Goal: Task Accomplishment & Management: Manage account settings

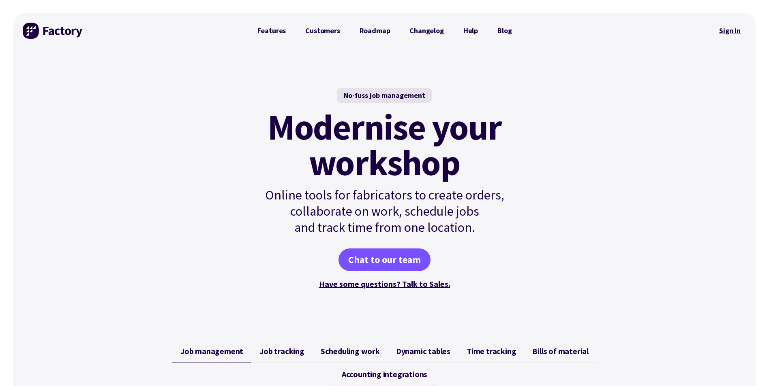
click at [732, 35] on link "Sign in" at bounding box center [729, 30] width 33 height 19
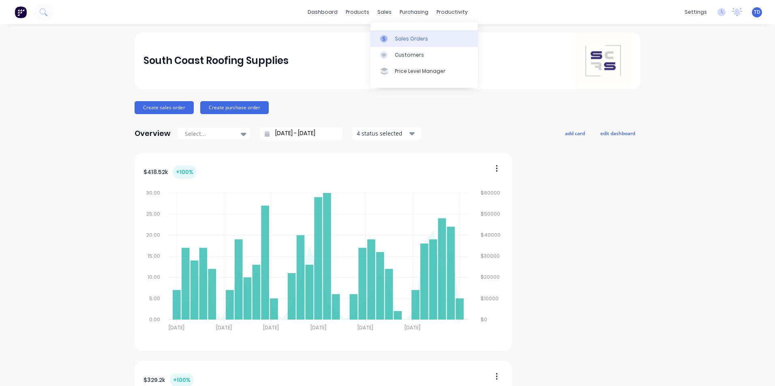
click at [392, 35] on link "Sales Orders" at bounding box center [423, 38] width 107 height 16
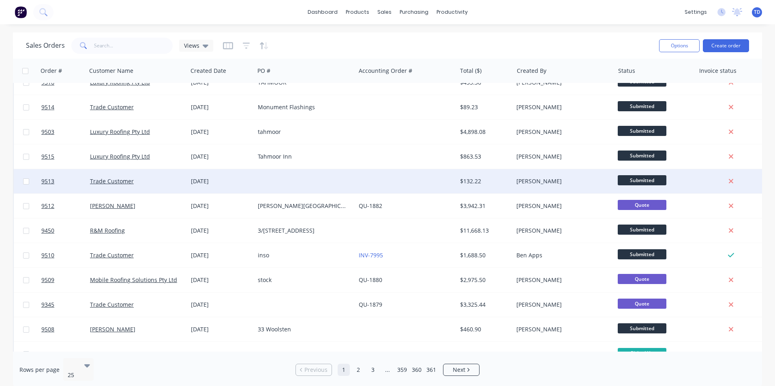
scroll to position [353, 0]
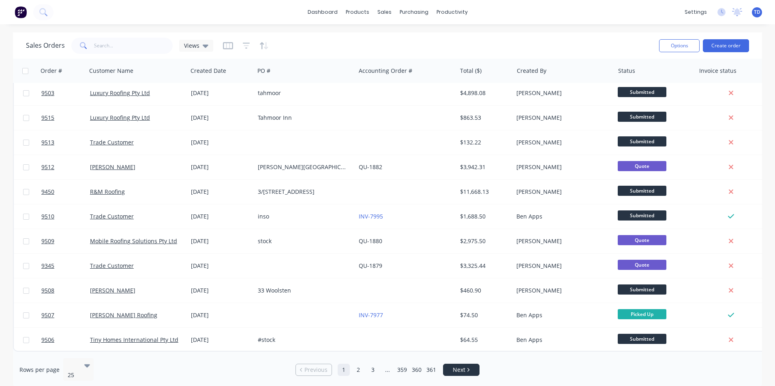
click at [462, 364] on li "Next" at bounding box center [461, 370] width 36 height 12
click at [462, 368] on span "Next" at bounding box center [459, 370] width 13 height 8
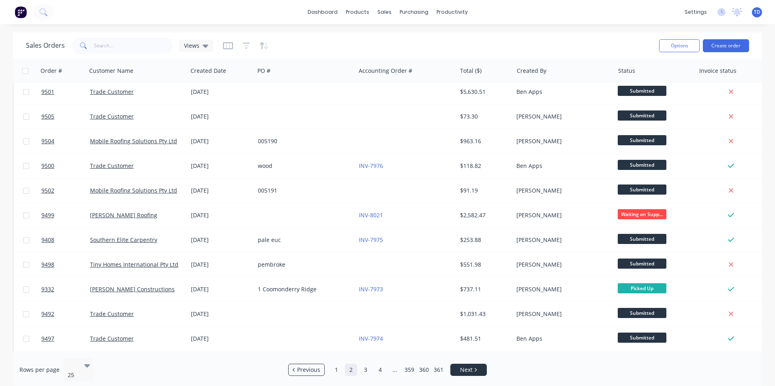
scroll to position [0, 0]
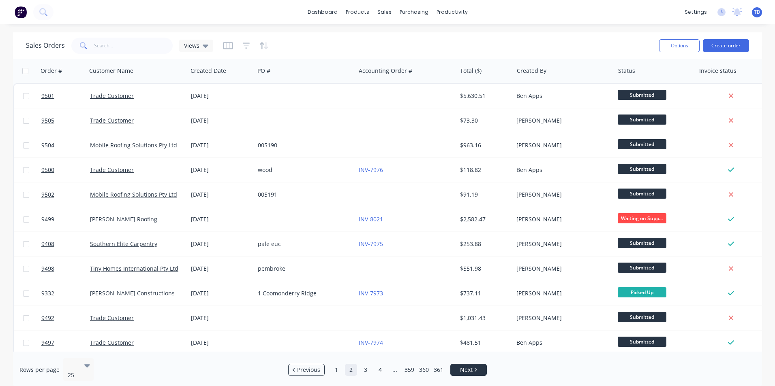
click at [464, 366] on span "Next" at bounding box center [466, 370] width 13 height 8
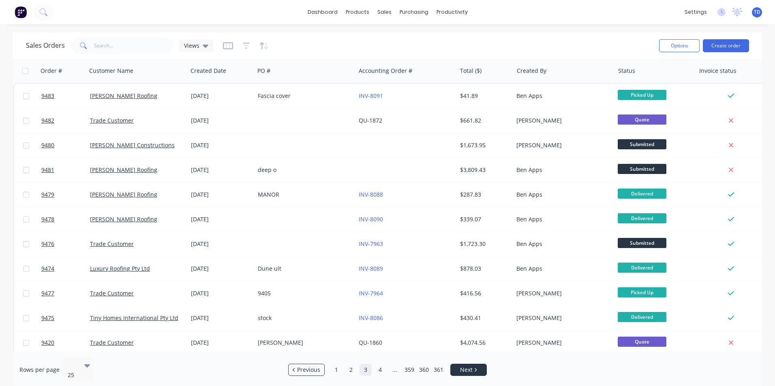
click at [464, 366] on span "Next" at bounding box center [466, 370] width 13 height 8
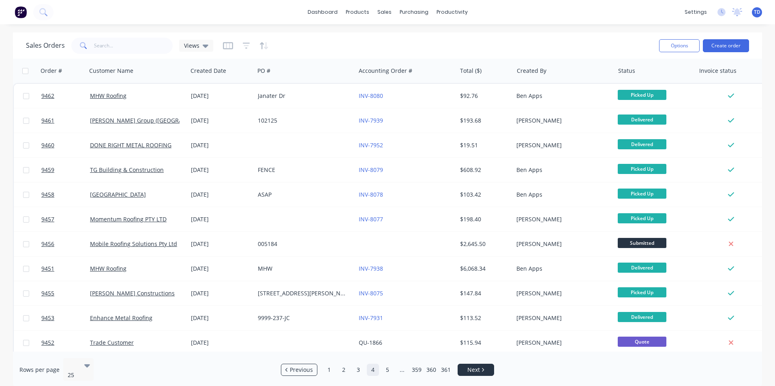
click at [464, 366] on link "Next" at bounding box center [476, 370] width 36 height 8
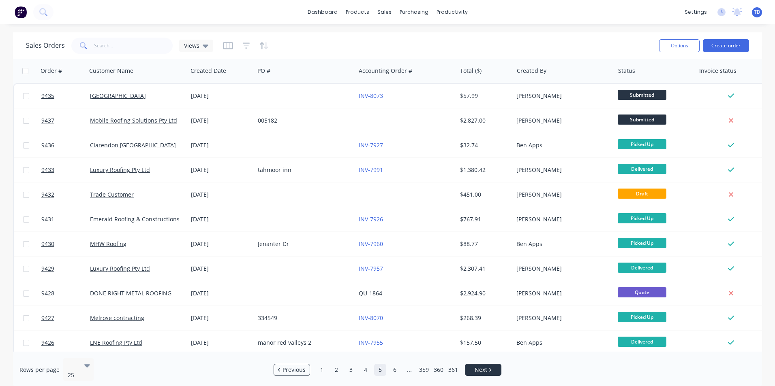
click at [473, 366] on link "Next" at bounding box center [483, 370] width 36 height 8
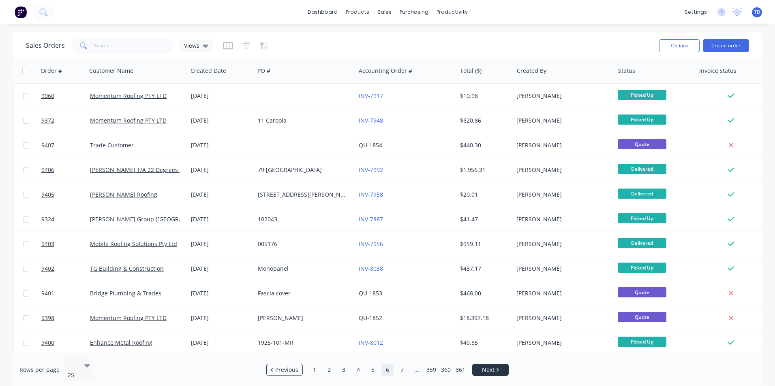
click at [473, 366] on link "Next" at bounding box center [490, 370] width 36 height 8
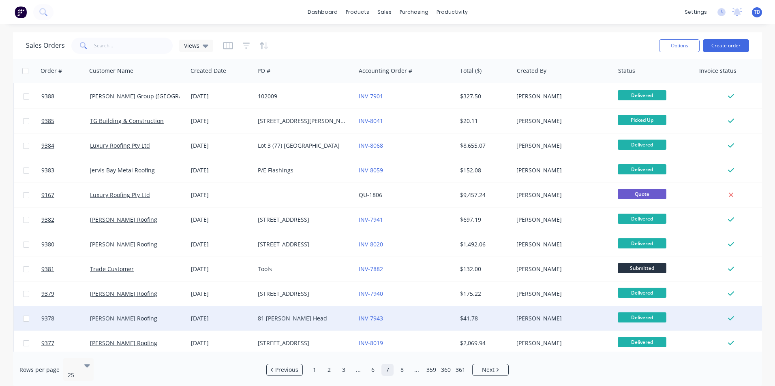
scroll to position [81, 0]
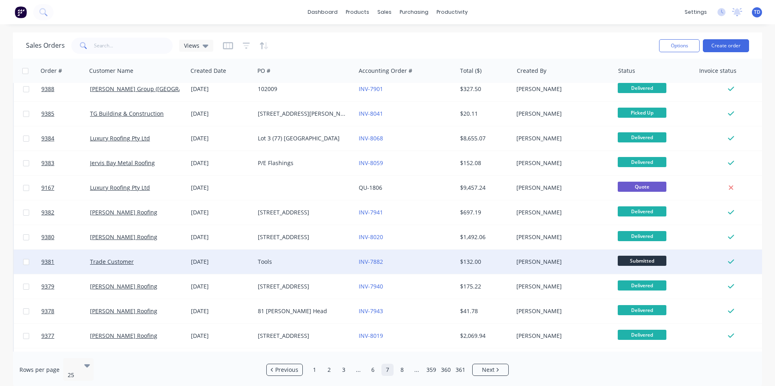
click at [482, 268] on div "$132.00" at bounding box center [485, 262] width 57 height 24
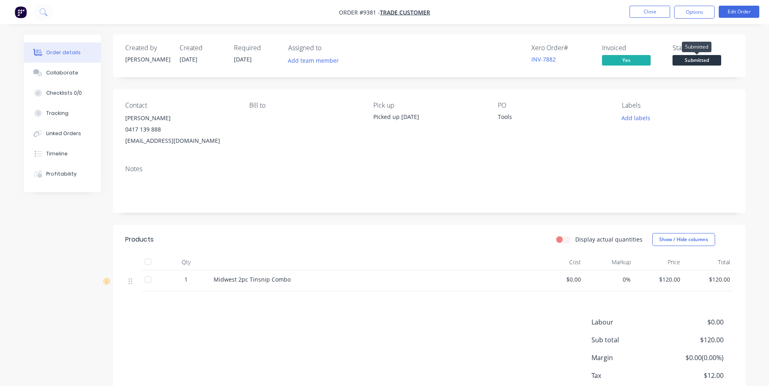
click at [696, 62] on span "Submitted" at bounding box center [696, 60] width 49 height 10
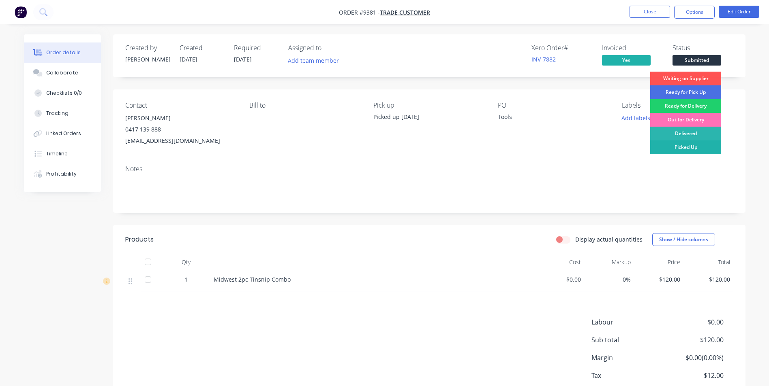
click at [696, 148] on div "Picked Up" at bounding box center [685, 148] width 71 height 14
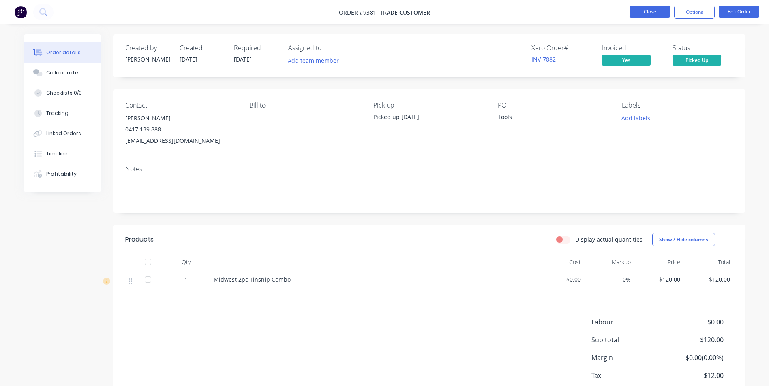
click at [658, 12] on button "Close" at bounding box center [649, 12] width 41 height 12
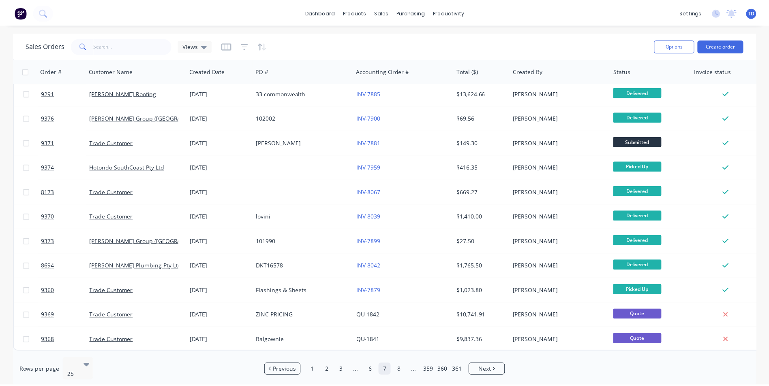
scroll to position [353, 0]
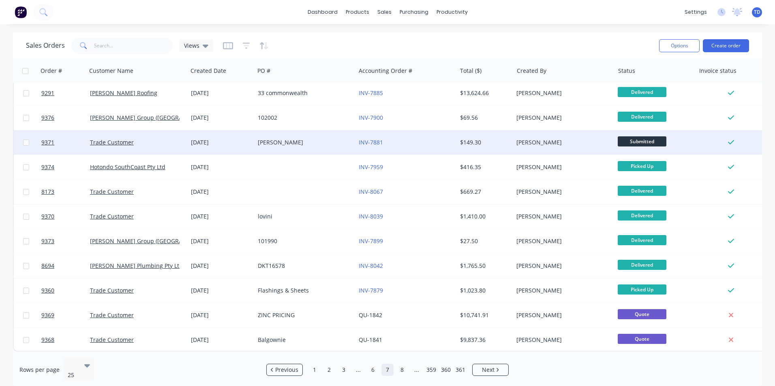
click at [387, 142] on div "INV-7881" at bounding box center [404, 143] width 90 height 8
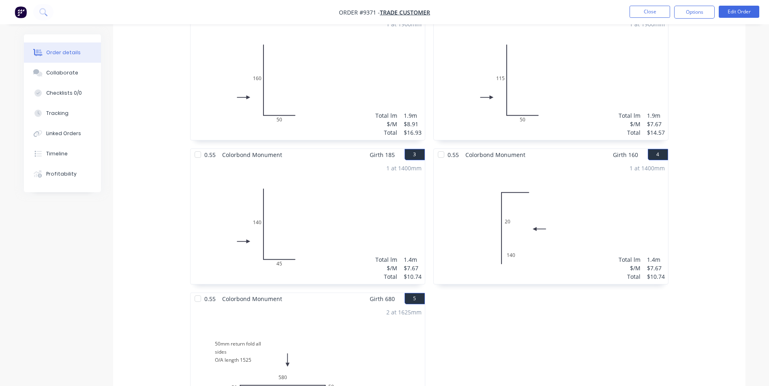
scroll to position [203, 0]
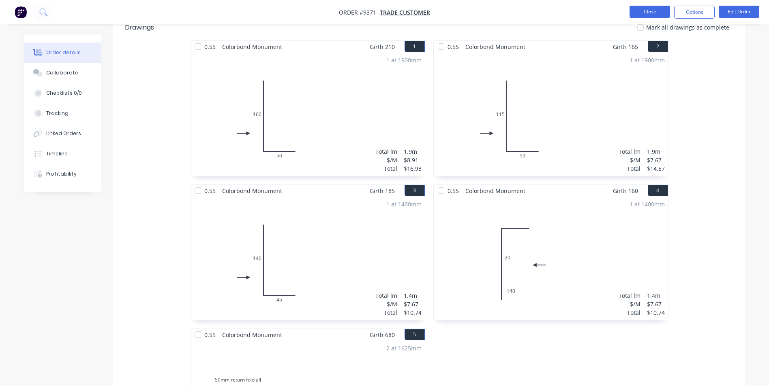
click at [664, 16] on button "Close" at bounding box center [649, 12] width 41 height 12
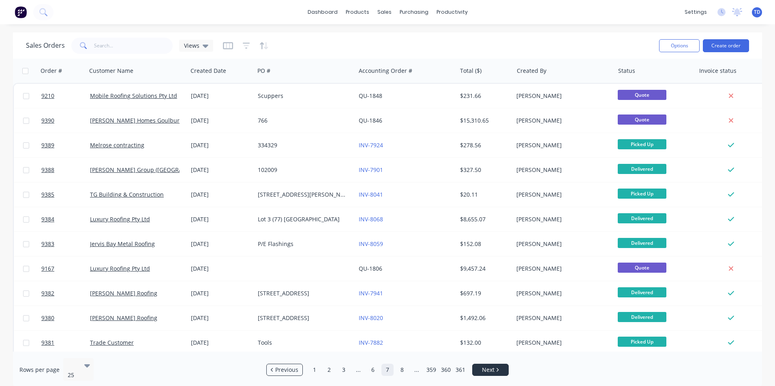
click at [494, 367] on span "Next" at bounding box center [488, 370] width 13 height 8
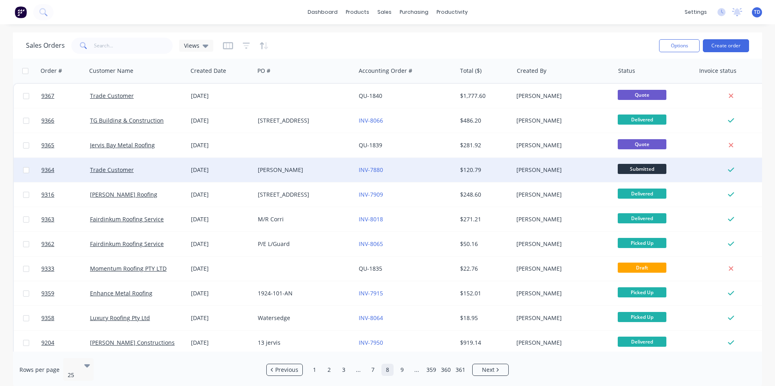
click at [450, 171] on div "INV-7880" at bounding box center [406, 170] width 94 height 8
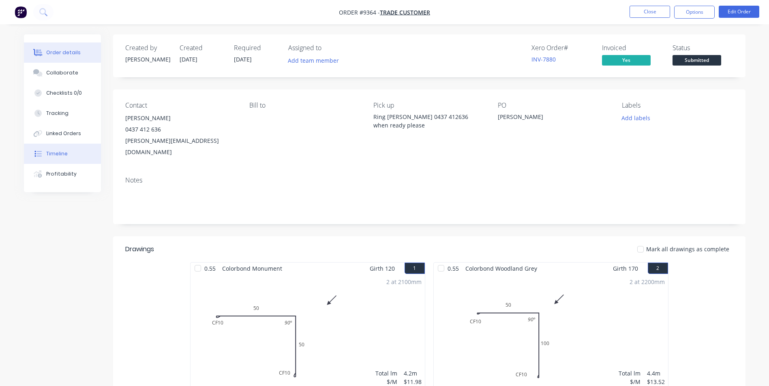
click at [65, 153] on div "Timeline" at bounding box center [56, 153] width 21 height 7
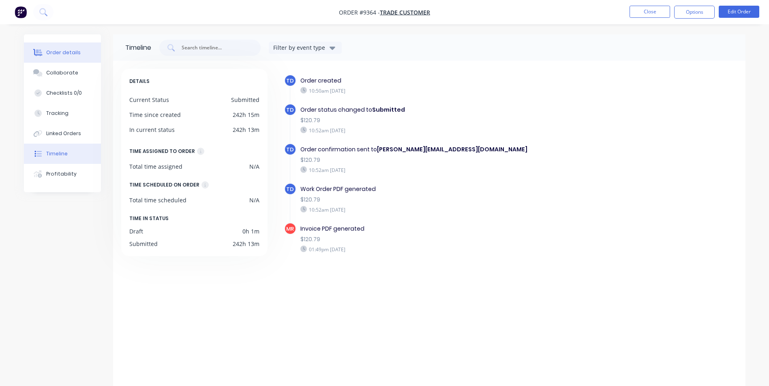
click at [58, 53] on div "Order details" at bounding box center [63, 52] width 34 height 7
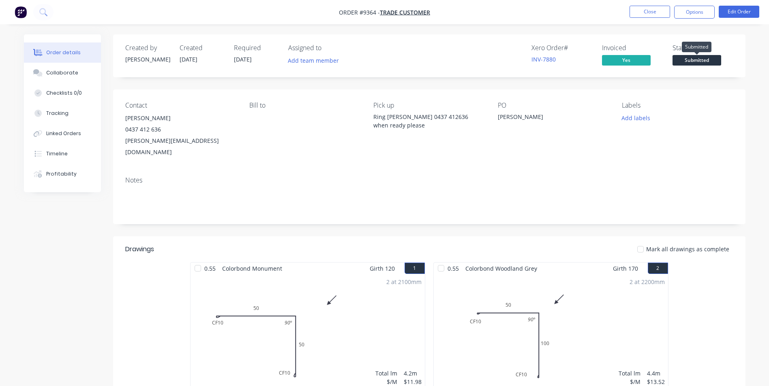
click at [680, 58] on span "Submitted" at bounding box center [696, 60] width 49 height 10
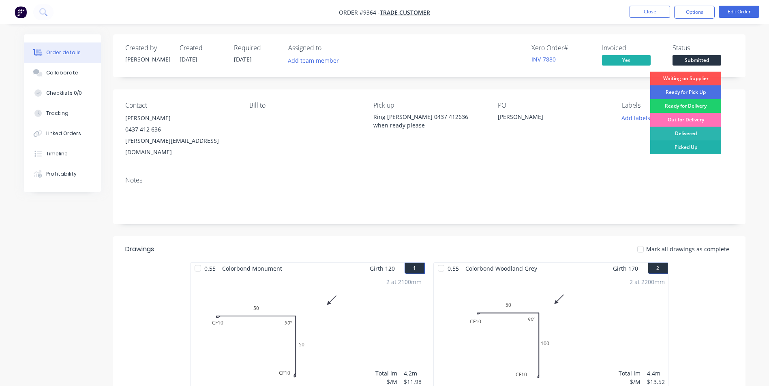
click at [688, 149] on div "Picked Up" at bounding box center [685, 148] width 71 height 14
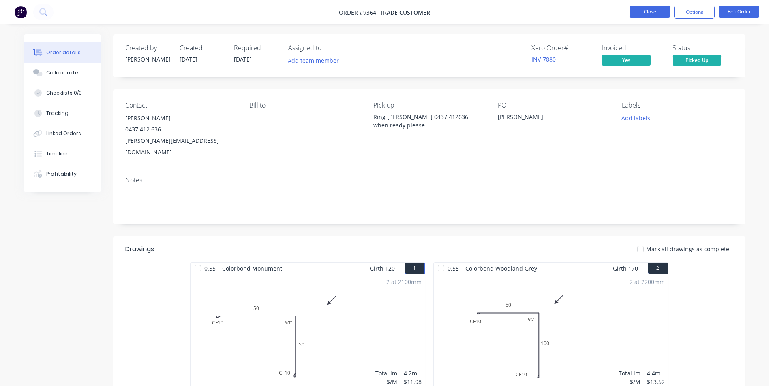
click at [650, 10] on button "Close" at bounding box center [649, 12] width 41 height 12
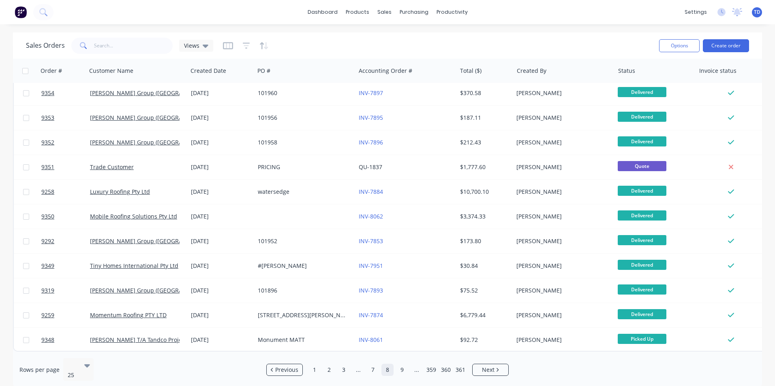
scroll to position [353, 0]
click at [494, 367] on span "Next" at bounding box center [488, 370] width 13 height 8
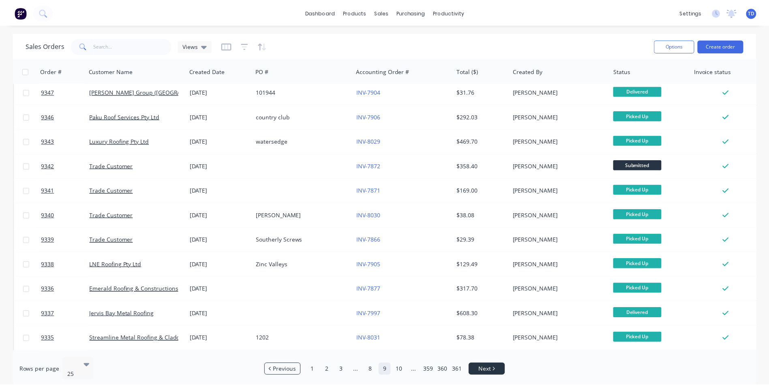
scroll to position [0, 0]
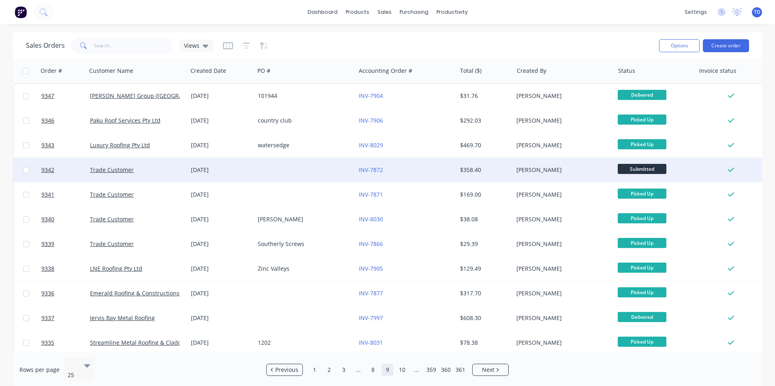
click at [482, 169] on div "$358.40" at bounding box center [483, 170] width 47 height 8
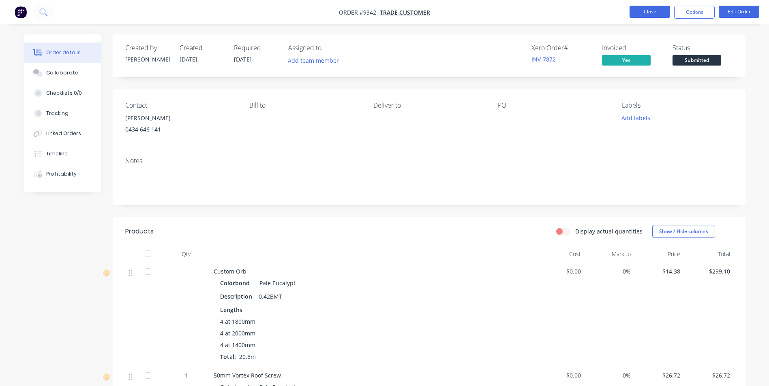
click at [637, 15] on button "Close" at bounding box center [649, 12] width 41 height 12
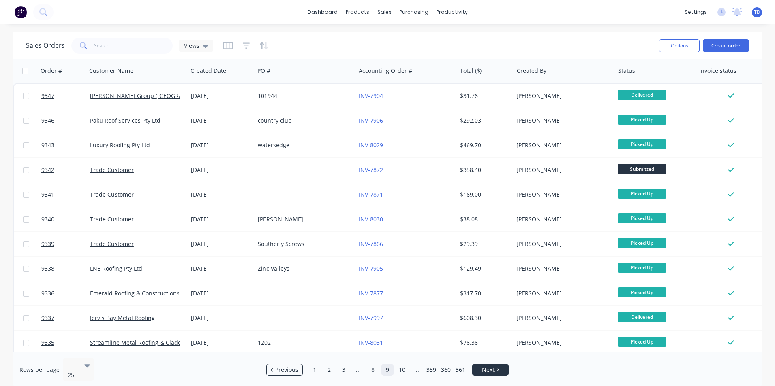
click at [489, 369] on span "Next" at bounding box center [488, 370] width 13 height 8
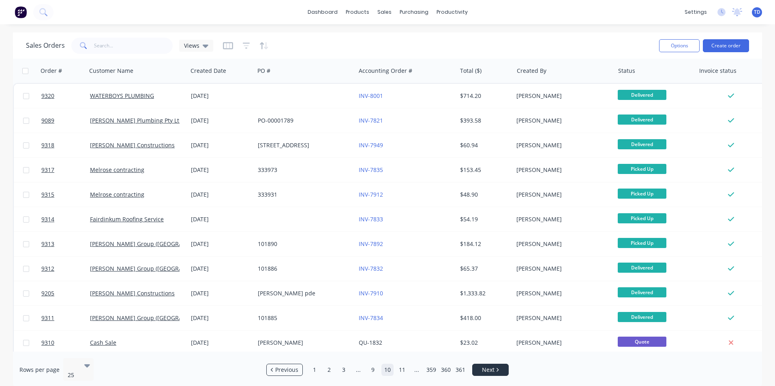
click at [495, 367] on link "Next" at bounding box center [490, 370] width 36 height 8
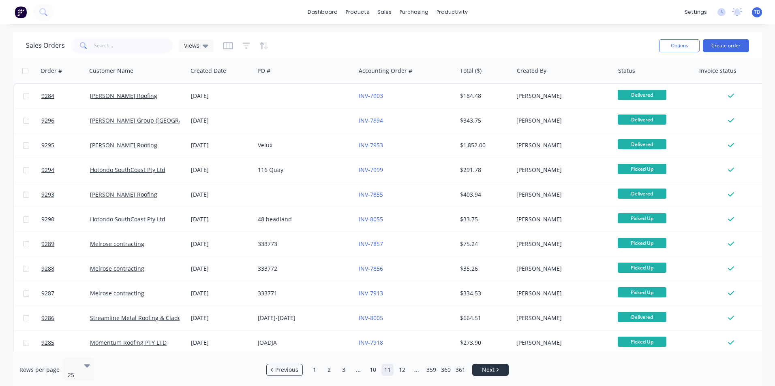
click at [498, 366] on link "Next" at bounding box center [490, 370] width 36 height 8
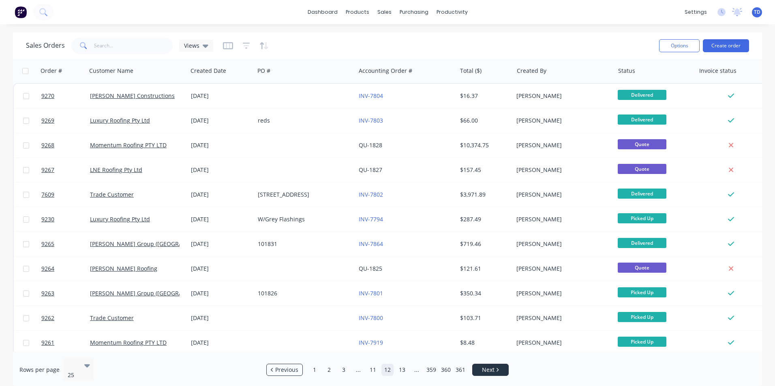
click at [498, 366] on link "Next" at bounding box center [490, 370] width 36 height 8
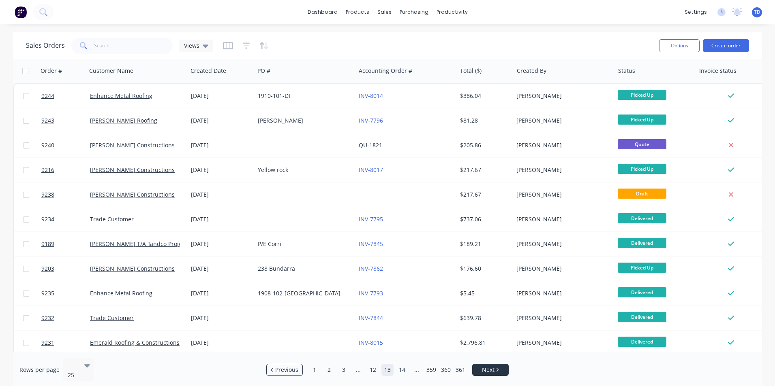
click at [498, 366] on link "Next" at bounding box center [490, 370] width 36 height 8
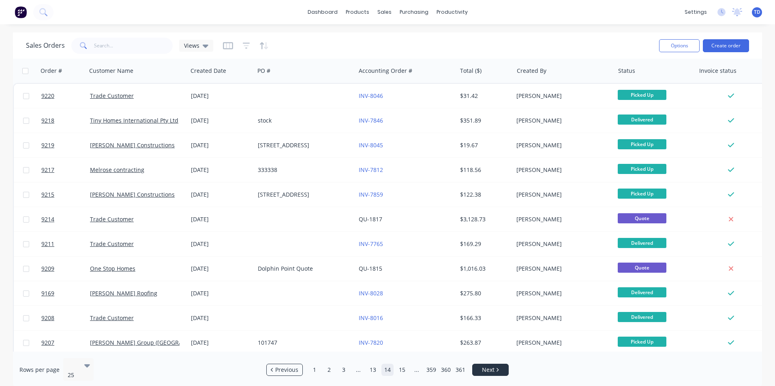
click at [498, 366] on link "Next" at bounding box center [490, 370] width 36 height 8
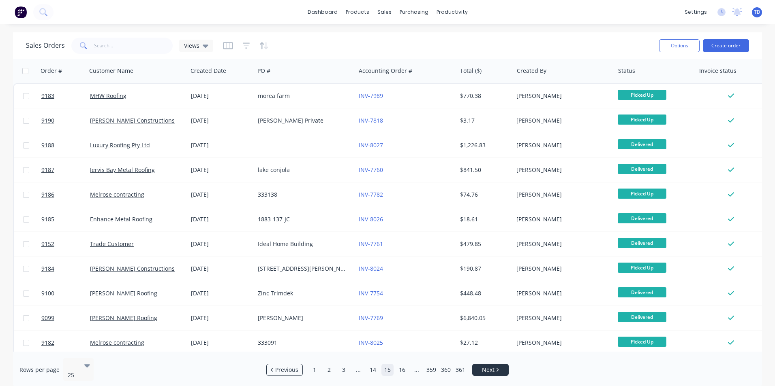
click at [498, 366] on link "Next" at bounding box center [490, 370] width 36 height 8
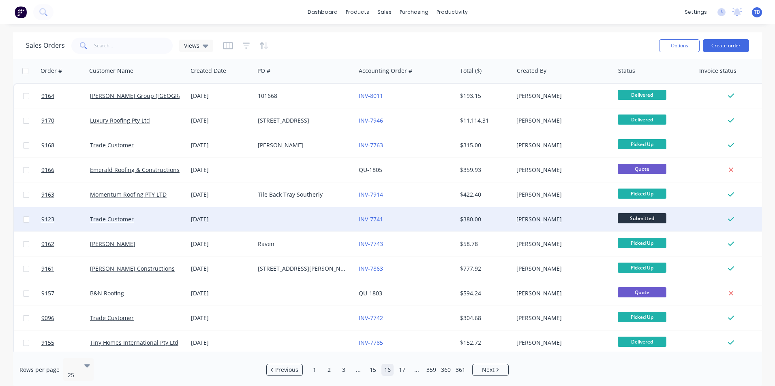
click at [463, 217] on div "$380.00" at bounding box center [483, 220] width 47 height 8
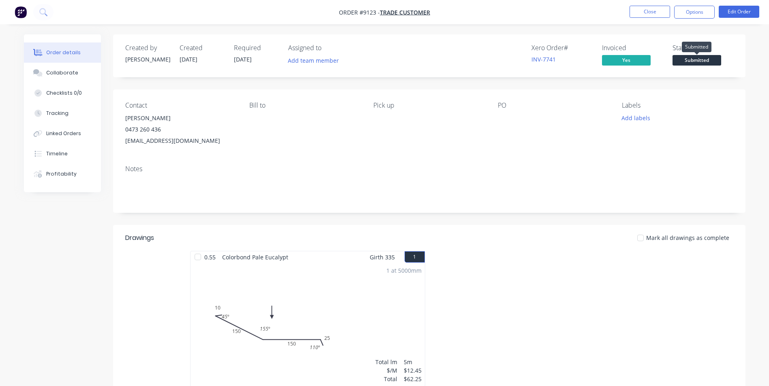
click at [693, 62] on span "Submitted" at bounding box center [696, 60] width 49 height 10
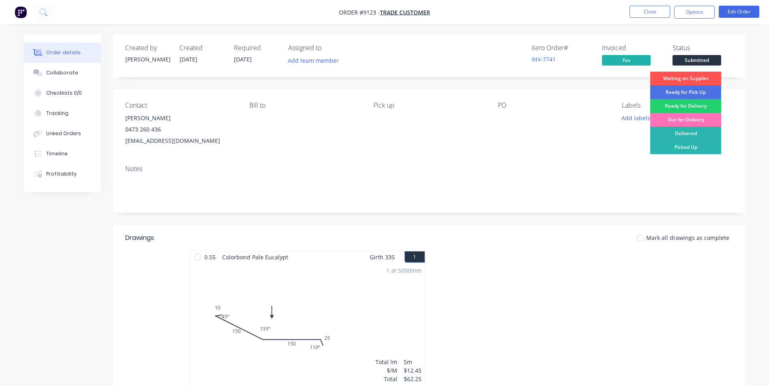
click at [708, 147] on div "Picked Up" at bounding box center [685, 148] width 71 height 14
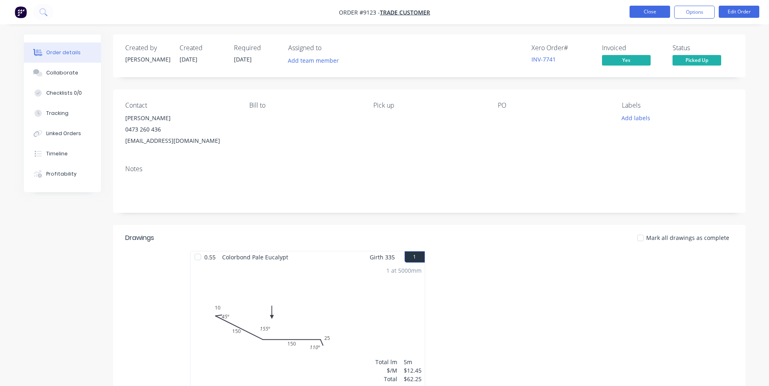
click at [664, 14] on button "Close" at bounding box center [649, 12] width 41 height 12
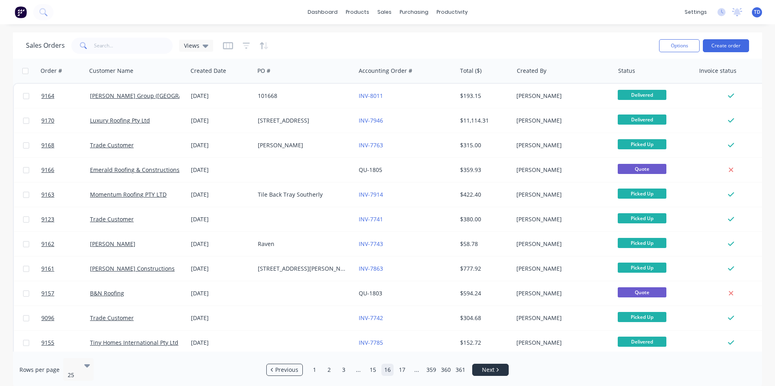
click at [493, 366] on span "Next" at bounding box center [488, 370] width 13 height 8
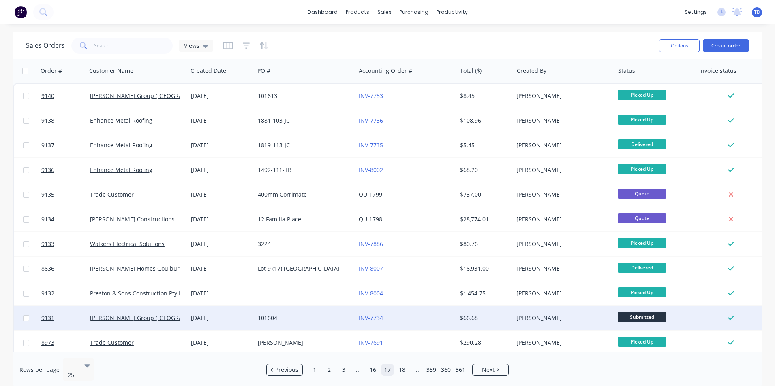
click at [501, 319] on div "$66.68" at bounding box center [483, 318] width 47 height 8
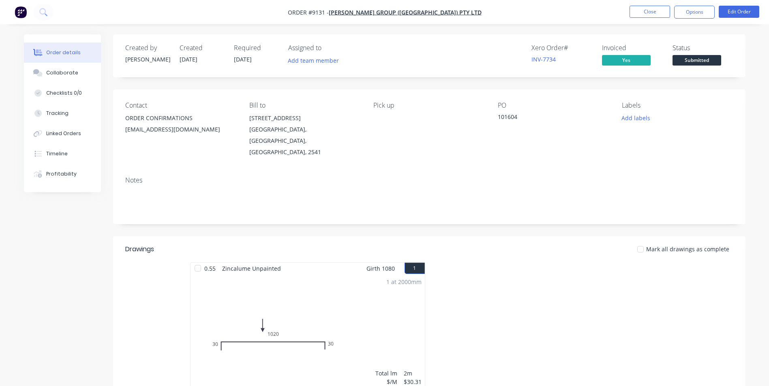
click at [689, 62] on span "Submitted" at bounding box center [696, 60] width 49 height 10
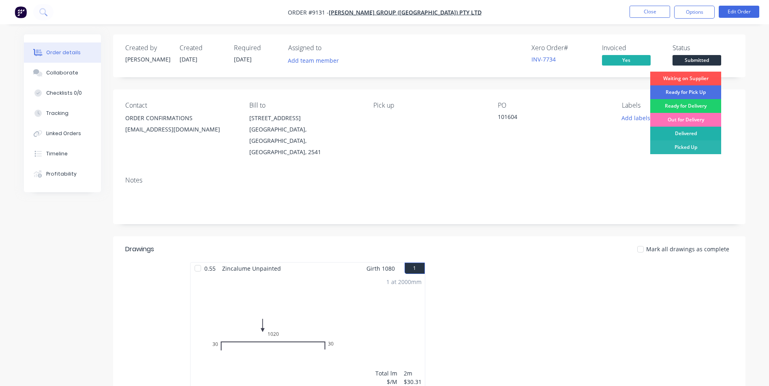
click at [690, 134] on div "Delivered" at bounding box center [685, 134] width 71 height 14
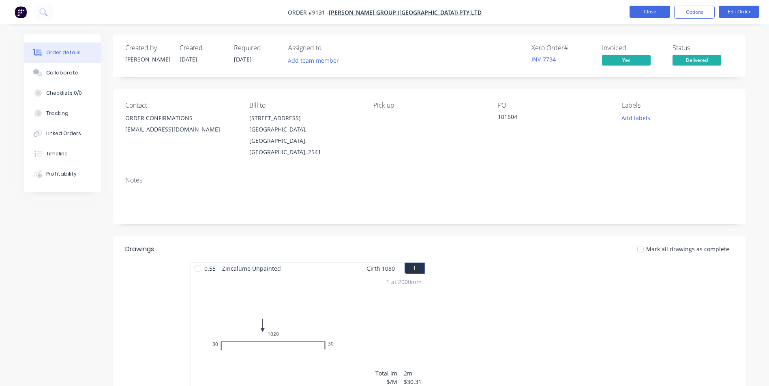
click at [661, 9] on button "Close" at bounding box center [649, 12] width 41 height 12
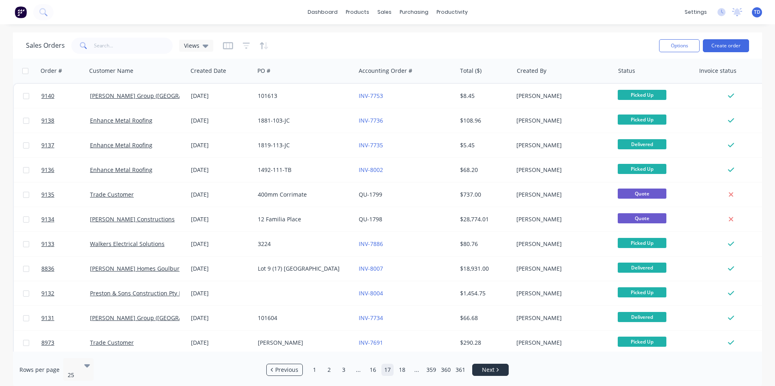
click at [487, 366] on span "Next" at bounding box center [488, 370] width 13 height 8
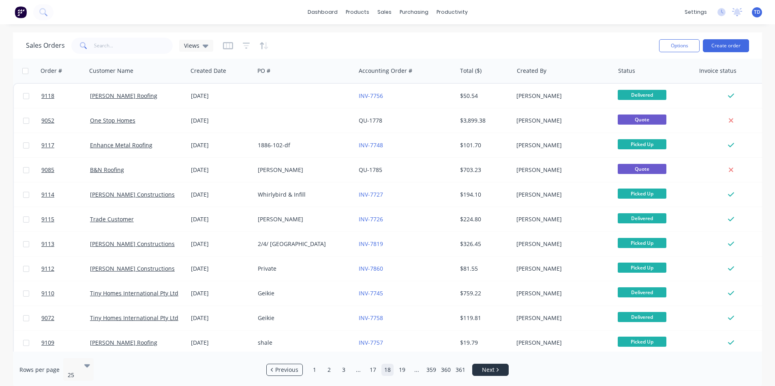
click at [489, 366] on span "Next" at bounding box center [488, 370] width 13 height 8
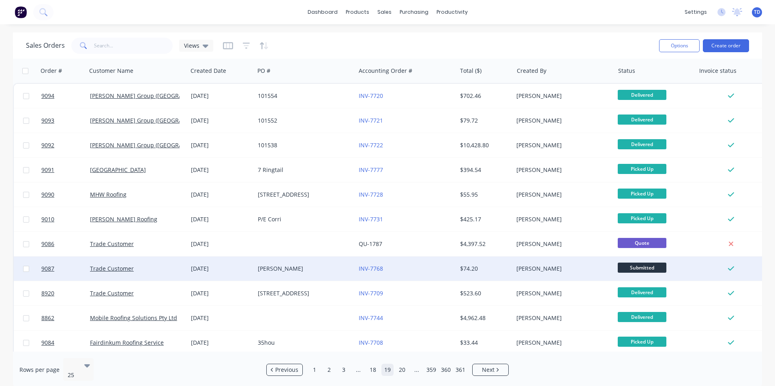
click at [486, 274] on div "$74.20" at bounding box center [485, 269] width 57 height 24
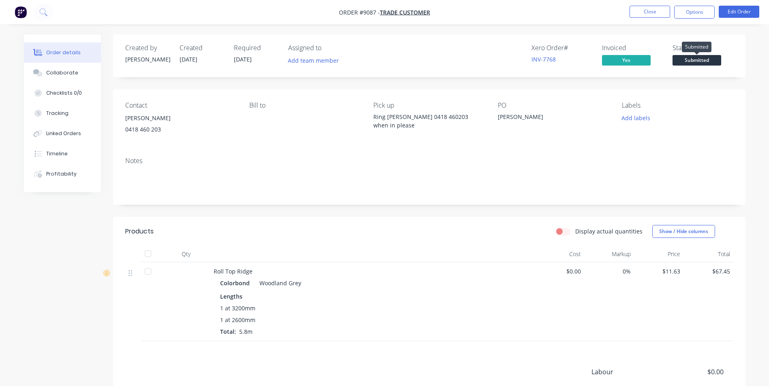
click at [690, 63] on span "Submitted" at bounding box center [696, 60] width 49 height 10
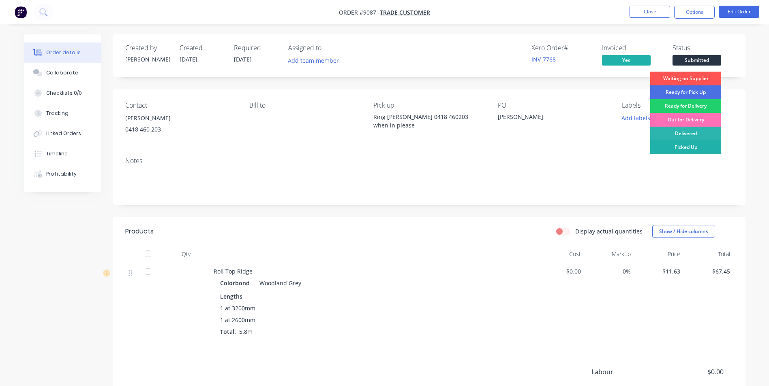
click at [696, 147] on div "Picked Up" at bounding box center [685, 148] width 71 height 14
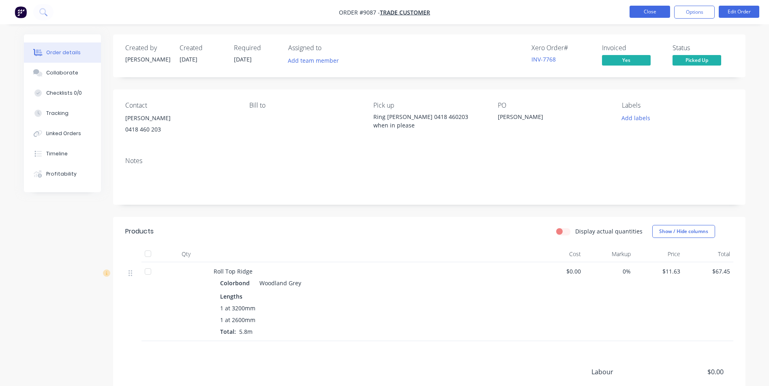
click at [658, 14] on button "Close" at bounding box center [649, 12] width 41 height 12
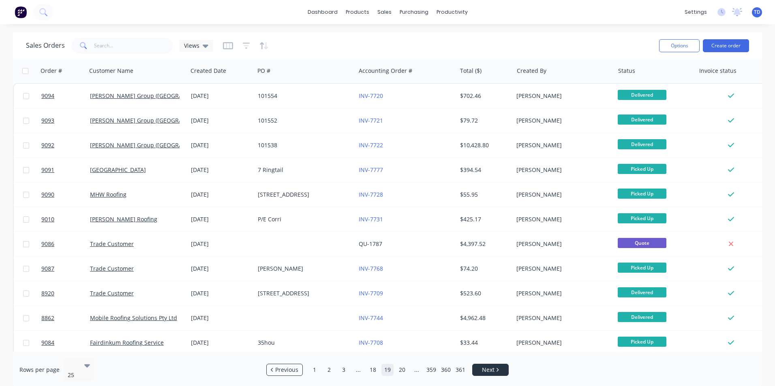
click at [487, 369] on span "Next" at bounding box center [488, 370] width 13 height 8
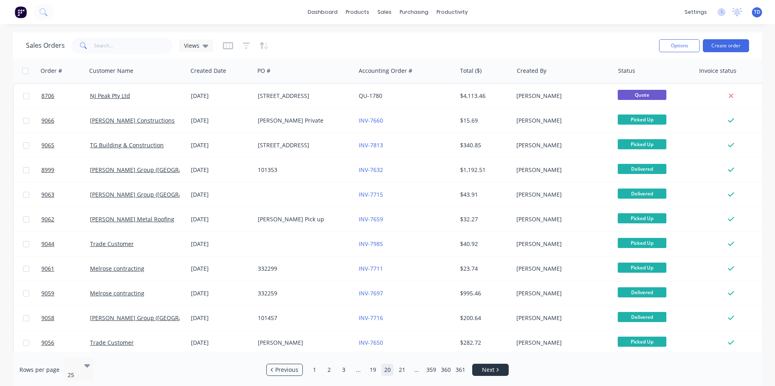
click at [492, 366] on span "Next" at bounding box center [488, 370] width 13 height 8
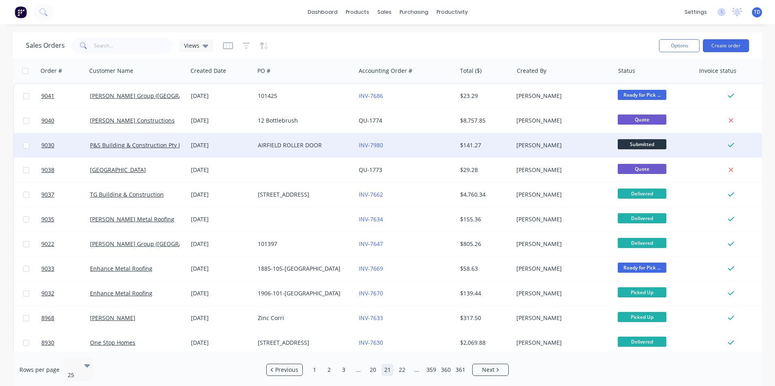
click at [501, 152] on div "$141.27" at bounding box center [485, 145] width 57 height 24
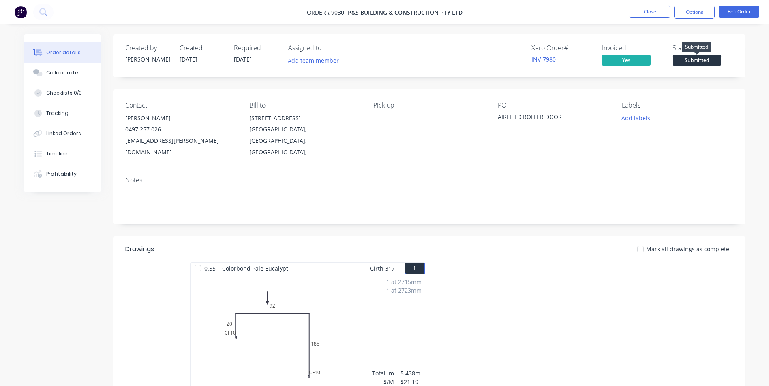
click at [692, 59] on span "Submitted" at bounding box center [696, 60] width 49 height 10
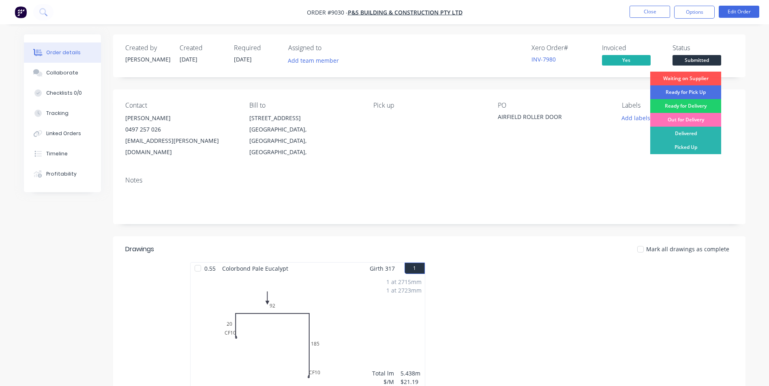
click at [696, 145] on div "Picked Up" at bounding box center [685, 148] width 71 height 14
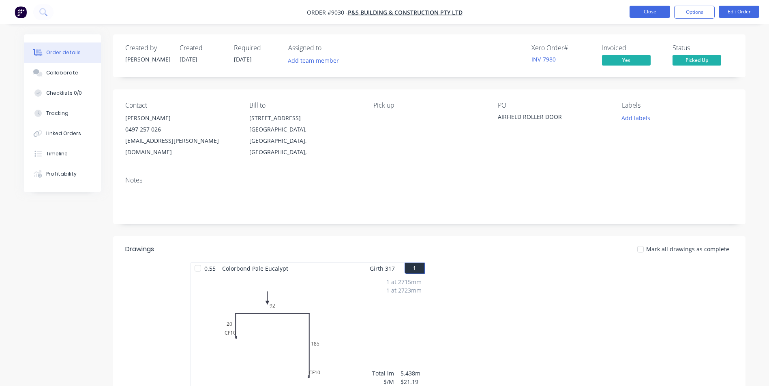
click at [655, 12] on button "Close" at bounding box center [649, 12] width 41 height 12
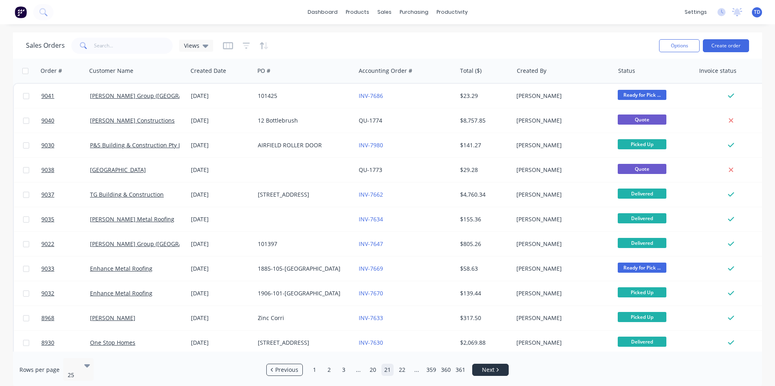
click at [491, 366] on span "Next" at bounding box center [488, 370] width 13 height 8
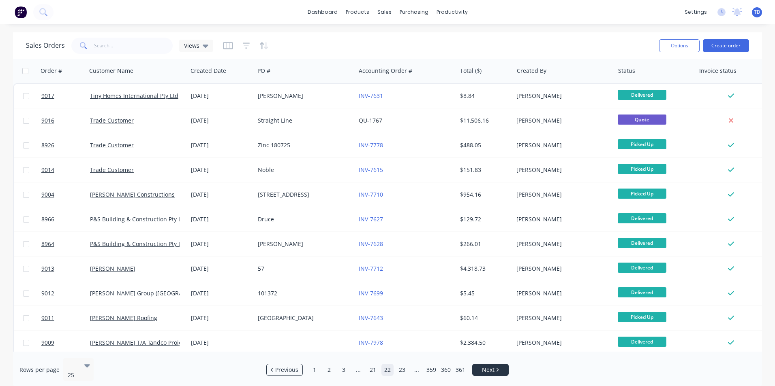
click at [493, 366] on span "Next" at bounding box center [488, 370] width 13 height 8
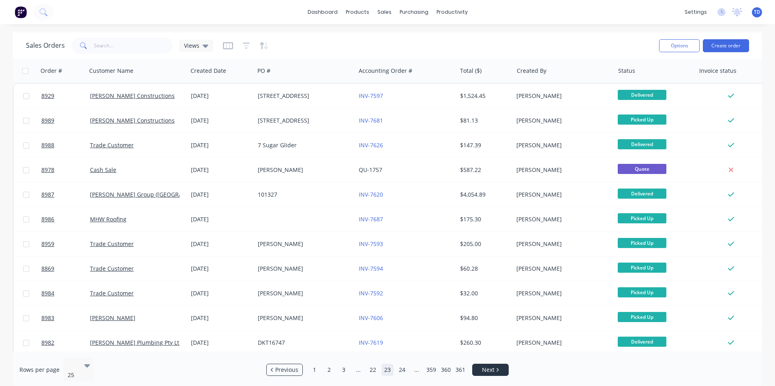
click at [493, 366] on span "Next" at bounding box center [488, 370] width 13 height 8
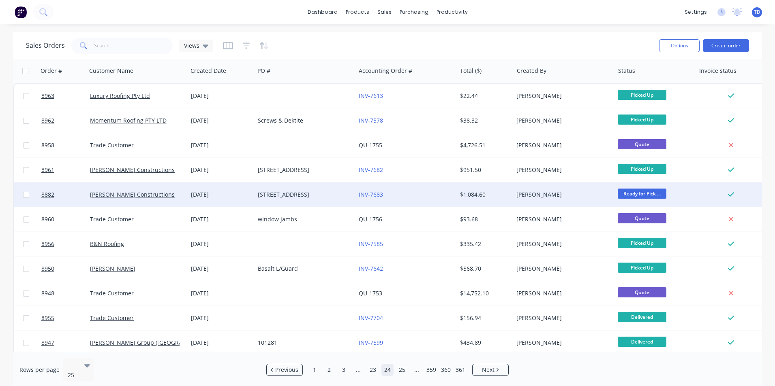
click at [475, 203] on div "$1,084.60" at bounding box center [485, 195] width 57 height 24
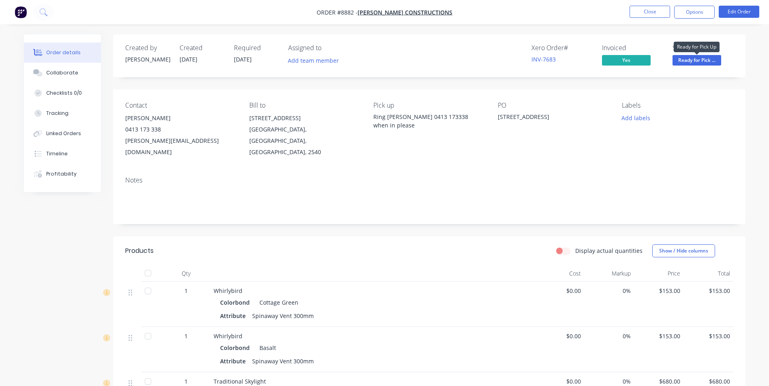
click at [676, 61] on span "Ready for Pick ..." at bounding box center [696, 60] width 49 height 10
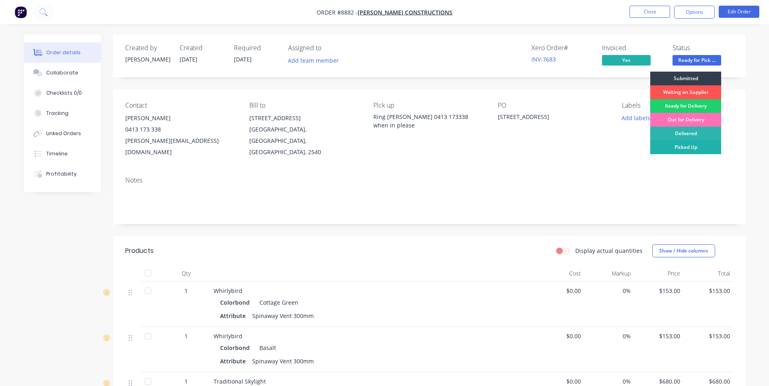
click at [693, 149] on div "Picked Up" at bounding box center [685, 148] width 71 height 14
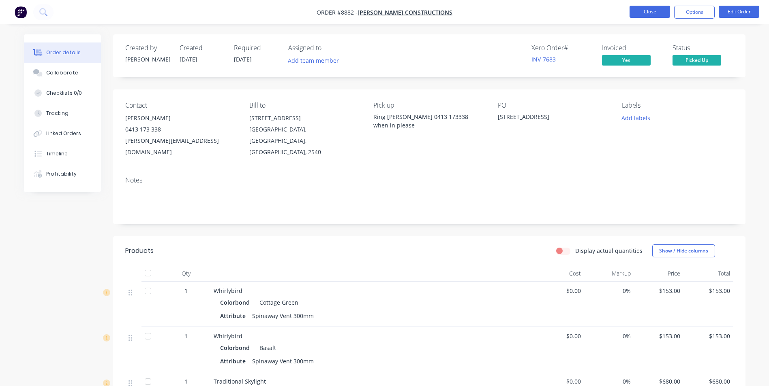
click at [660, 15] on button "Close" at bounding box center [649, 12] width 41 height 12
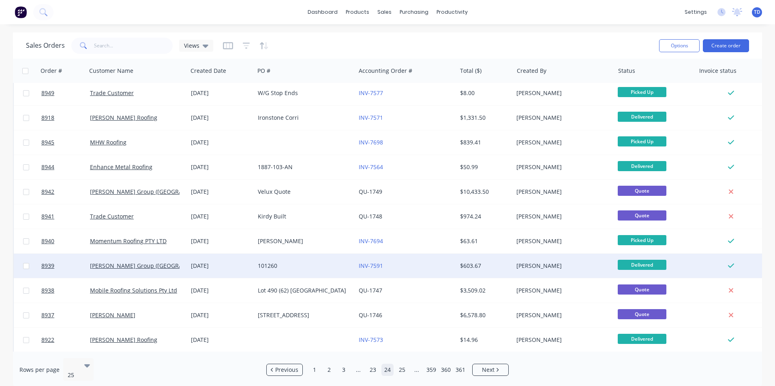
scroll to position [353, 0]
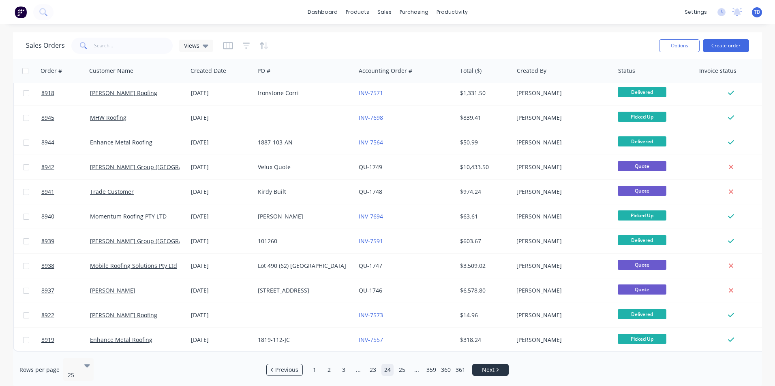
click at [490, 366] on span "Next" at bounding box center [488, 370] width 13 height 8
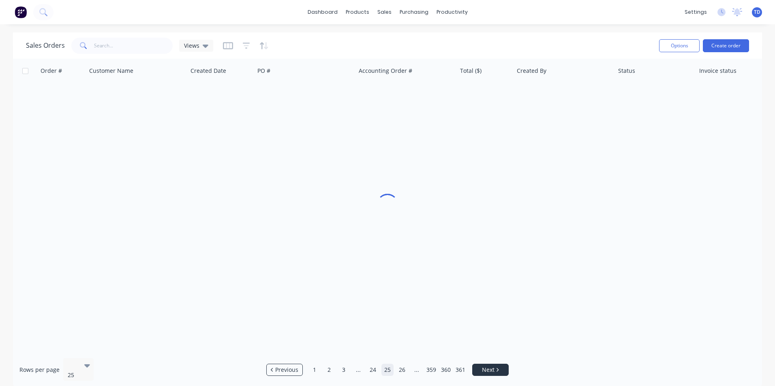
scroll to position [0, 0]
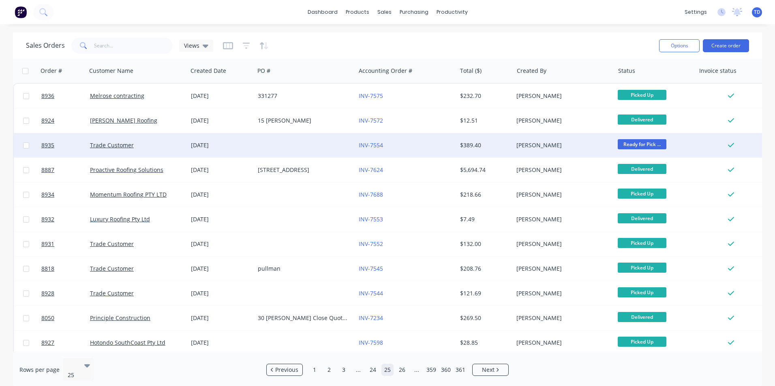
click at [500, 141] on div "$389.40" at bounding box center [485, 145] width 57 height 24
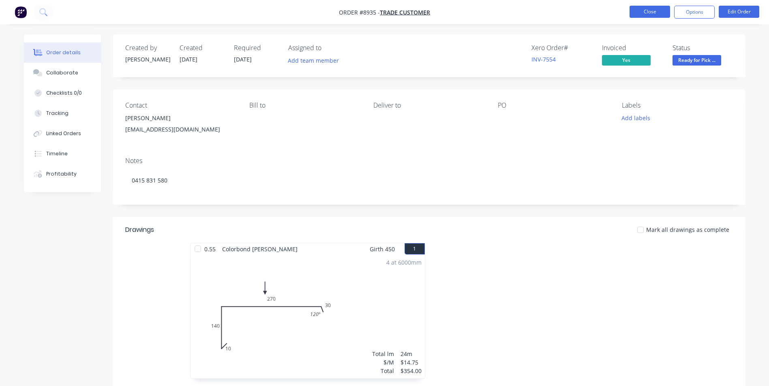
click at [651, 13] on button "Close" at bounding box center [649, 12] width 41 height 12
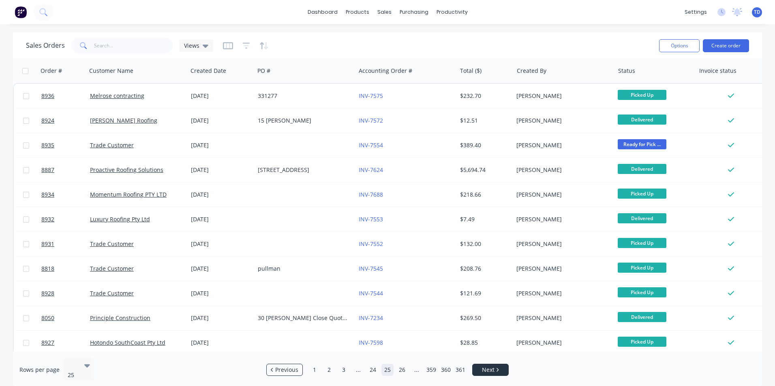
click at [488, 366] on span "Next" at bounding box center [488, 370] width 13 height 8
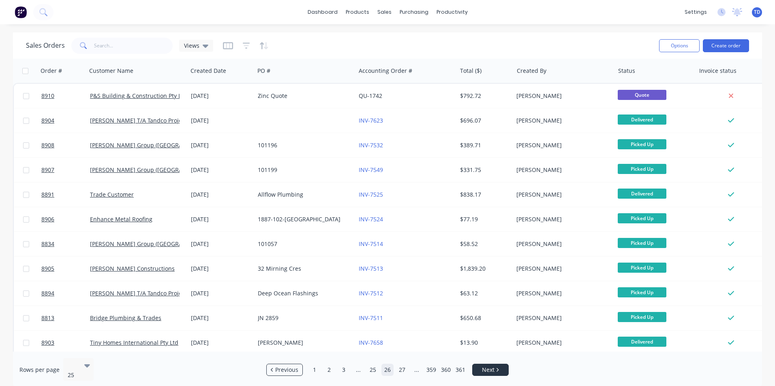
click at [488, 366] on span "Next" at bounding box center [488, 370] width 13 height 8
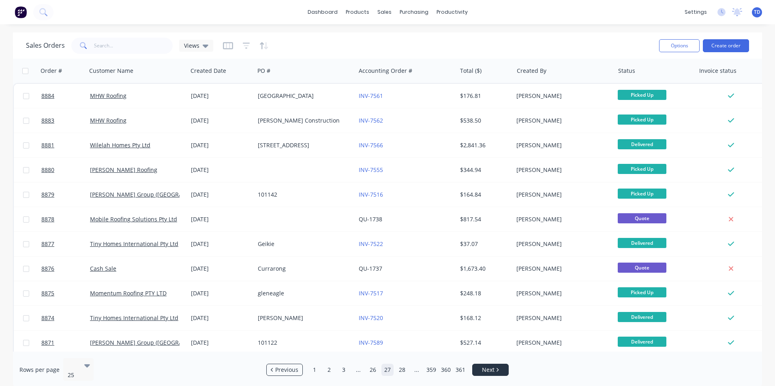
click at [488, 366] on span "Next" at bounding box center [488, 370] width 13 height 8
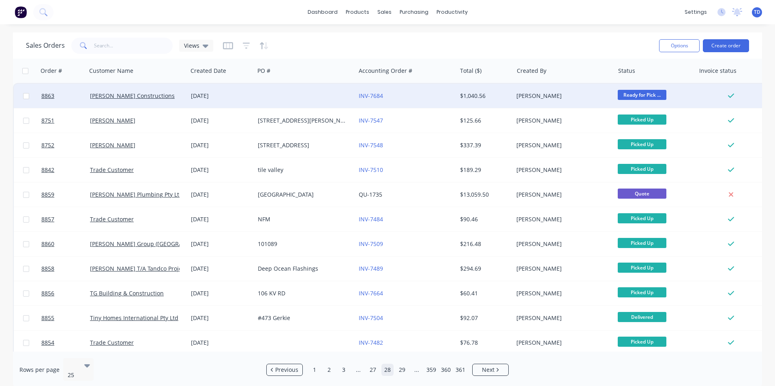
click at [489, 96] on div "$1,040.56" at bounding box center [483, 96] width 47 height 8
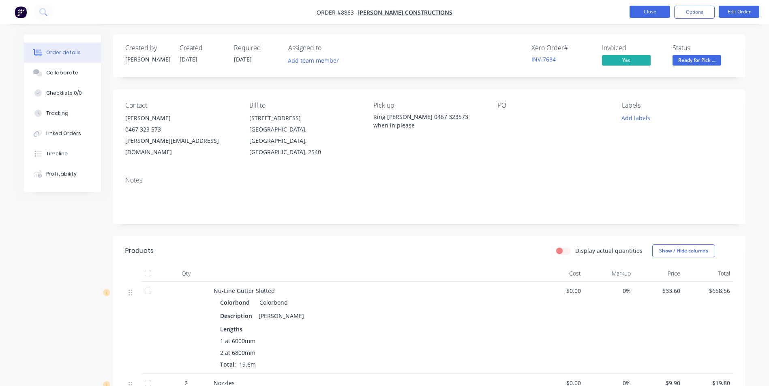
click at [632, 15] on button "Close" at bounding box center [649, 12] width 41 height 12
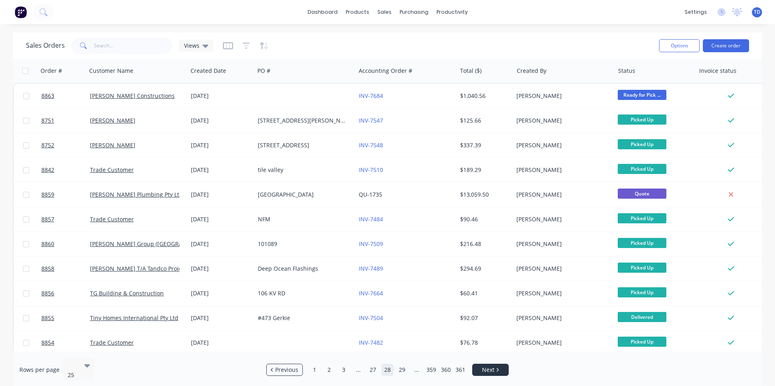
click at [485, 369] on span "Next" at bounding box center [488, 370] width 13 height 8
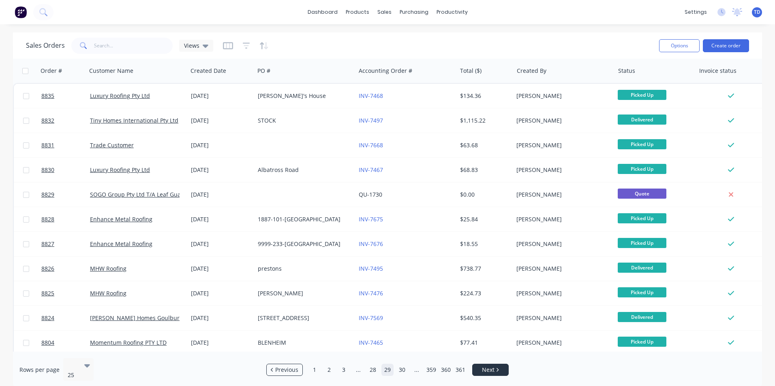
click at [485, 369] on span "Next" at bounding box center [488, 370] width 13 height 8
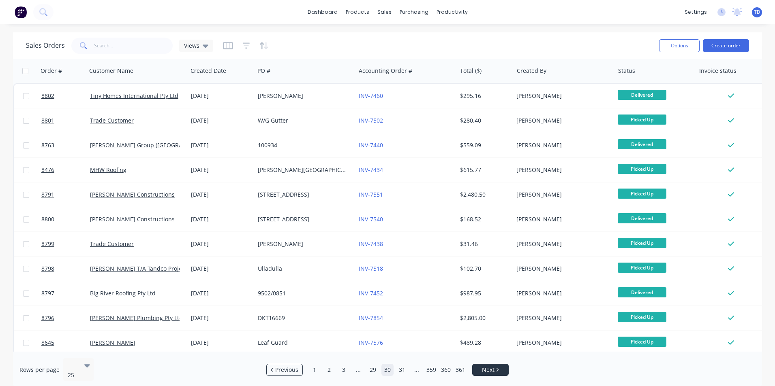
click at [486, 369] on span "Next" at bounding box center [488, 370] width 13 height 8
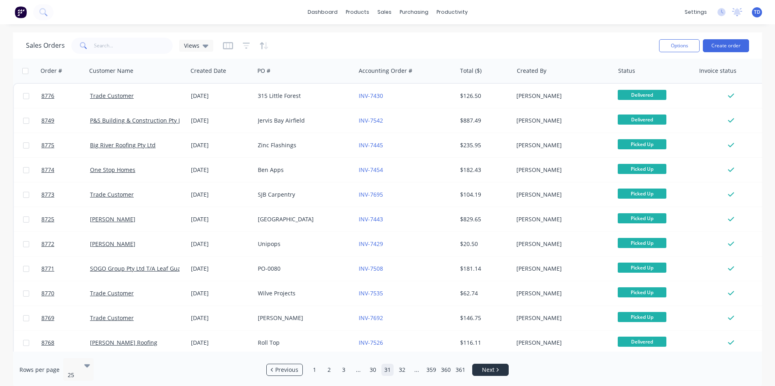
click at [489, 368] on span "Next" at bounding box center [488, 370] width 13 height 8
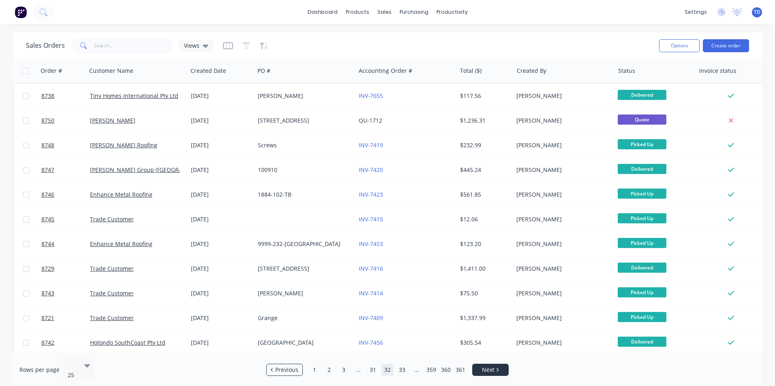
click at [489, 368] on span "Next" at bounding box center [488, 370] width 13 height 8
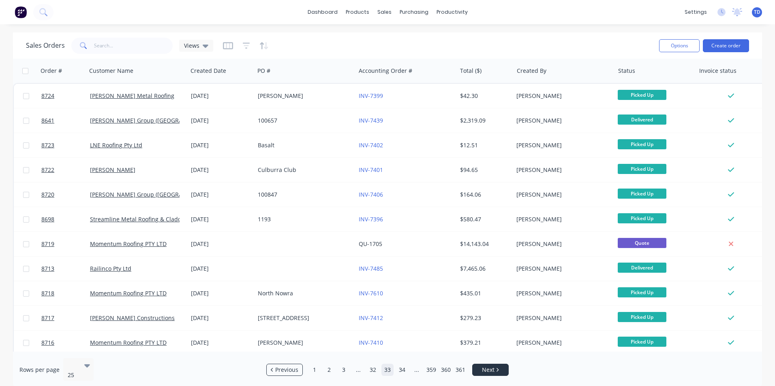
click at [489, 368] on span "Next" at bounding box center [488, 370] width 13 height 8
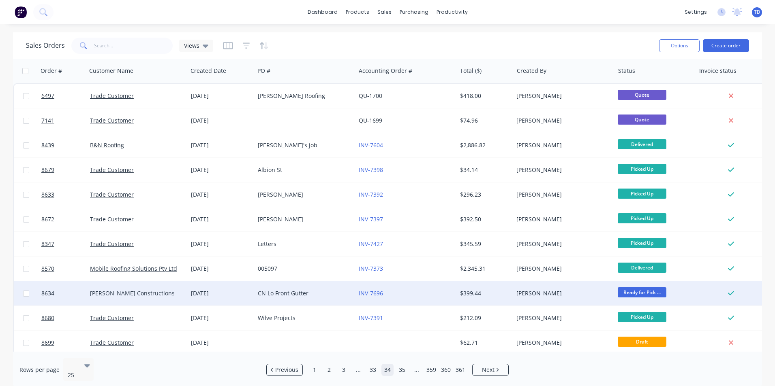
click at [505, 298] on div "$399.44" at bounding box center [485, 294] width 57 height 24
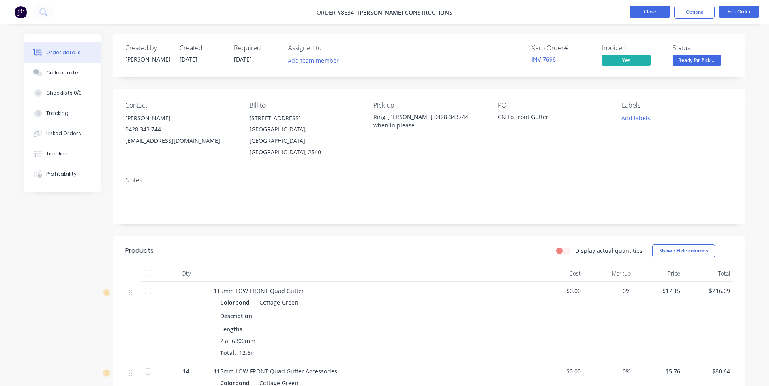
click at [639, 16] on button "Close" at bounding box center [649, 12] width 41 height 12
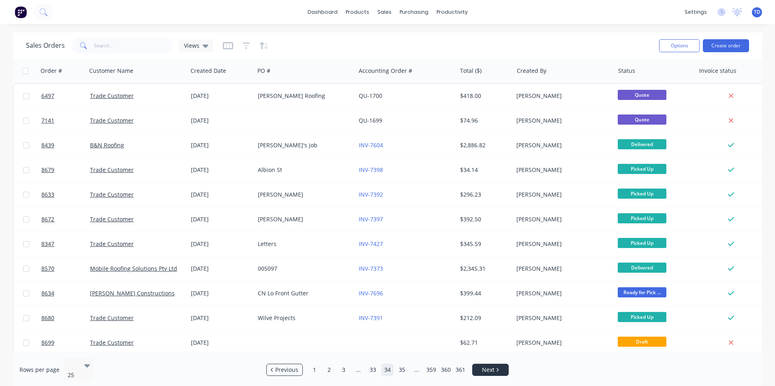
click at [495, 369] on link "Next" at bounding box center [490, 370] width 36 height 8
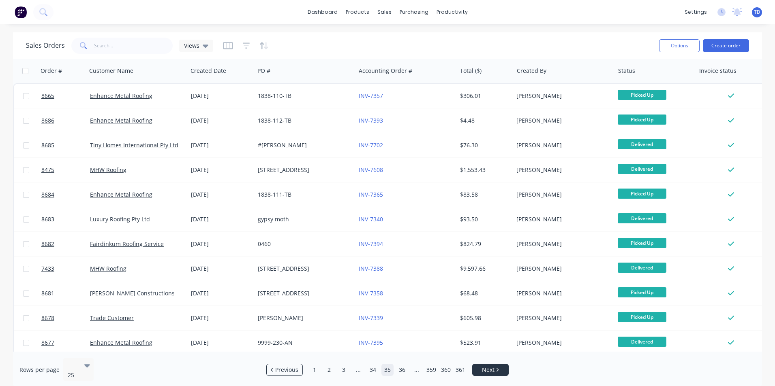
click at [495, 368] on link "Next" at bounding box center [490, 370] width 36 height 8
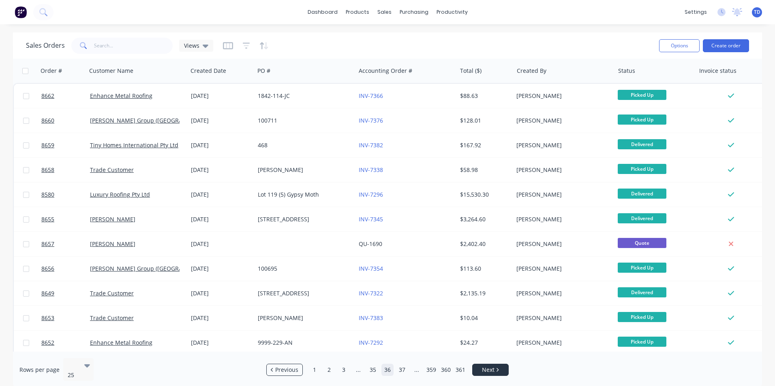
click at [495, 368] on link "Next" at bounding box center [490, 370] width 36 height 8
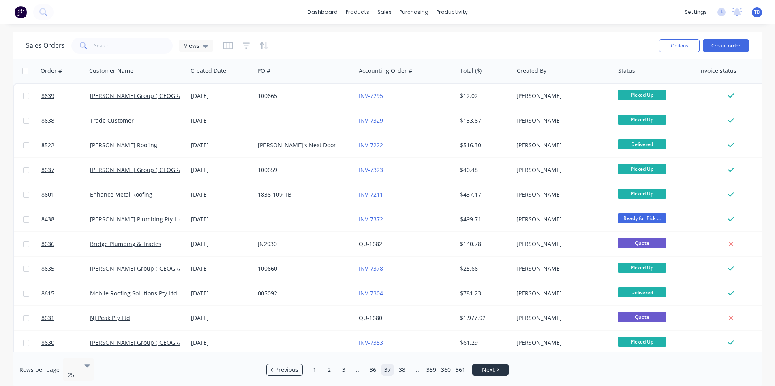
click at [495, 366] on link "Next" at bounding box center [490, 370] width 36 height 8
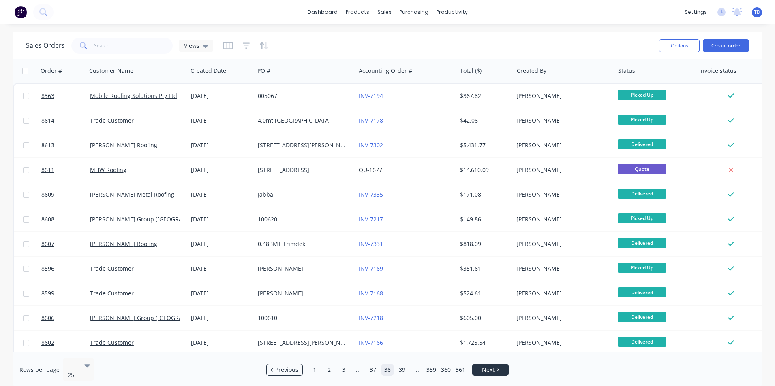
click at [495, 366] on link "Next" at bounding box center [490, 370] width 36 height 8
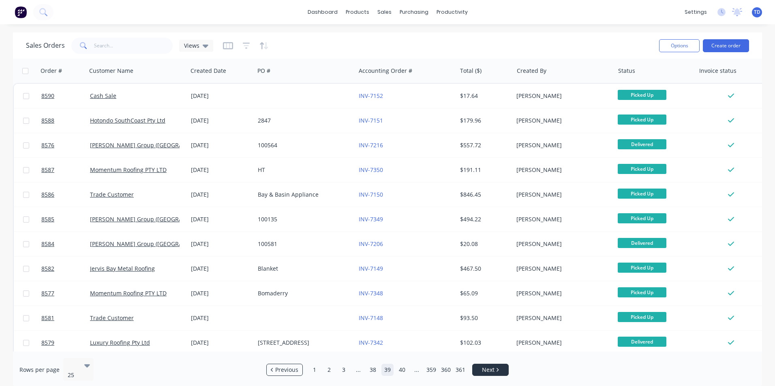
click at [495, 366] on link "Next" at bounding box center [490, 370] width 36 height 8
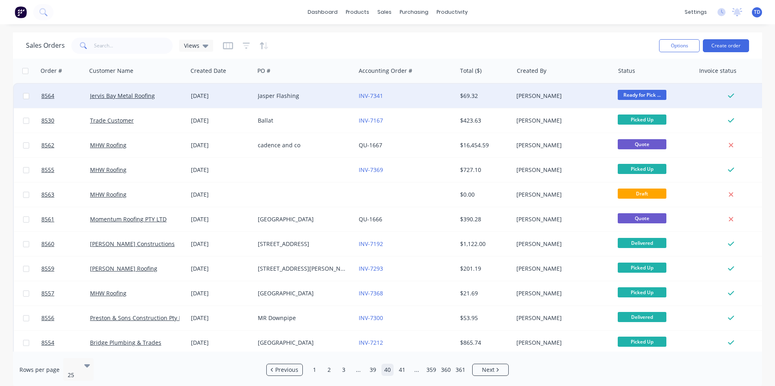
click at [495, 100] on div "$69.32" at bounding box center [485, 96] width 57 height 24
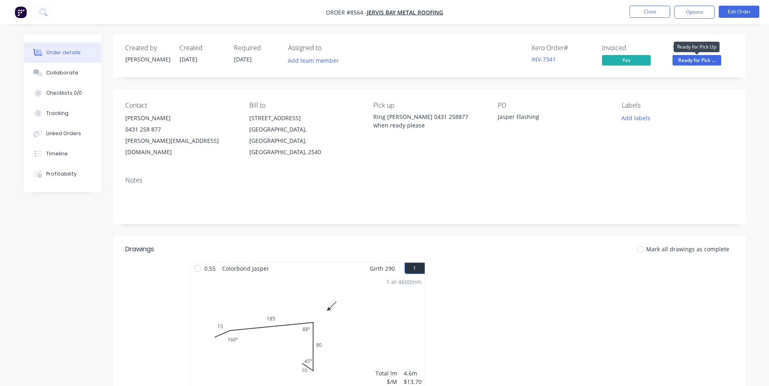
click at [692, 58] on span "Ready for Pick ..." at bounding box center [696, 60] width 49 height 10
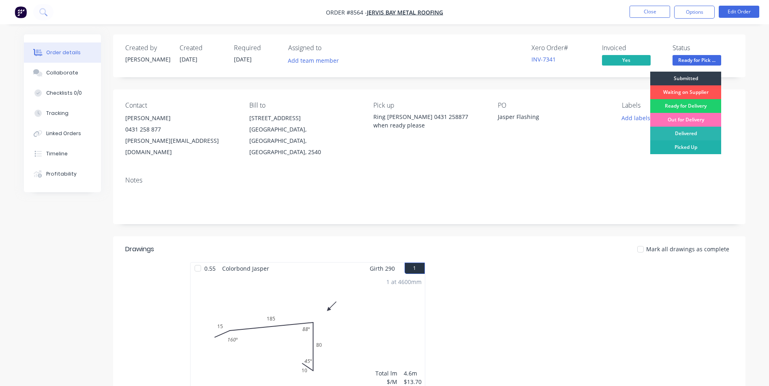
click at [690, 146] on div "Picked Up" at bounding box center [685, 148] width 71 height 14
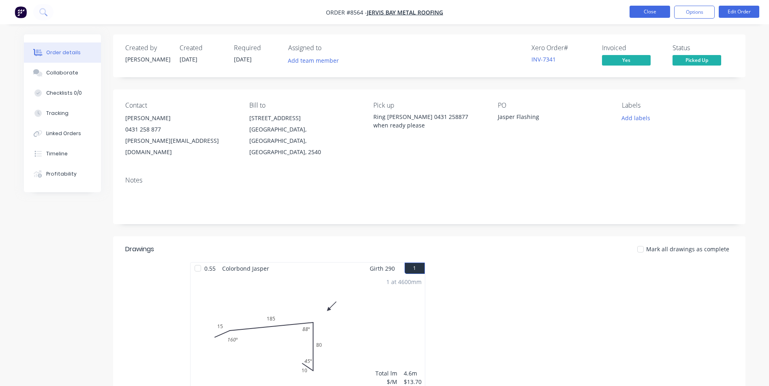
click at [638, 7] on button "Close" at bounding box center [649, 12] width 41 height 12
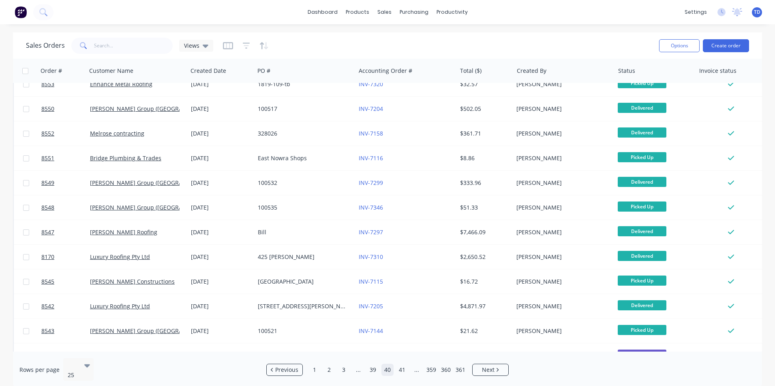
scroll to position [353, 0]
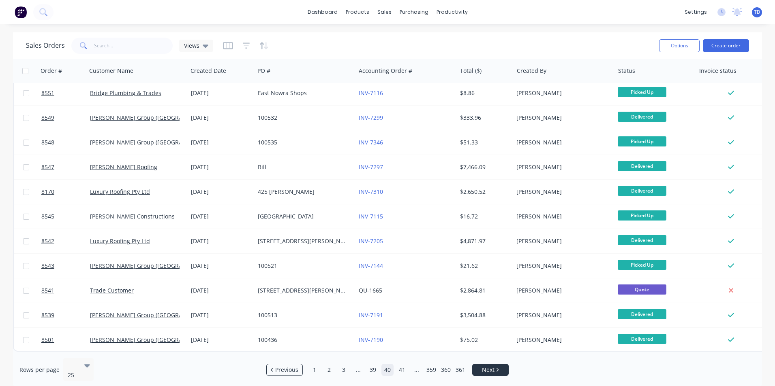
click at [497, 368] on link "Next" at bounding box center [490, 370] width 36 height 8
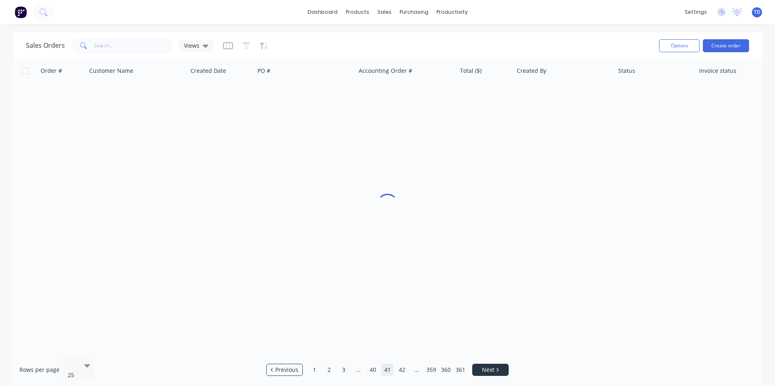
scroll to position [0, 0]
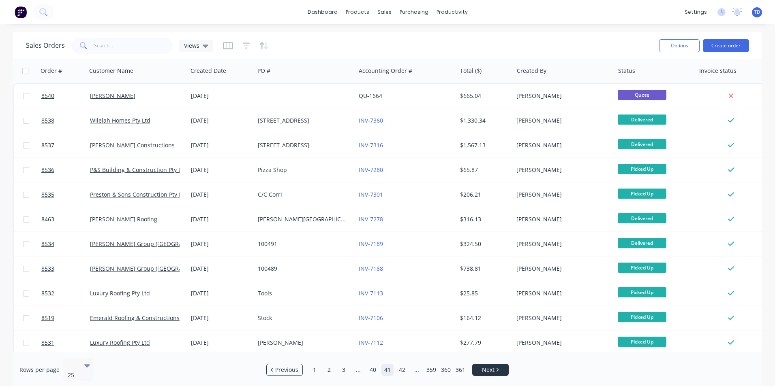
click at [497, 369] on link "Next" at bounding box center [490, 370] width 36 height 8
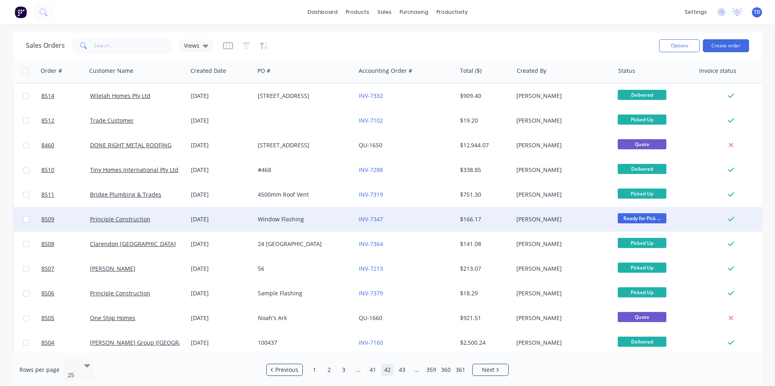
click at [525, 218] on div "[PERSON_NAME]" at bounding box center [561, 220] width 90 height 8
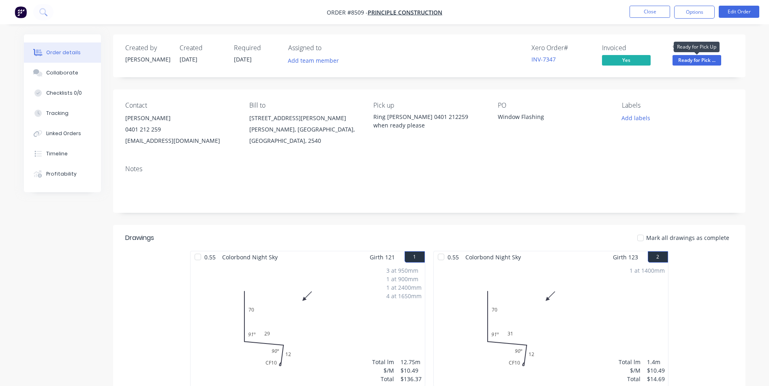
click at [678, 57] on span "Ready for Pick ..." at bounding box center [696, 60] width 49 height 10
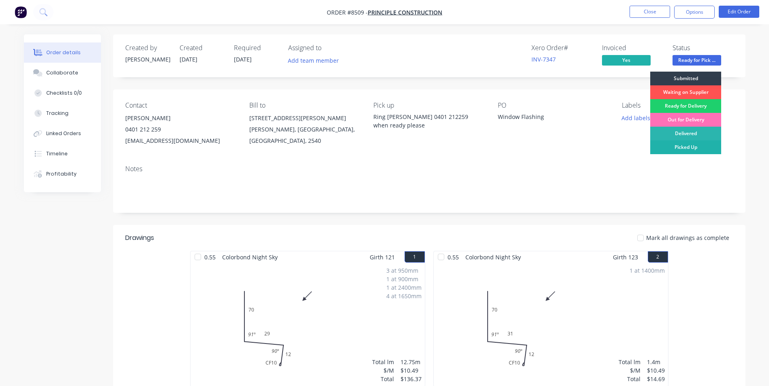
click at [694, 145] on div "Picked Up" at bounding box center [685, 148] width 71 height 14
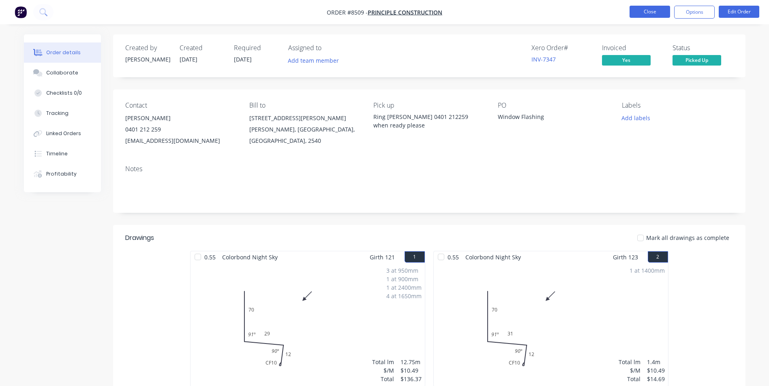
click at [634, 14] on button "Close" at bounding box center [649, 12] width 41 height 12
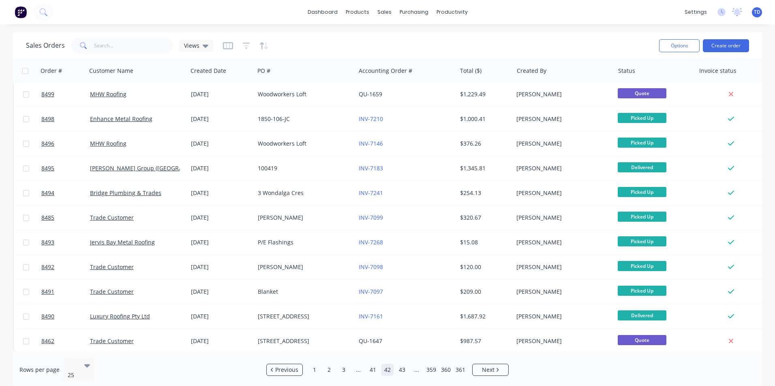
scroll to position [353, 0]
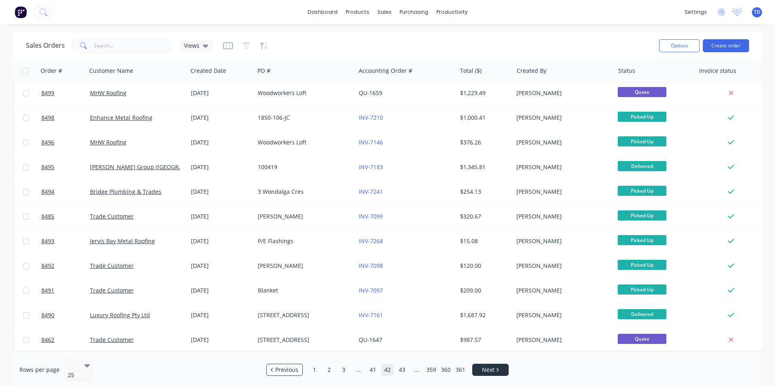
click at [491, 364] on li "Next" at bounding box center [490, 370] width 36 height 12
click at [491, 366] on span "Next" at bounding box center [488, 370] width 13 height 8
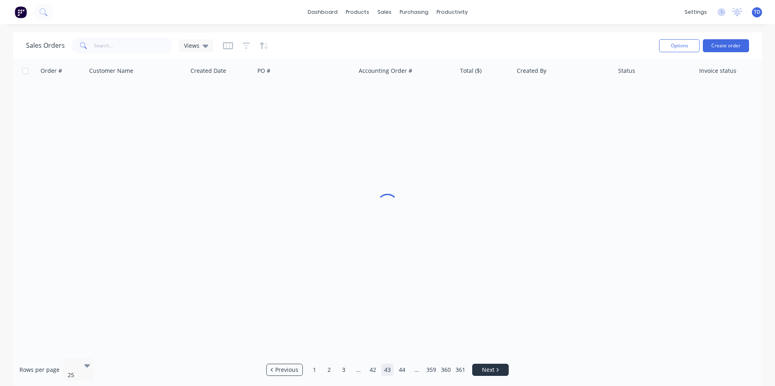
scroll to position [0, 0]
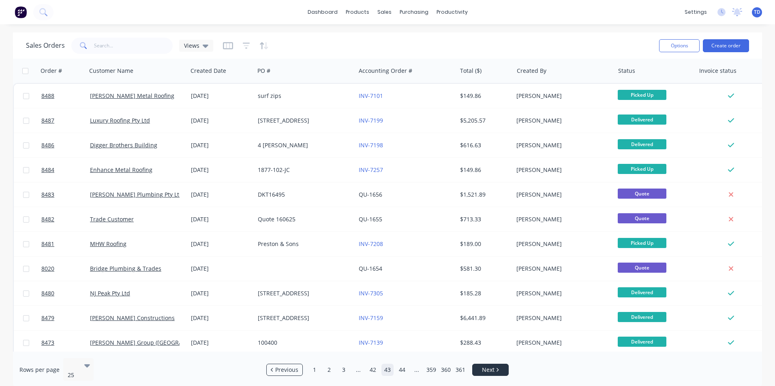
click at [491, 366] on span "Next" at bounding box center [488, 370] width 13 height 8
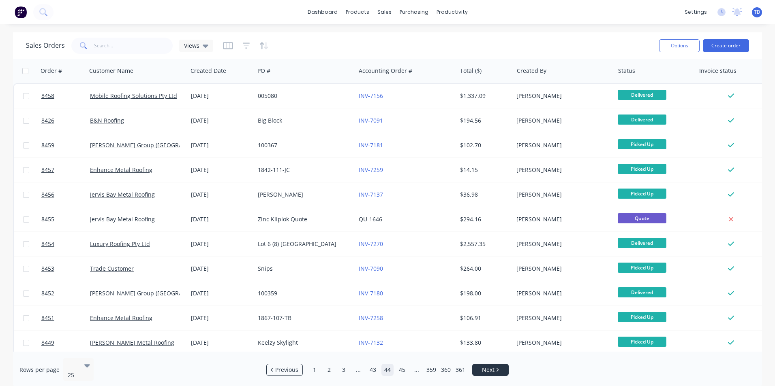
click at [491, 366] on span "Next" at bounding box center [488, 370] width 13 height 8
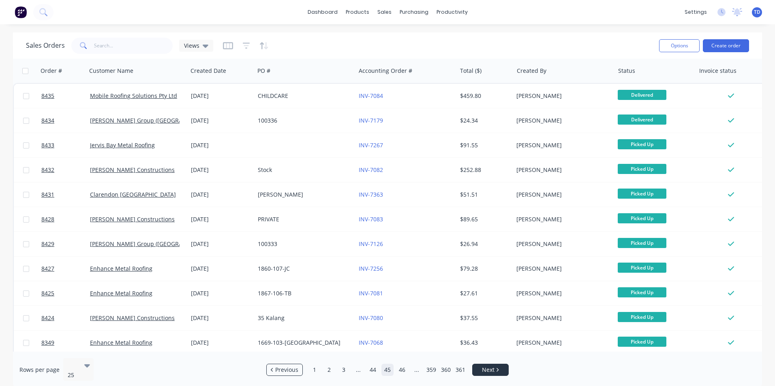
click at [491, 366] on span "Next" at bounding box center [488, 370] width 13 height 8
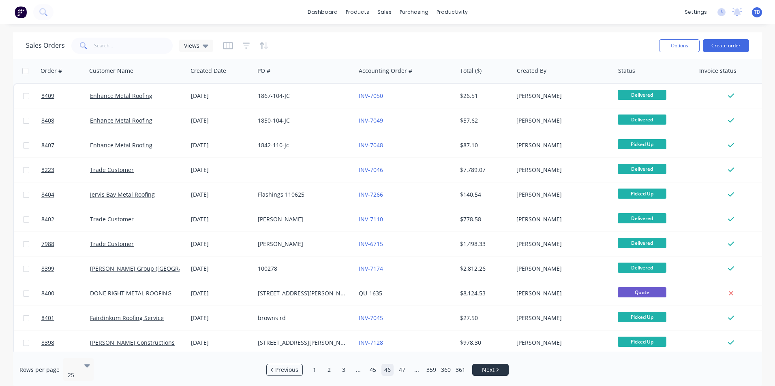
click at [491, 366] on span "Next" at bounding box center [488, 370] width 13 height 8
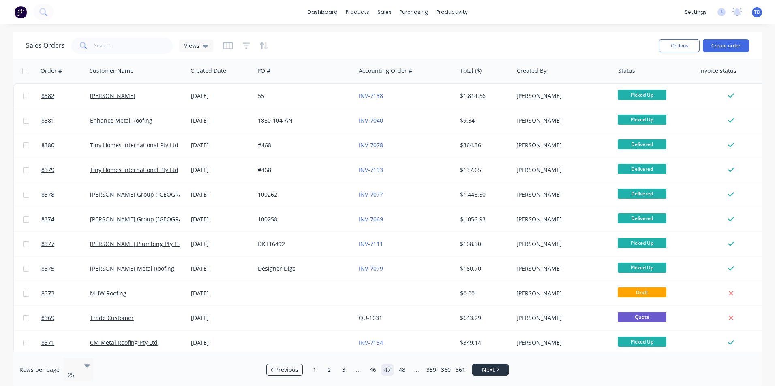
click at [492, 366] on span "Next" at bounding box center [488, 370] width 13 height 8
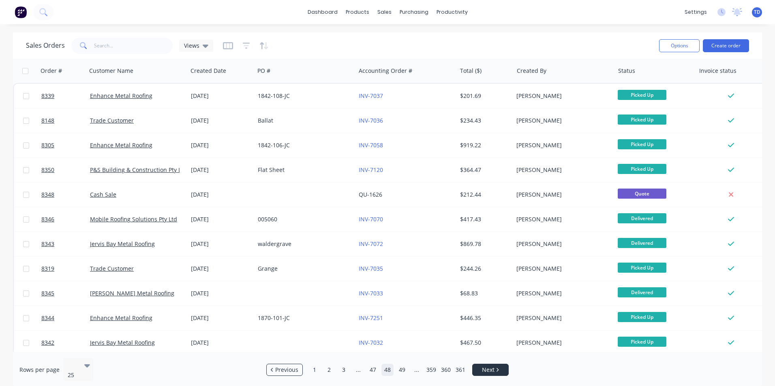
click at [492, 366] on span "Next" at bounding box center [488, 370] width 13 height 8
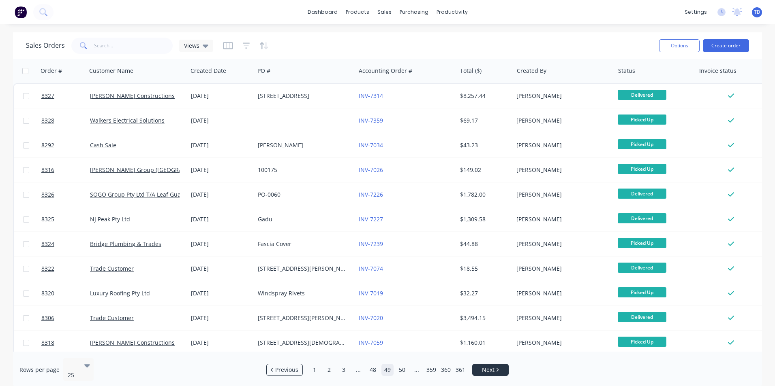
click at [492, 366] on span "Next" at bounding box center [488, 370] width 13 height 8
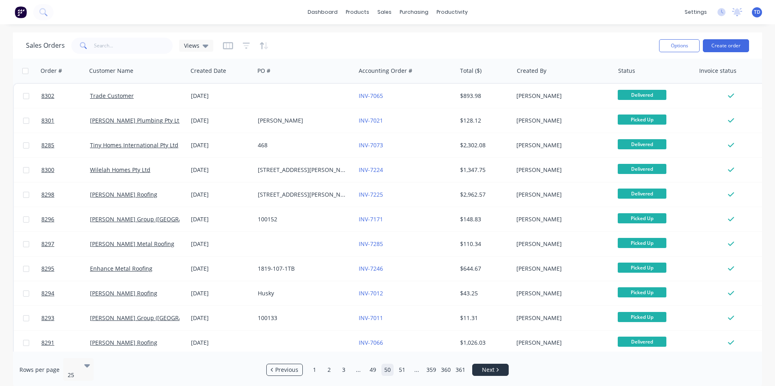
click at [492, 366] on span "Next" at bounding box center [488, 370] width 13 height 8
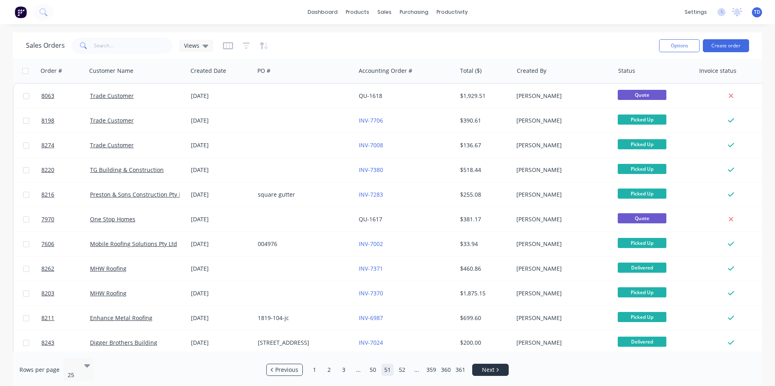
click at [492, 366] on span "Next" at bounding box center [488, 370] width 13 height 8
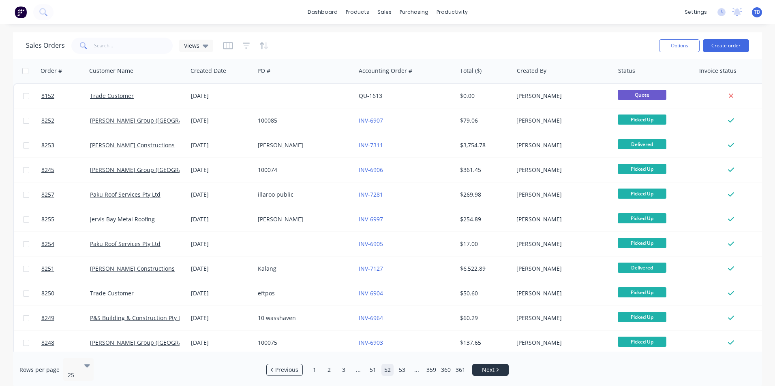
click at [492, 366] on span "Next" at bounding box center [488, 370] width 13 height 8
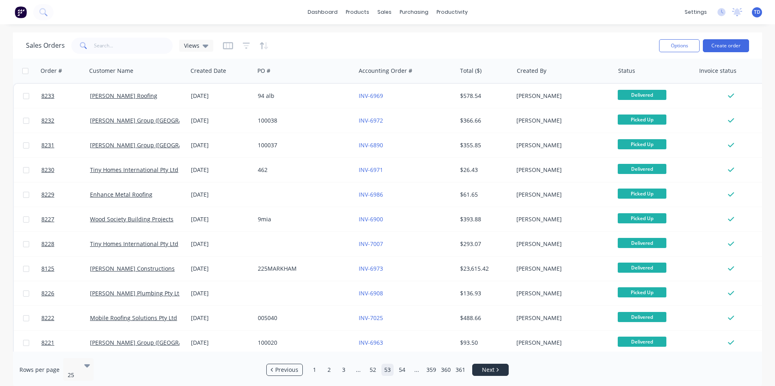
click at [492, 366] on span "Next" at bounding box center [488, 370] width 13 height 8
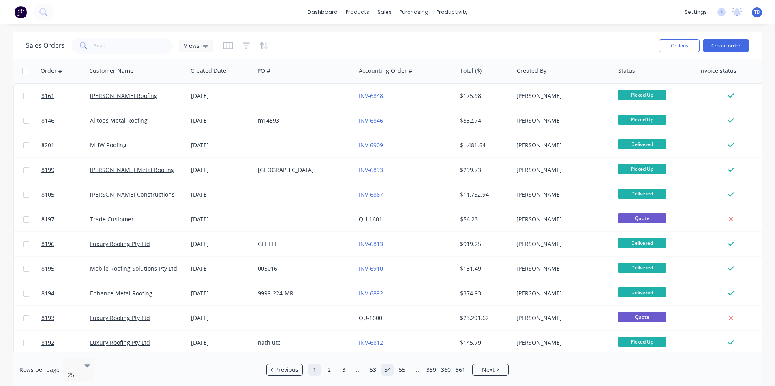
click at [316, 365] on link "1" at bounding box center [314, 370] width 12 height 12
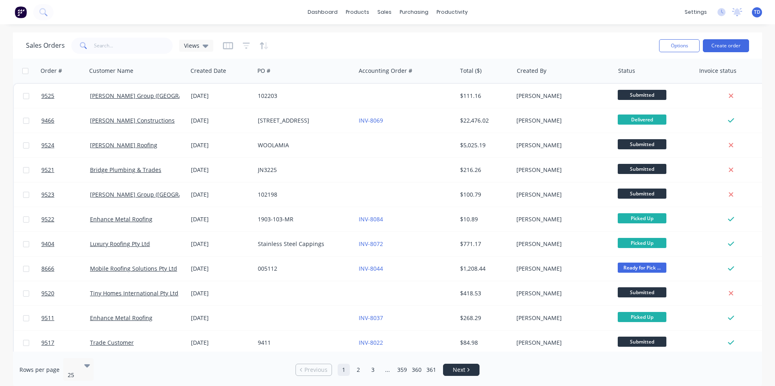
click at [457, 366] on span "Next" at bounding box center [459, 370] width 13 height 8
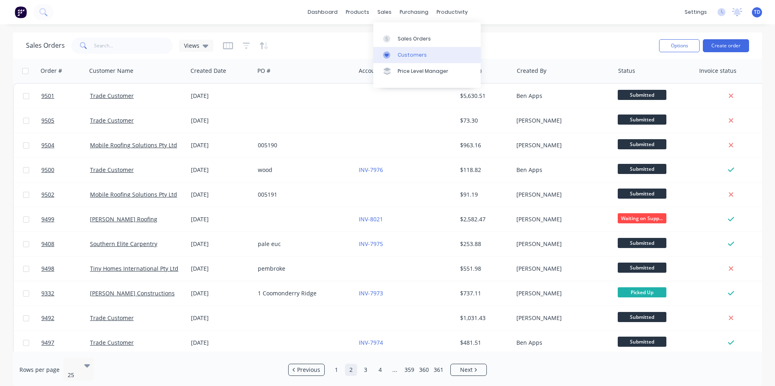
click at [398, 53] on div "Customers" at bounding box center [411, 54] width 29 height 7
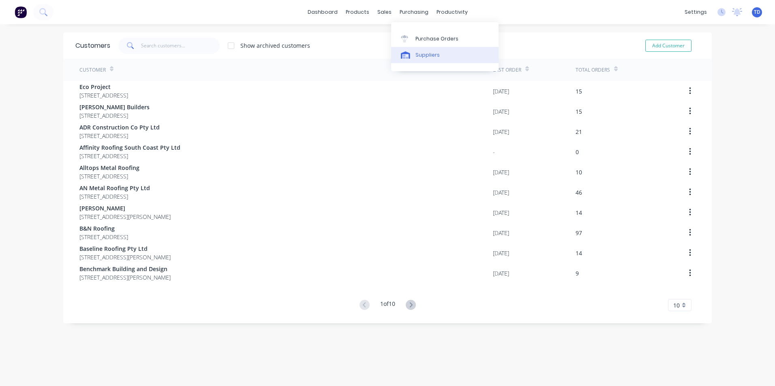
click at [429, 57] on div "Suppliers" at bounding box center [427, 54] width 24 height 7
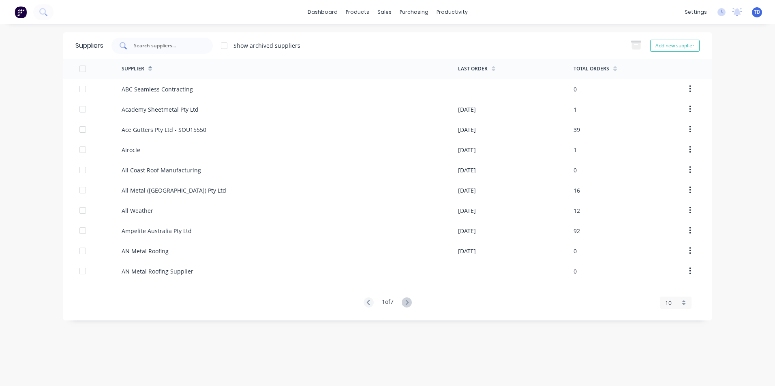
click at [191, 43] on input "text" at bounding box center [166, 46] width 67 height 8
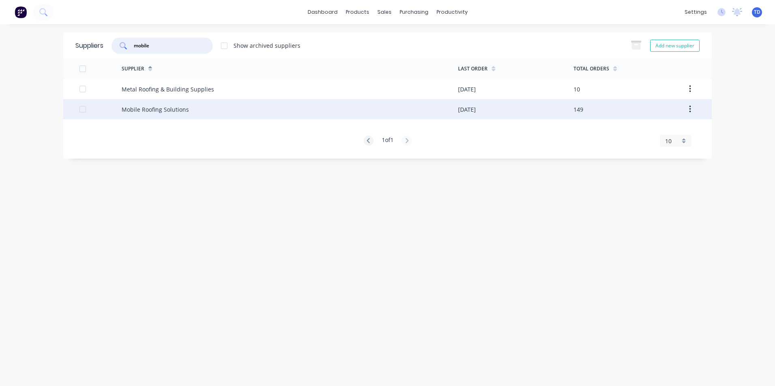
type input "mobile"
click at [180, 113] on div "Mobile Roofing Solutions" at bounding box center [155, 109] width 67 height 9
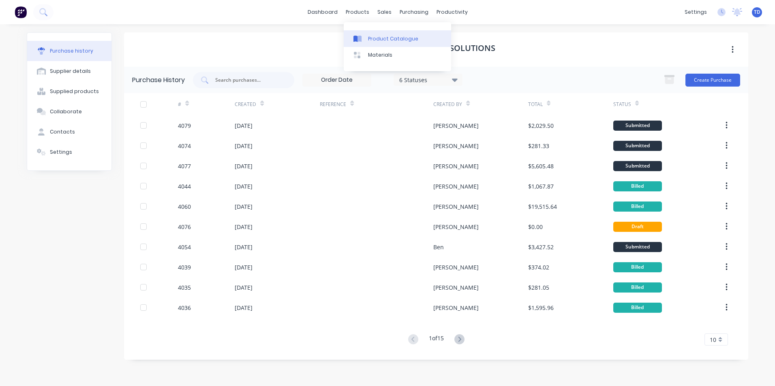
click at [373, 37] on div "Product Catalogue" at bounding box center [393, 38] width 50 height 7
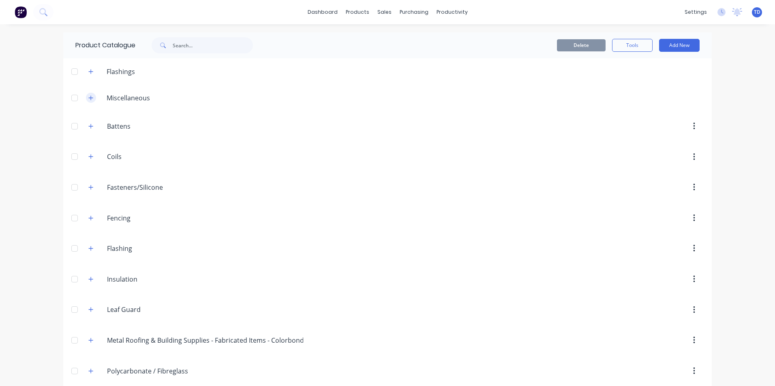
click at [86, 100] on button "button" at bounding box center [91, 98] width 10 height 10
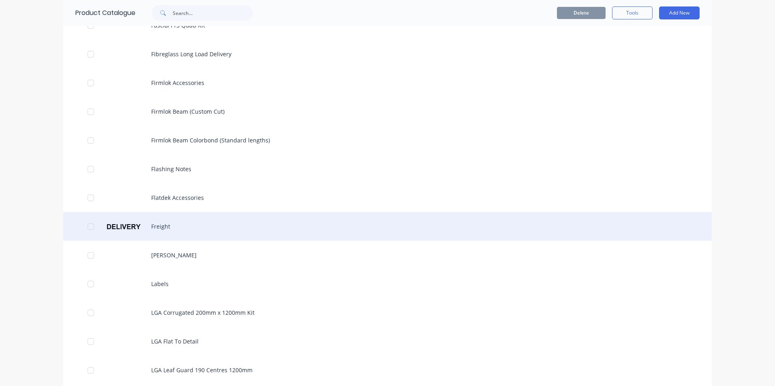
scroll to position [689, 0]
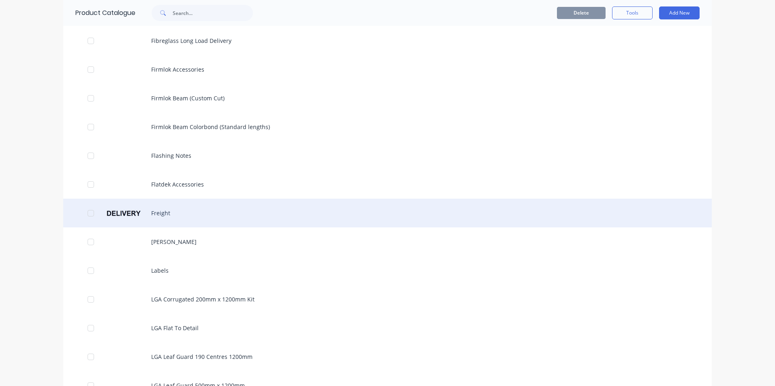
click at [150, 213] on div "Freight" at bounding box center [387, 213] width 648 height 29
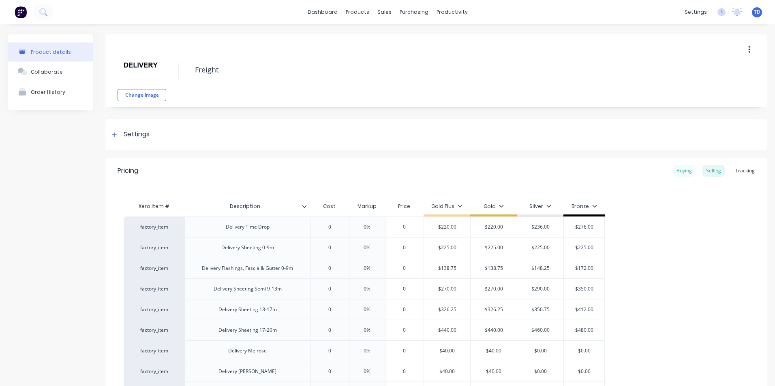
click at [672, 172] on div "Buying" at bounding box center [683, 171] width 23 height 12
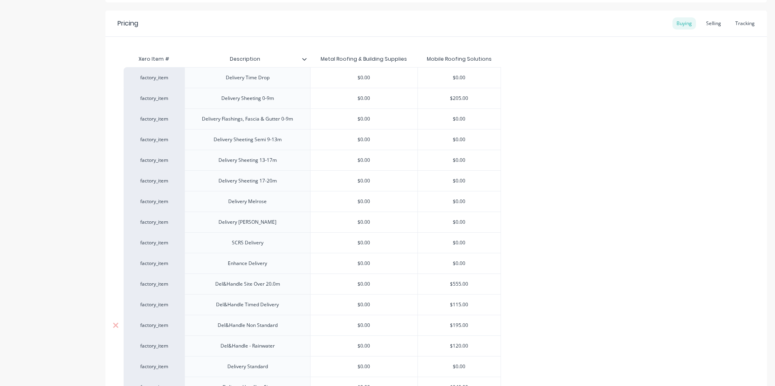
scroll to position [162, 0]
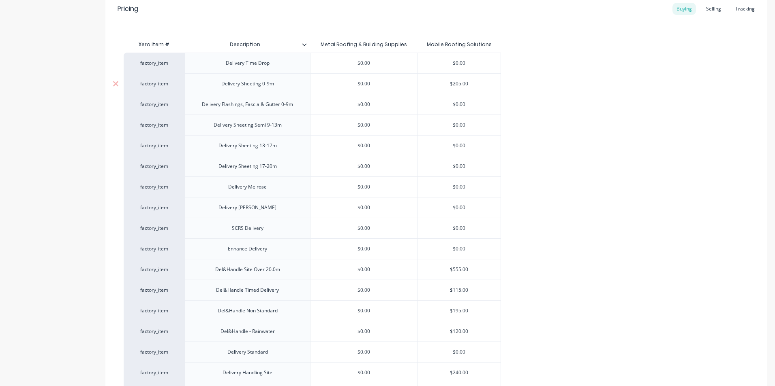
click at [480, 83] on input "$205.00" at bounding box center [459, 83] width 83 height 7
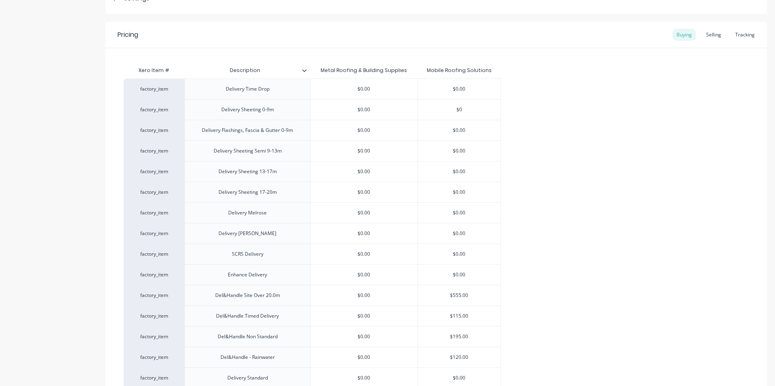
scroll to position [122, 0]
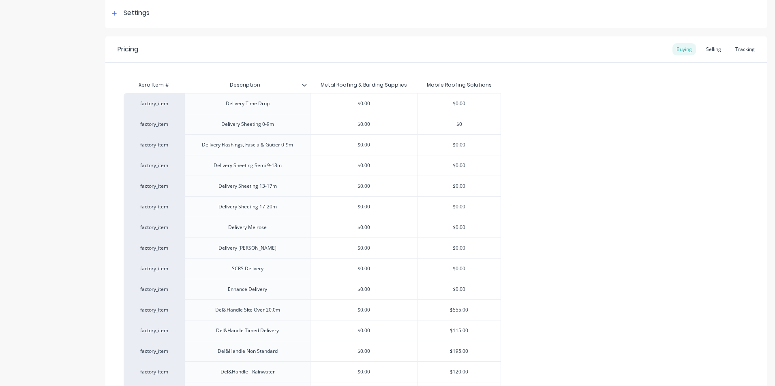
type input "$0"
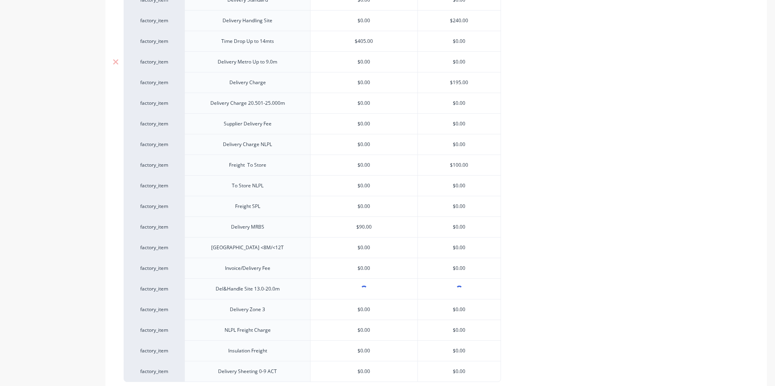
scroll to position [527, 0]
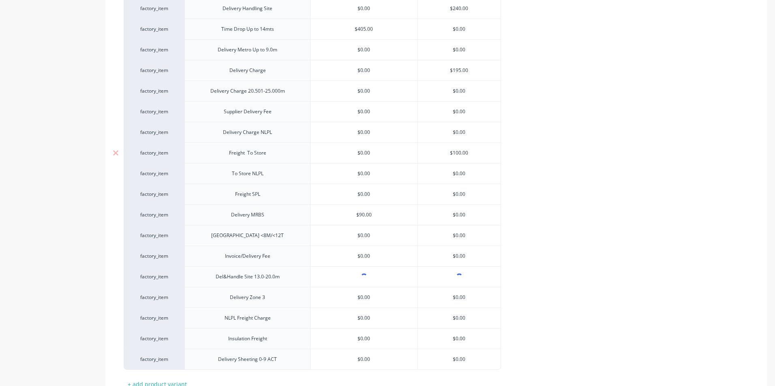
click at [472, 154] on input "$100.00" at bounding box center [459, 152] width 83 height 7
type input "$0"
click at [517, 175] on div "factory_item Delivery Time Drop $0.00 $0.00 factory_item Delivery Sheeting 0-9m…" at bounding box center [436, 29] width 625 height 682
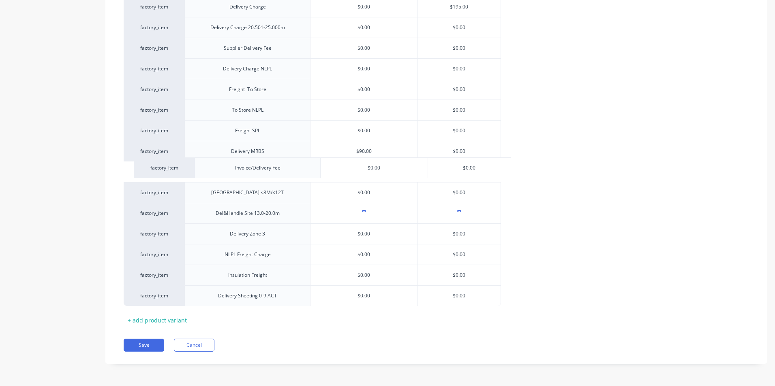
scroll to position [590, 0]
drag, startPoint x: 134, startPoint y: 194, endPoint x: 139, endPoint y: 229, distance: 34.8
drag, startPoint x: 198, startPoint y: 196, endPoint x: 204, endPoint y: 47, distance: 148.8
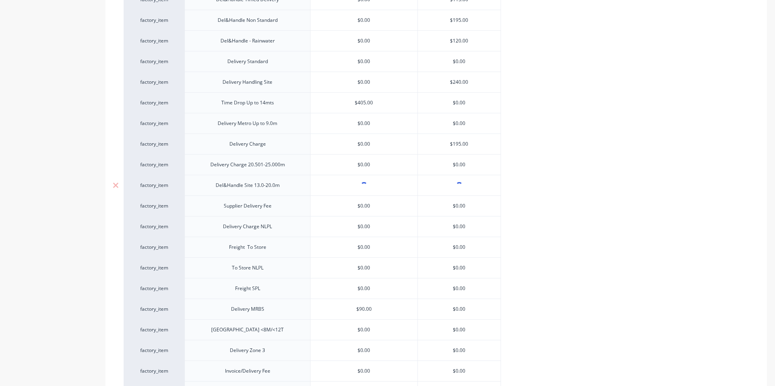
scroll to position [429, 0]
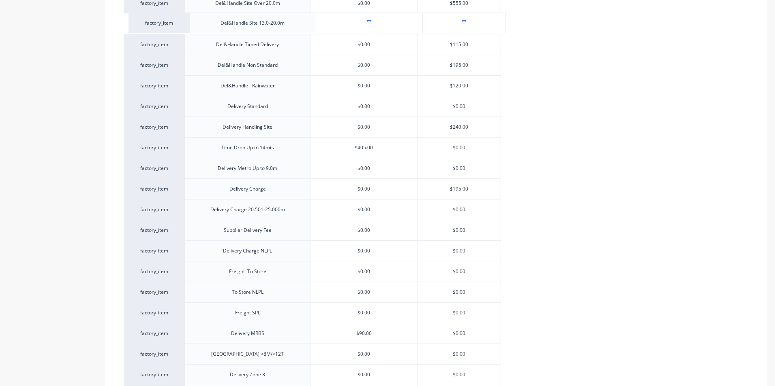
drag, startPoint x: 196, startPoint y: 207, endPoint x: 202, endPoint y: 15, distance: 191.7
click at [202, 15] on div "factory_item Delivery Time Drop $0.00 $0.00 factory_item Delivery Sheeting 0-9m…" at bounding box center [436, 127] width 625 height 682
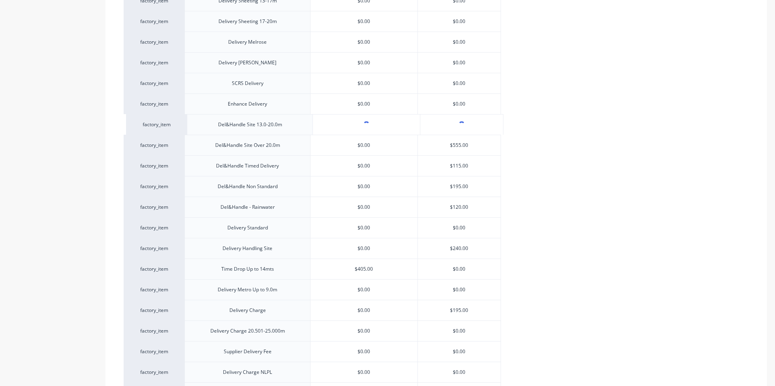
drag, startPoint x: 193, startPoint y: 145, endPoint x: 198, endPoint y: 123, distance: 23.1
click at [198, 123] on div "factory_item Delivery Time Drop $0.00 $0.00 factory_item Delivery Sheeting 0-9m…" at bounding box center [436, 249] width 625 height 682
click at [468, 185] on input "$195.00" at bounding box center [459, 186] width 83 height 7
type input "$0"
click at [505, 171] on div "factory_item Delivery Time Drop $0.00 $0.00 factory_item Delivery Sheeting 0-9m…" at bounding box center [436, 249] width 625 height 682
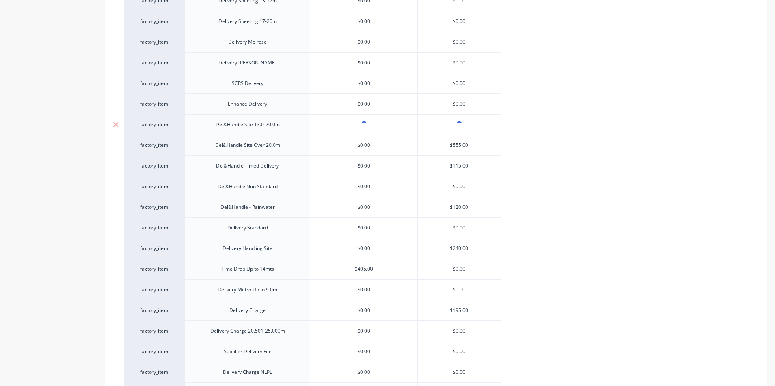
click at [468, 129] on div at bounding box center [459, 125] width 83 height 20
type input "["
type input "#"
type input "305.00"
click at [485, 138] on div "$555.00" at bounding box center [459, 145] width 83 height 20
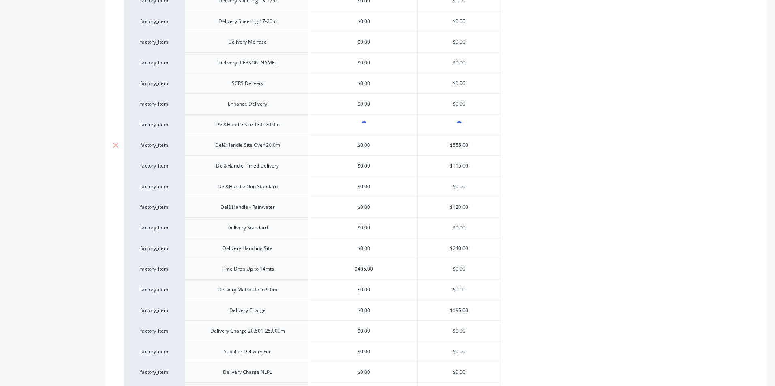
type input "$555.00"
drag, startPoint x: 130, startPoint y: 185, endPoint x: 132, endPoint y: 257, distance: 72.1
click at [132, 257] on div "factory_item Delivery Time Drop $0.00 $0.00 factory_item Delivery Sheeting 0-9m…" at bounding box center [436, 249] width 625 height 682
drag, startPoint x: 179, startPoint y: 210, endPoint x: 179, endPoint y: 258, distance: 47.4
click at [179, 258] on div "factory_item Delivery Time Drop $0.00 $0.00 factory_item Delivery Sheeting 0-9m…" at bounding box center [436, 249] width 625 height 682
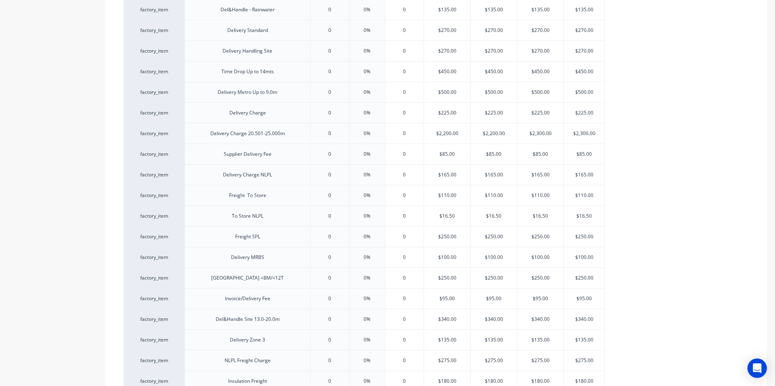
scroll to position [527, 0]
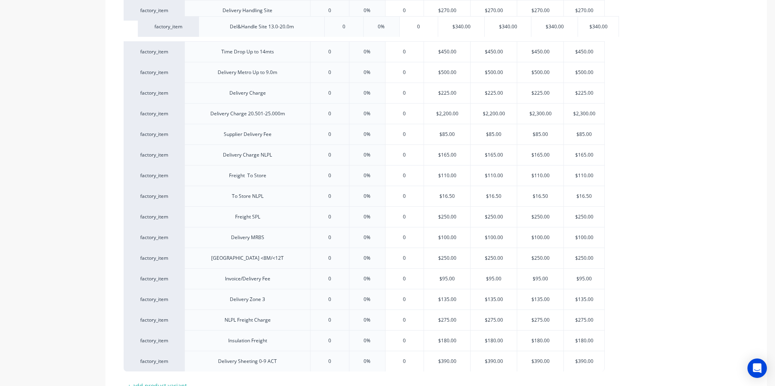
drag, startPoint x: 197, startPoint y: 279, endPoint x: 214, endPoint y: 24, distance: 255.4
click at [214, 24] on div "factory_item Delivery Time Drop 0 0% 0 $220.00 $220.00 $236.00 $276.00 factory_…" at bounding box center [436, 31] width 625 height 682
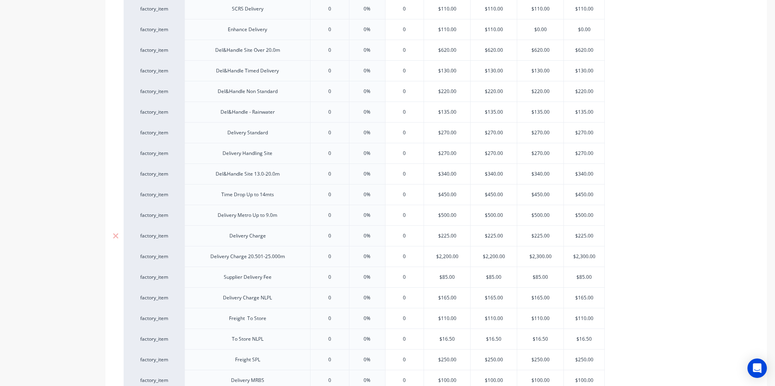
scroll to position [365, 0]
drag, startPoint x: 199, startPoint y: 193, endPoint x: 201, endPoint y: 62, distance: 130.5
click at [201, 62] on div "factory_item Delivery Time Drop 0 0% 0 $220.00 $220.00 $236.00 $276.00 factory_…" at bounding box center [436, 193] width 625 height 682
drag, startPoint x: 207, startPoint y: 132, endPoint x: 208, endPoint y: 199, distance: 66.4
click at [208, 199] on div "factory_item Delivery Time Drop 0 0% 0 $220.00 $220.00 $236.00 $276.00 factory_…" at bounding box center [436, 193] width 625 height 682
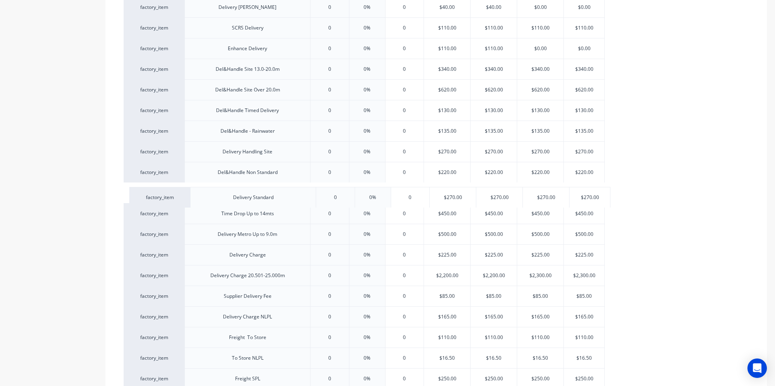
drag, startPoint x: 208, startPoint y: 152, endPoint x: 214, endPoint y: 200, distance: 48.2
click at [214, 200] on div "factory_item Delivery Time Drop 0 0% 0 $220.00 $220.00 $236.00 $276.00 factory_…" at bounding box center [436, 193] width 625 height 682
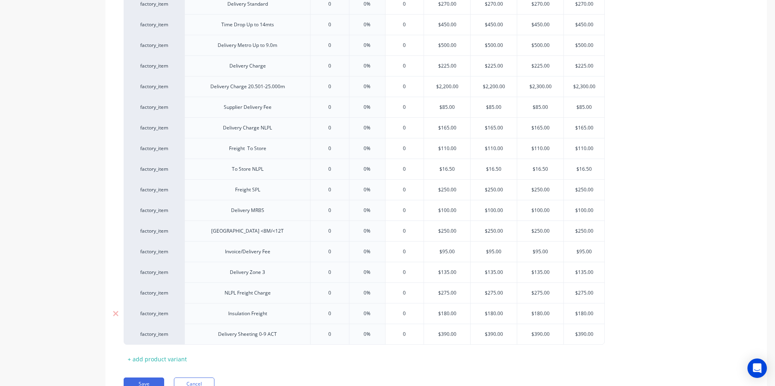
scroll to position [593, 0]
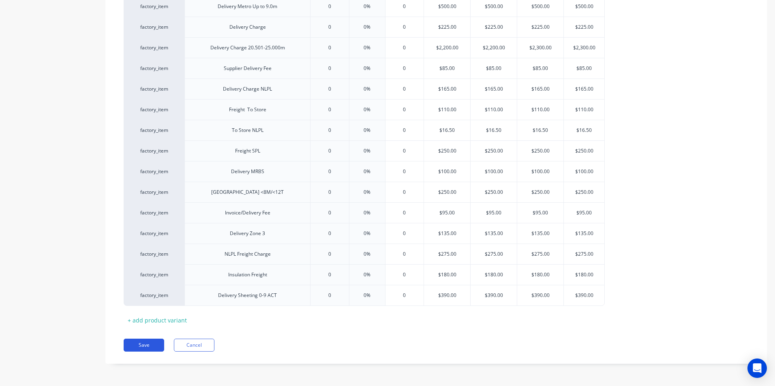
click at [147, 344] on button "Save" at bounding box center [144, 345] width 41 height 13
type textarea "x"
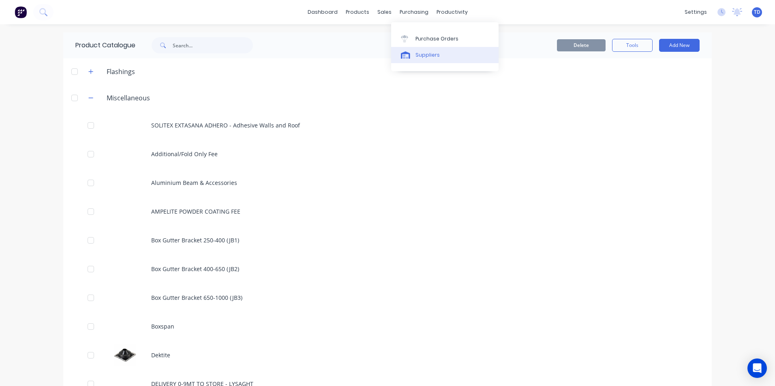
click at [424, 56] on div "Suppliers" at bounding box center [427, 54] width 24 height 7
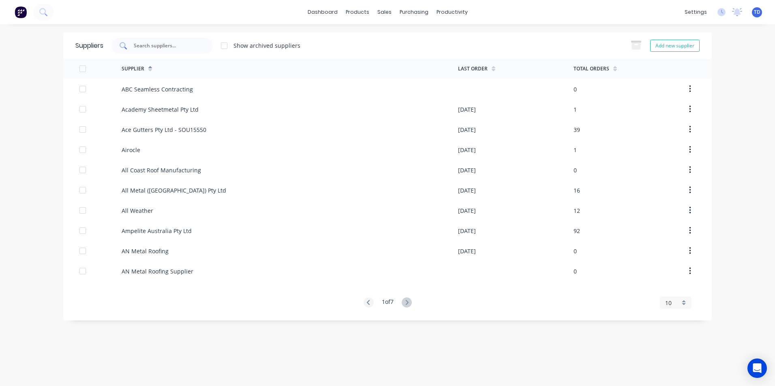
click at [192, 48] on input "text" at bounding box center [166, 46] width 67 height 8
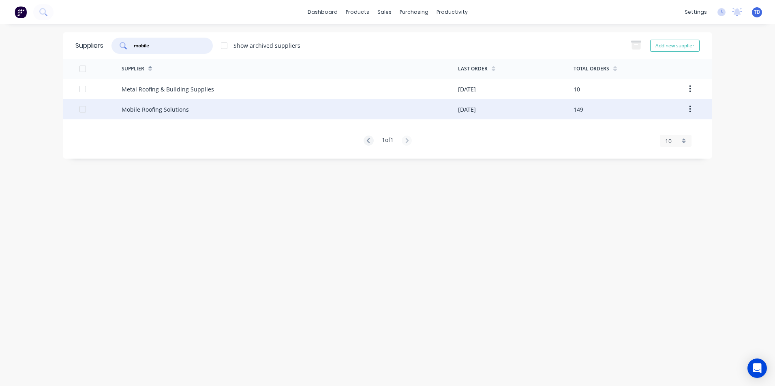
type input "mobile"
click at [179, 104] on div "Mobile Roofing Solutions" at bounding box center [290, 109] width 336 height 20
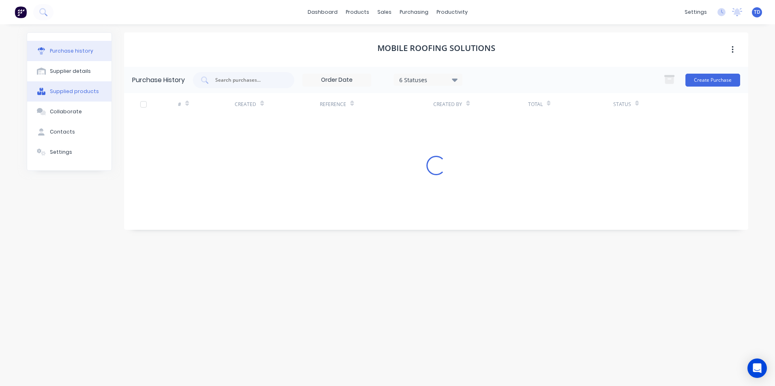
click at [74, 94] on div "Supplied products" at bounding box center [74, 91] width 49 height 7
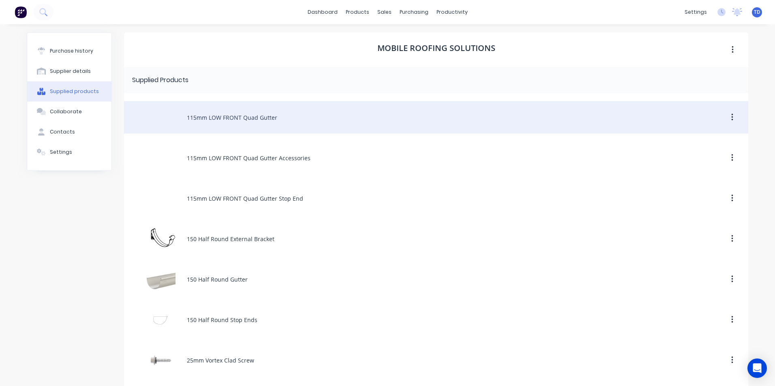
click at [731, 120] on icon "button" at bounding box center [732, 117] width 2 height 7
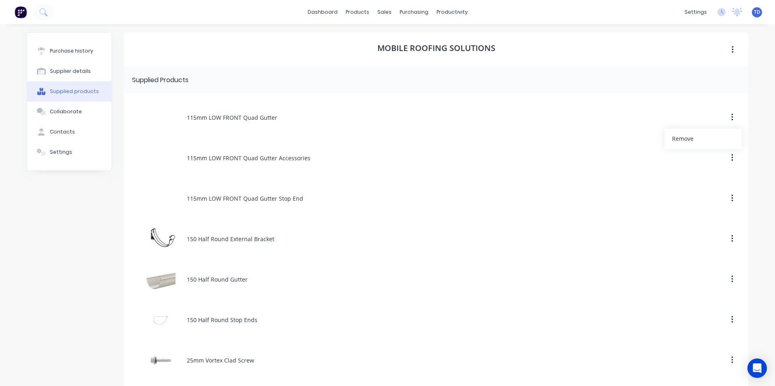
click at [618, 92] on div "Supplied Products" at bounding box center [436, 80] width 624 height 26
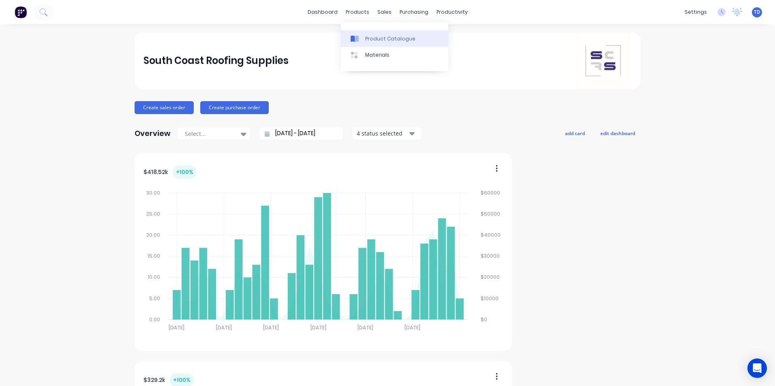
click at [367, 35] on div "Product Catalogue" at bounding box center [390, 38] width 50 height 7
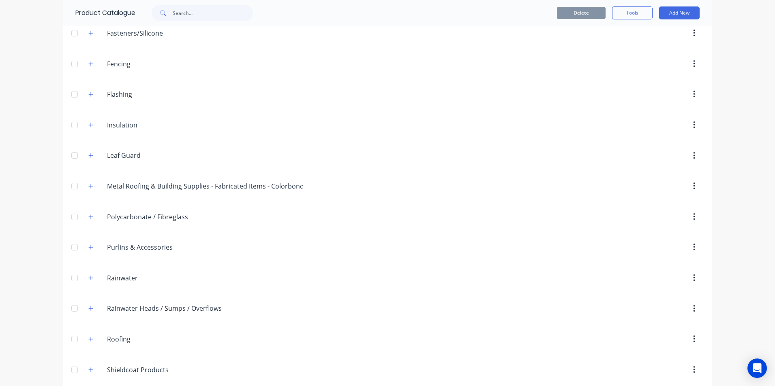
scroll to position [162, 0]
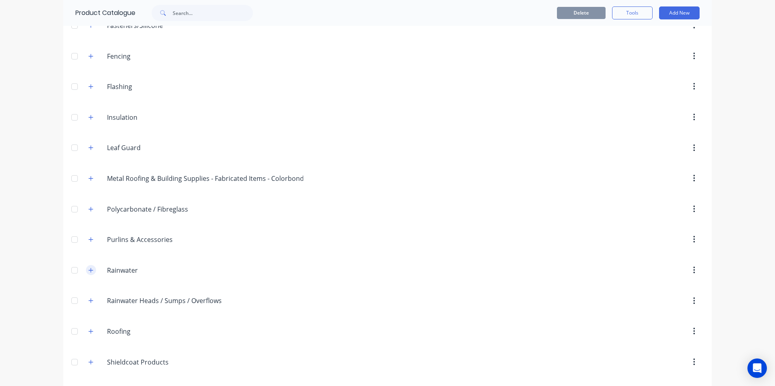
click at [91, 270] on button "button" at bounding box center [91, 270] width 10 height 10
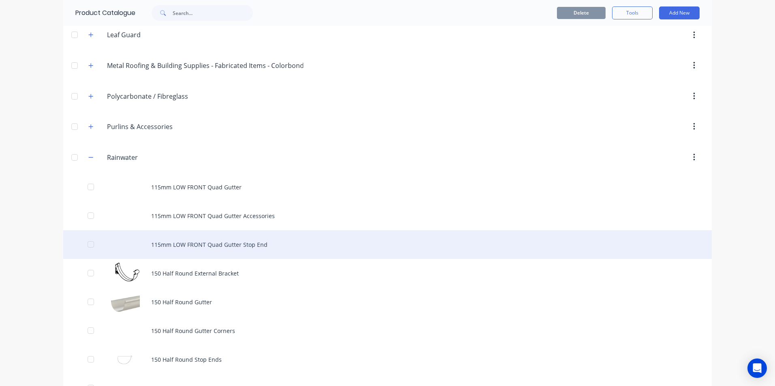
scroll to position [284, 0]
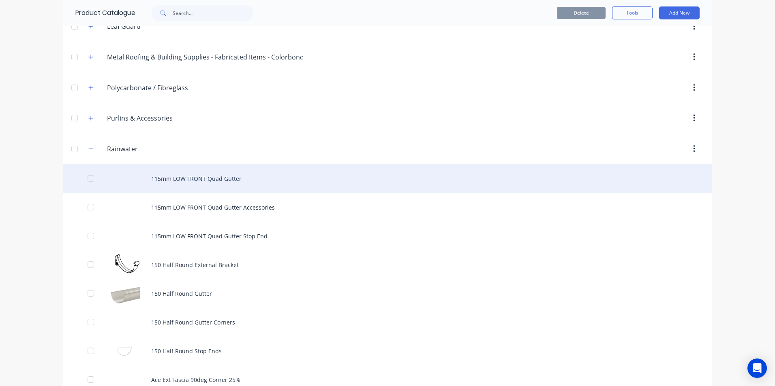
click at [202, 185] on div "115mm LOW FRONT Quad Gutter" at bounding box center [387, 178] width 648 height 29
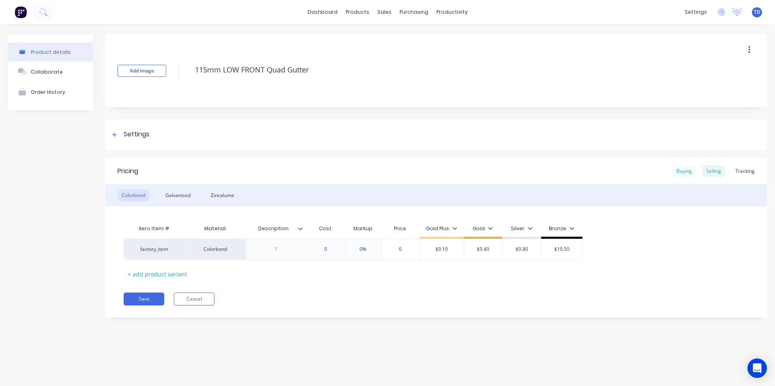
click at [691, 172] on div "Buying" at bounding box center [683, 171] width 23 height 12
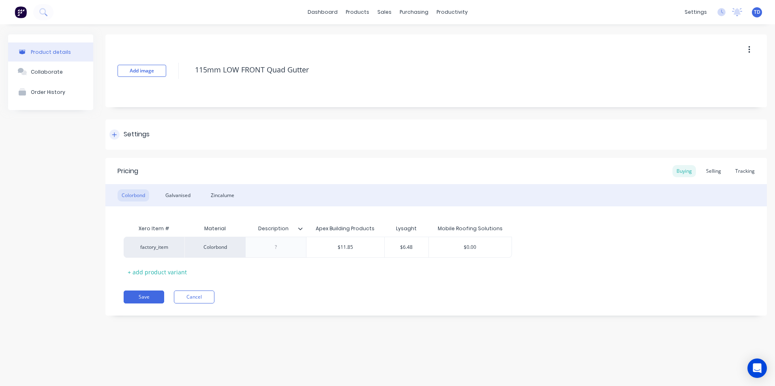
click at [118, 137] on div at bounding box center [114, 135] width 10 height 10
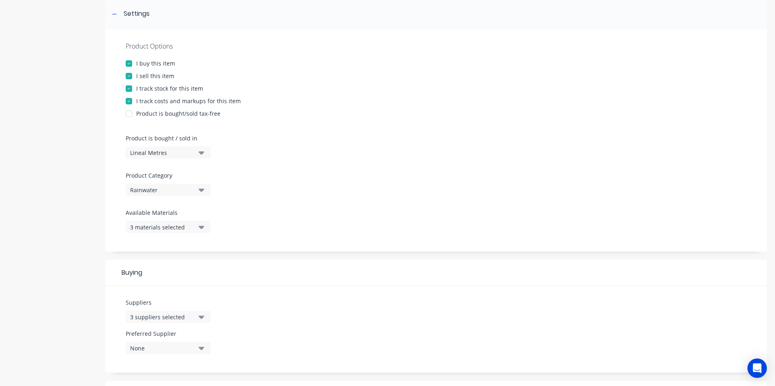
scroll to position [122, 0]
drag, startPoint x: 196, startPoint y: 315, endPoint x: 201, endPoint y: 314, distance: 5.3
click at [196, 315] on button "3 suppliers selected" at bounding box center [168, 316] width 85 height 12
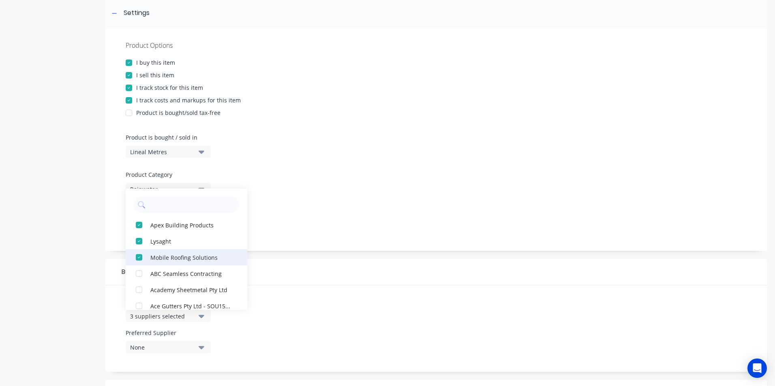
click at [141, 259] on div "button" at bounding box center [139, 258] width 16 height 16
click at [309, 213] on div "Product Options I buy this item I sell this item I track stock for this item I …" at bounding box center [435, 139] width 661 height 223
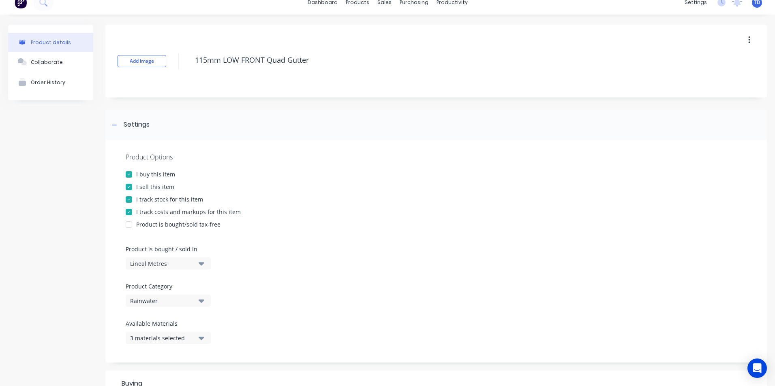
scroll to position [0, 0]
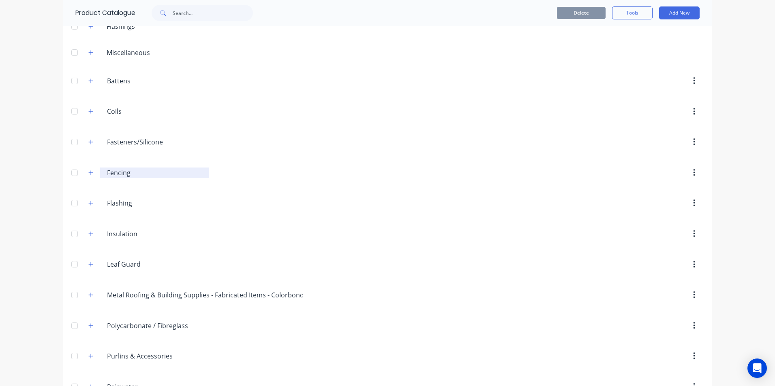
scroll to position [203, 0]
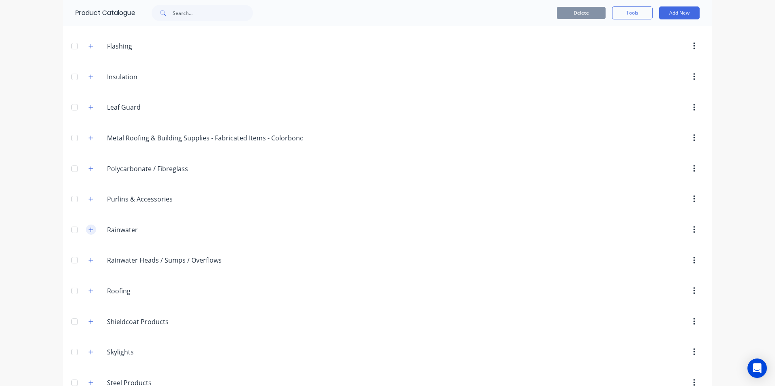
click at [88, 229] on icon "button" at bounding box center [90, 230] width 5 height 6
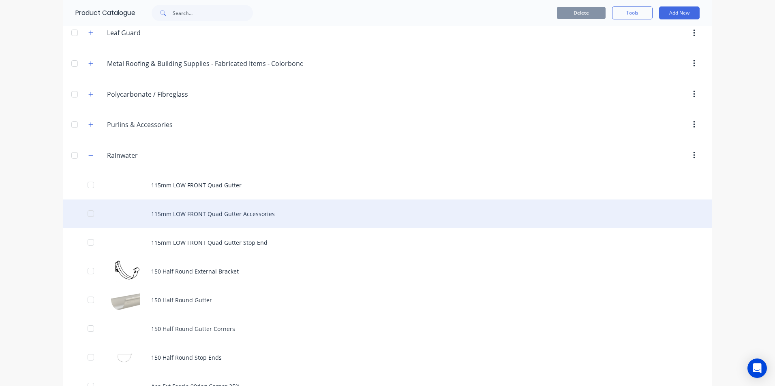
scroll to position [284, 0]
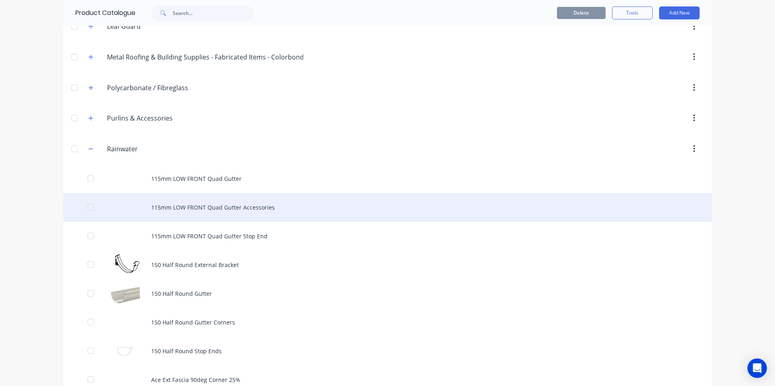
click at [231, 207] on div "115mm LOW FRONT Quad Gutter Accessories" at bounding box center [387, 207] width 648 height 29
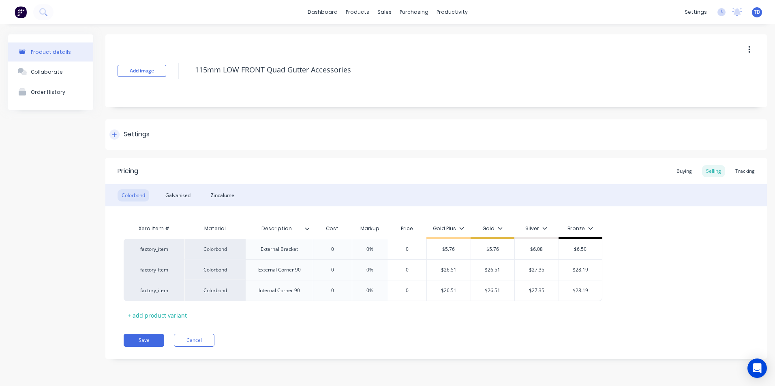
click at [116, 135] on icon at bounding box center [114, 134] width 4 height 4
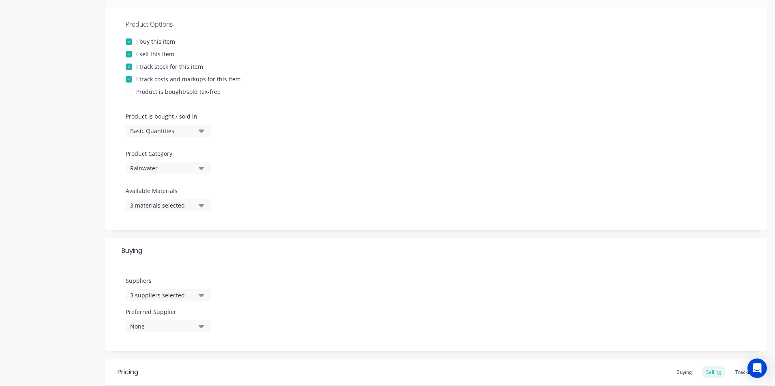
scroll to position [162, 0]
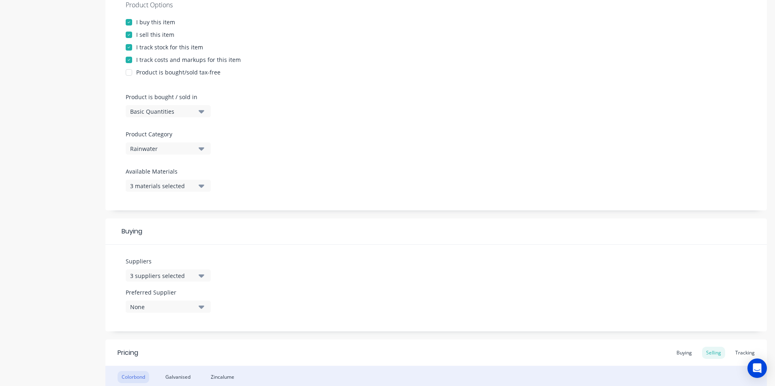
click at [163, 275] on div "3 suppliers selected" at bounding box center [162, 276] width 65 height 9
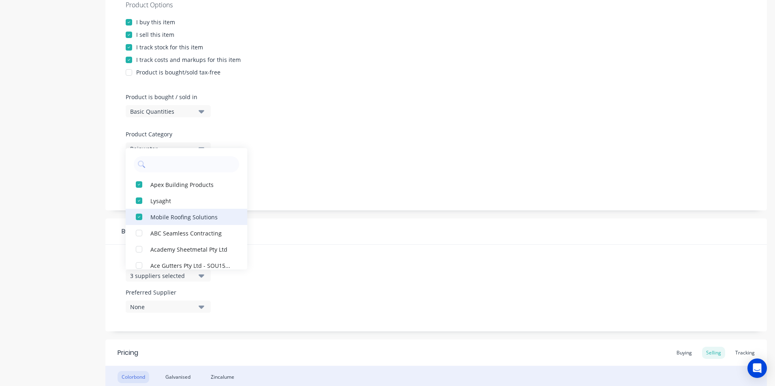
click at [143, 216] on div "button" at bounding box center [139, 217] width 16 height 16
type textarea "x"
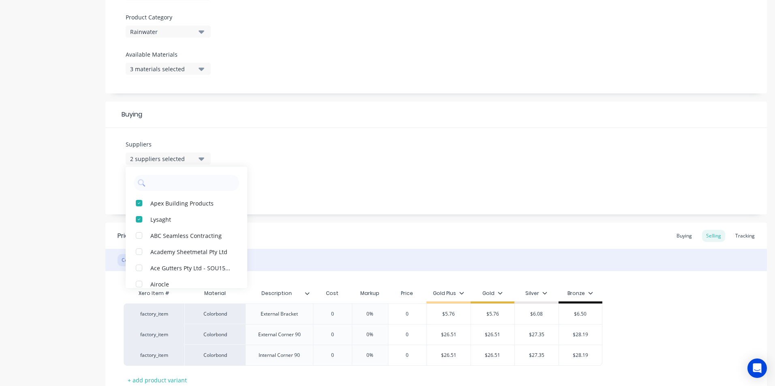
scroll to position [284, 0]
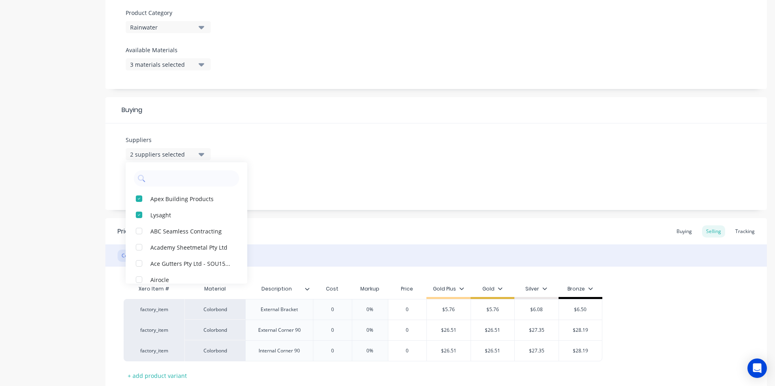
click at [324, 171] on div "Suppliers 2 suppliers selected Apex Building Products Lysaght ABC Seamless Cont…" at bounding box center [435, 167] width 661 height 87
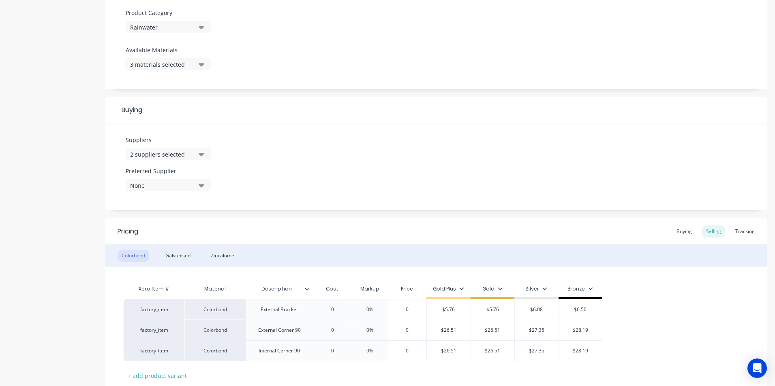
scroll to position [324, 0]
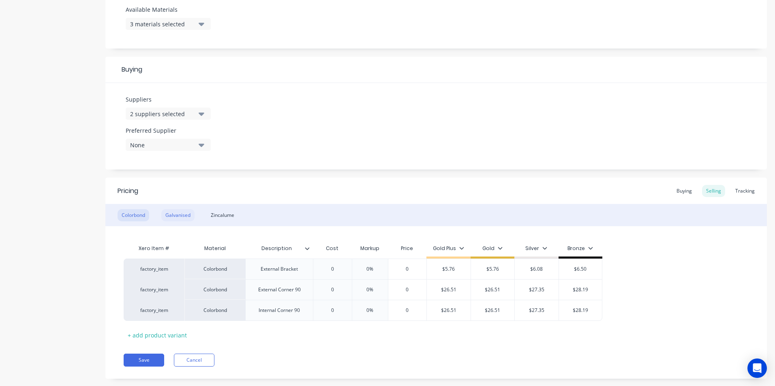
click at [181, 216] on div "Galvanised" at bounding box center [177, 215] width 33 height 12
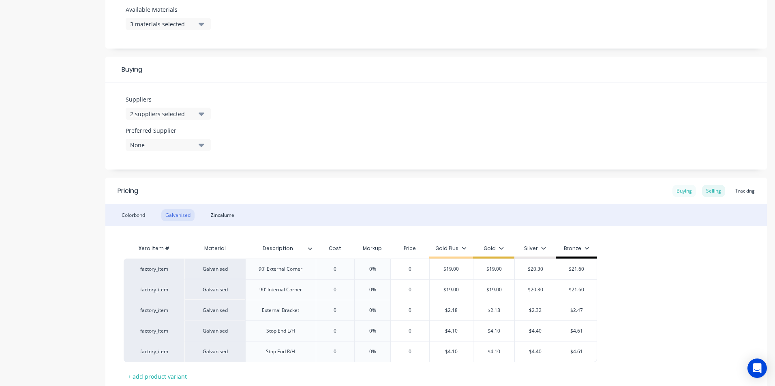
click at [672, 192] on div "Buying" at bounding box center [683, 191] width 23 height 12
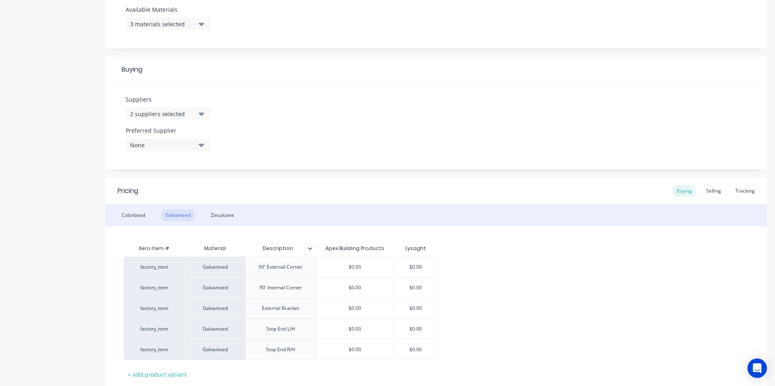
click at [169, 115] on div "2 suppliers selected" at bounding box center [162, 114] width 65 height 9
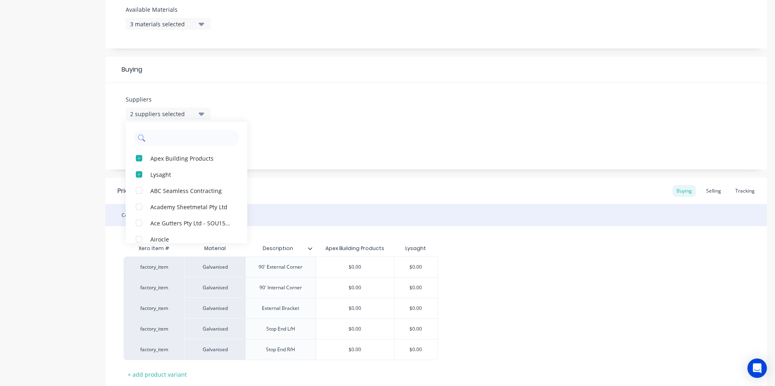
click at [169, 139] on input "text" at bounding box center [192, 138] width 86 height 16
type input "mo"
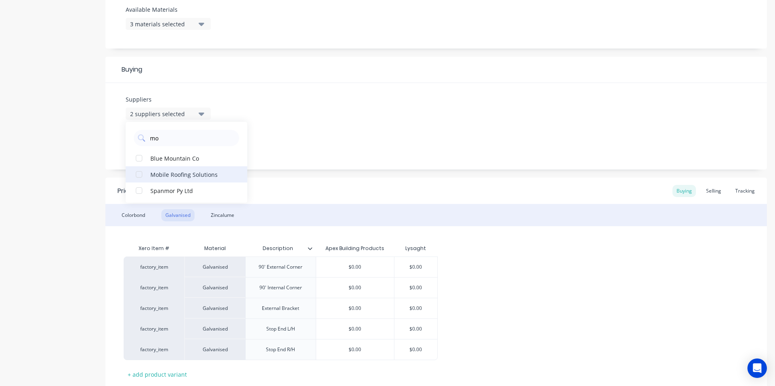
click at [142, 173] on div "button" at bounding box center [139, 175] width 16 height 16
type textarea "x"
type input "mo"
click at [305, 124] on div "Suppliers 3 suppliers selected mo Mobile Roofing Solutions Blue Mountain Co Spa…" at bounding box center [435, 126] width 661 height 87
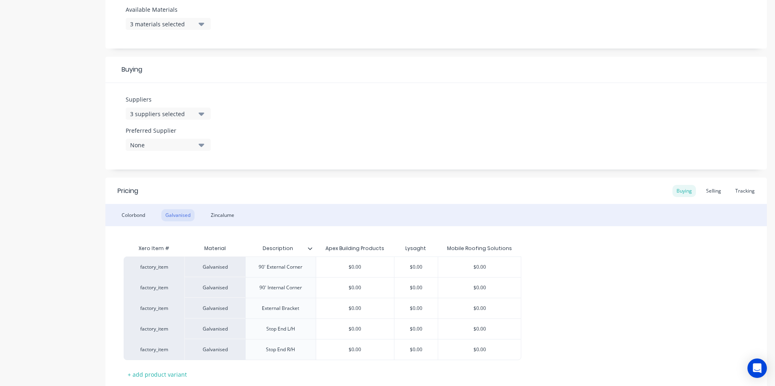
click at [196, 115] on button "3 suppliers selected" at bounding box center [168, 114] width 85 height 12
click at [143, 161] on div "button" at bounding box center [139, 158] width 16 height 16
type textarea "x"
click at [337, 122] on div "Suppliers 2 suppliers selected mo Blue Mountain Co Mobile Roofing Solutions Spa…" at bounding box center [435, 126] width 661 height 87
click at [222, 218] on div "Zincalume" at bounding box center [223, 215] width 32 height 12
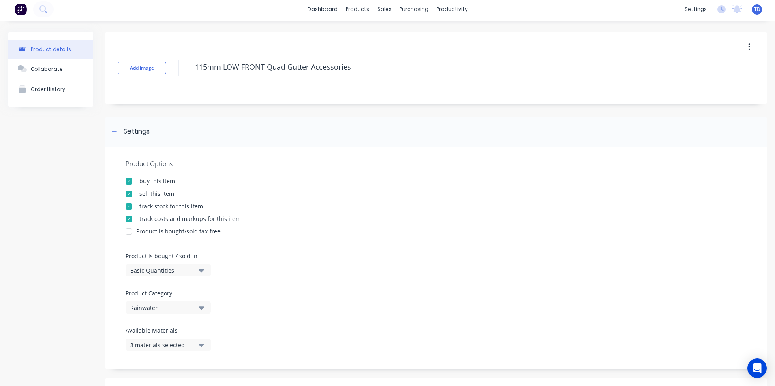
scroll to position [0, 0]
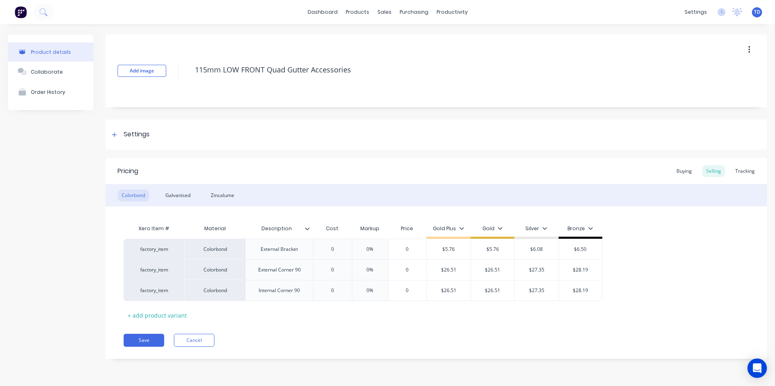
type textarea "x"
click at [416, 55] on div "Customers" at bounding box center [411, 54] width 29 height 7
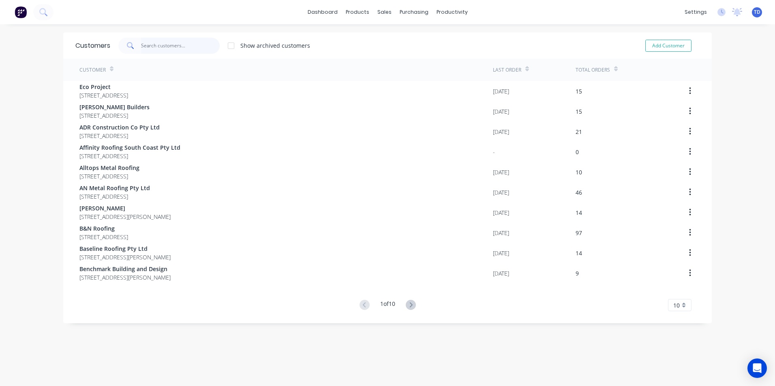
click at [157, 41] on input "text" at bounding box center [180, 46] width 79 height 16
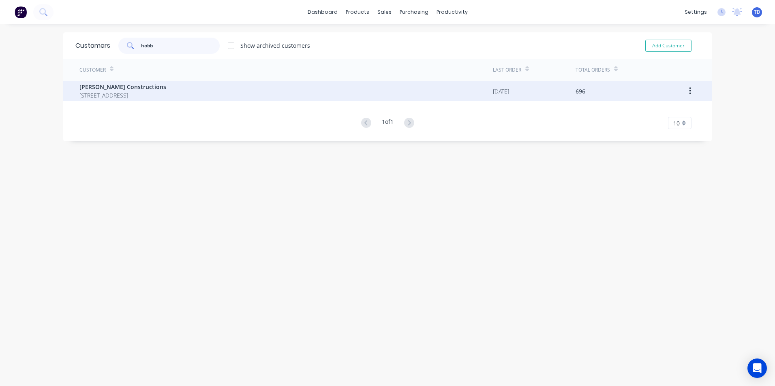
type input "hobb"
click at [144, 94] on span "[STREET_ADDRESS]" at bounding box center [122, 95] width 87 height 9
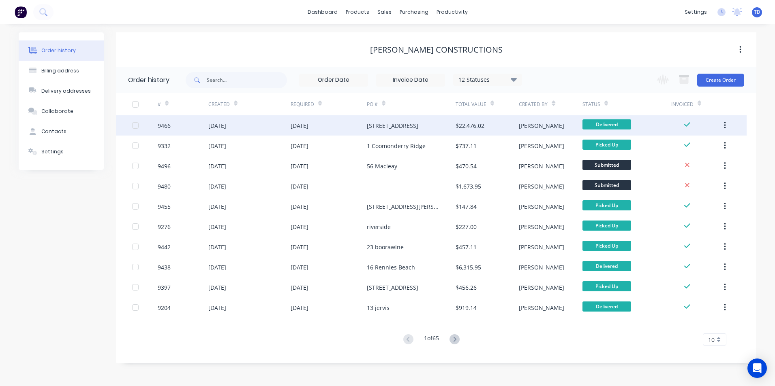
click at [275, 128] on div "[DATE]" at bounding box center [249, 125] width 82 height 20
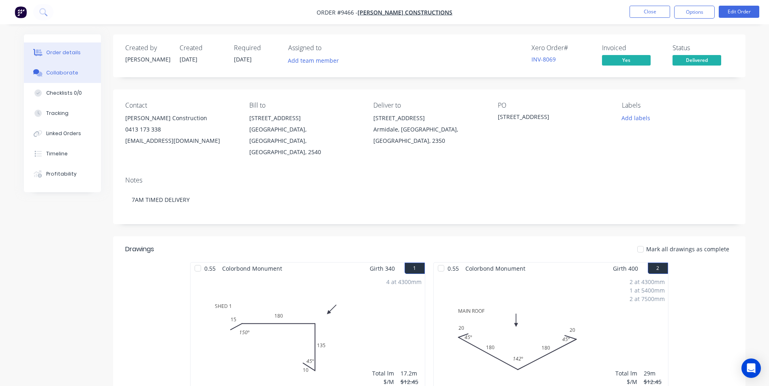
click at [58, 73] on div "Collaborate" at bounding box center [62, 72] width 32 height 7
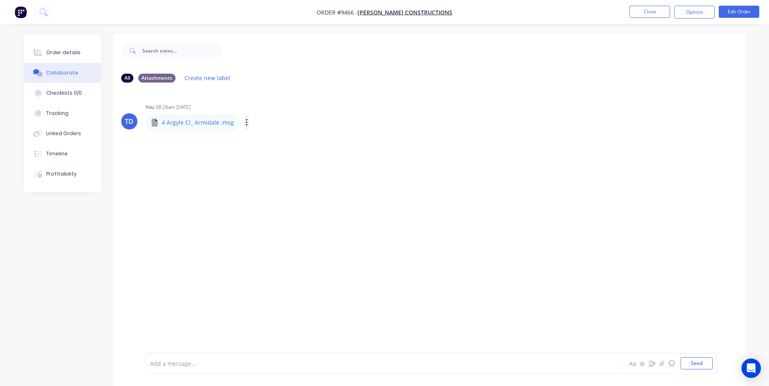
click at [245, 123] on icon "button" at bounding box center [246, 122] width 2 height 7
click at [276, 145] on button "Download" at bounding box center [299, 144] width 91 height 18
drag, startPoint x: 336, startPoint y: 169, endPoint x: 367, endPoint y: 164, distance: 30.8
click at [337, 170] on div "TD You 08:26am [DATE] 4 Argyle Cl_ Armidale .msg 4 Argyle Cl_ Armidale .msg Lab…" at bounding box center [429, 221] width 632 height 264
click at [631, 9] on button "Close" at bounding box center [649, 12] width 41 height 12
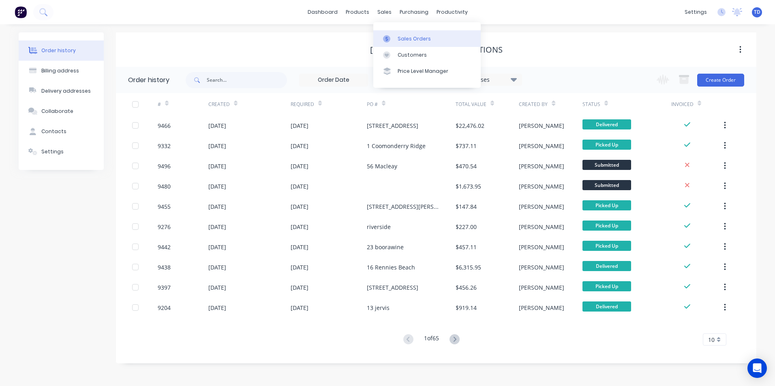
click at [398, 37] on div "Sales Orders" at bounding box center [413, 38] width 33 height 7
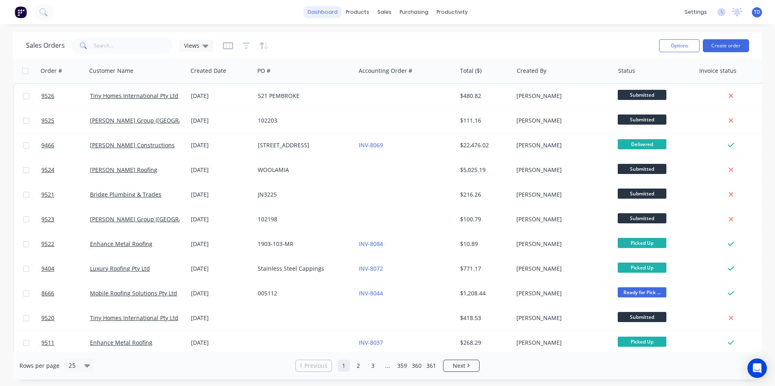
click at [329, 13] on link "dashboard" at bounding box center [322, 12] width 38 height 12
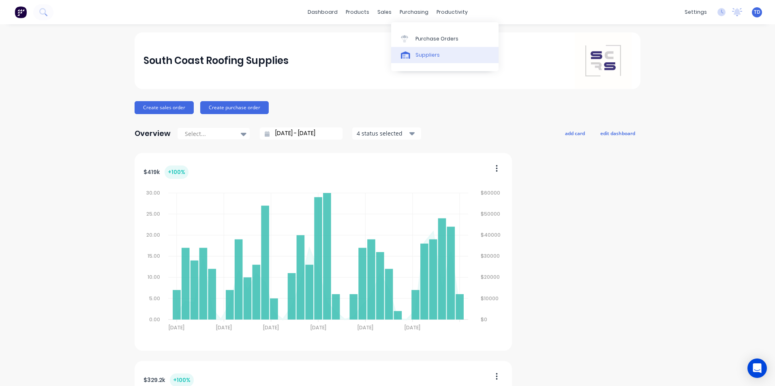
click at [417, 51] on div "Suppliers" at bounding box center [427, 54] width 24 height 7
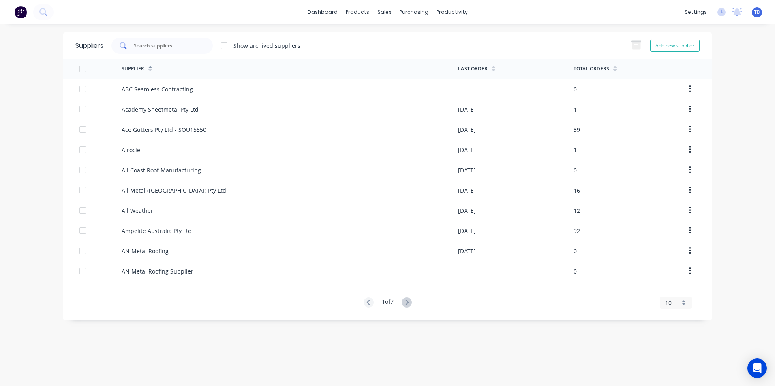
click at [157, 43] on input "text" at bounding box center [166, 46] width 67 height 8
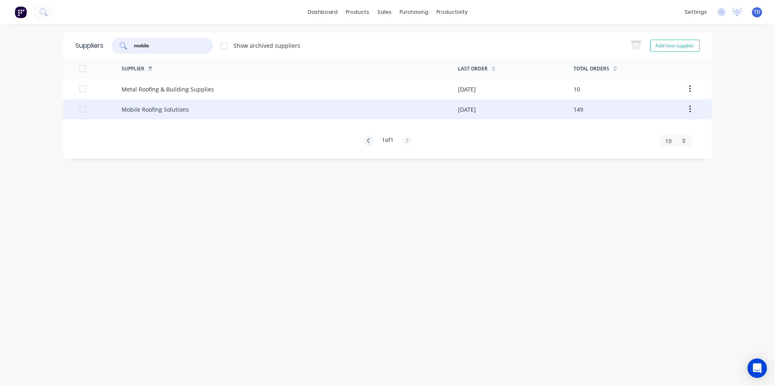
type input "mobile"
click at [171, 105] on div "Mobile Roofing Solutions" at bounding box center [155, 109] width 67 height 9
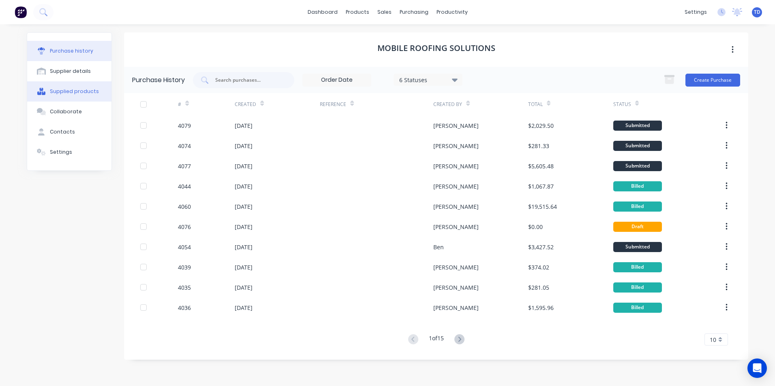
click at [70, 91] on div "Supplied products" at bounding box center [74, 91] width 49 height 7
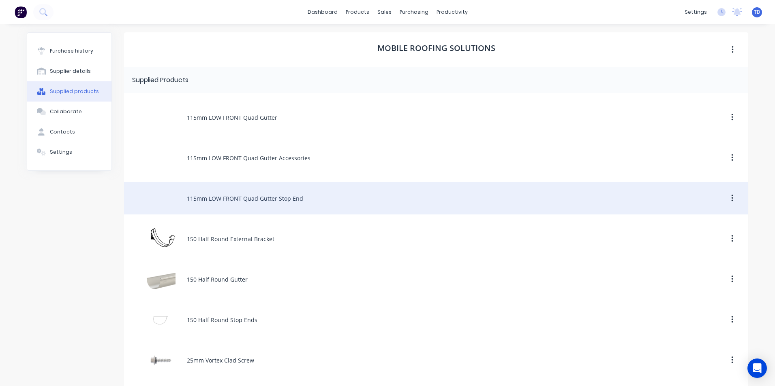
click at [363, 201] on div "115mm LOW FRONT Quad Gutter Stop End" at bounding box center [436, 198] width 624 height 32
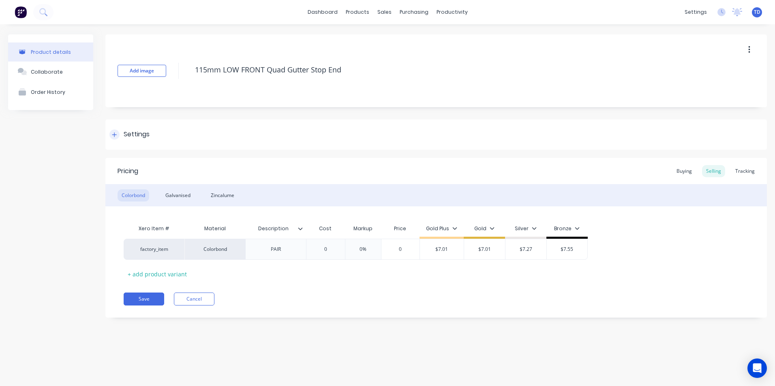
click at [112, 134] on icon at bounding box center [114, 135] width 5 height 6
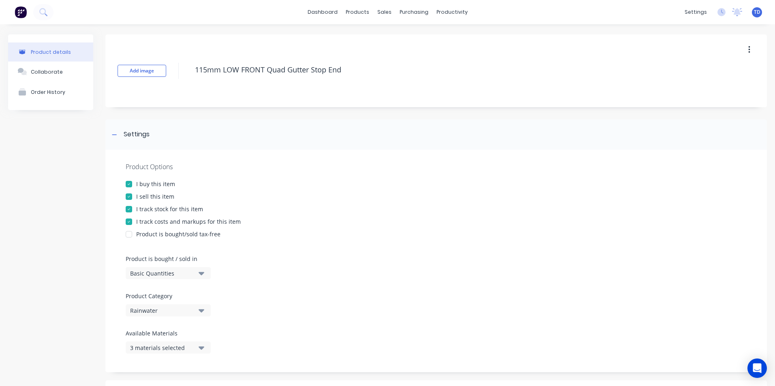
click at [191, 168] on div "Product Options" at bounding box center [436, 167] width 621 height 10
click at [111, 134] on div at bounding box center [114, 135] width 10 height 10
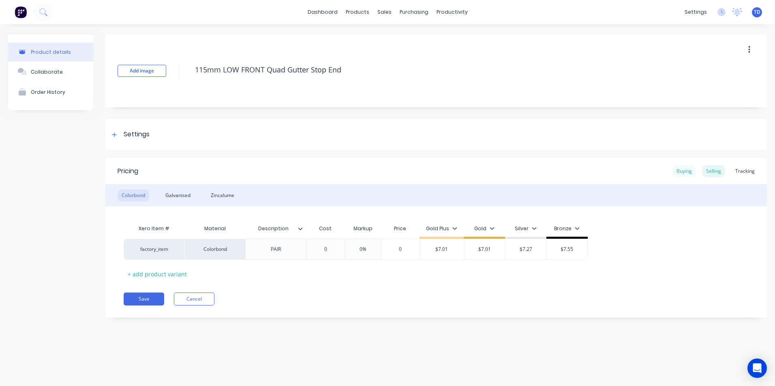
click at [686, 169] on div "Buying" at bounding box center [683, 171] width 23 height 12
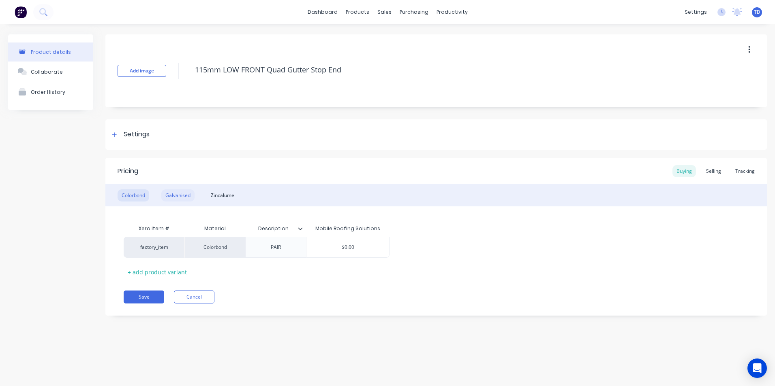
click at [172, 196] on div "Galvanised" at bounding box center [177, 196] width 33 height 12
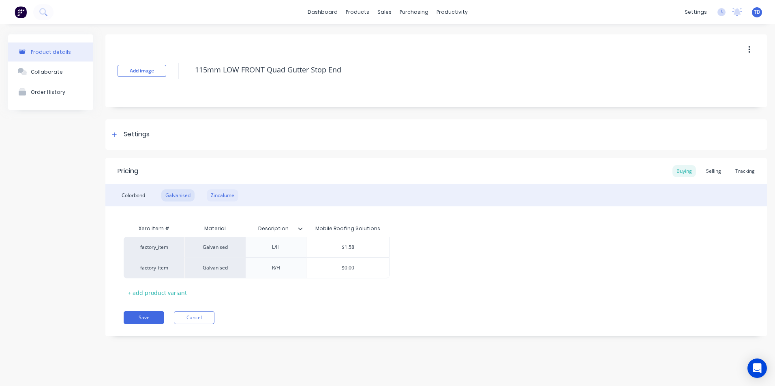
click at [228, 199] on div "Zincalume" at bounding box center [223, 196] width 32 height 12
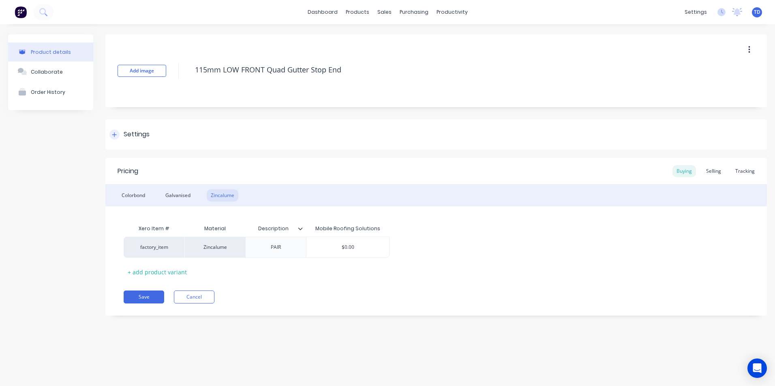
click at [113, 135] on icon at bounding box center [114, 134] width 4 height 4
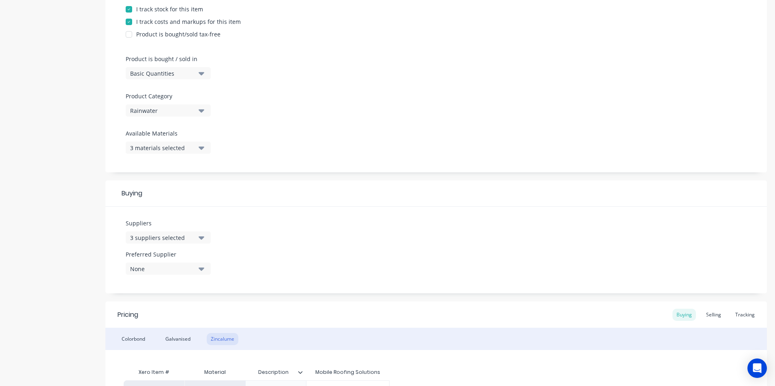
scroll to position [203, 0]
click at [203, 236] on icon "button" at bounding box center [202, 235] width 6 height 3
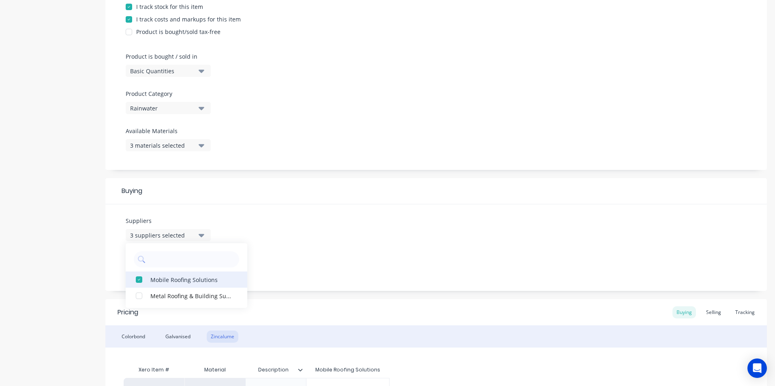
click at [141, 279] on div "button" at bounding box center [139, 280] width 16 height 16
click at [290, 237] on div "Suppliers 2 suppliers selected Metal Roofing & Building Supplies Mobile Roofing…" at bounding box center [435, 248] width 661 height 87
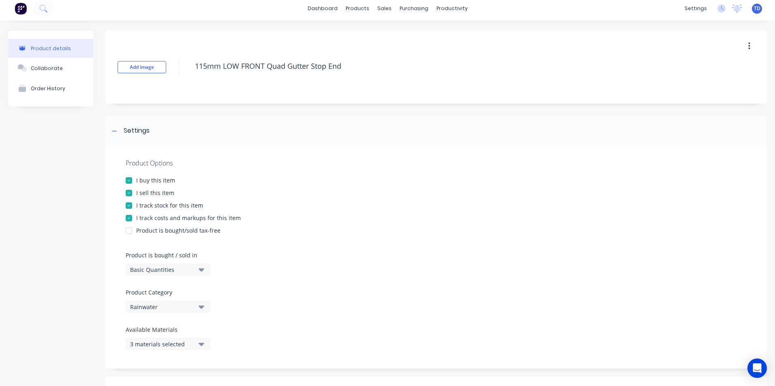
scroll to position [0, 0]
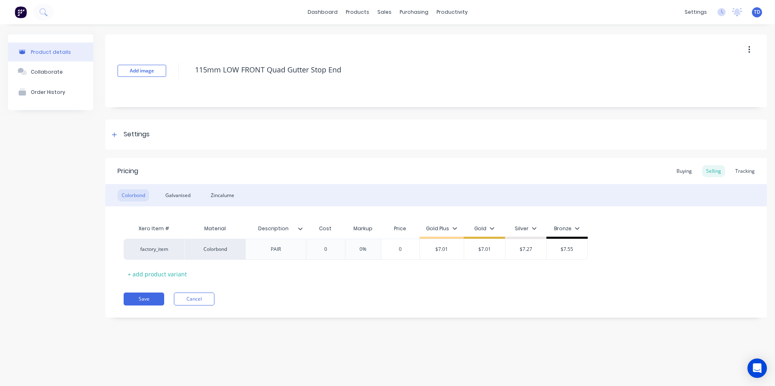
type textarea "x"
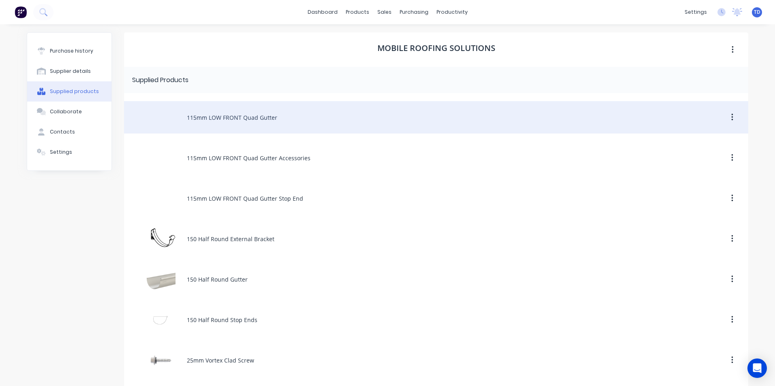
click at [726, 119] on button "button" at bounding box center [731, 117] width 19 height 15
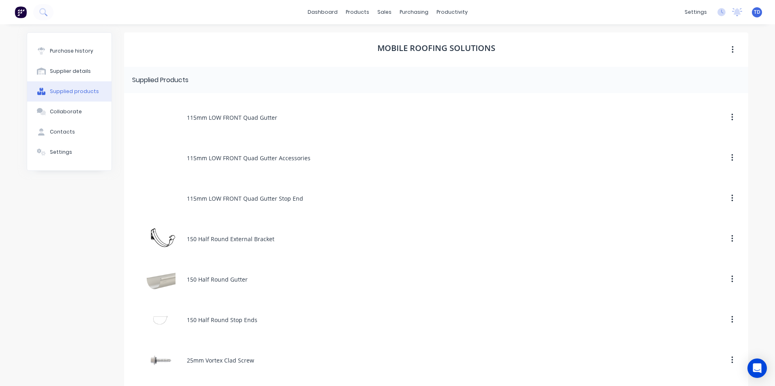
click at [626, 87] on div "Supplied Products" at bounding box center [436, 80] width 624 height 26
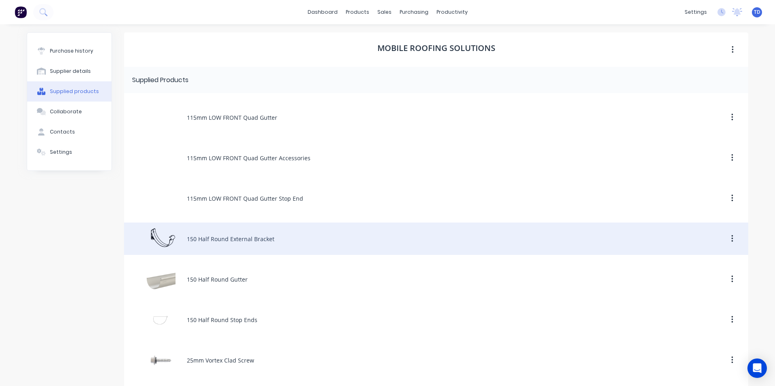
click at [222, 241] on div "150 Half Round External Bracket" at bounding box center [436, 239] width 624 height 32
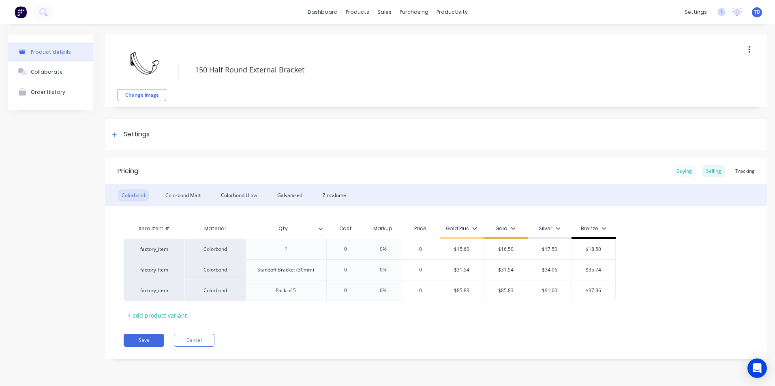
click at [681, 171] on div "Buying" at bounding box center [683, 171] width 23 height 12
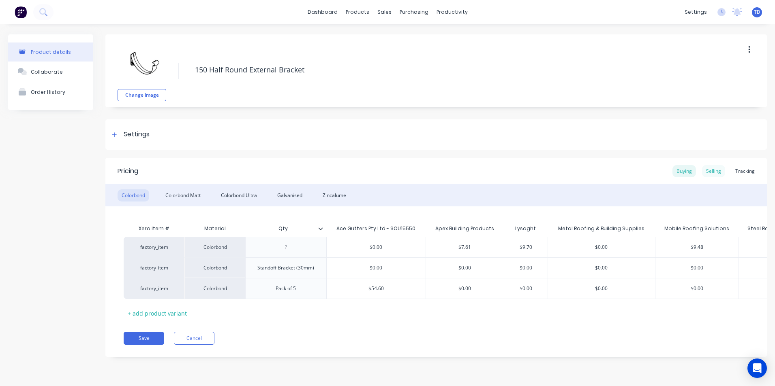
click at [709, 173] on div "Selling" at bounding box center [713, 171] width 23 height 12
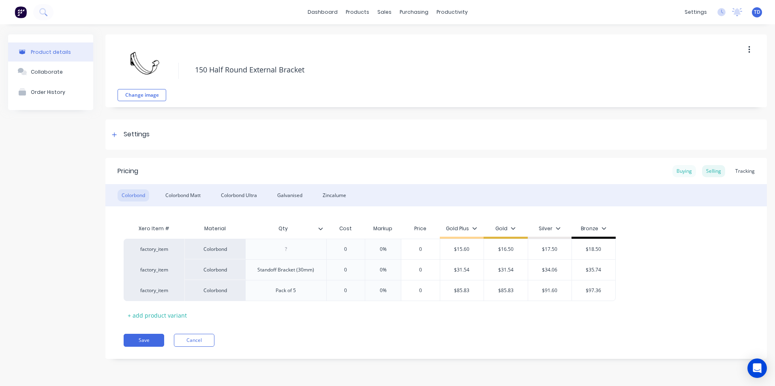
click at [679, 172] on div "Buying" at bounding box center [683, 171] width 23 height 12
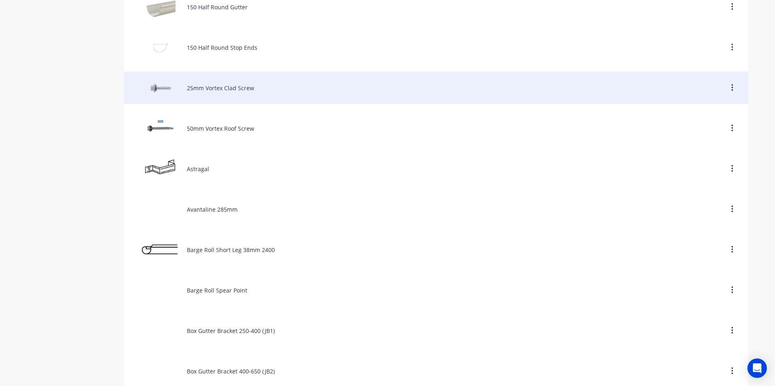
scroll to position [284, 0]
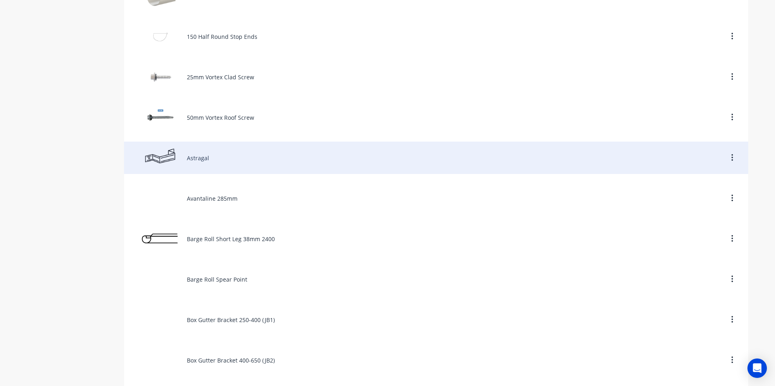
click at [326, 166] on div "Astragal" at bounding box center [436, 158] width 624 height 32
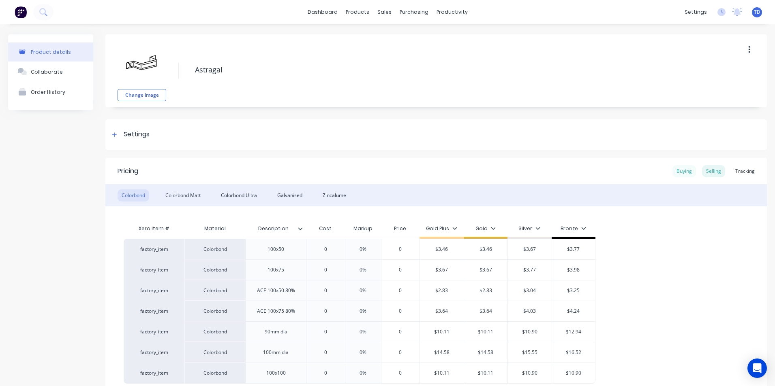
click at [672, 177] on div "Buying" at bounding box center [683, 171] width 23 height 12
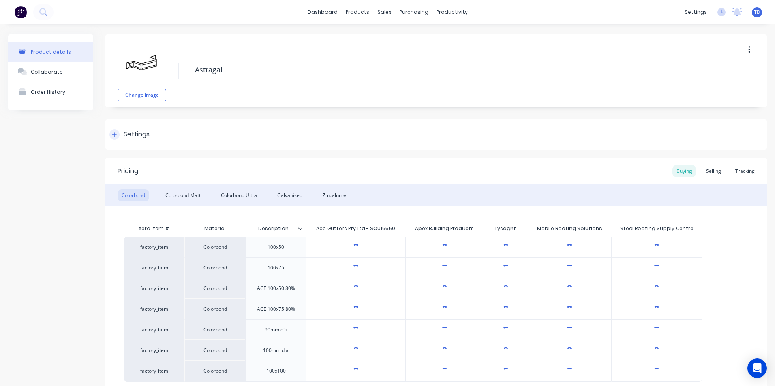
type textarea "x"
click at [583, 250] on input "$1.99" at bounding box center [569, 247] width 83 height 7
type input "$1.9"
type textarea "x"
type input "$1."
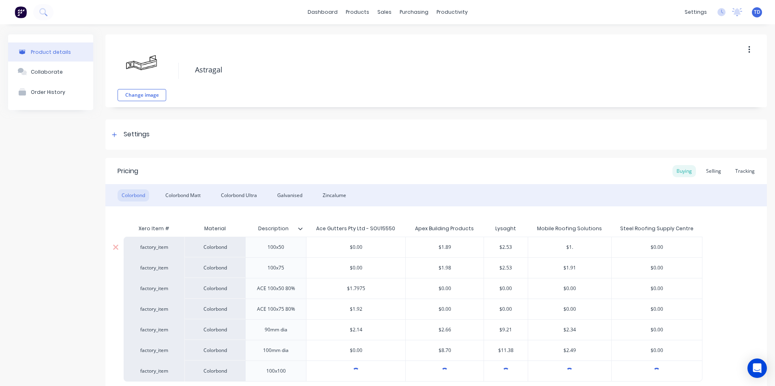
type textarea "x"
type input "$1.2"
type textarea "x"
type input "$1.21"
type input "$1.91"
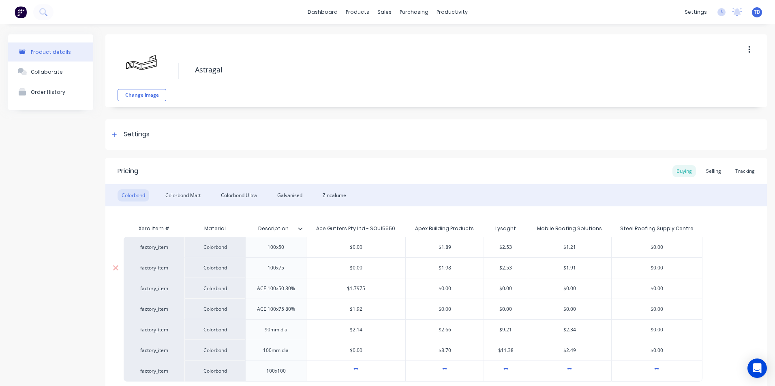
click at [580, 267] on input "$1.91" at bounding box center [569, 268] width 83 height 7
type textarea "x"
type input "$1.9"
type textarea "x"
type input "$1."
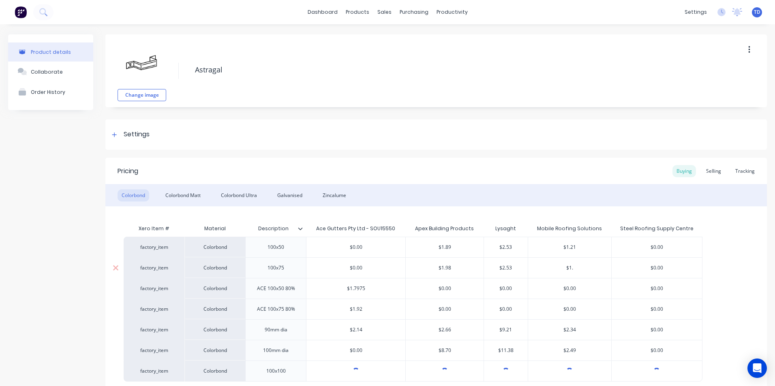
type textarea "x"
type input "$1"
type textarea "x"
type input "$"
type textarea "x"
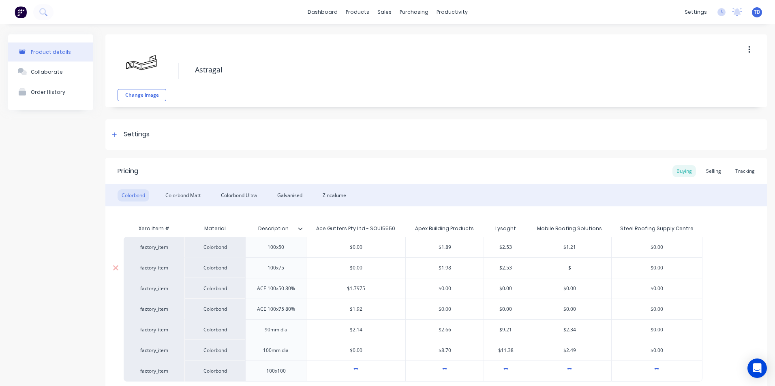
type input "$0"
type textarea "x"
type input "$0."
type textarea "x"
type input "$0.8"
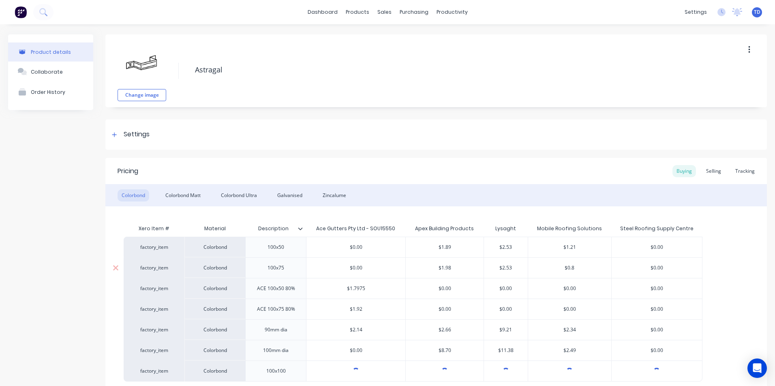
type textarea "x"
type input "$0.86"
type input "$0.00"
click at [595, 291] on input "$0.00" at bounding box center [569, 288] width 83 height 7
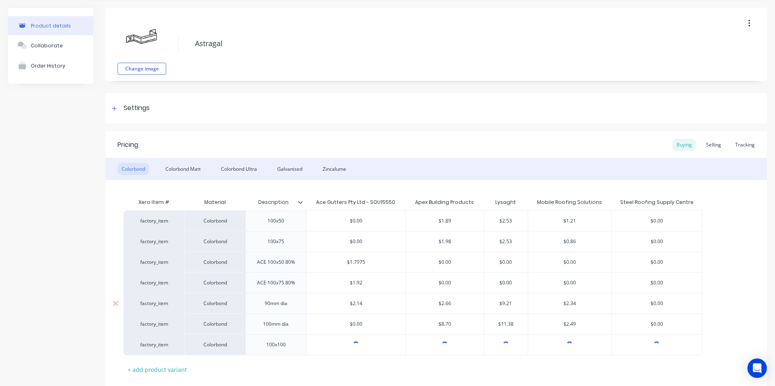
scroll to position [41, 0]
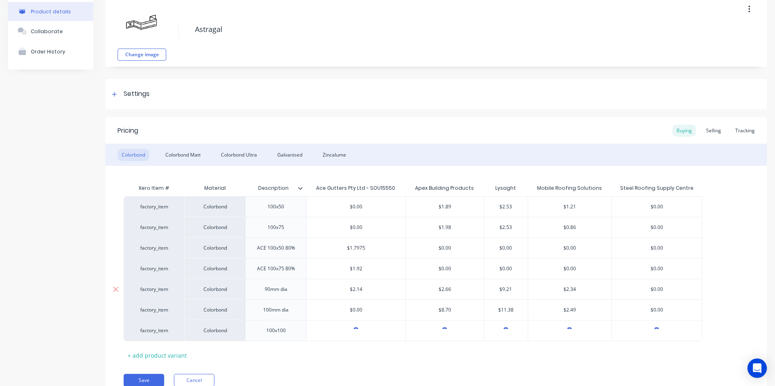
type input "$2.34"
click at [594, 287] on input "$2.34" at bounding box center [569, 289] width 83 height 7
type textarea "x"
type input "$2.4"
type textarea "x"
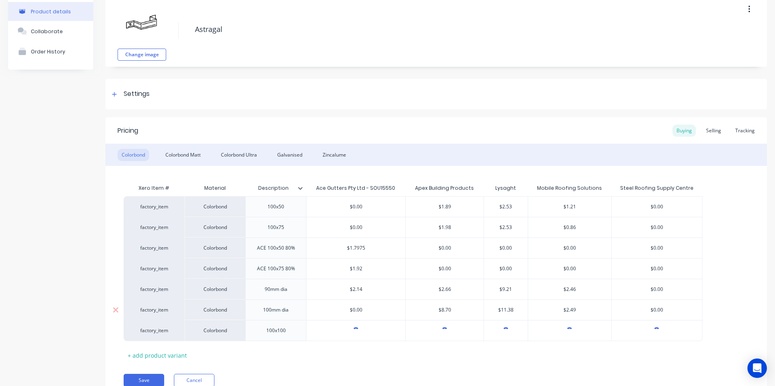
type input "$2.46"
type input "$2.49"
click at [606, 311] on input "$2.49" at bounding box center [569, 310] width 83 height 7
type textarea "x"
type input "$2.4"
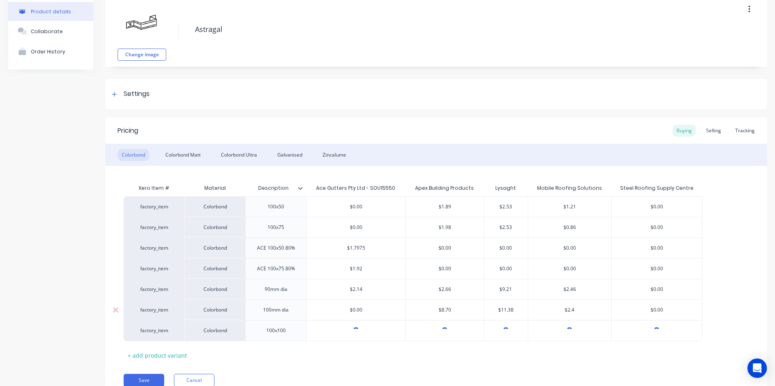
type textarea "x"
type input "$2."
type textarea "x"
type input "$2.8"
type textarea "x"
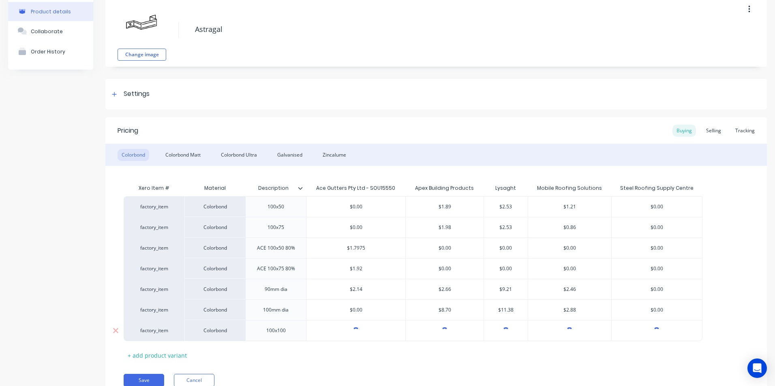
type input "$2.88"
type input "[object Object]"
click at [580, 328] on input "[object Object]" at bounding box center [569, 330] width 83 height 7
click at [591, 327] on div at bounding box center [569, 331] width 83 height 20
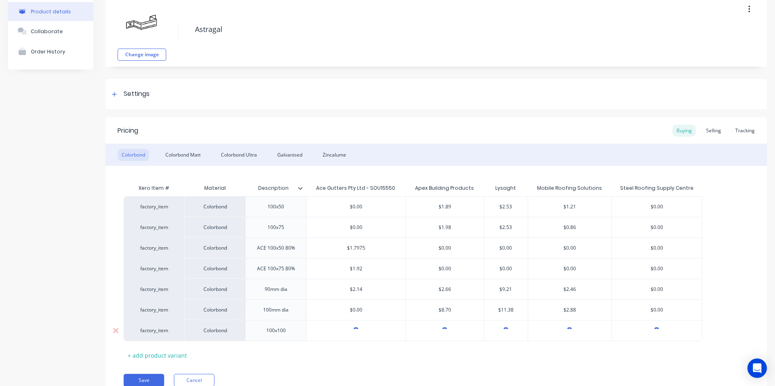
click at [591, 327] on div at bounding box center [569, 331] width 83 height 20
click at [575, 334] on input "[object Object]" at bounding box center [569, 330] width 83 height 7
click at [711, 133] on div "Selling" at bounding box center [713, 131] width 23 height 12
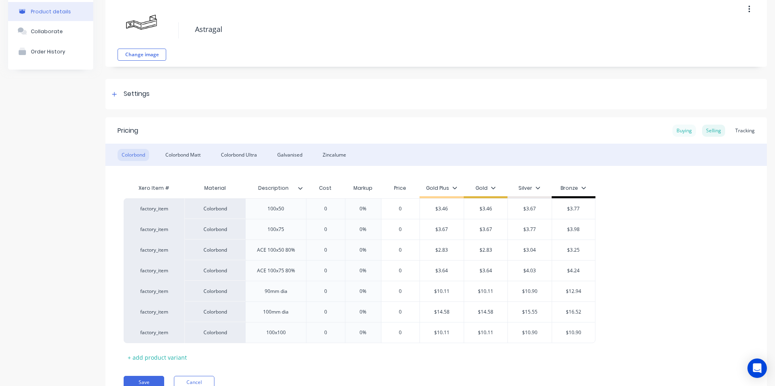
click at [680, 128] on div "Buying" at bounding box center [683, 131] width 23 height 12
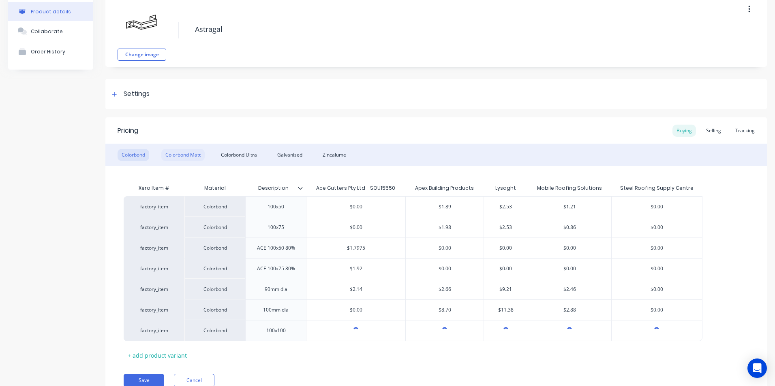
click at [186, 155] on div "Colorbond Matt" at bounding box center [182, 155] width 43 height 12
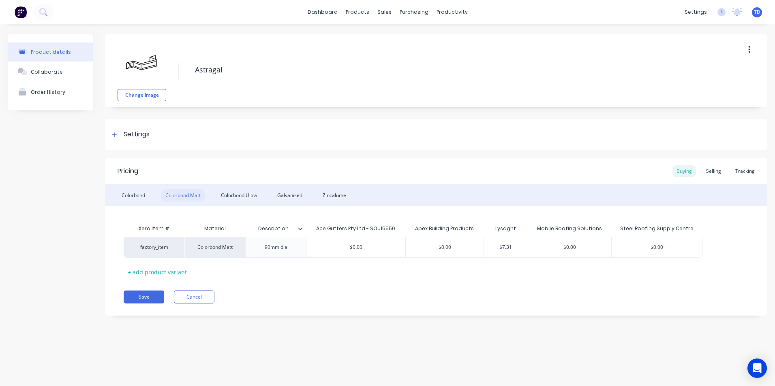
scroll to position [0, 0]
click at [243, 197] on div "Colorbond Ultra" at bounding box center [239, 196] width 44 height 12
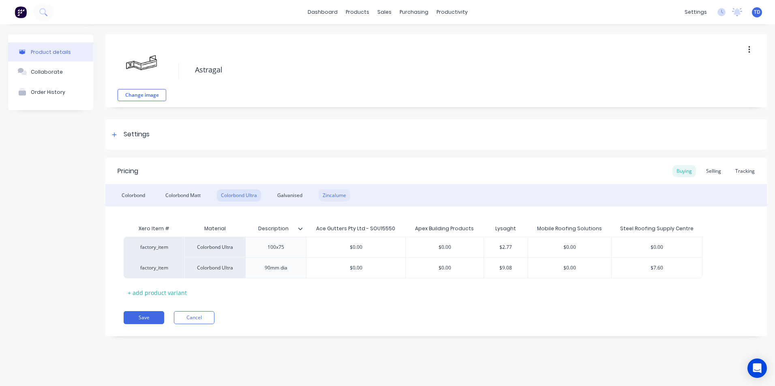
click at [330, 196] on div "Zincalume" at bounding box center [334, 196] width 32 height 12
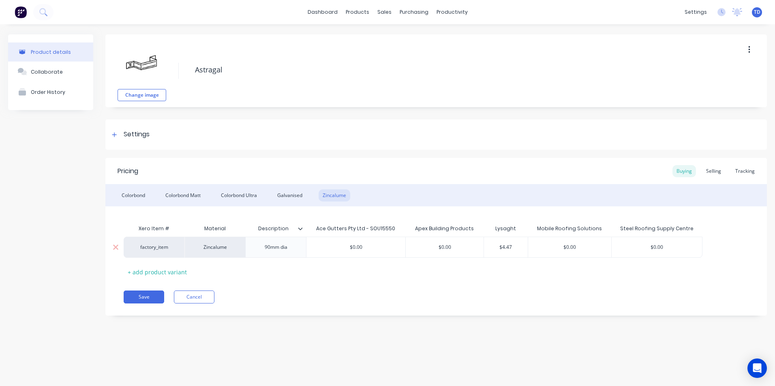
type input "$0.00"
click at [583, 245] on input "$0.00" at bounding box center [569, 247] width 83 height 7
type textarea "x"
type input "$0.0"
type textarea "x"
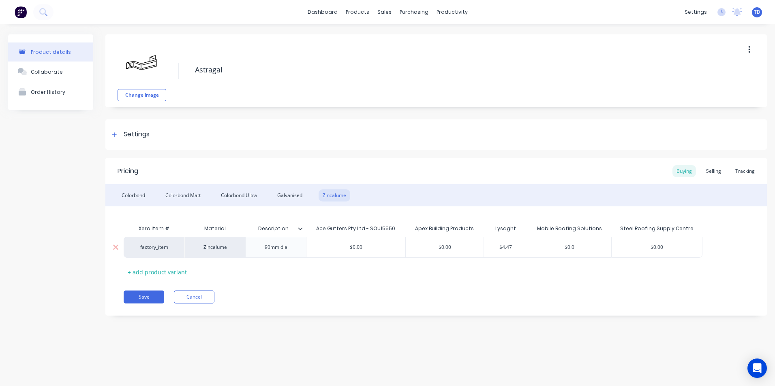
type input "$0."
type textarea "x"
type input "$0"
type textarea "x"
type input "$"
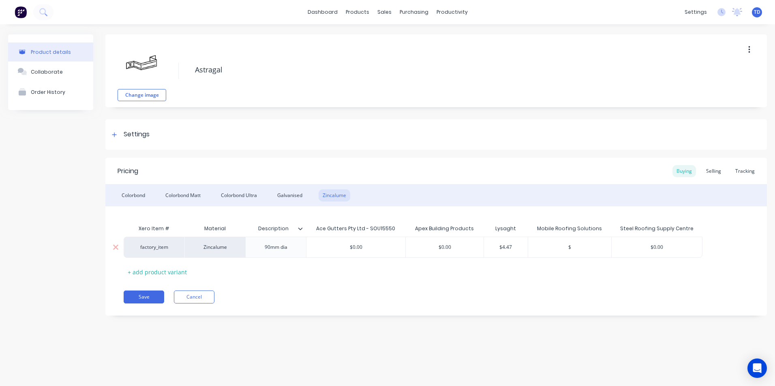
type textarea "x"
type input "$2"
type textarea "x"
type input "$2."
type textarea "x"
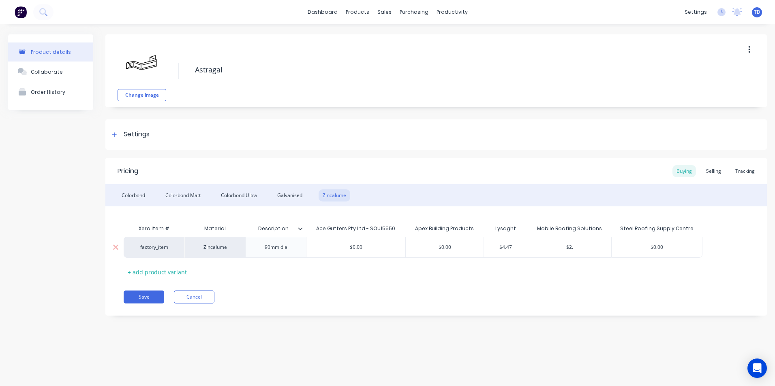
type input "$2.3"
type textarea "x"
type input "$2.33"
click at [712, 170] on div "Selling" at bounding box center [713, 171] width 23 height 12
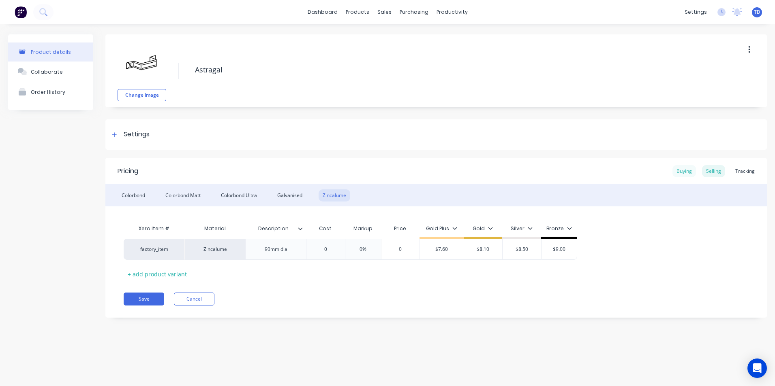
click at [684, 170] on div "Buying" at bounding box center [683, 171] width 23 height 12
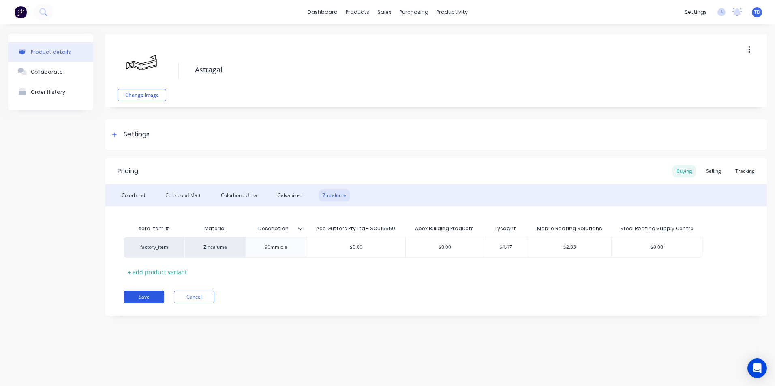
click at [137, 295] on button "Save" at bounding box center [144, 297] width 41 height 13
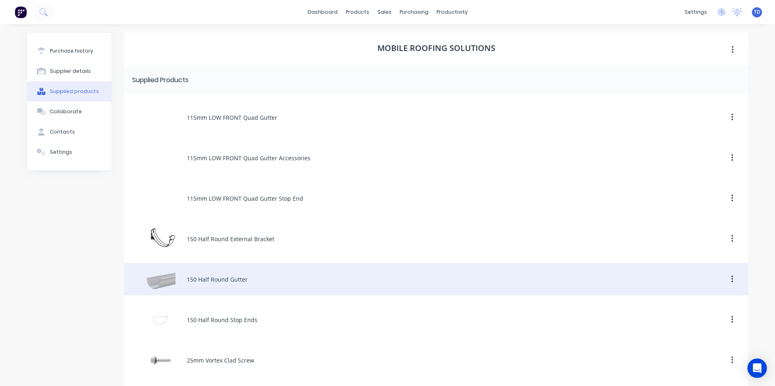
click at [198, 278] on div "150 Half Round Gutter" at bounding box center [436, 279] width 624 height 32
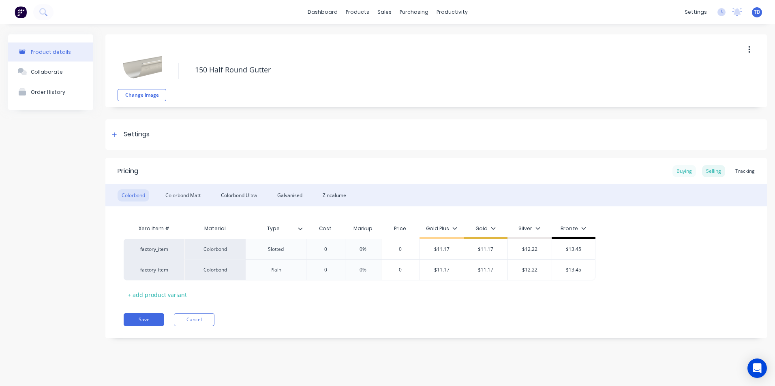
click at [686, 166] on div "Buying" at bounding box center [683, 171] width 23 height 12
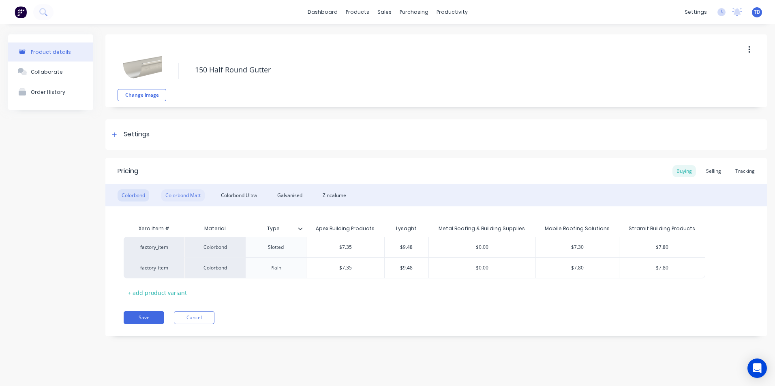
click at [185, 200] on div "Colorbond Matt" at bounding box center [182, 196] width 43 height 12
click at [249, 193] on div "Colorbond Ultra" at bounding box center [239, 196] width 44 height 12
click at [337, 195] on div "Zincalume" at bounding box center [334, 196] width 32 height 12
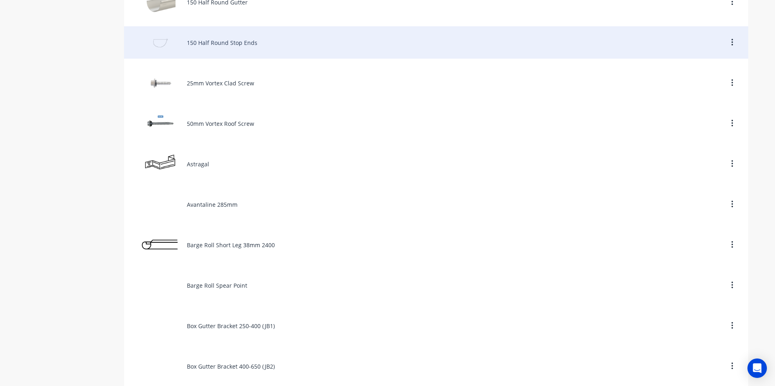
scroll to position [284, 0]
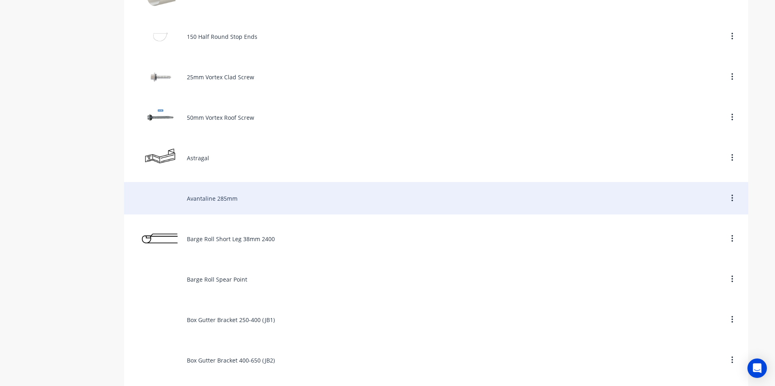
click at [201, 198] on div "Avantaline 285mm" at bounding box center [436, 198] width 624 height 32
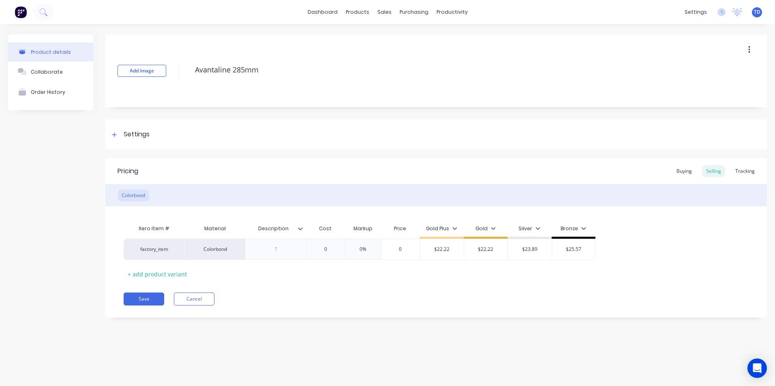
type textarea "x"
click at [675, 174] on div "Buying" at bounding box center [683, 171] width 23 height 12
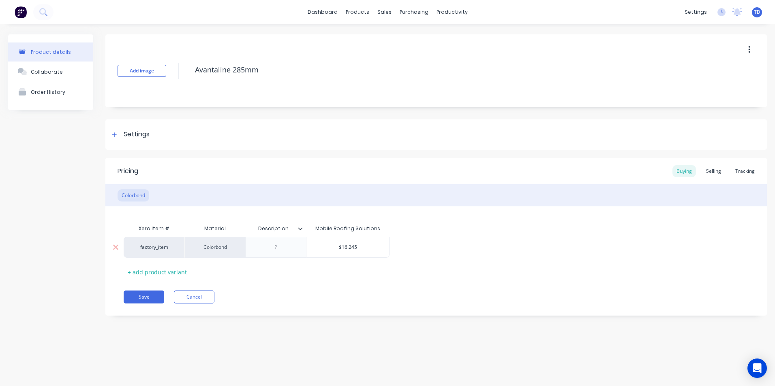
type input "$16.245"
click at [359, 248] on input "$16.245" at bounding box center [347, 247] width 83 height 7
type textarea "x"
type input "$16.24"
type textarea "x"
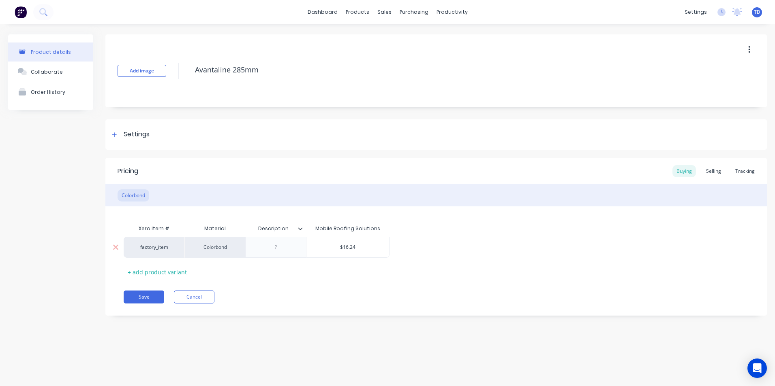
type input "$16.2"
type textarea "x"
type input "$16."
type textarea "x"
type input "$16"
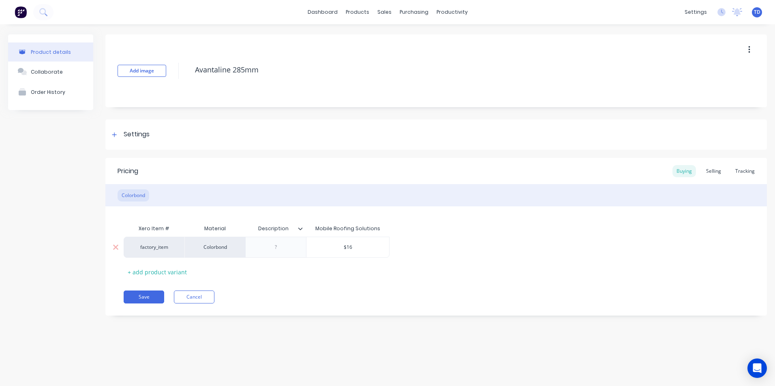
type textarea "x"
type input "$1"
type textarea "x"
type input "$11"
type textarea "x"
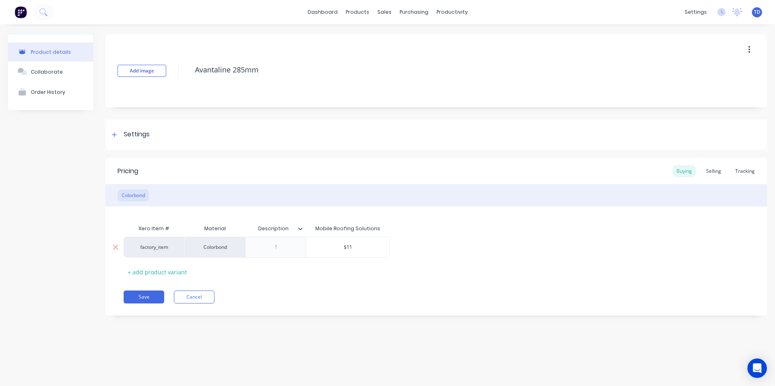
type input "$11."
type textarea "x"
type input "$11.9"
type textarea "x"
type input "$11.94"
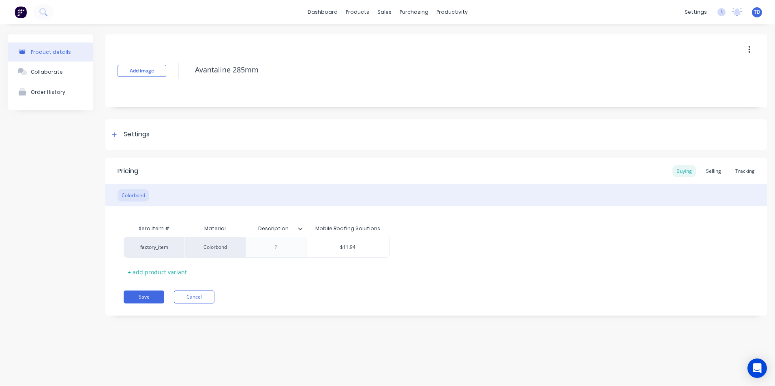
type textarea "x"
type input "$11.947"
type textarea "x"
type input "$11.9472"
click at [716, 171] on div "Selling" at bounding box center [713, 171] width 23 height 12
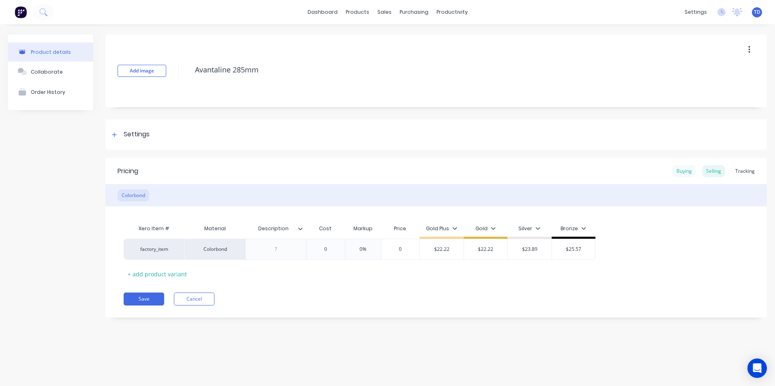
click at [691, 171] on div "Buying" at bounding box center [683, 171] width 23 height 12
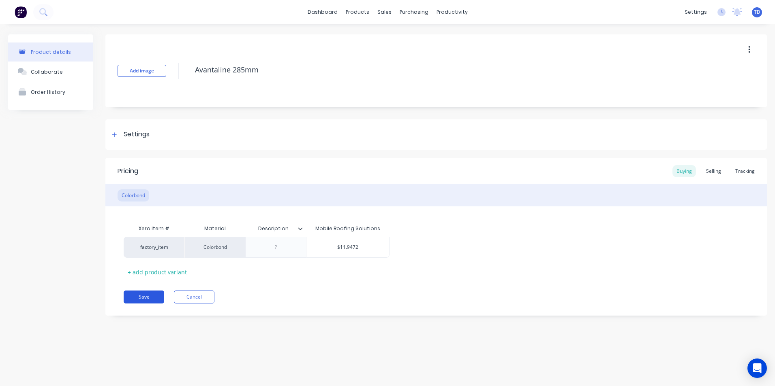
click at [145, 295] on button "Save" at bounding box center [144, 297] width 41 height 13
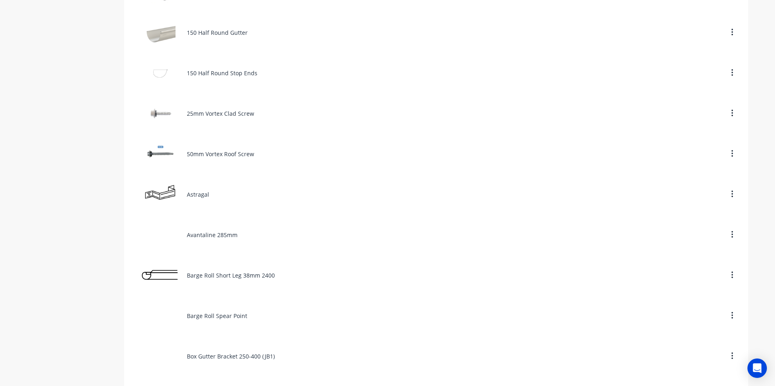
scroll to position [284, 0]
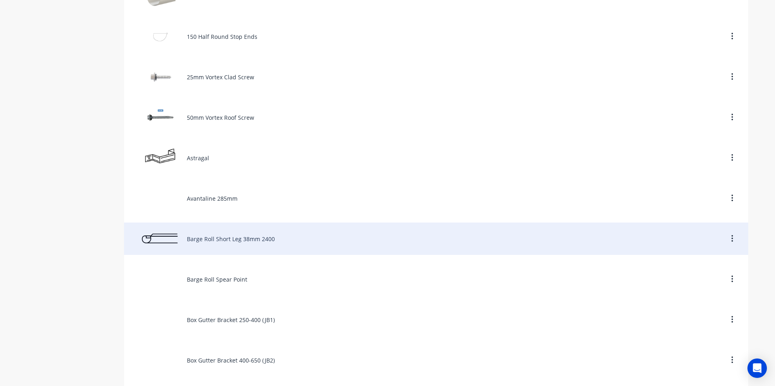
click at [214, 244] on div "Barge Roll Short Leg 38mm 2400" at bounding box center [436, 239] width 624 height 32
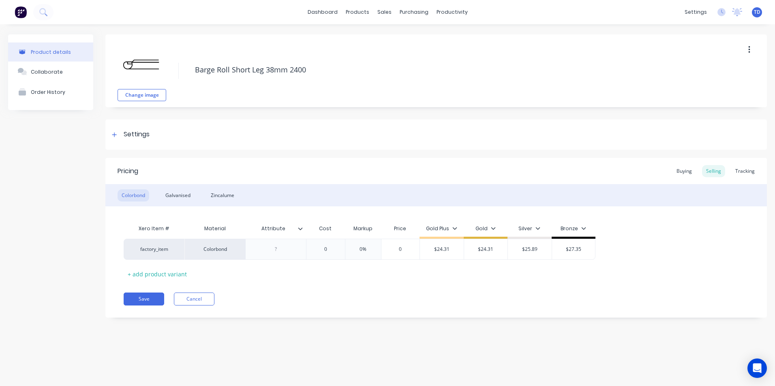
type textarea "x"
click at [686, 174] on div "Buying" at bounding box center [683, 171] width 23 height 12
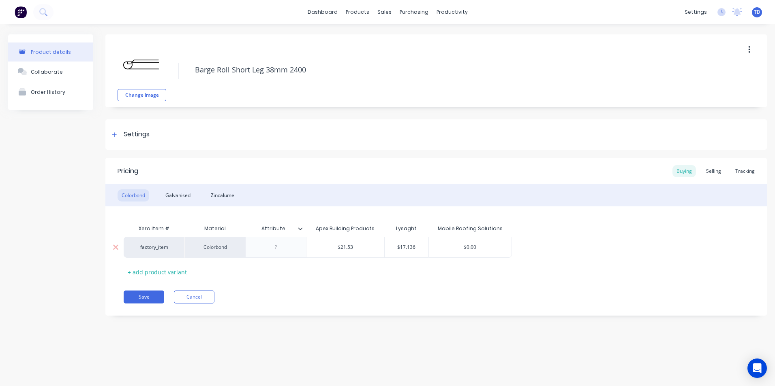
type input "$0.00"
click at [489, 248] on input "$0.00" at bounding box center [470, 247] width 83 height 7
type input "$17.136"
click at [419, 247] on input "$17.136" at bounding box center [406, 247] width 44 height 7
type textarea "x"
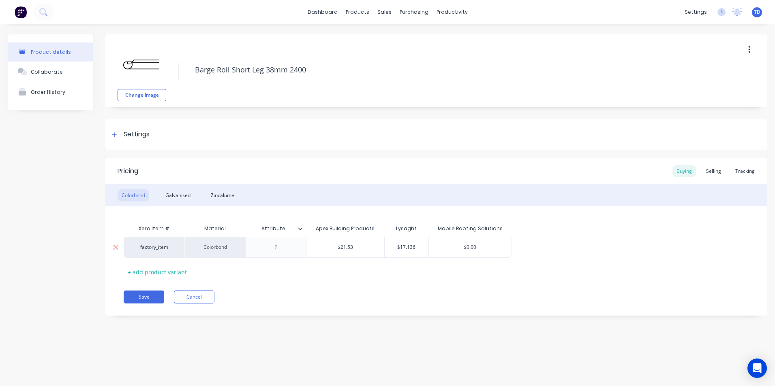
type input "$17.13"
type textarea "x"
type input "$17.1"
type textarea "x"
type input "$17."
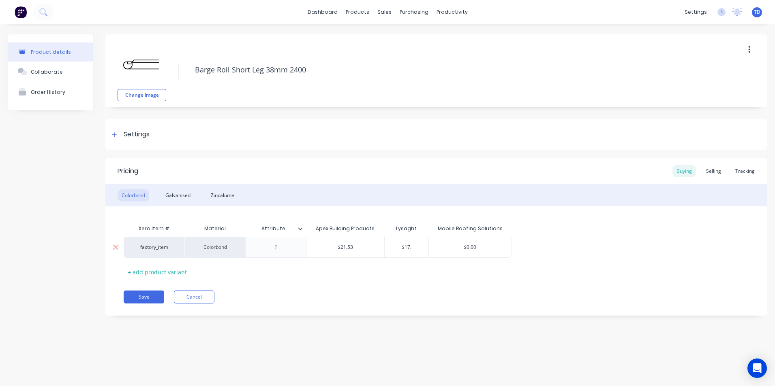
type textarea "x"
type input "$17"
type textarea "x"
type input "$1"
type textarea "x"
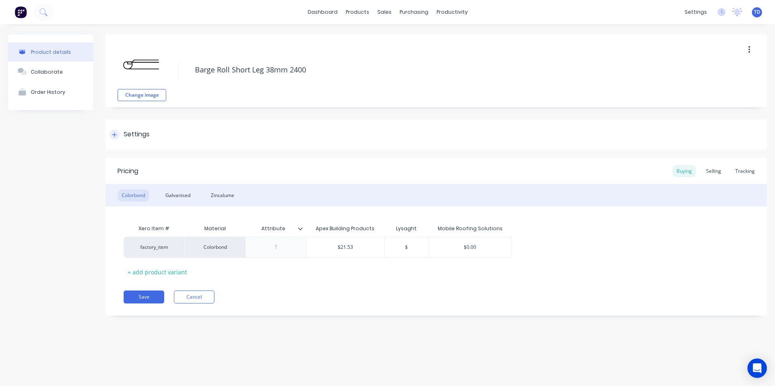
type input "$"
click at [115, 138] on div at bounding box center [114, 135] width 10 height 10
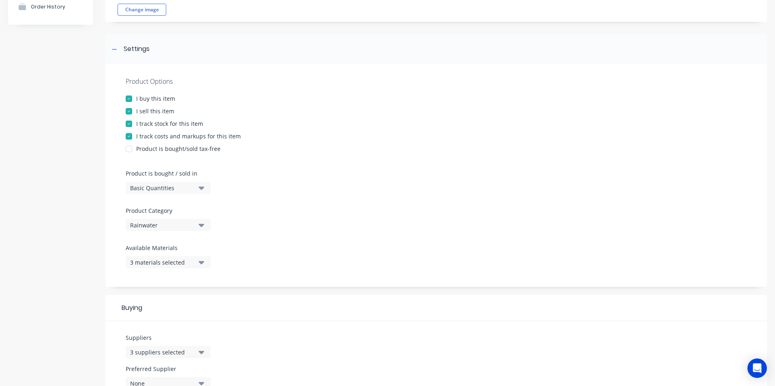
scroll to position [122, 0]
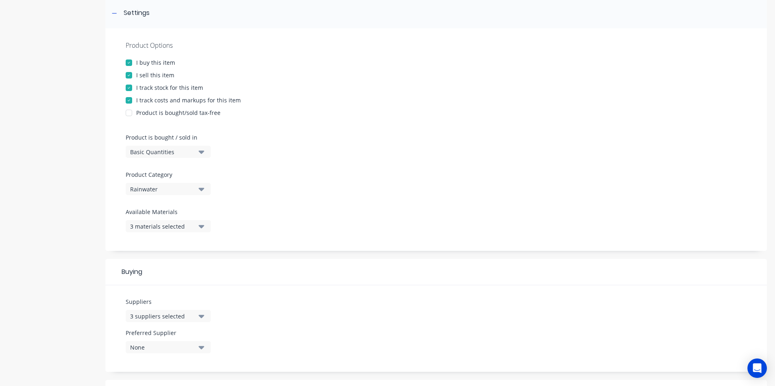
click at [174, 316] on div "3 suppliers selected" at bounding box center [162, 316] width 65 height 9
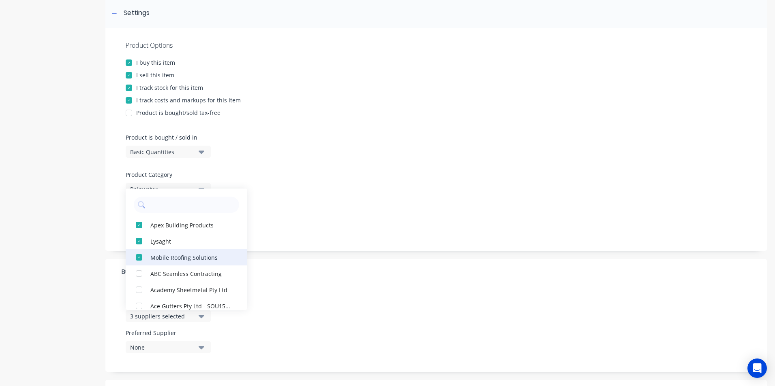
click at [137, 240] on div "button" at bounding box center [139, 241] width 16 height 16
click at [351, 293] on div "Suppliers 2 suppliers selected Apex Building Products Mobile Roofing Solutions …" at bounding box center [435, 329] width 661 height 87
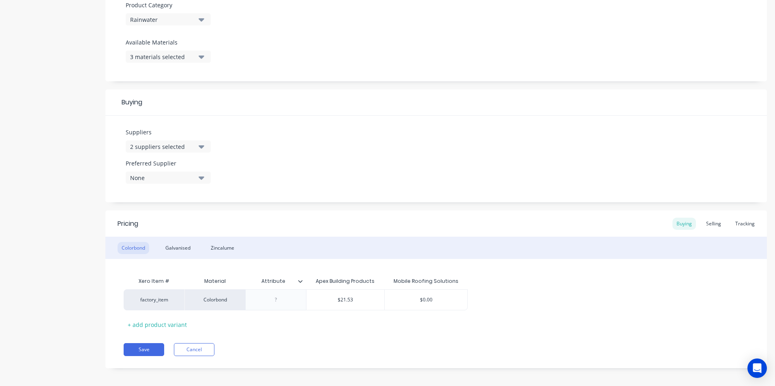
scroll to position [296, 0]
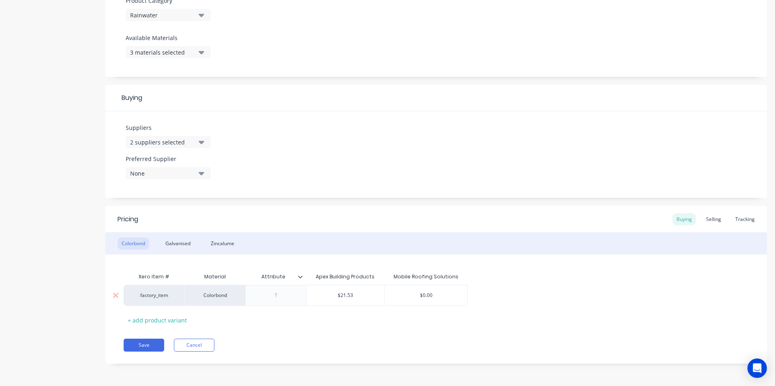
click at [442, 297] on input "$0.00" at bounding box center [425, 295] width 83 height 7
type textarea "x"
type input "$0.0"
type textarea "x"
type input "$0."
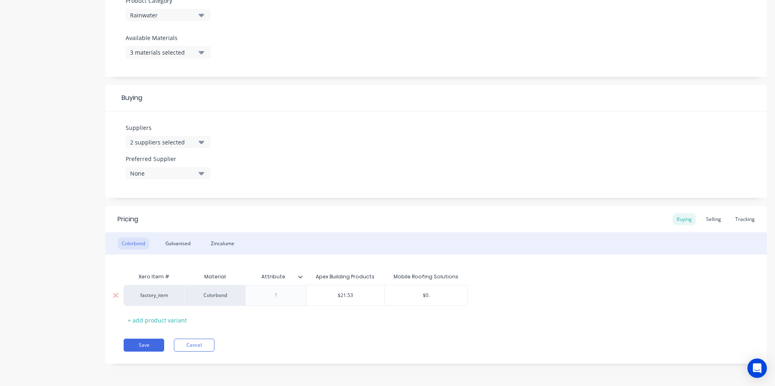
type textarea "x"
type input "$0"
type textarea "x"
type input "$"
type textarea "x"
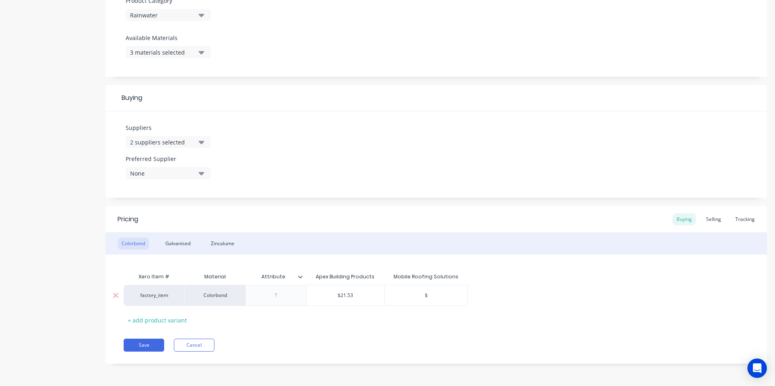
type input "$1"
type textarea "x"
type input "$19"
type textarea "x"
type input "$19."
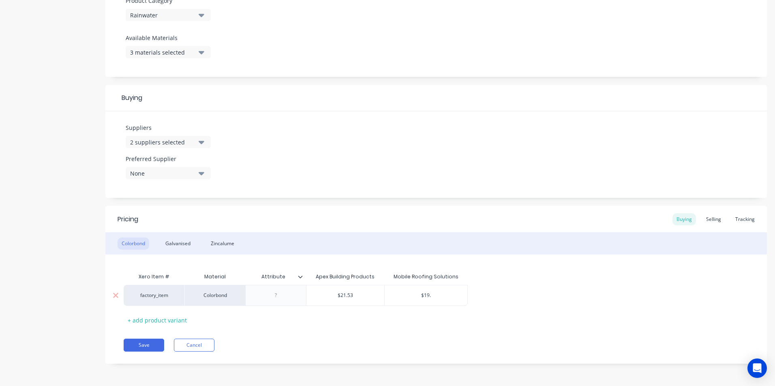
type textarea "x"
type input "$19.4"
type textarea "x"
type input "$19.47"
click at [706, 219] on div "Selling" at bounding box center [713, 219] width 23 height 12
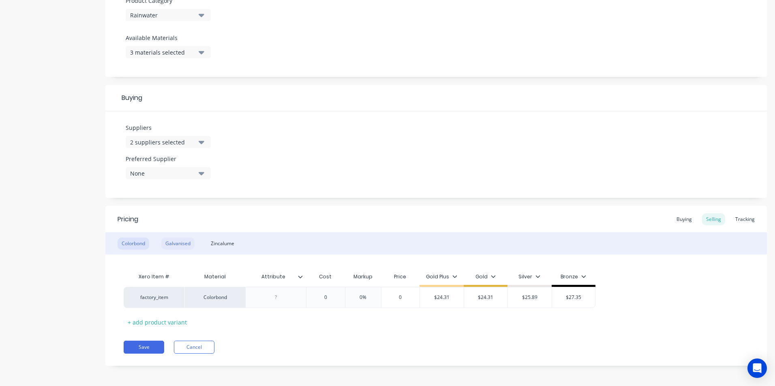
click at [183, 243] on div "Galvanised" at bounding box center [177, 244] width 33 height 12
click at [675, 224] on div "Buying" at bounding box center [683, 219] width 23 height 12
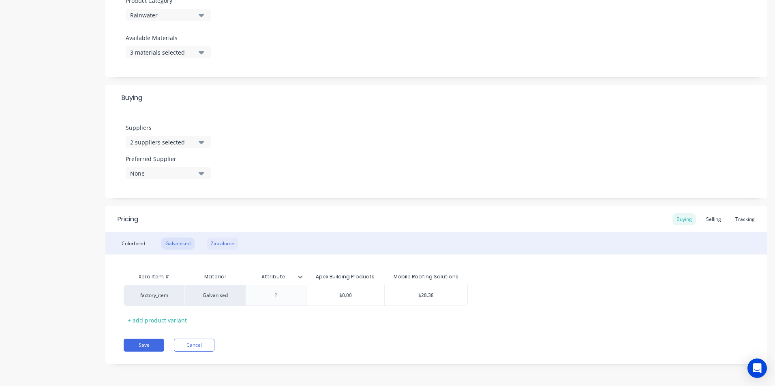
click at [224, 240] on div "Zincalume" at bounding box center [223, 244] width 32 height 12
click at [708, 225] on div "Selling" at bounding box center [713, 219] width 23 height 12
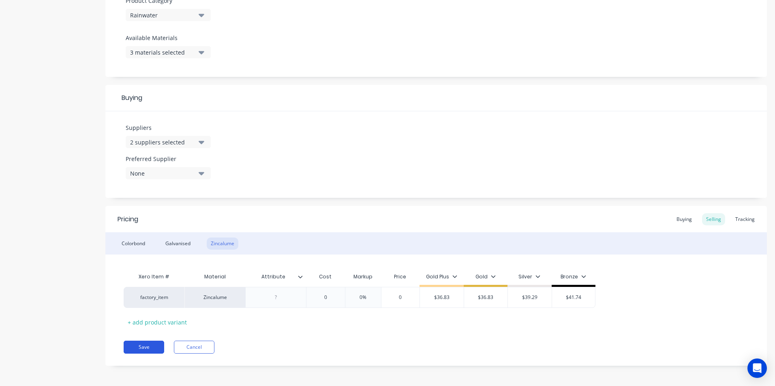
click at [154, 347] on button "Save" at bounding box center [144, 347] width 41 height 13
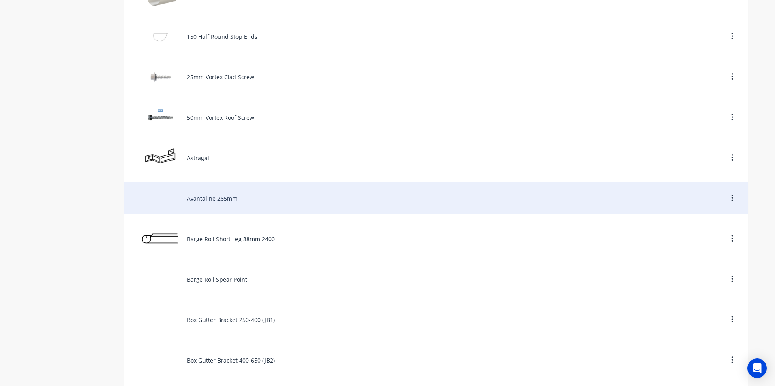
scroll to position [324, 0]
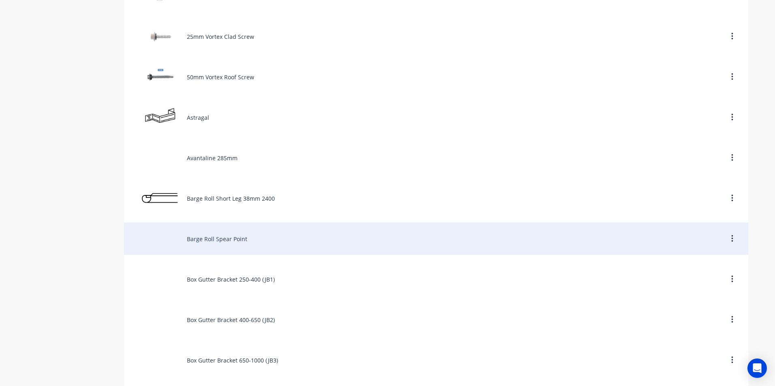
click at [221, 239] on div "Barge Roll Spear Point" at bounding box center [436, 239] width 624 height 32
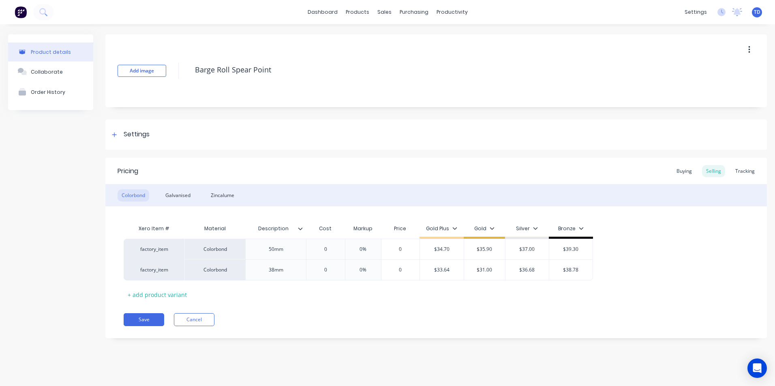
type textarea "x"
click at [690, 172] on div "Buying" at bounding box center [683, 171] width 23 height 12
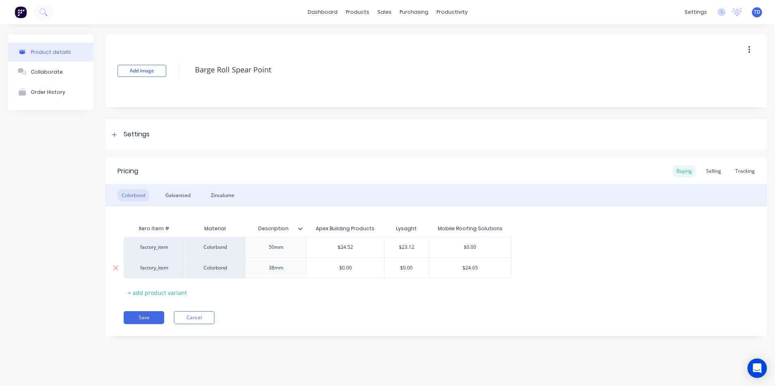
type input "$24.65"
click at [482, 267] on input "$24.65" at bounding box center [470, 268] width 83 height 7
type textarea "x"
type input "$24.6"
type textarea "x"
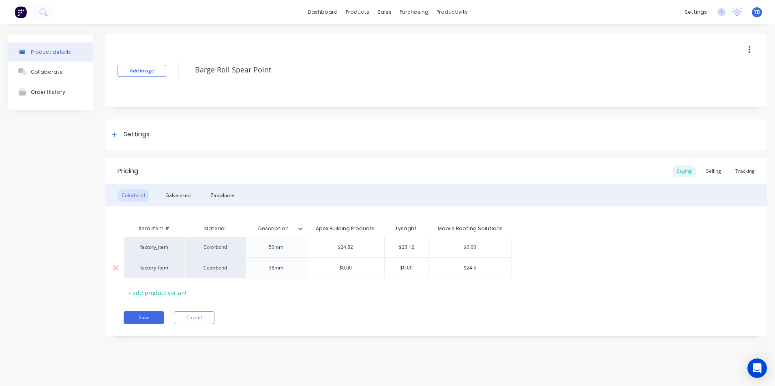
type input "$24."
type textarea "x"
type input "$24"
type textarea "x"
type input "$2"
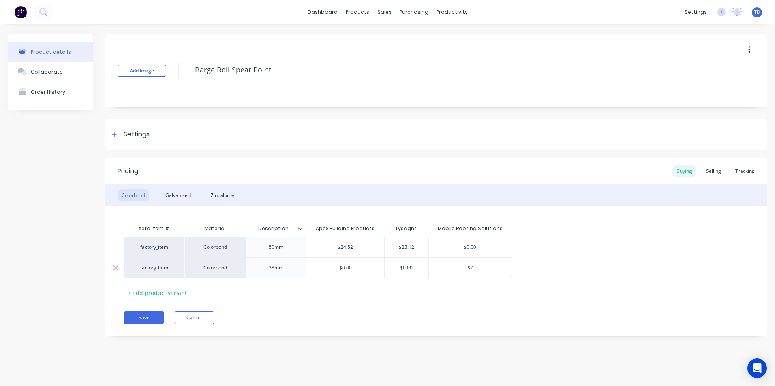
type textarea "x"
type input "$26"
type textarea "x"
type input "$26."
type textarea "x"
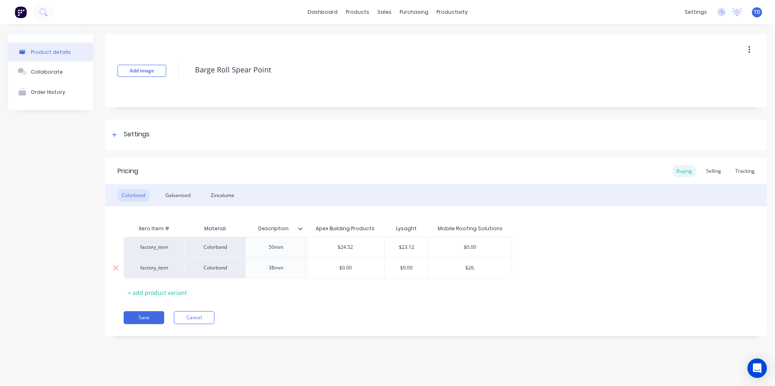
type input "$26.3"
type textarea "x"
type input "$26.35"
click at [715, 173] on div "Selling" at bounding box center [713, 171] width 23 height 12
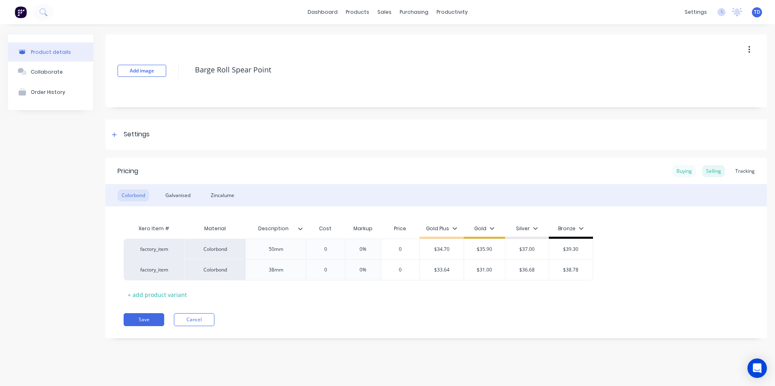
click at [688, 172] on div "Buying" at bounding box center [683, 171] width 23 height 12
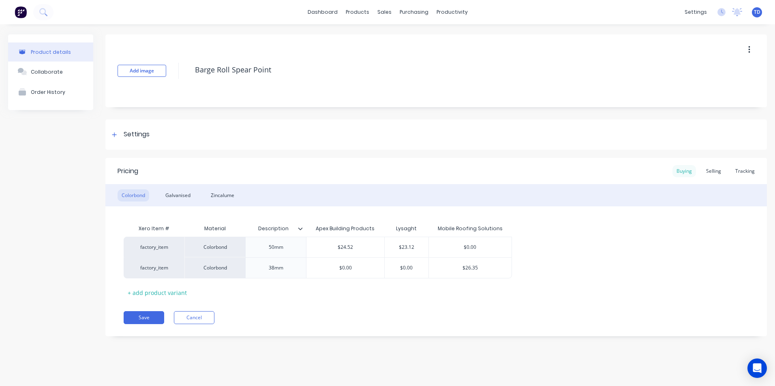
click at [688, 172] on div "Buying" at bounding box center [683, 171] width 23 height 12
click at [712, 173] on div "Selling" at bounding box center [713, 171] width 23 height 12
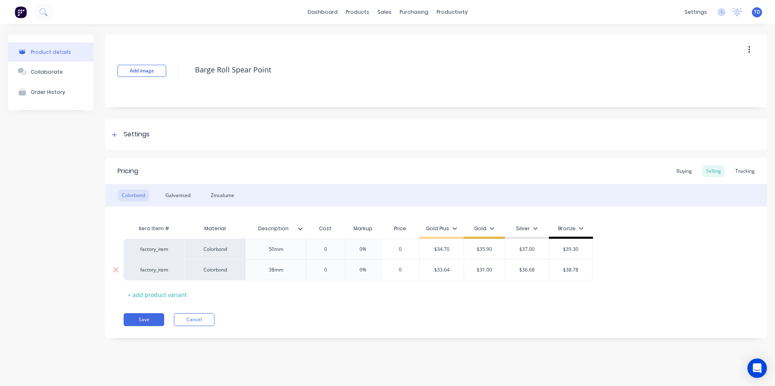
type input "$31.00"
click at [503, 272] on input "$31.00" at bounding box center [484, 270] width 41 height 7
type input "$33.64"
type textarea "x"
type input "3"
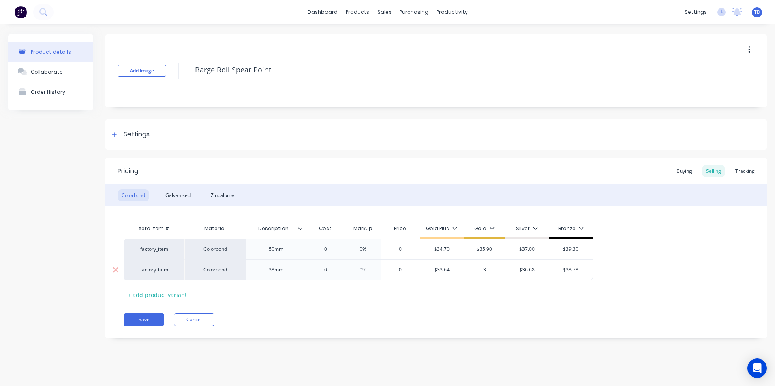
type textarea "x"
type input "35"
type textarea "x"
type input "35."
type textarea "x"
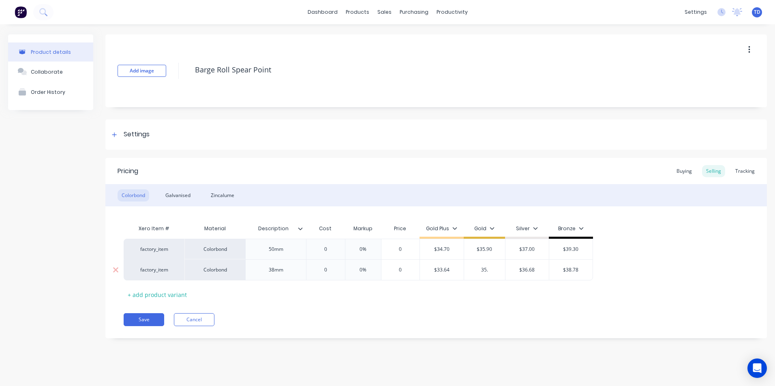
type input "35.0"
type textarea "x"
type input "35.00"
type textarea "x"
type input "35.000"
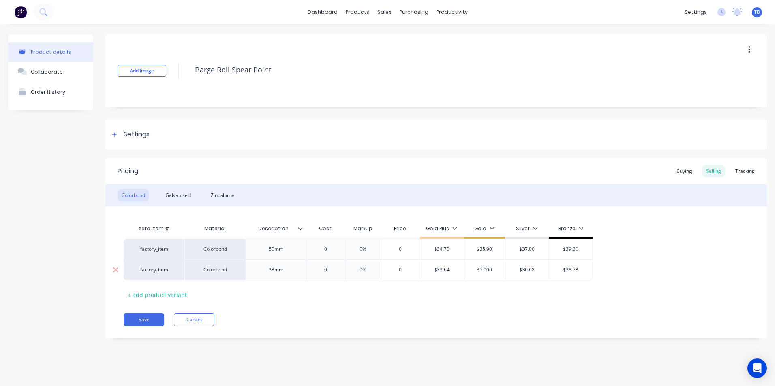
type input "$36.68"
click at [190, 198] on div "Galvanised" at bounding box center [177, 196] width 33 height 12
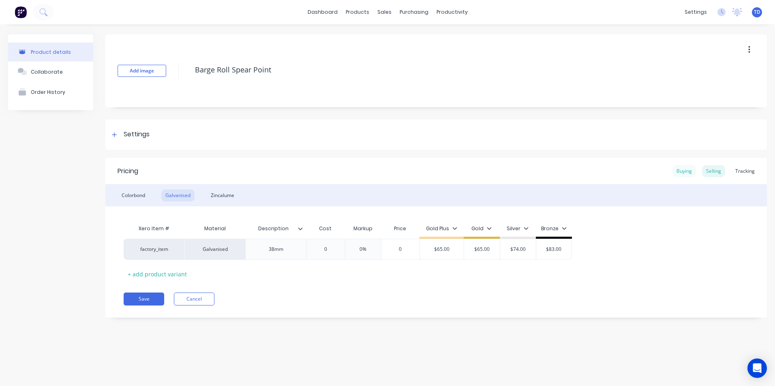
click at [684, 175] on div "Buying" at bounding box center [683, 171] width 23 height 12
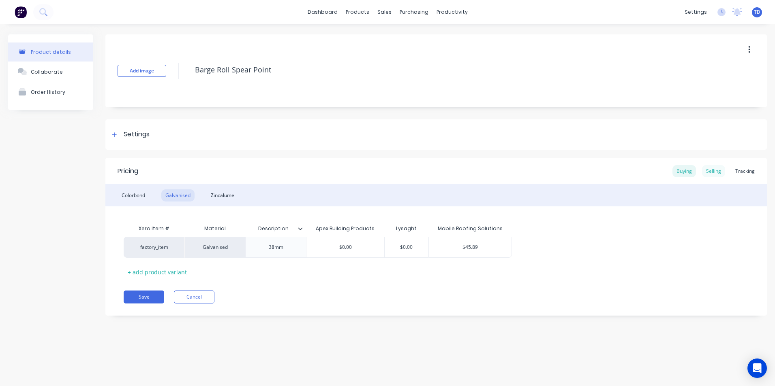
click at [716, 174] on div "Selling" at bounding box center [713, 171] width 23 height 12
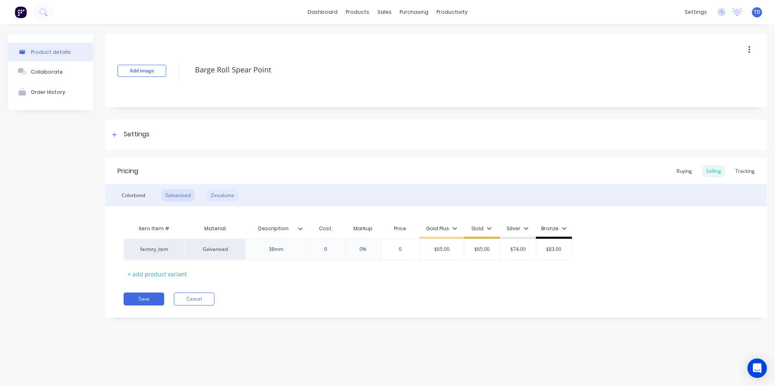
click at [227, 196] on div "Zincalume" at bounding box center [223, 196] width 32 height 12
click at [683, 174] on div "Buying" at bounding box center [683, 171] width 23 height 12
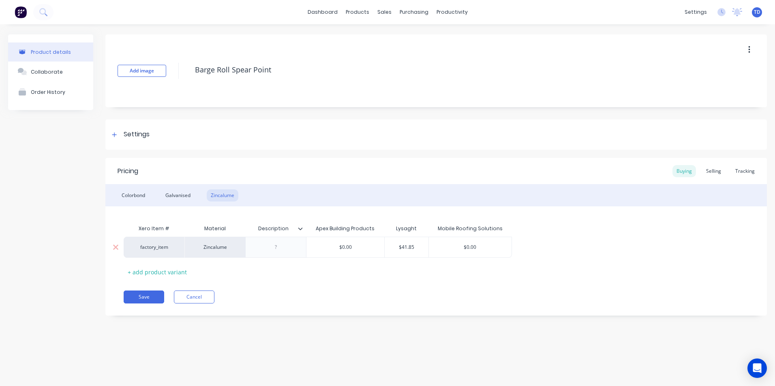
type input "$0.00"
click at [485, 249] on input "$0.00" at bounding box center [470, 247] width 83 height 7
type textarea "x"
type input "$0.0"
type textarea "x"
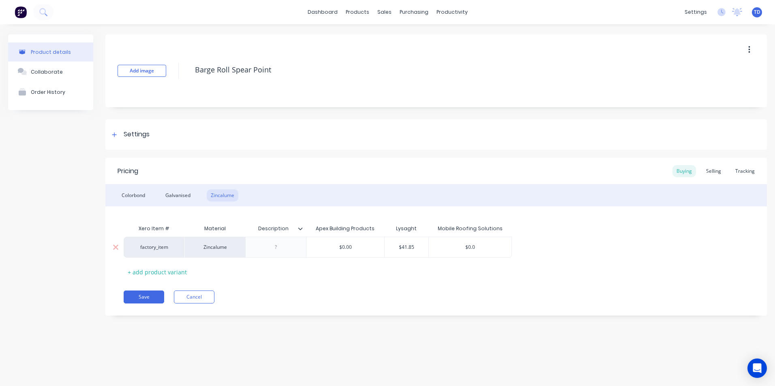
type input "$0."
type textarea "x"
type input "$0"
type textarea "x"
type input "$"
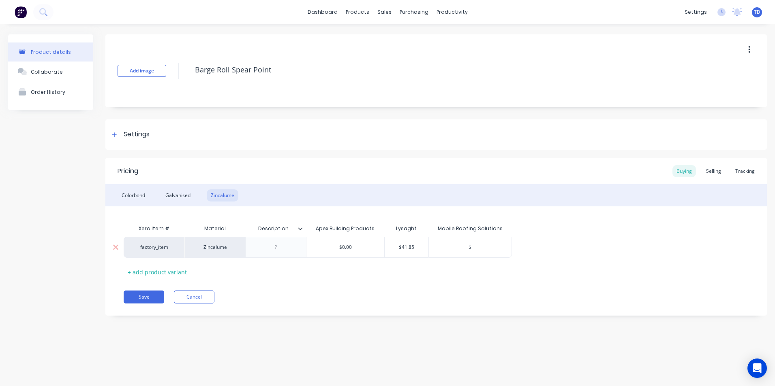
type textarea "x"
type input "$2"
type textarea "x"
type input "$27"
type textarea "x"
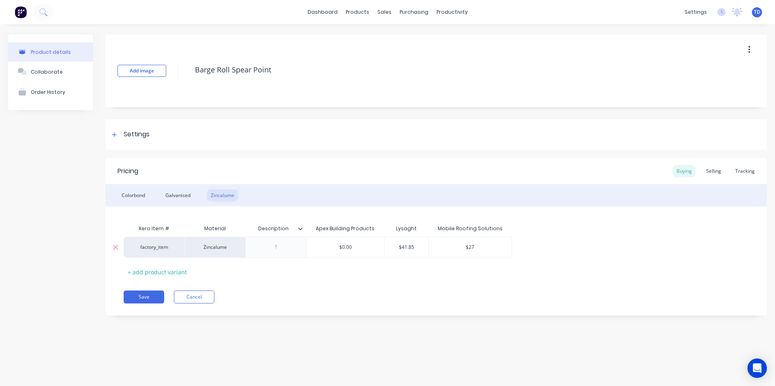
type input "$27."
type textarea "x"
type input "$27.9"
type textarea "x"
type input "$27.90"
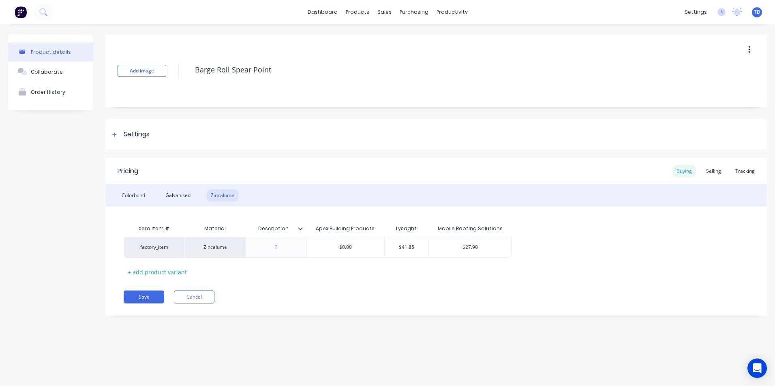
click at [442, 277] on div "Xero Item # Material Description Apex Building Products Lysaght Mobile Roofing …" at bounding box center [436, 250] width 625 height 58
click at [483, 250] on input "$27.90" at bounding box center [470, 247] width 83 height 7
type textarea "x"
type input "$27.9"
type textarea "x"
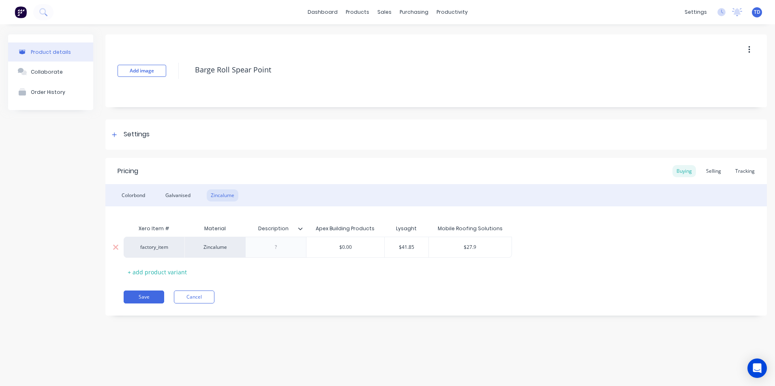
type input "$27."
type textarea "x"
type input "$27"
type textarea "x"
type input "$2"
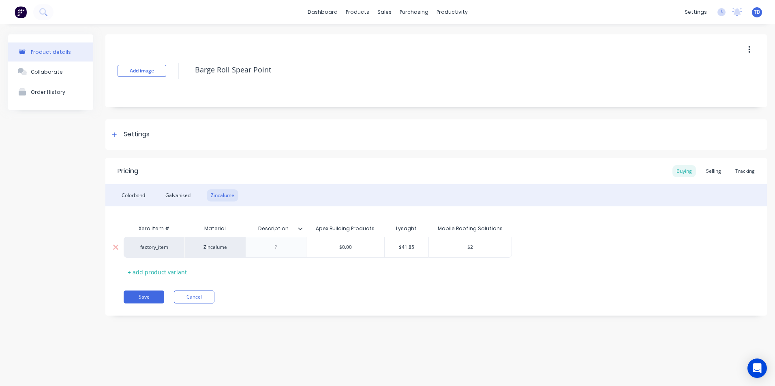
type textarea "x"
type input "$"
click at [282, 248] on div at bounding box center [276, 247] width 41 height 11
click at [302, 262] on div "Xero Item # Material Description Apex Building Products Lysaght Mobile Roofing …" at bounding box center [436, 250] width 625 height 58
click at [178, 270] on div "+ add product variant" at bounding box center [157, 272] width 67 height 13
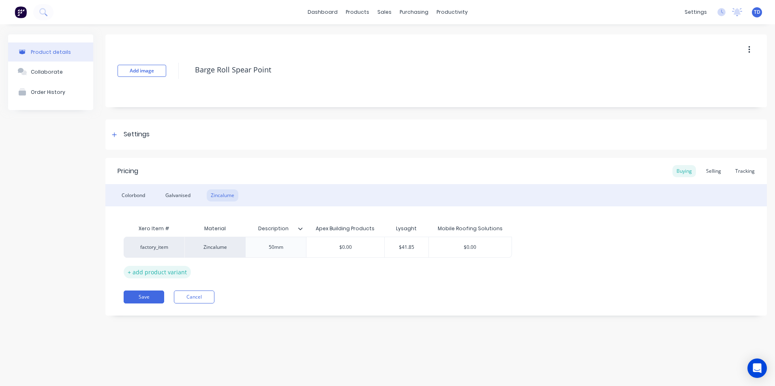
type textarea "x"
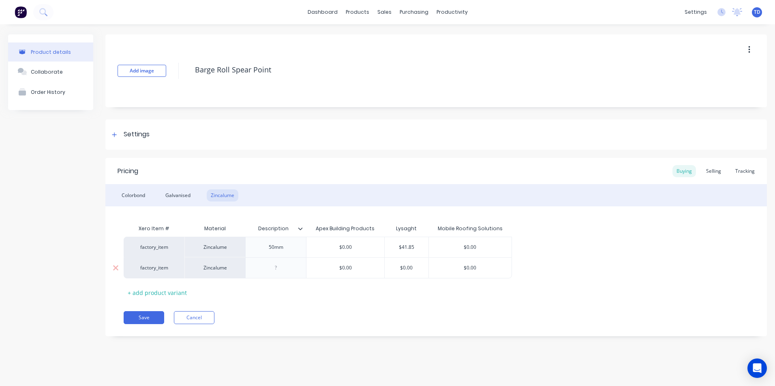
click at [280, 270] on div at bounding box center [276, 268] width 41 height 11
type textarea "x"
type input "$0.00"
click at [477, 269] on input "$0.00" at bounding box center [470, 268] width 83 height 7
type textarea "x"
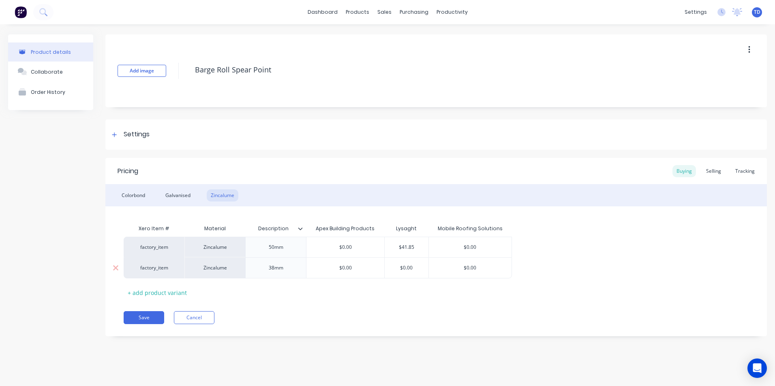
type input "$0.0"
type textarea "x"
type input "$0."
type textarea "x"
type input "$0"
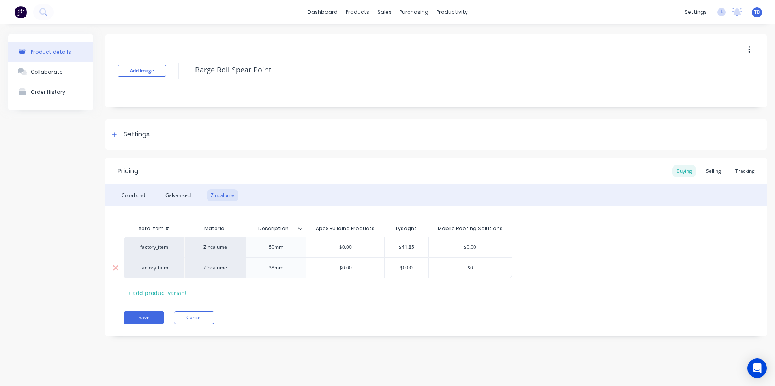
type textarea "x"
type input "$"
type textarea "x"
type input "$2"
type textarea "x"
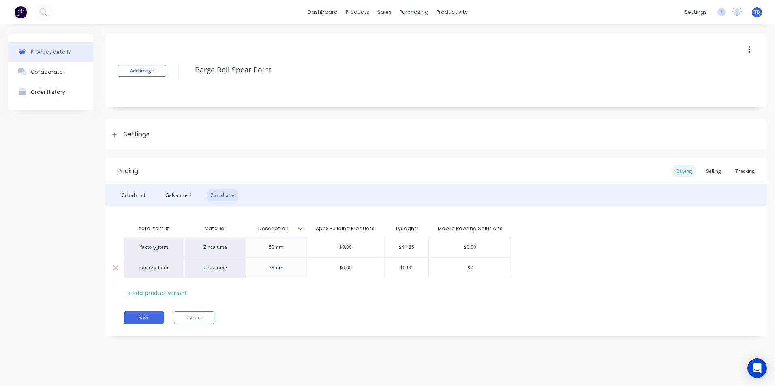
type input "$27"
type textarea "x"
type input "$27."
type textarea "x"
type input "$27.9"
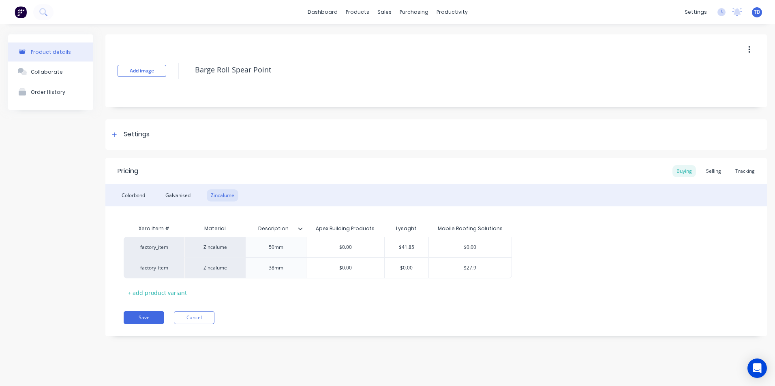
type textarea "x"
type input "$27.90"
click at [552, 245] on div "factory_item Zincalume 50mm $0.00 $41.85 $0.00 $ factory_item Zincalume 38mm $0…" at bounding box center [436, 258] width 625 height 42
click at [711, 175] on div "Selling" at bounding box center [713, 171] width 23 height 12
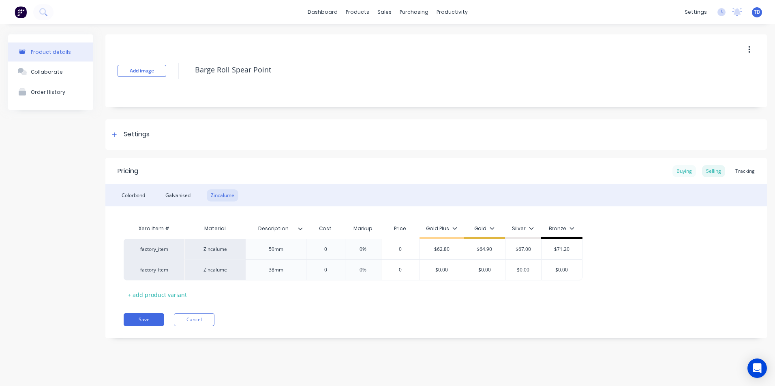
click at [688, 174] on div "Buying" at bounding box center [683, 171] width 23 height 12
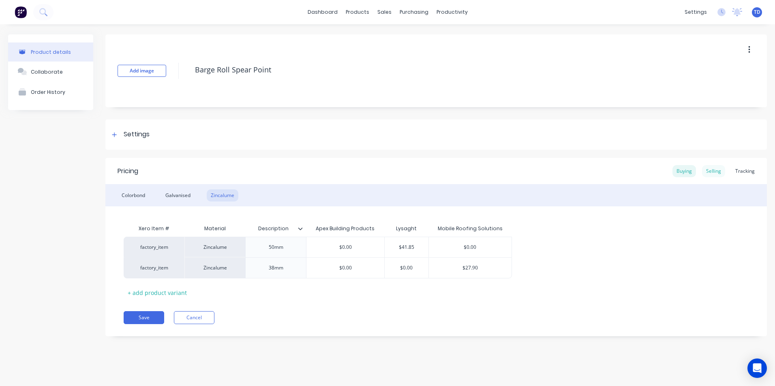
click at [713, 173] on div "Selling" at bounding box center [713, 171] width 23 height 12
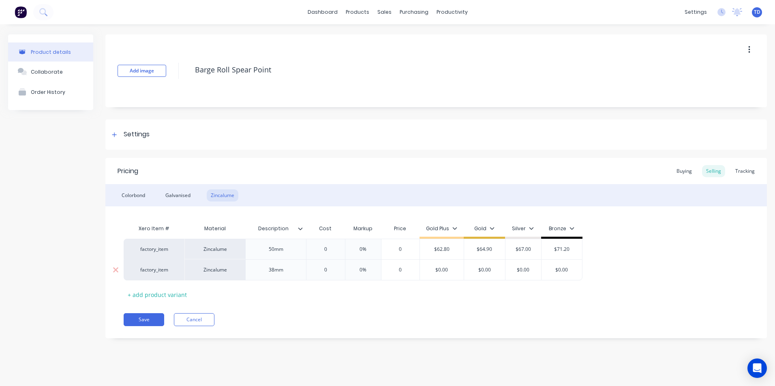
click at [452, 273] on input "$0.00" at bounding box center [442, 270] width 44 height 7
click at [147, 318] on button "Save" at bounding box center [144, 320] width 41 height 13
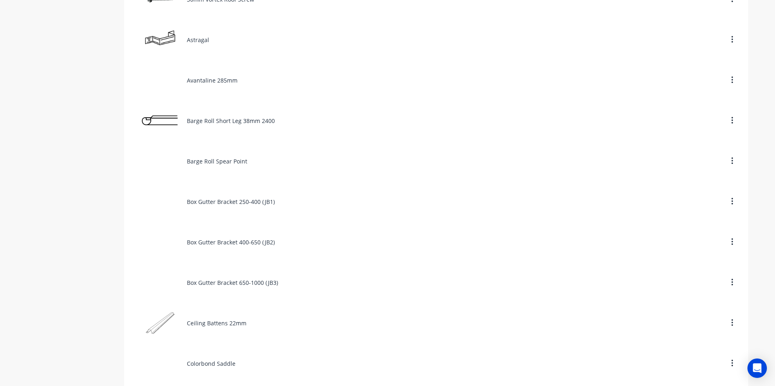
scroll to position [405, 0]
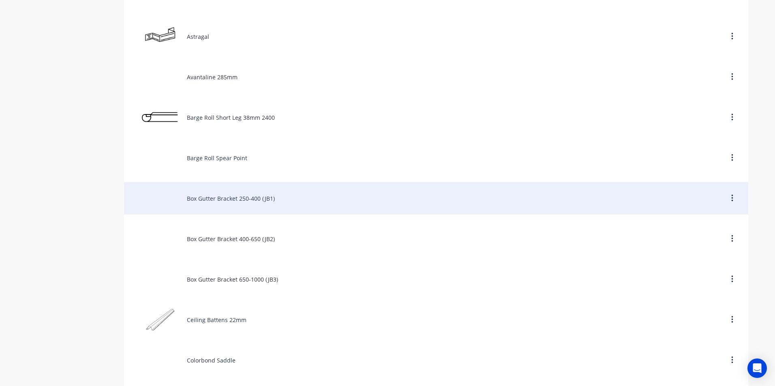
click at [216, 202] on div "Box Gutter Bracket 250-400 (JB1)" at bounding box center [436, 198] width 624 height 32
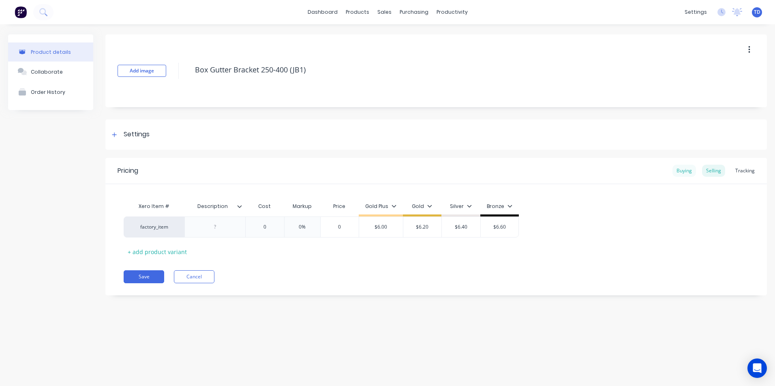
click at [687, 169] on div "Buying" at bounding box center [683, 171] width 23 height 12
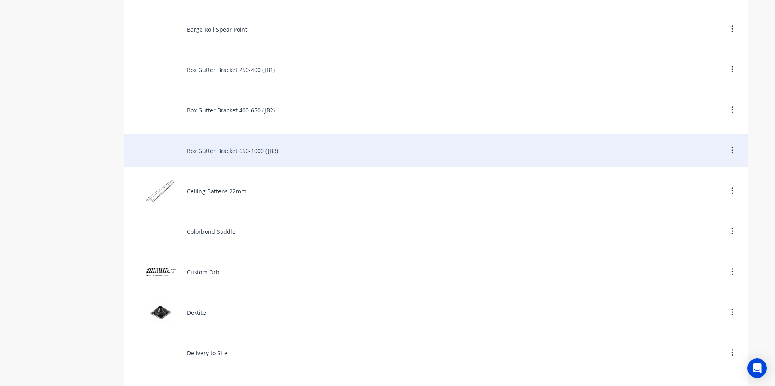
scroll to position [527, 0]
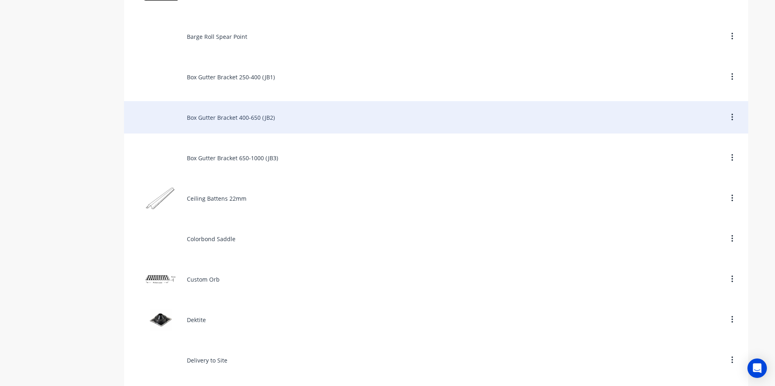
click at [240, 115] on div "Box Gutter Bracket 400-650 (JB2)" at bounding box center [436, 117] width 624 height 32
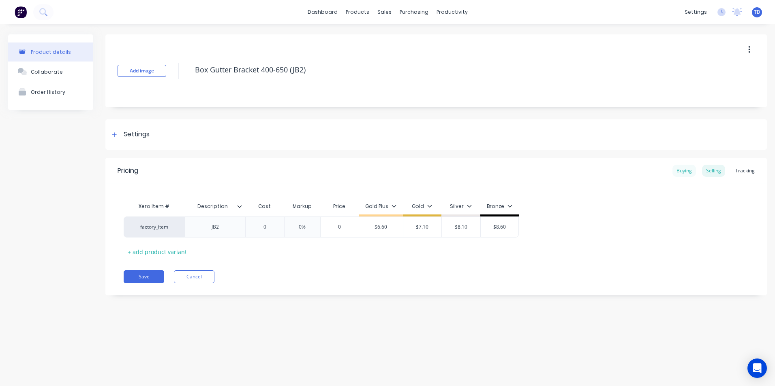
click at [677, 169] on div "Buying" at bounding box center [683, 171] width 23 height 12
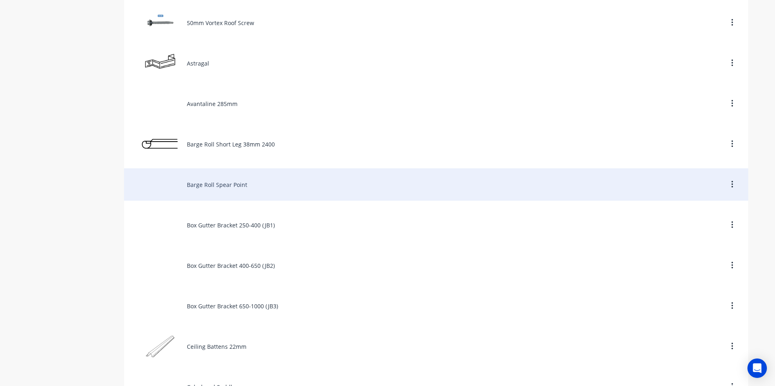
scroll to position [486, 0]
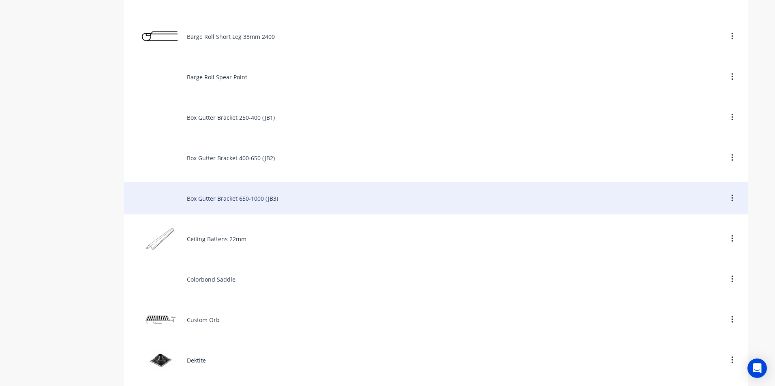
click at [212, 196] on div "Box Gutter Bracket 650-1000 (JB3)" at bounding box center [436, 198] width 624 height 32
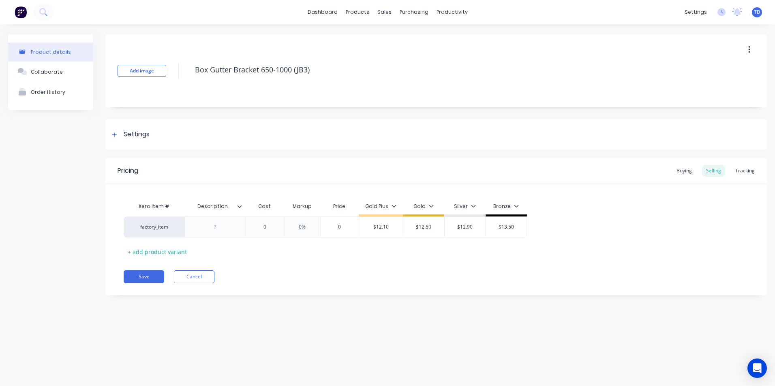
click at [672, 171] on div "Pricing Buying Selling Tracking" at bounding box center [435, 171] width 661 height 26
click at [675, 171] on div "Buying" at bounding box center [683, 171] width 23 height 12
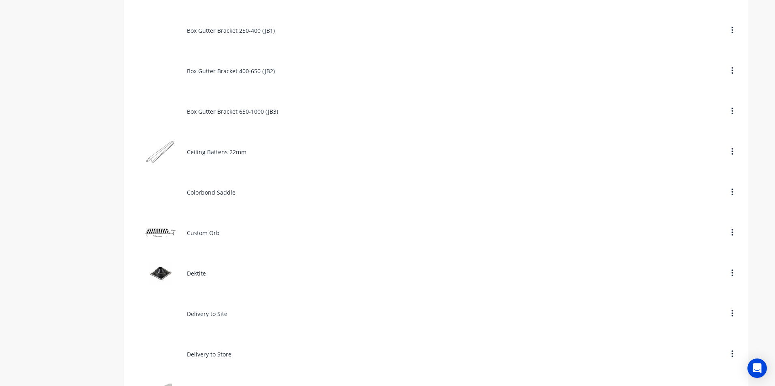
scroll to position [527, 0]
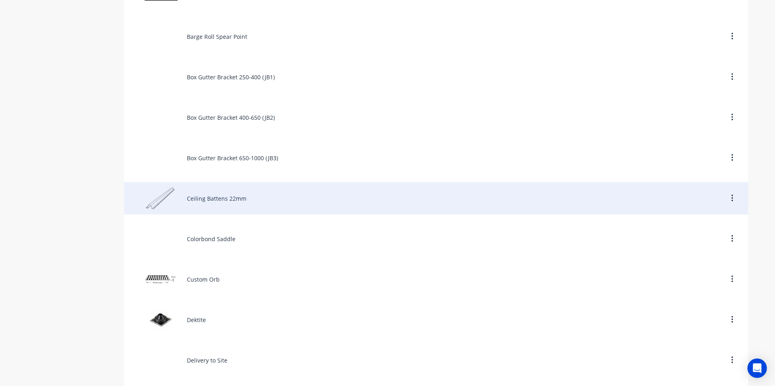
click at [224, 201] on div "Ceiling Battens 22mm" at bounding box center [436, 198] width 624 height 32
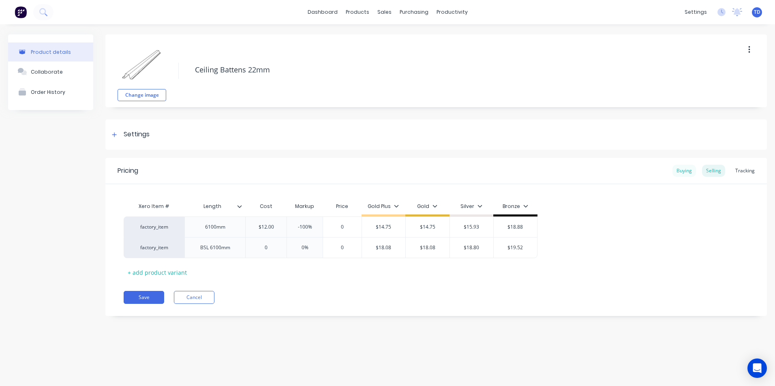
click at [680, 169] on div "Buying" at bounding box center [683, 171] width 23 height 12
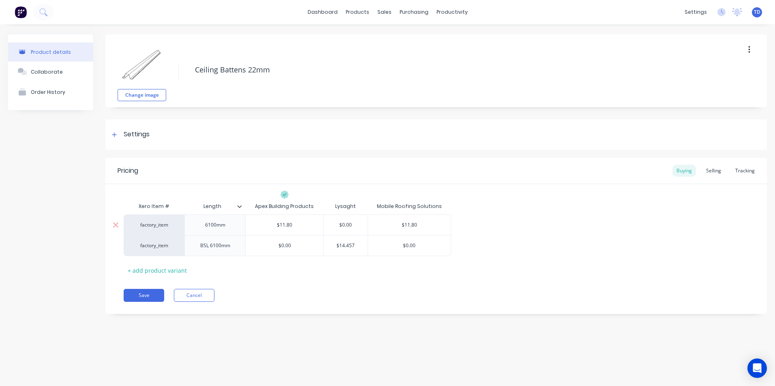
click at [429, 225] on input "$11.80" at bounding box center [409, 225] width 83 height 7
click at [472, 219] on div "factory_item 6100mm $11.80 $0.00 $8.80 $8.80 factory_item BSL 6100mm $0.00 $14.…" at bounding box center [436, 236] width 625 height 42
click at [143, 294] on button "Save" at bounding box center [144, 295] width 41 height 13
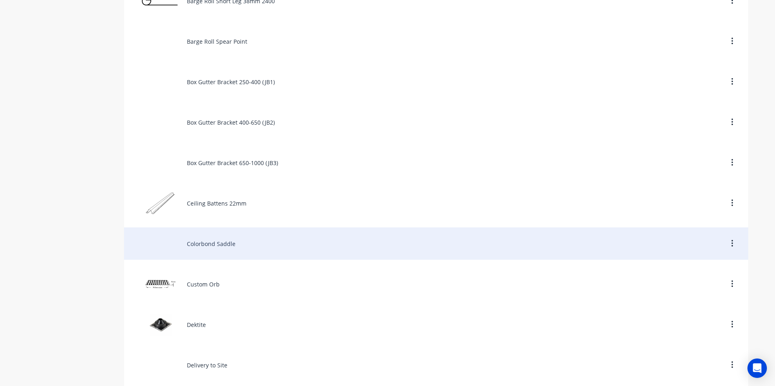
scroll to position [527, 0]
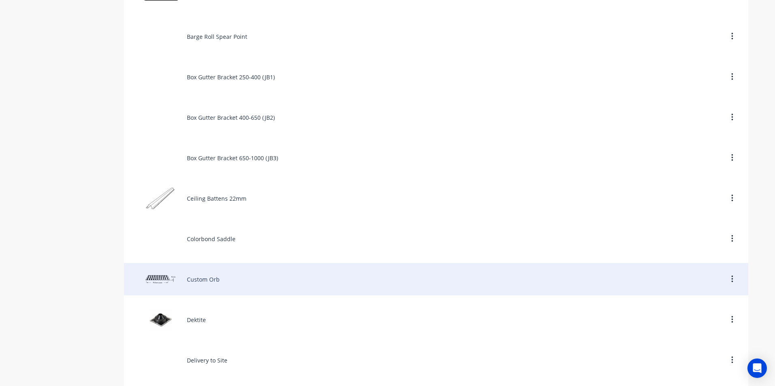
click at [205, 278] on div "Custom Orb" at bounding box center [436, 279] width 624 height 32
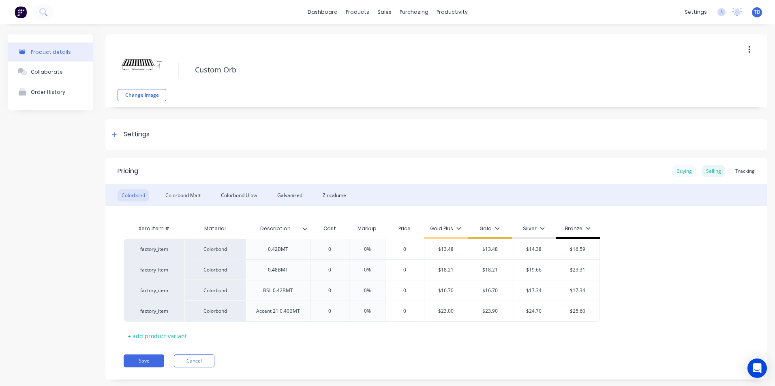
click at [682, 171] on div "Buying" at bounding box center [683, 171] width 23 height 12
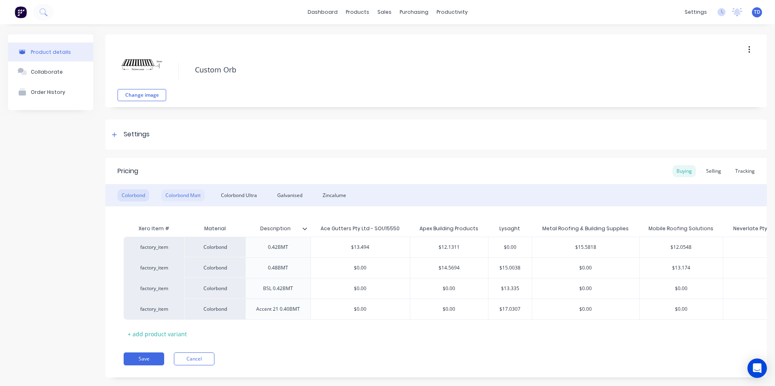
click at [181, 198] on div "Colorbond Matt" at bounding box center [182, 196] width 43 height 12
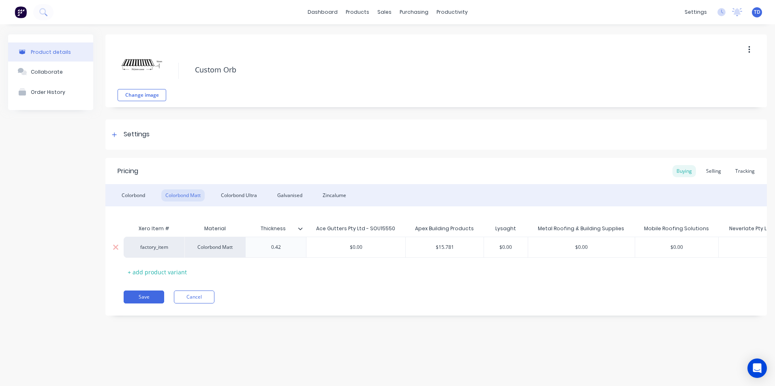
click at [690, 251] on input "$0.00" at bounding box center [676, 247] width 83 height 7
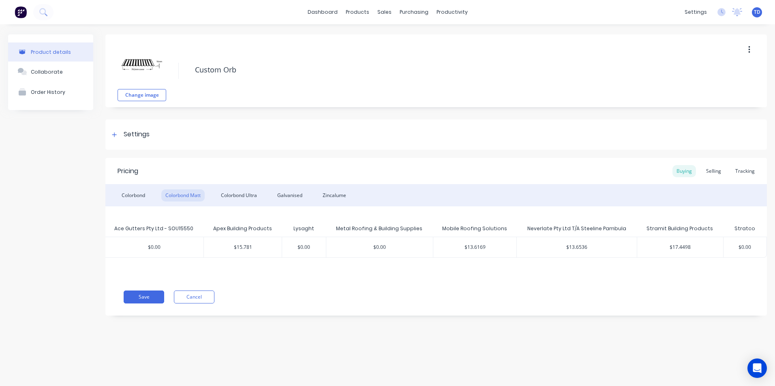
click at [696, 251] on input "$17.4498" at bounding box center [680, 247] width 86 height 7
click at [666, 296] on div "Pricing Buying Selling Tracking Colorbond Colorbond Matt Colorbond Ultra Galvan…" at bounding box center [435, 237] width 661 height 158
click at [118, 136] on div at bounding box center [114, 135] width 10 height 10
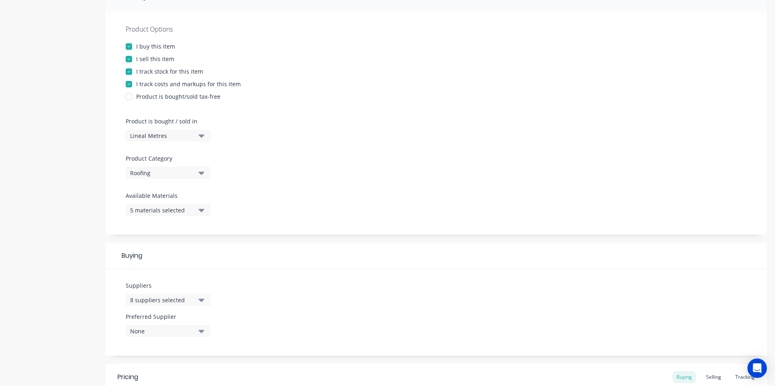
scroll to position [162, 0]
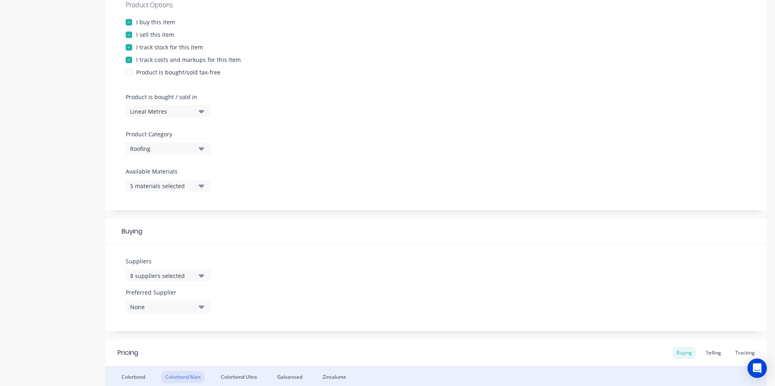
click at [189, 275] on div "8 suppliers selected" at bounding box center [162, 276] width 65 height 9
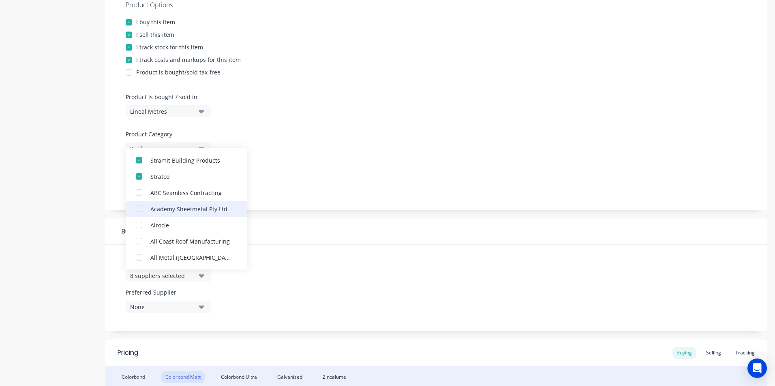
scroll to position [81, 0]
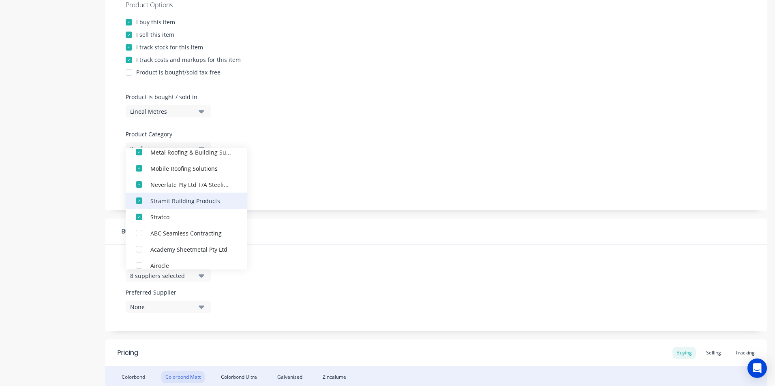
click at [140, 202] on div "button" at bounding box center [139, 201] width 16 height 16
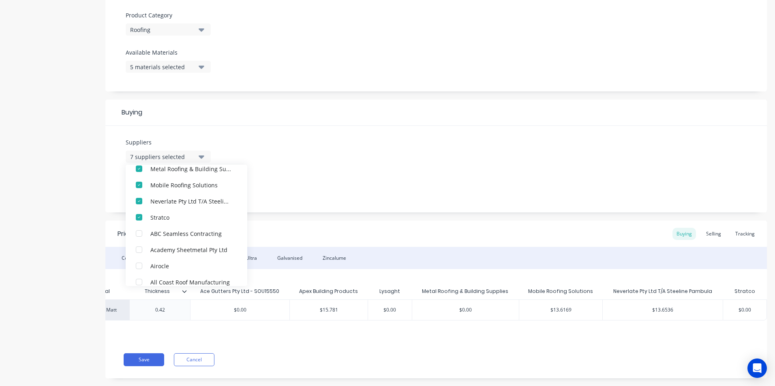
scroll to position [284, 0]
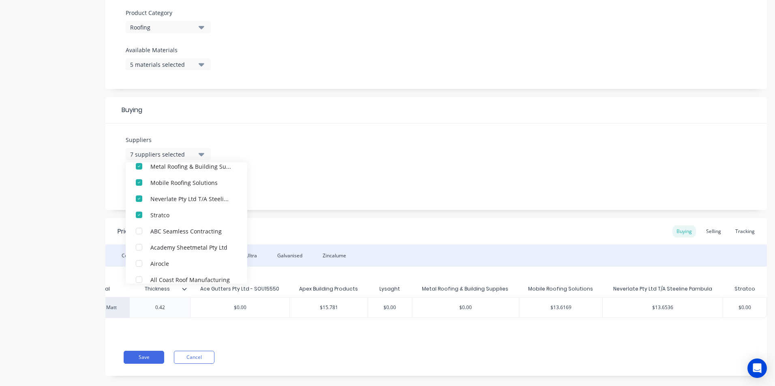
drag, startPoint x: 514, startPoint y: 337, endPoint x: 546, endPoint y: 339, distance: 31.3
click at [546, 339] on div "Xero Item # Material Thickness Ace Gutters Pty Ltd - SOU15550 Apex Building Pro…" at bounding box center [435, 303] width 661 height 72
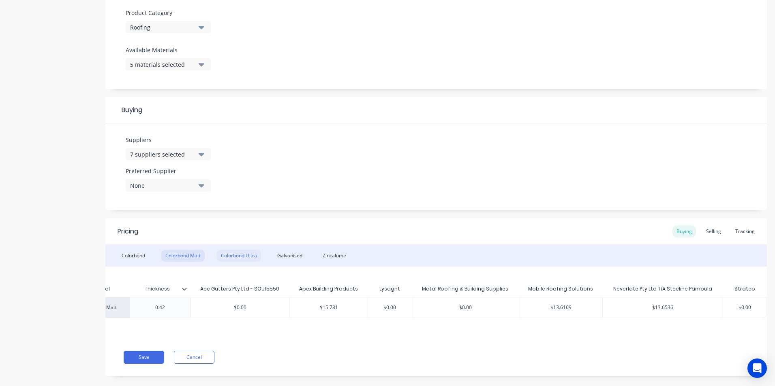
click at [248, 254] on div "Colorbond Ultra" at bounding box center [239, 256] width 44 height 12
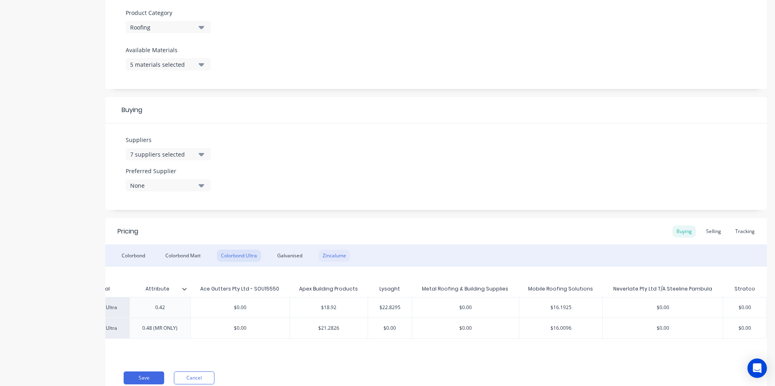
click at [335, 259] on div "Zincalume" at bounding box center [334, 256] width 32 height 12
click at [233, 258] on div "Colorbond Ultra" at bounding box center [239, 256] width 44 height 12
click at [582, 310] on input "$16.1925" at bounding box center [560, 307] width 83 height 7
click at [571, 332] on input "$16.0096" at bounding box center [560, 328] width 83 height 7
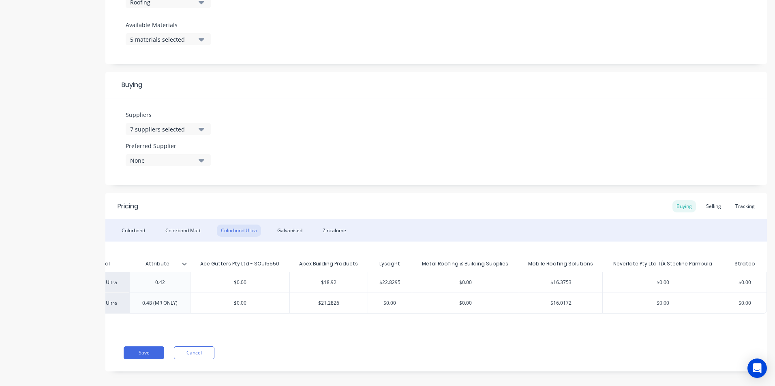
scroll to position [322, 0]
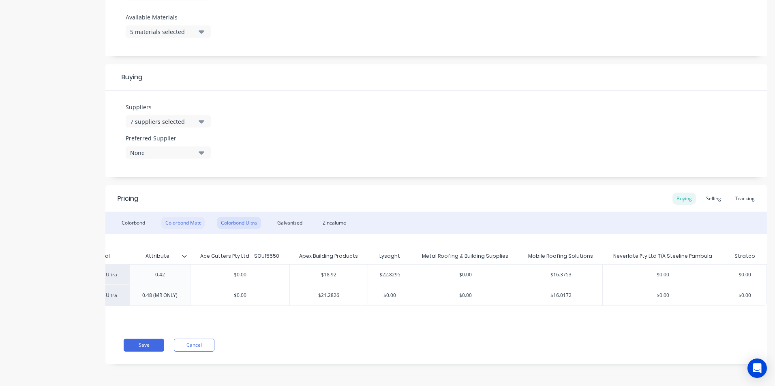
click at [194, 217] on div "Colorbond Matt" at bounding box center [182, 223] width 43 height 12
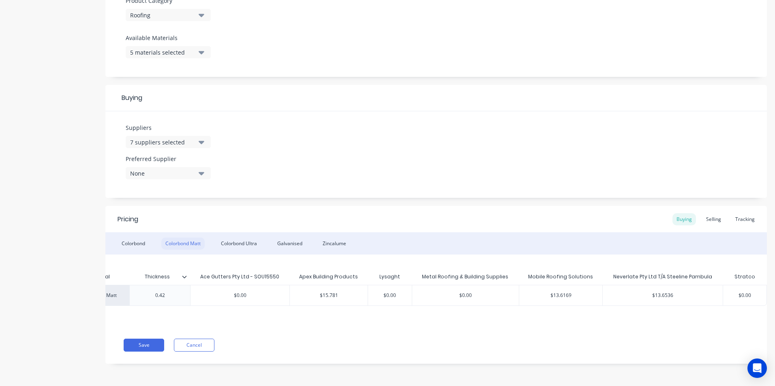
scroll to position [302, 0]
click at [143, 345] on button "Save" at bounding box center [144, 345] width 41 height 13
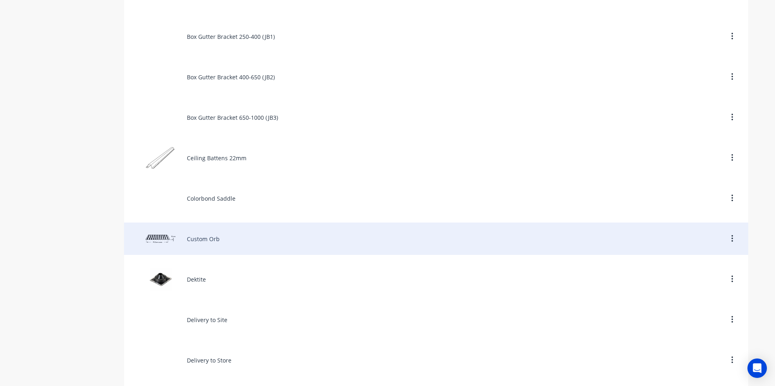
scroll to position [608, 0]
click at [203, 240] on div "Dektite" at bounding box center [436, 239] width 624 height 32
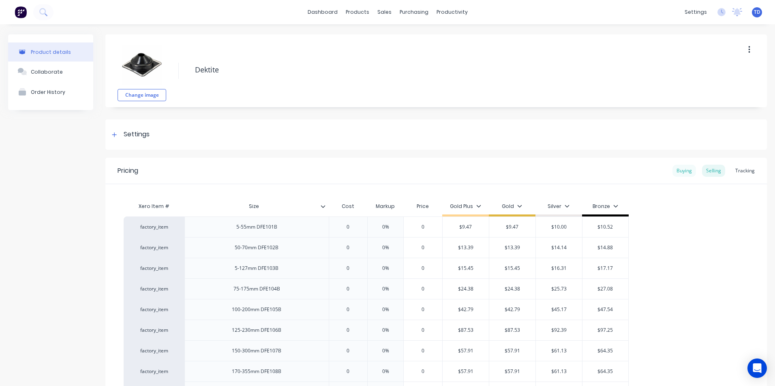
click at [675, 173] on div "Buying" at bounding box center [683, 171] width 23 height 12
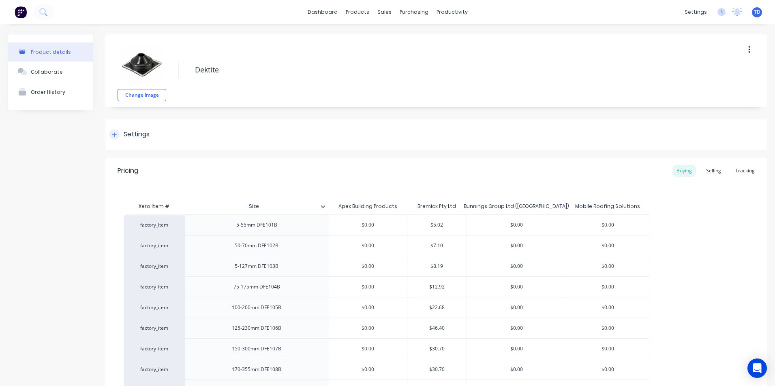
click at [119, 136] on div at bounding box center [114, 135] width 10 height 10
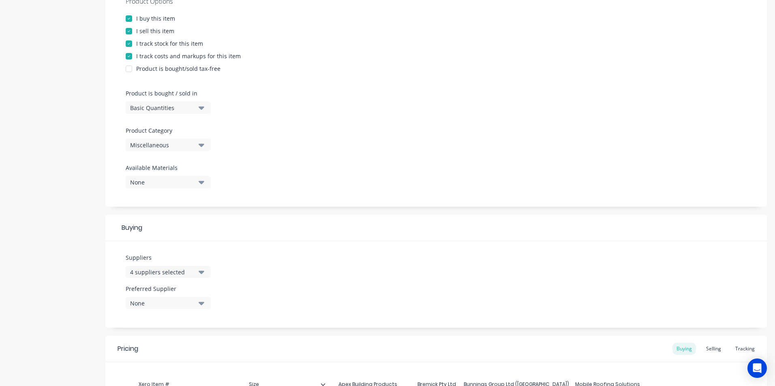
scroll to position [203, 0]
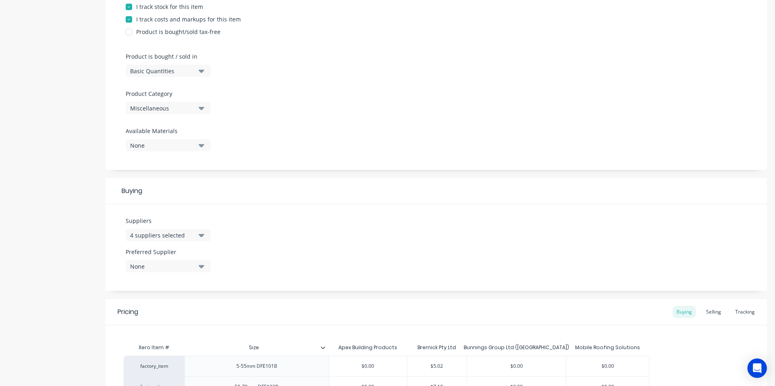
click at [187, 236] on div "4 suppliers selected" at bounding box center [162, 235] width 65 height 9
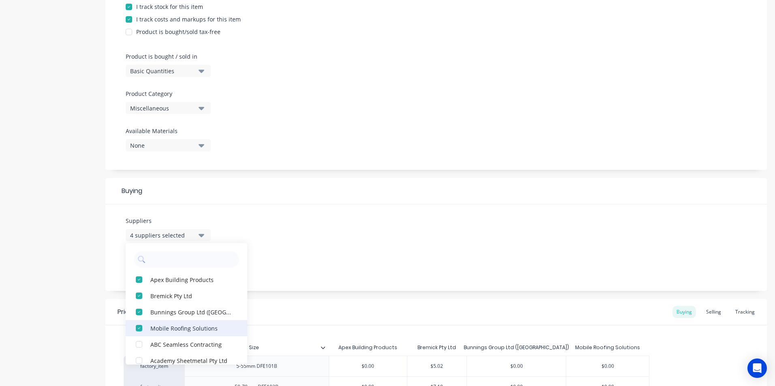
click at [136, 329] on div "button" at bounding box center [139, 328] width 16 height 16
click at [337, 239] on div "Suppliers 3 suppliers selected Apex Building Products Bremick Pty Ltd Bunnings …" at bounding box center [435, 248] width 661 height 87
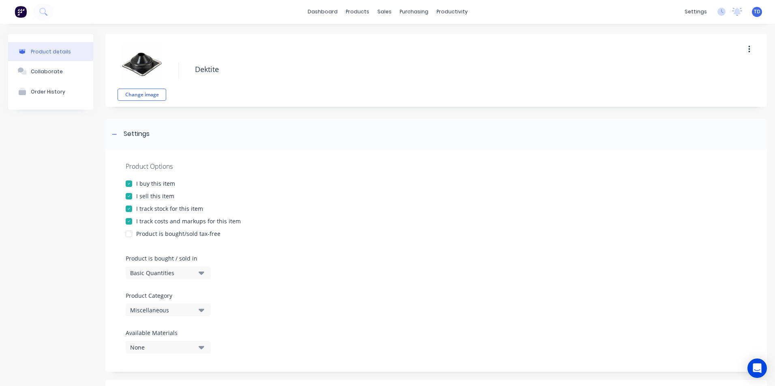
scroll to position [0, 0]
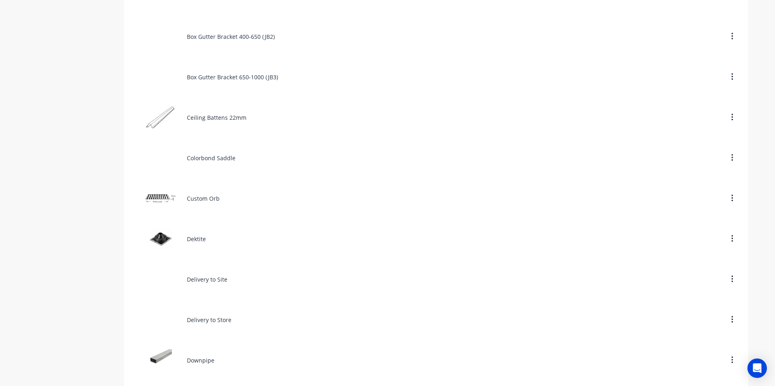
scroll to position [648, 0]
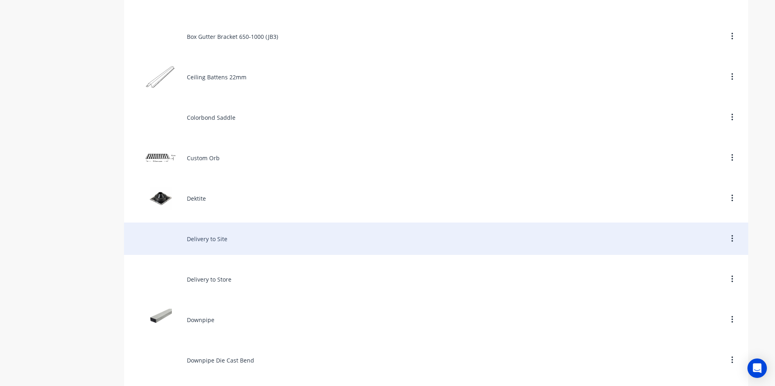
click at [202, 240] on div "Delivery to Site" at bounding box center [436, 239] width 624 height 32
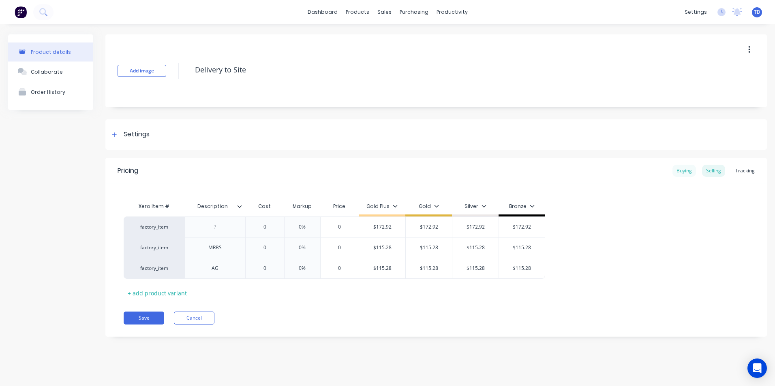
click at [681, 172] on div "Buying" at bounding box center [683, 171] width 23 height 12
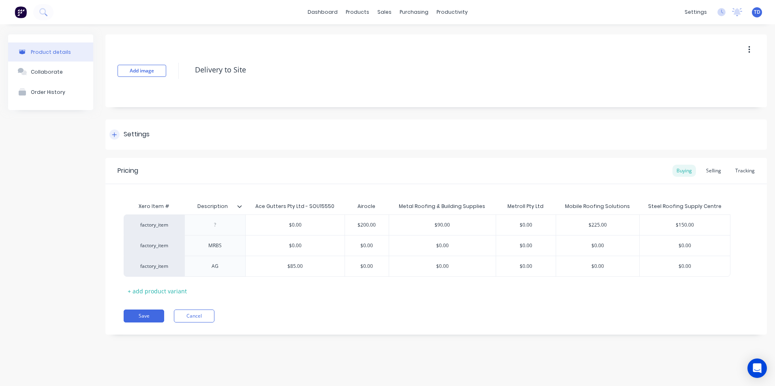
click at [113, 138] on div at bounding box center [114, 135] width 10 height 10
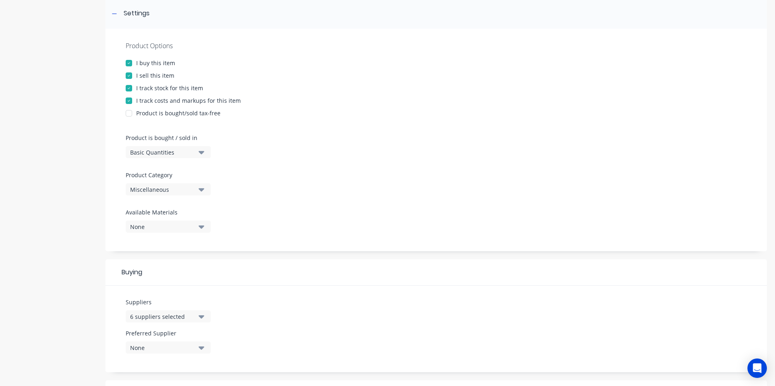
scroll to position [122, 0]
click at [174, 315] on div "6 suppliers selected" at bounding box center [162, 316] width 65 height 9
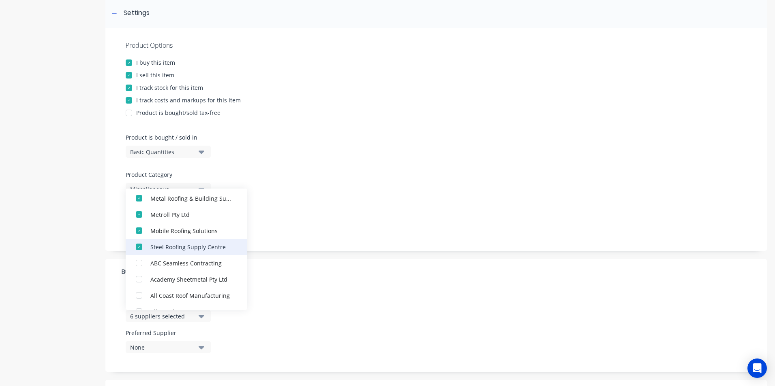
scroll to position [41, 0]
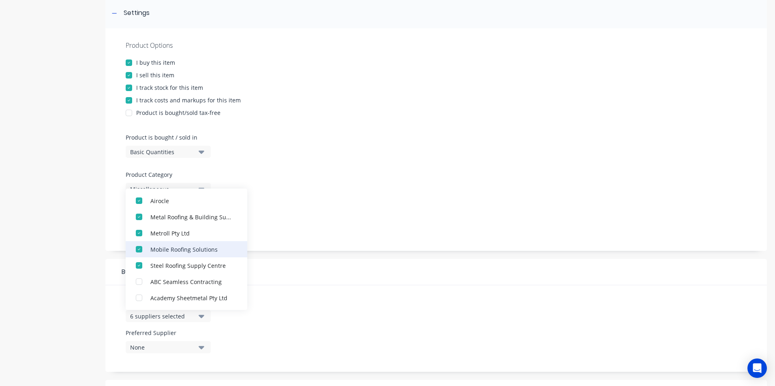
click at [138, 248] on div "button" at bounding box center [139, 249] width 16 height 16
click at [326, 282] on div "Buying" at bounding box center [435, 272] width 661 height 26
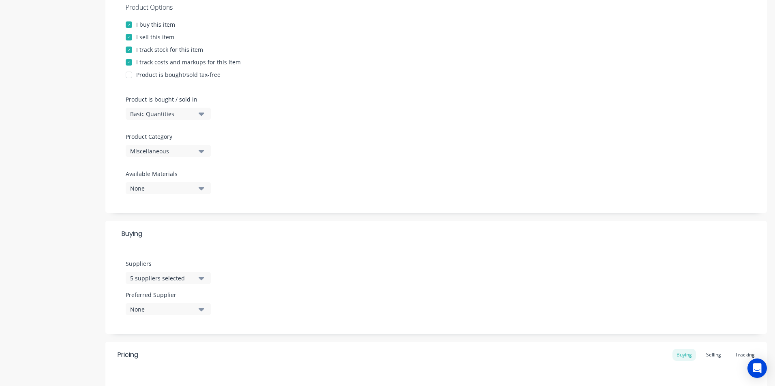
scroll to position [284, 0]
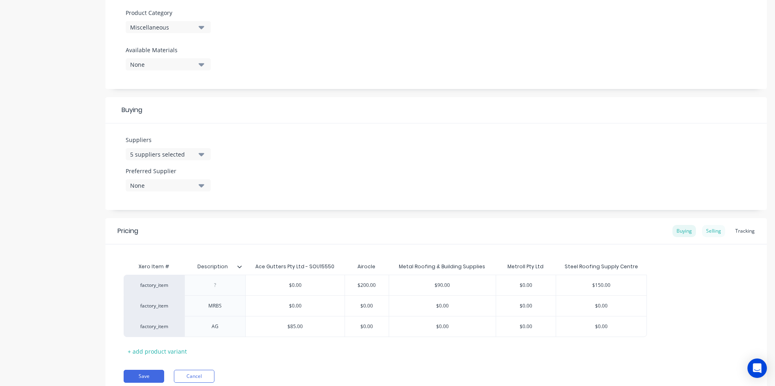
click at [706, 233] on div "Selling" at bounding box center [713, 231] width 23 height 12
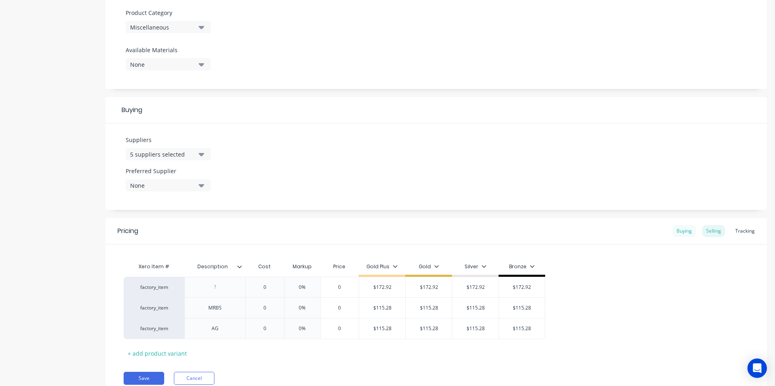
click at [674, 233] on div "Buying" at bounding box center [683, 231] width 23 height 12
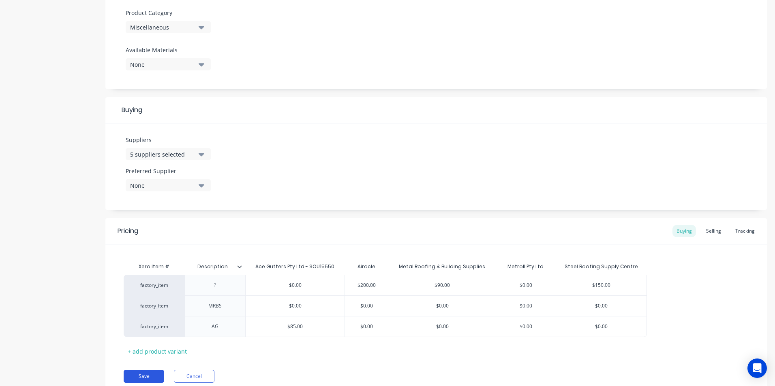
click at [151, 379] on button "Save" at bounding box center [144, 376] width 41 height 13
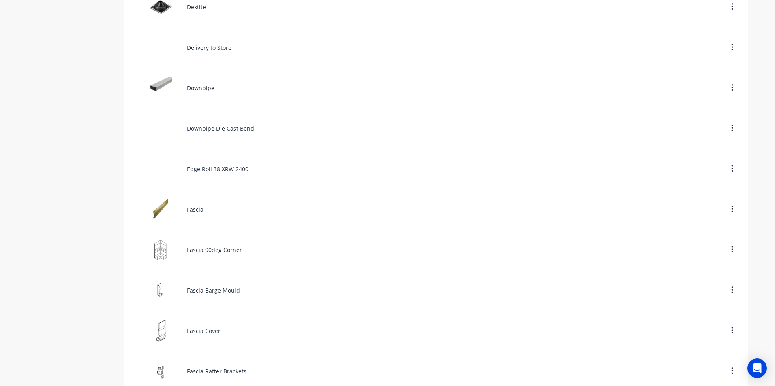
scroll to position [810, 0]
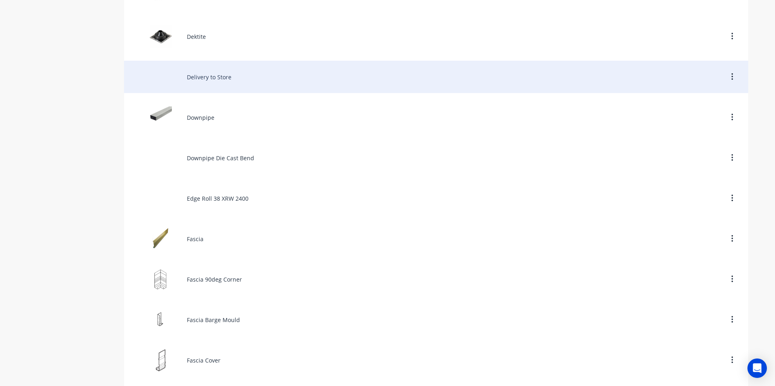
click at [215, 83] on div "Delivery to Store" at bounding box center [436, 77] width 624 height 32
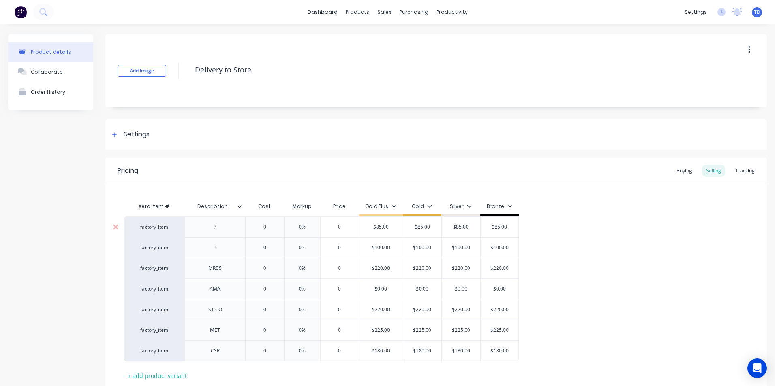
type textarea "x"
click at [676, 169] on div "Buying" at bounding box center [683, 171] width 23 height 12
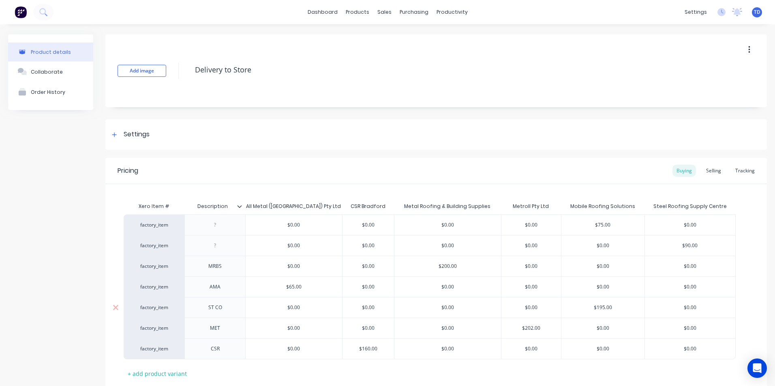
type input "$195.00"
click at [616, 305] on input "$195.00" at bounding box center [602, 307] width 83 height 7
type textarea "x"
type input "$195.0"
type textarea "x"
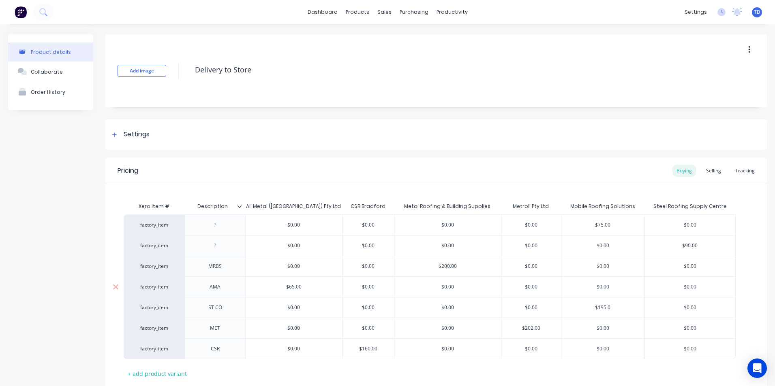
type input "$195."
type textarea "x"
type input "$195"
type textarea "x"
type input "$19"
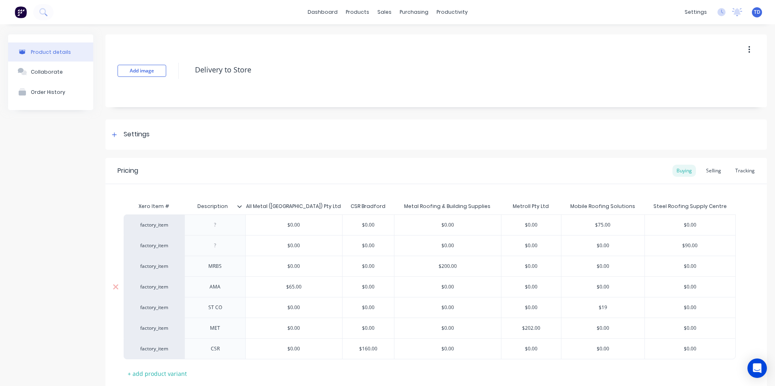
type textarea "x"
type input "$1"
type textarea "x"
type input "$"
type textarea "x"
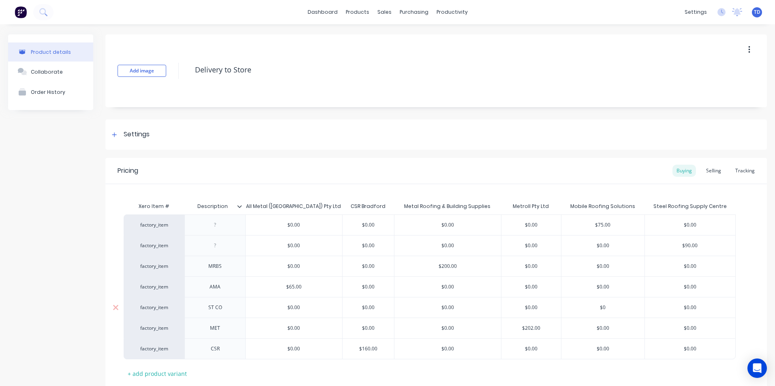
click at [732, 313] on div "$0.00" at bounding box center [690, 308] width 91 height 20
type input "$0"
type input "$0.00"
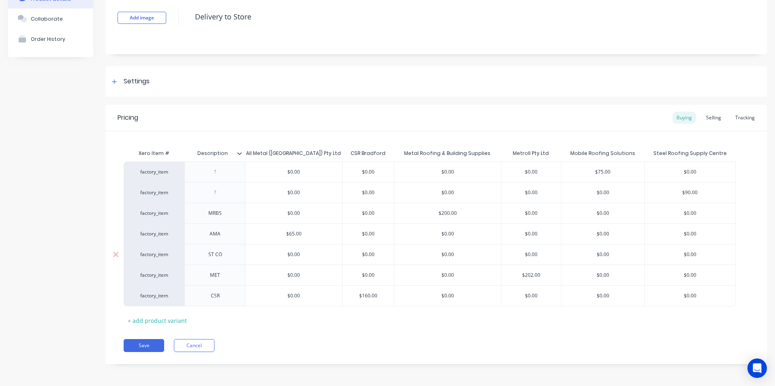
scroll to position [53, 0]
click at [143, 346] on button "Save" at bounding box center [144, 345] width 41 height 13
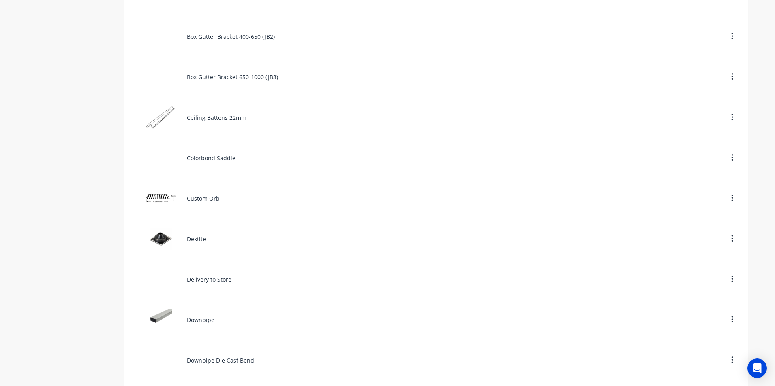
scroll to position [648, 0]
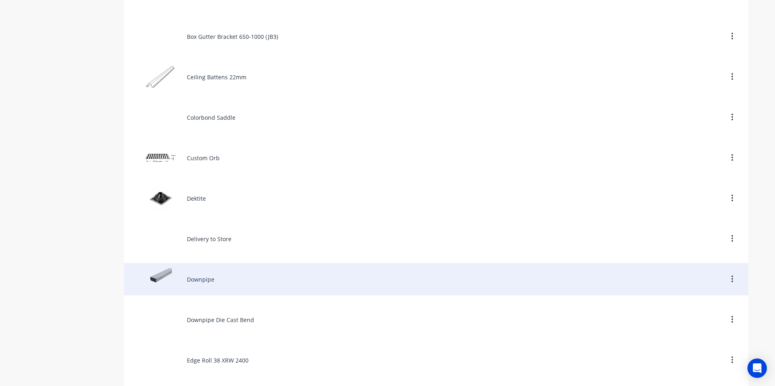
click at [245, 280] on div "Downpipe" at bounding box center [436, 279] width 624 height 32
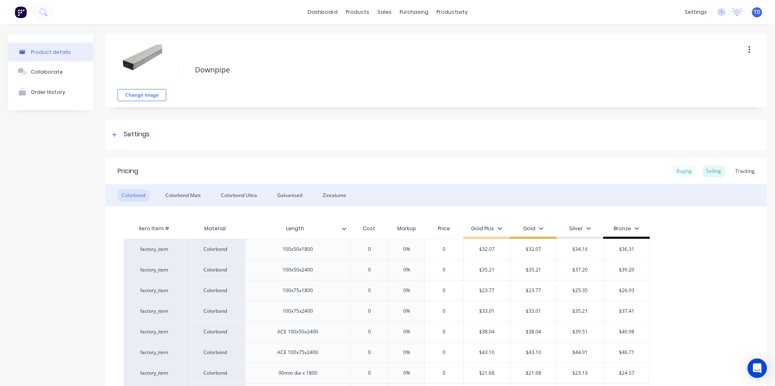
click at [672, 169] on div "Buying" at bounding box center [683, 171] width 23 height 12
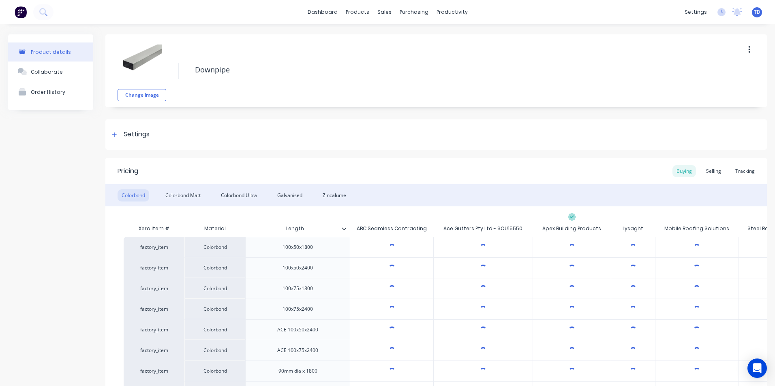
type textarea "x"
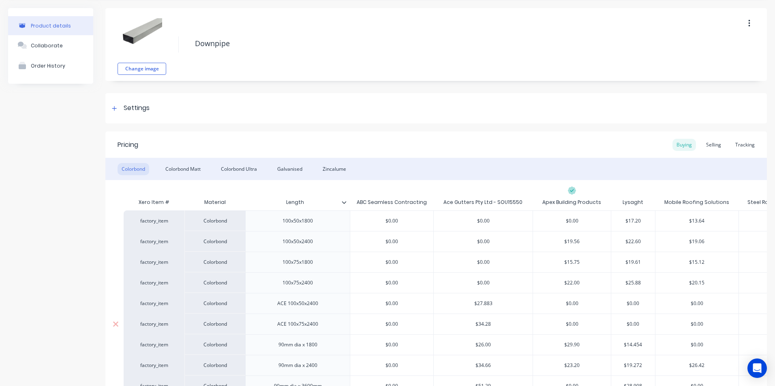
scroll to position [41, 0]
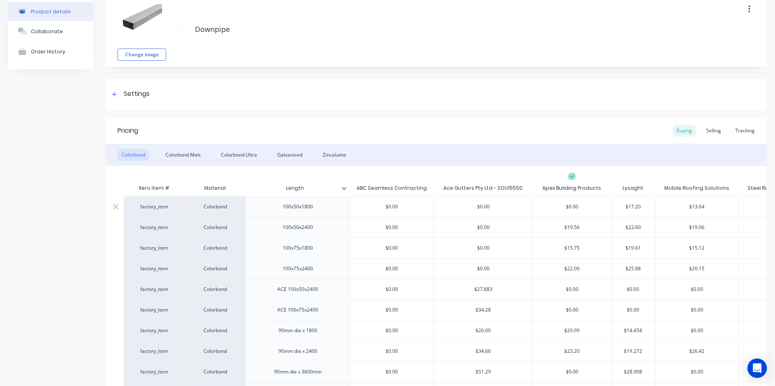
click at [714, 209] on input "$13.64" at bounding box center [696, 206] width 83 height 7
type input "$13.6"
type textarea "x"
type input "$13."
type textarea "x"
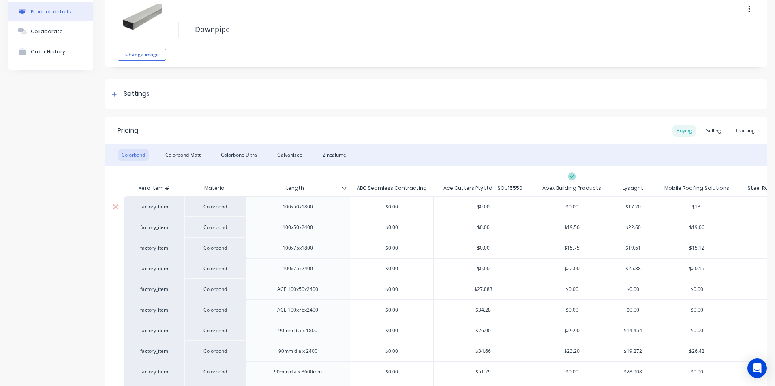
type input "$13.5"
type textarea "x"
type input "$13.53"
type input "$19.06"
click at [715, 229] on input "$19.06" at bounding box center [696, 227] width 83 height 7
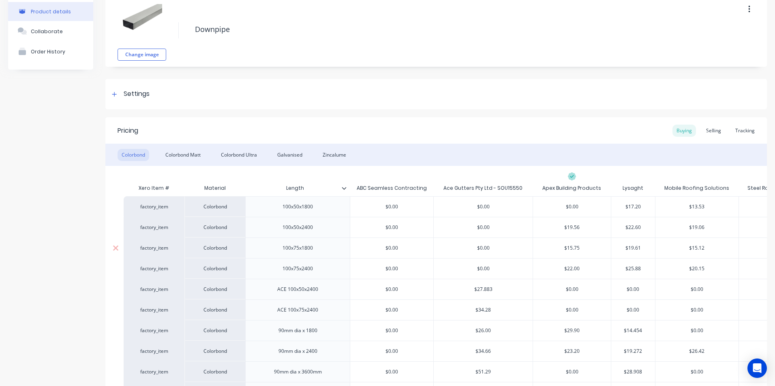
type input "$15.12"
click at [708, 246] on input "$15.12" at bounding box center [696, 248] width 83 height 7
type textarea "x"
type input "$15.1"
type textarea "x"
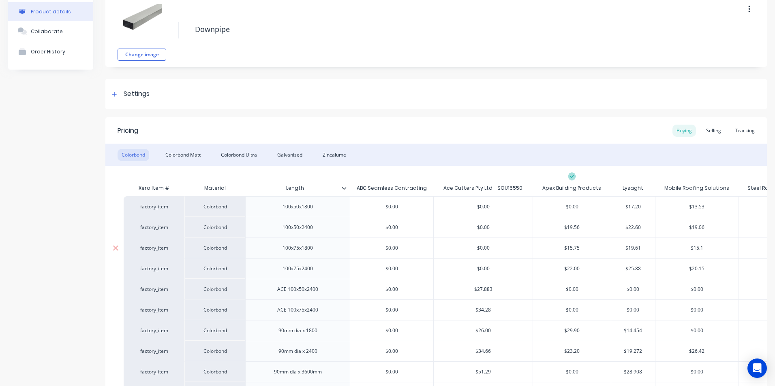
type input "$15."
type textarea "x"
type input "$15"
type textarea "x"
type input "$1"
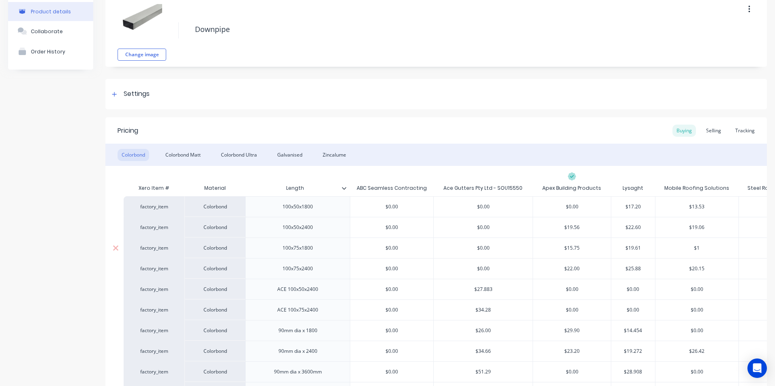
type textarea "x"
type input "$16"
type textarea "x"
type input "$16."
type textarea "x"
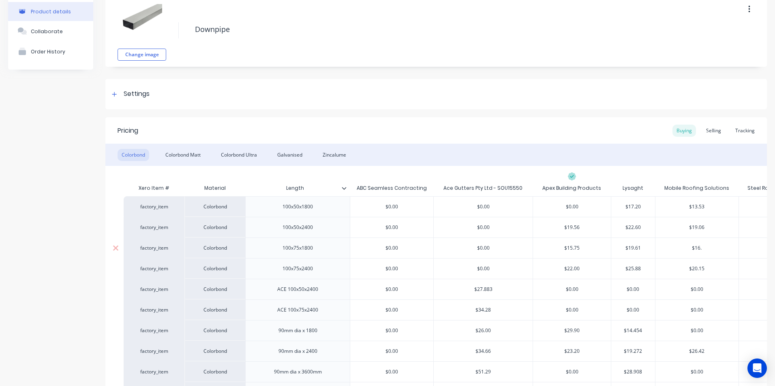
type input "$16.1"
type textarea "x"
type input "$16.17"
click at [712, 266] on input "$20.15" at bounding box center [696, 268] width 83 height 7
type input "$20.1"
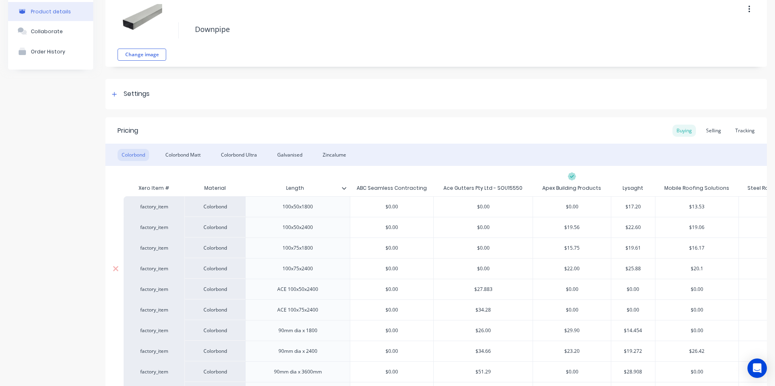
type textarea "x"
type input "$20."
type textarea "x"
type input "$20.7"
type textarea "x"
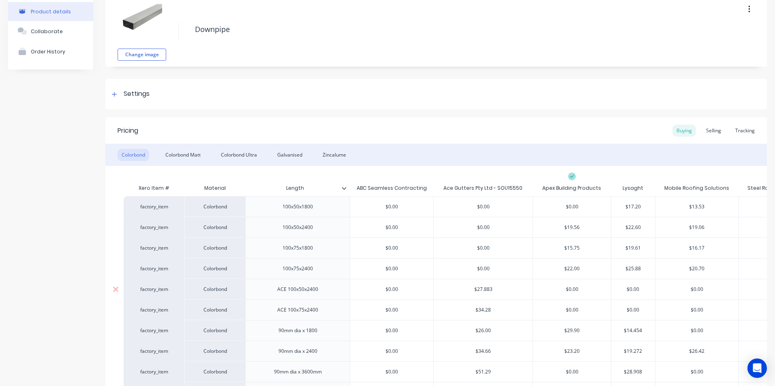
click at [711, 283] on div "$0.00" at bounding box center [696, 290] width 83 height 20
type input "$20.70"
type input "$0.00"
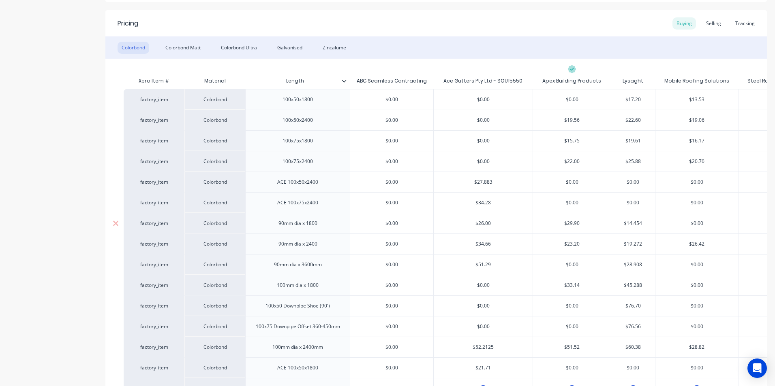
scroll to position [162, 0]
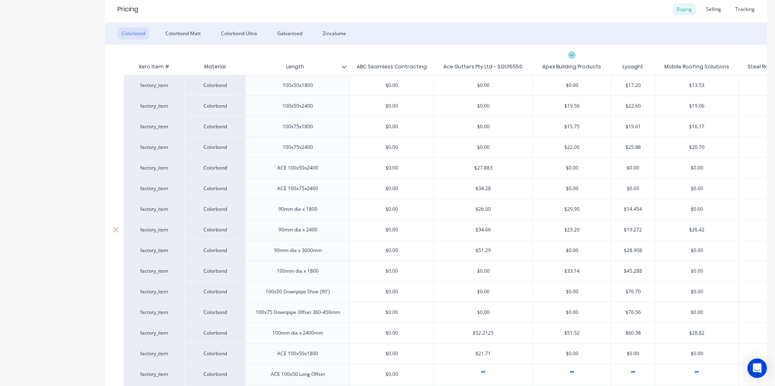
click at [715, 235] on div "$26.42" at bounding box center [696, 230] width 83 height 20
type input "$26.42"
type textarea "x"
type input "$26.4"
type textarea "x"
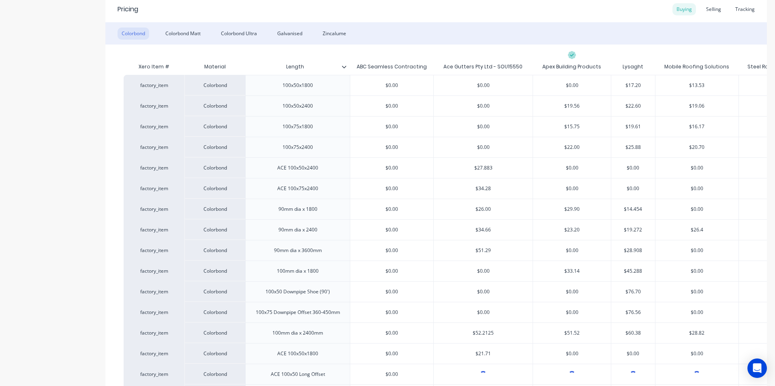
type input "$26."
type textarea "x"
type input "$26"
type textarea "x"
type input "$2"
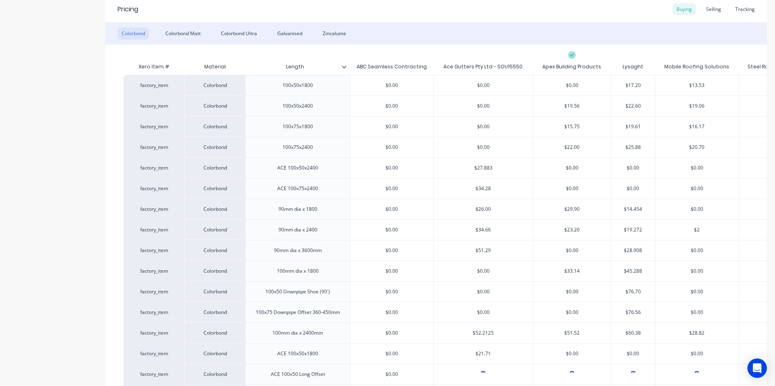
type textarea "x"
type input "$28"
type textarea "x"
type input "$28."
type textarea "x"
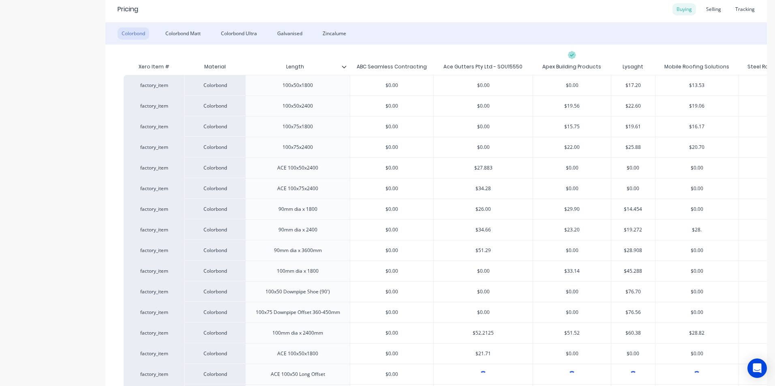
type input "$28.2"
type textarea "x"
click at [723, 246] on div "$0.00" at bounding box center [696, 251] width 83 height 20
type input "$28.25"
type input "$0.00"
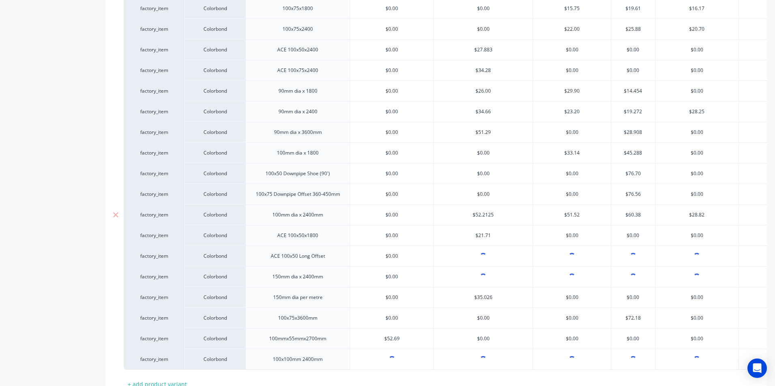
scroll to position [284, 0]
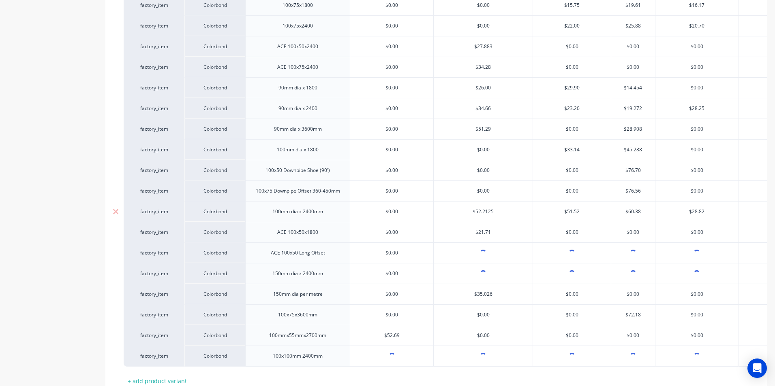
click at [715, 209] on input "$28.82" at bounding box center [696, 211] width 83 height 7
type input "$28.8"
type textarea "x"
type input "$28."
type textarea "x"
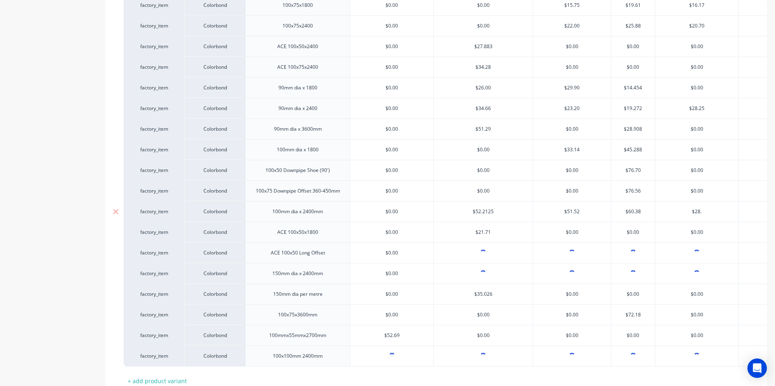
type input "$28"
type textarea "x"
type input "$2"
type textarea "x"
type input "$27"
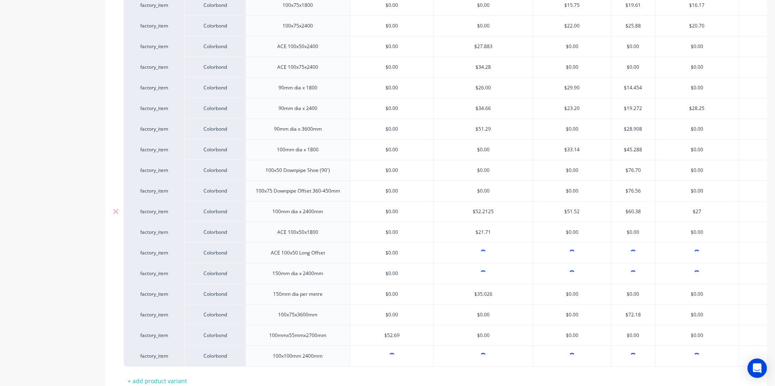
type textarea "x"
type input "$27.5"
type textarea "x"
click at [714, 222] on div "$27.56" at bounding box center [696, 212] width 83 height 20
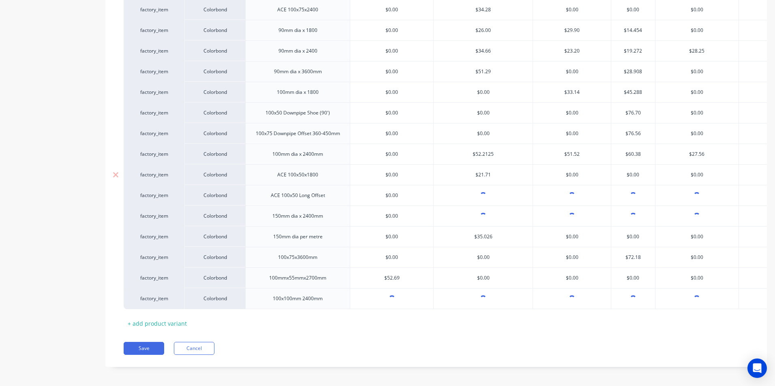
scroll to position [350, 0]
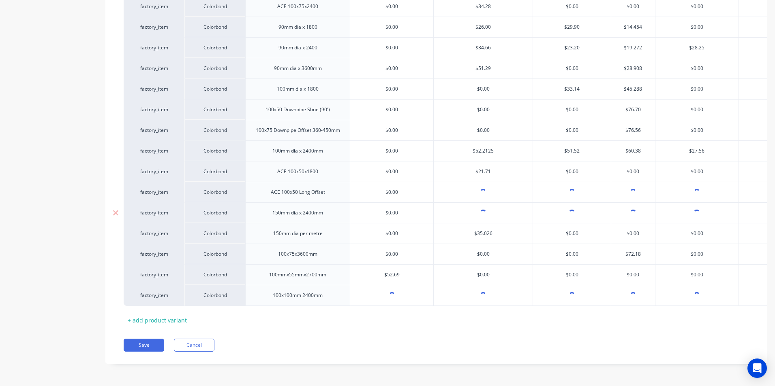
type input "$27.56"
type input "[object Object]"
click at [711, 210] on input "[object Object]" at bounding box center [696, 212] width 83 height 7
click at [719, 209] on input "[object Object]" at bounding box center [696, 212] width 83 height 7
type textarea "x"
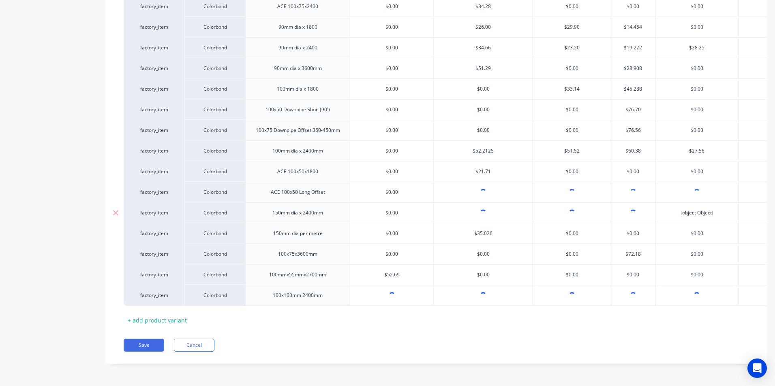
type input "[object Object"
type textarea "x"
type input "[object Objec"
type textarea "x"
type input "[object Obje"
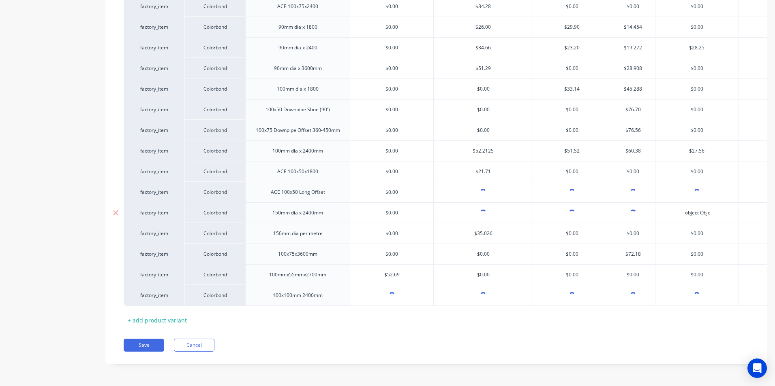
type textarea "x"
type input "[object Obj"
type textarea "x"
type input "[object Ob"
type textarea "x"
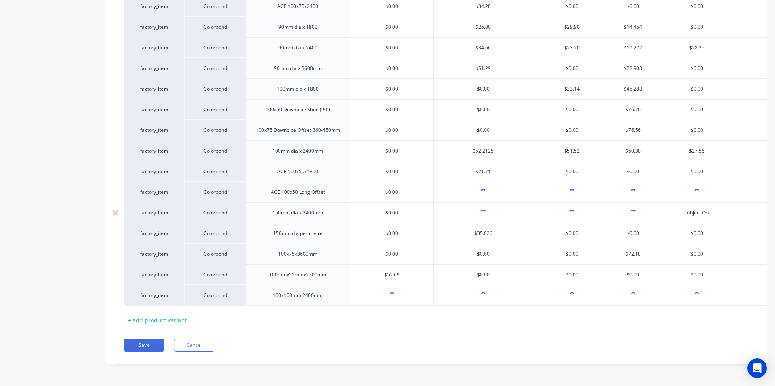
type input "[object O"
type textarea "x"
type input "[object"
type textarea "x"
type input "[object"
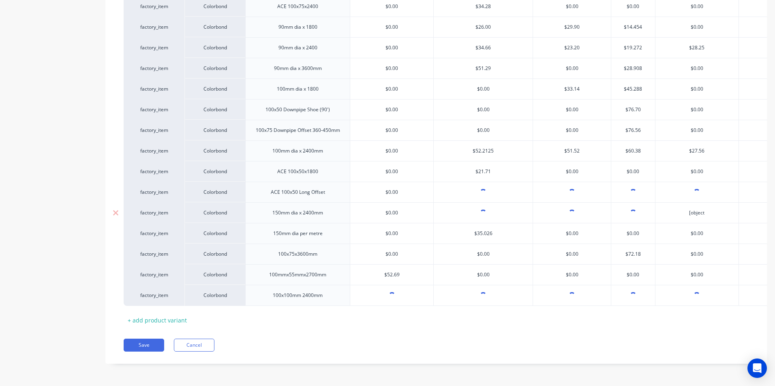
type textarea "x"
type input "[objec"
type textarea "x"
type input "[obje"
type textarea "x"
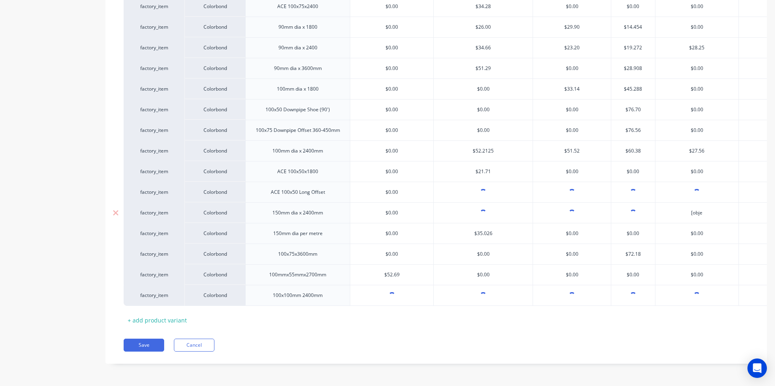
type input "[obj"
type textarea "x"
type input "[ob"
type textarea "x"
type input "[o"
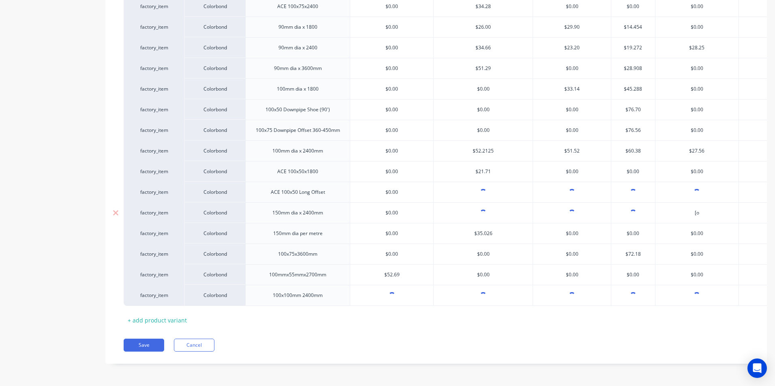
type textarea "x"
type input "["
type textarea "x"
type input "$"
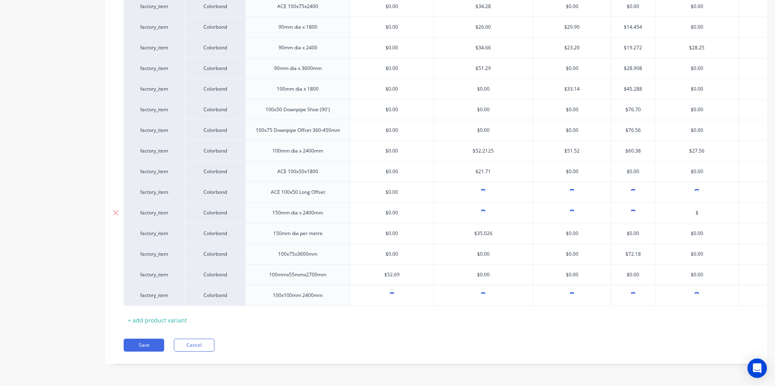
type textarea "x"
type input "$5"
type textarea "x"
type input "$53"
type textarea "x"
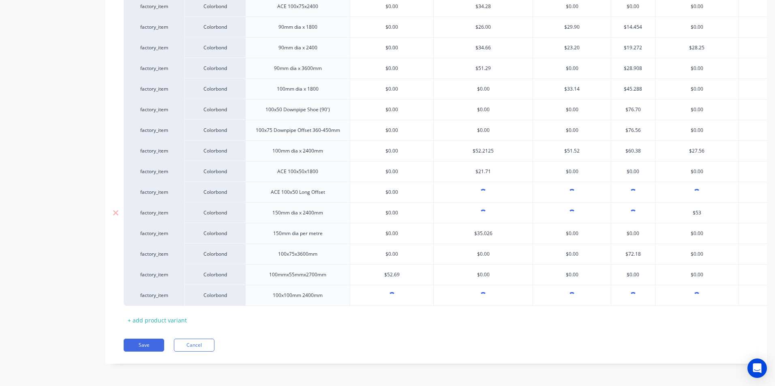
type input "$53."
type textarea "x"
type input "$53.5"
type textarea "x"
type input "$53.59"
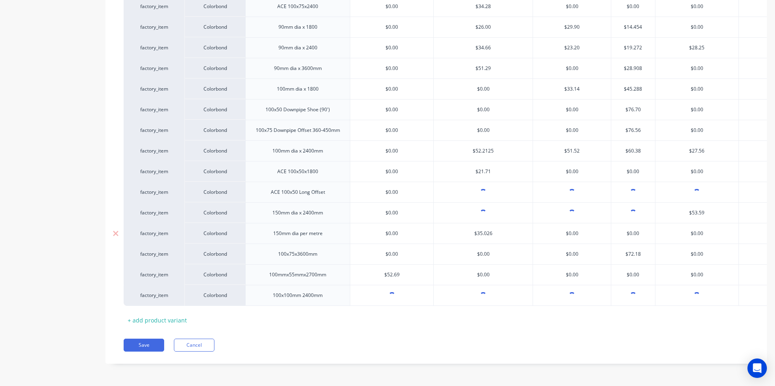
type input "$0.00"
click at [724, 230] on input "$0.00" at bounding box center [696, 233] width 83 height 7
click at [725, 293] on div at bounding box center [696, 296] width 83 height 20
type input "[object Object]"
type textarea "x"
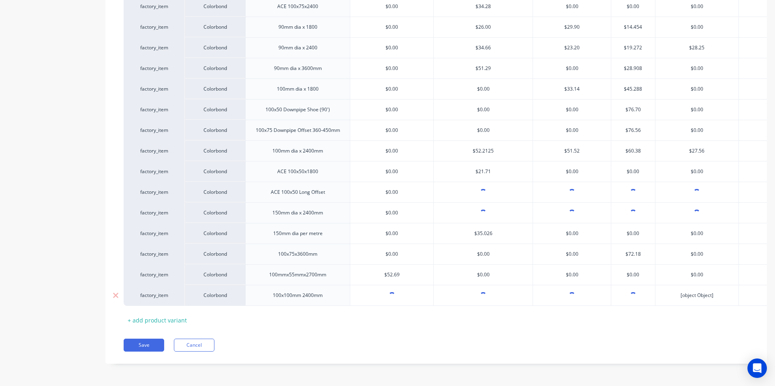
type input "[object Object"
type textarea "x"
type input "[object Objec"
type textarea "x"
type input "[object Obje"
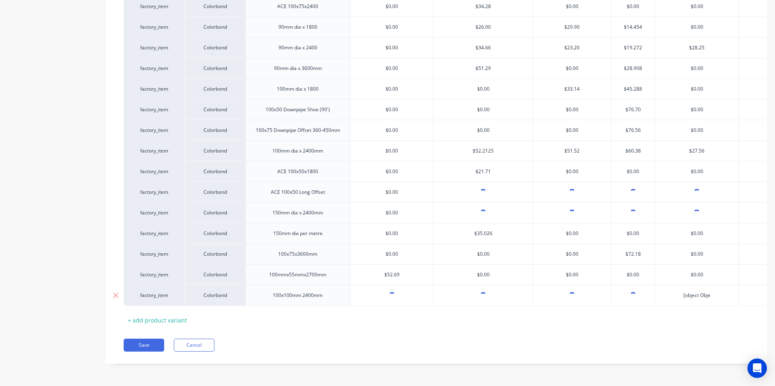
type textarea "x"
type input "[object Obj"
type textarea "x"
type input "[object Ob"
type textarea "x"
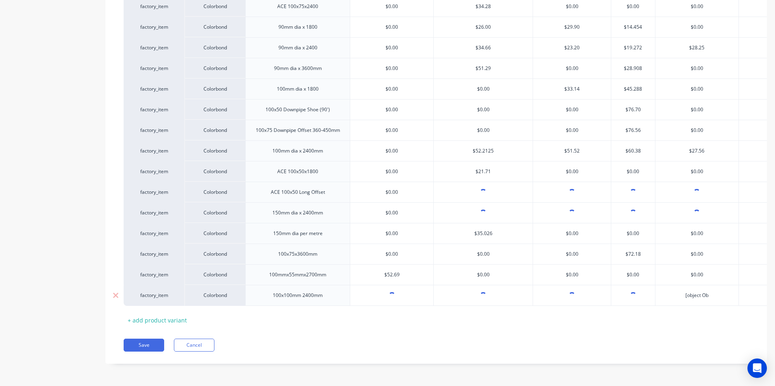
type input "[object O"
type textarea "x"
type input "[object"
type textarea "x"
type input "[object"
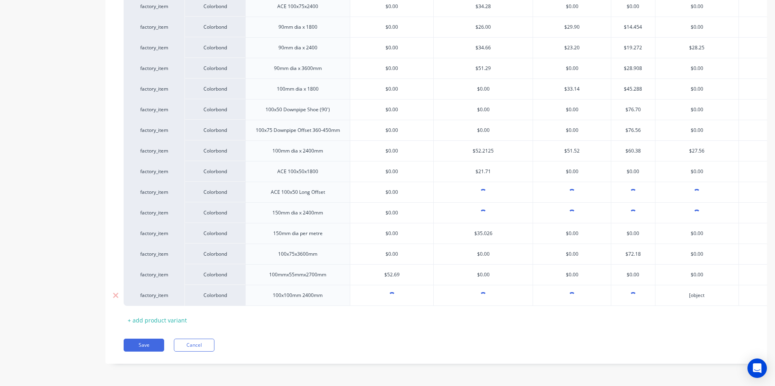
type textarea "x"
type input "[objec"
type textarea "x"
type input "[obje"
type textarea "x"
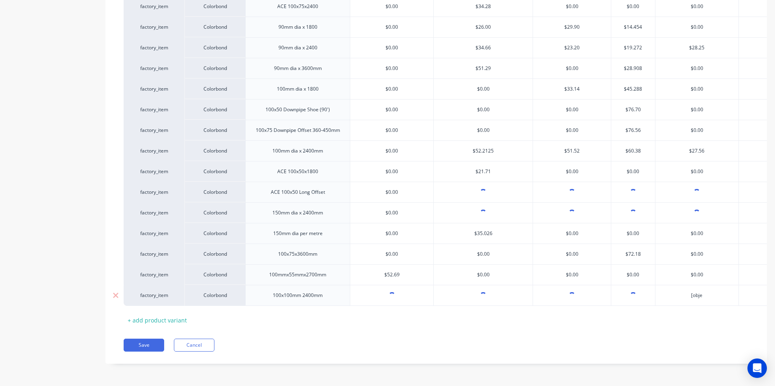
type input "[obj"
type textarea "x"
type input "[ob"
type textarea "x"
type input "[o"
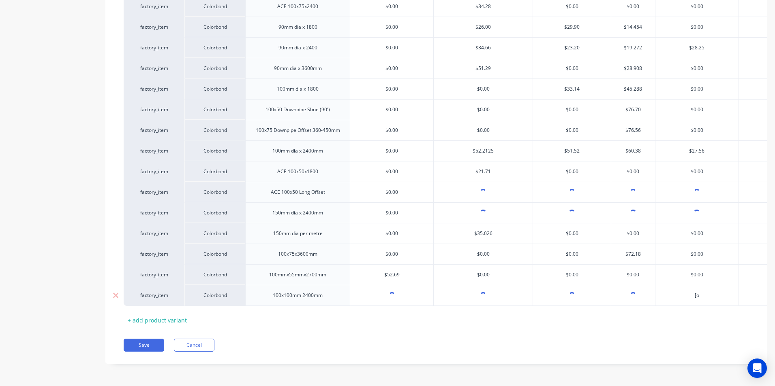
type textarea "x"
type input "["
type textarea "x"
type input "$"
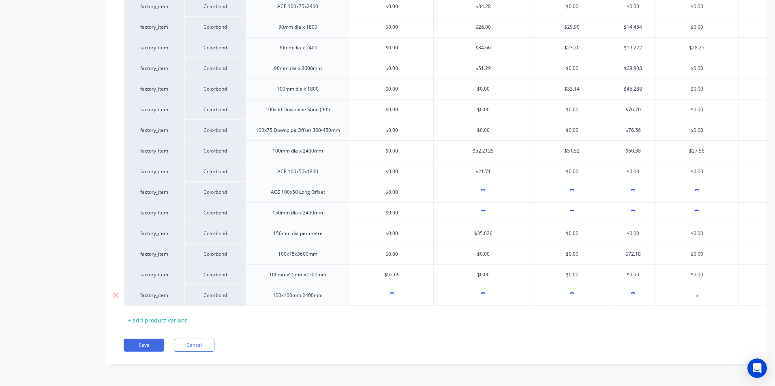
type textarea "x"
type input "$5"
type textarea "x"
type input "$52"
type textarea "x"
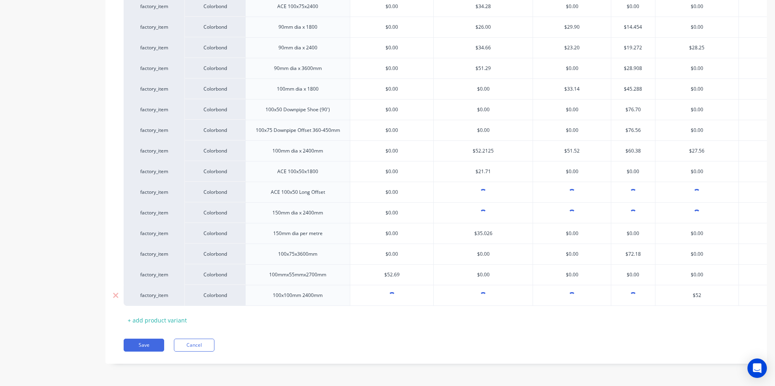
type input "$52."
type textarea "x"
type input "$52.9"
type textarea "x"
type input "$52.95"
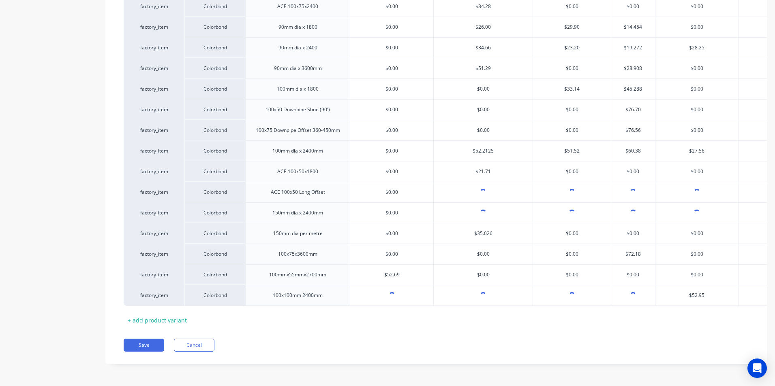
click at [724, 315] on div "Xero Item # Material Length ABC Seamless Contracting Ace Gutters Pty Ltd - SOU1…" at bounding box center [436, 101] width 625 height 450
click at [148, 345] on button "Save" at bounding box center [144, 345] width 41 height 13
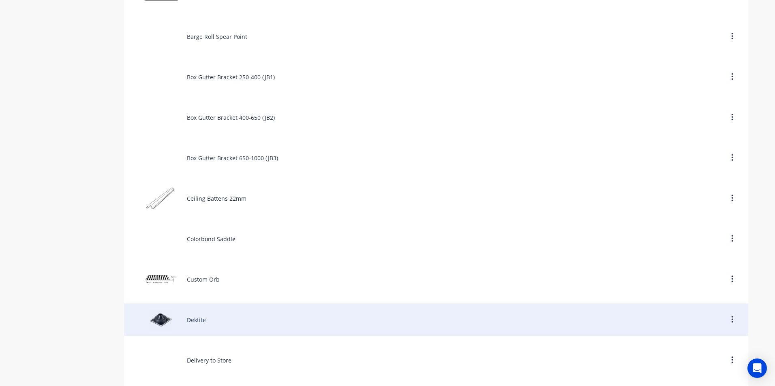
scroll to position [770, 0]
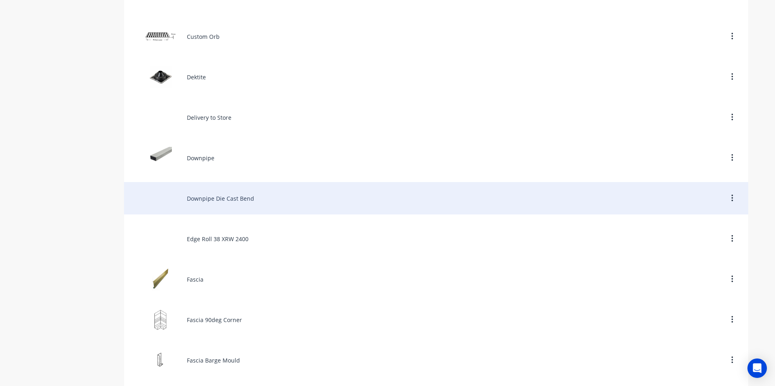
click at [189, 202] on div "Downpipe Die Cast Bend" at bounding box center [436, 198] width 624 height 32
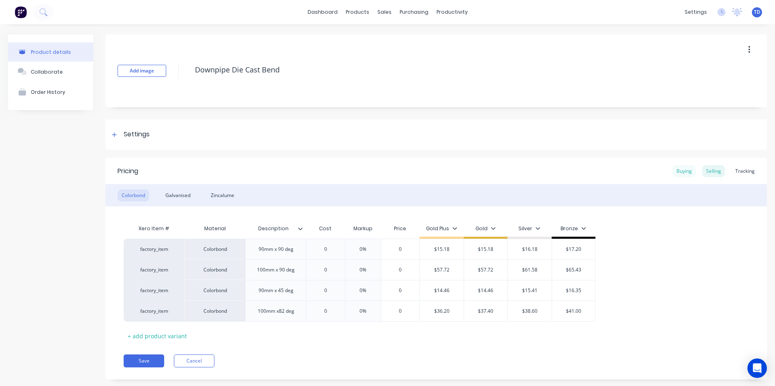
click at [675, 170] on div "Buying" at bounding box center [683, 171] width 23 height 12
type textarea "x"
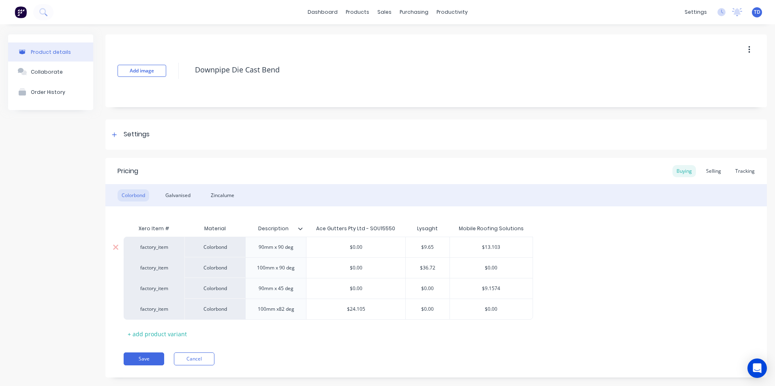
click at [511, 254] on div "$13.103" at bounding box center [491, 247] width 83 height 20
type input "$13.103"
type textarea "x"
type input "$13.10"
type textarea "x"
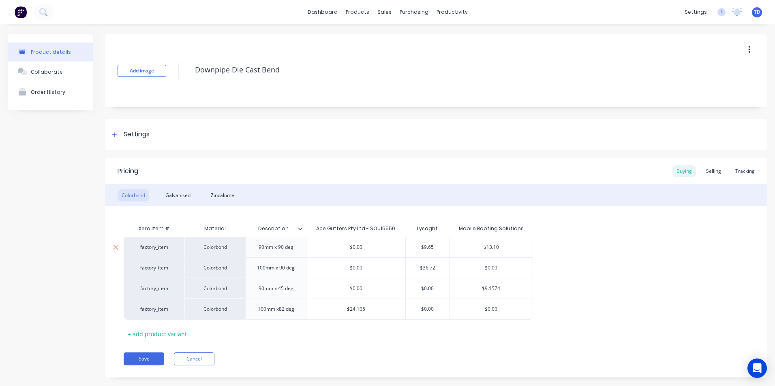
type input "$13.1"
type textarea "x"
type input "$13."
type textarea "x"
type input "$13.7"
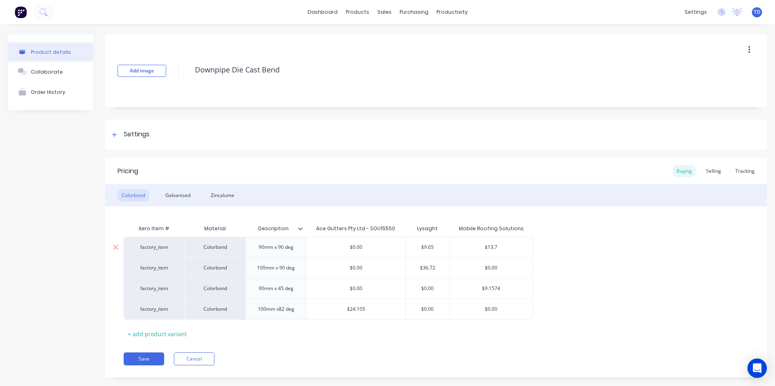
type textarea "x"
type input "$13.73"
type input "$0.00"
click at [509, 267] on input "$0.00" at bounding box center [491, 268] width 83 height 7
type input "$9.1574"
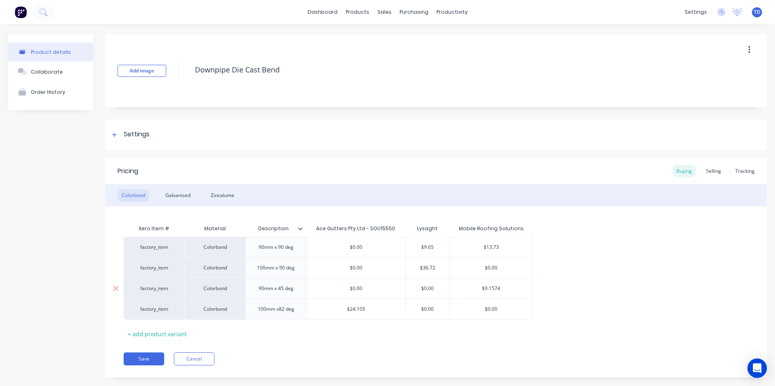
click at [513, 292] on input "$9.1574" at bounding box center [491, 288] width 83 height 7
type textarea "x"
type input "$9.157"
type textarea "x"
type input "$9.15"
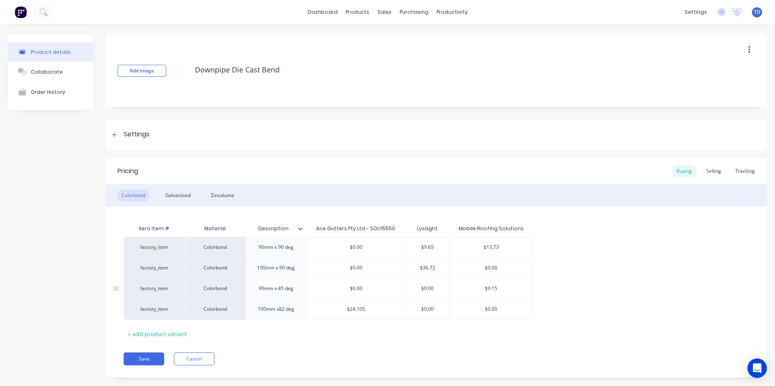
type textarea "x"
type input "$9.1"
type textarea "x"
type input "$9."
type textarea "x"
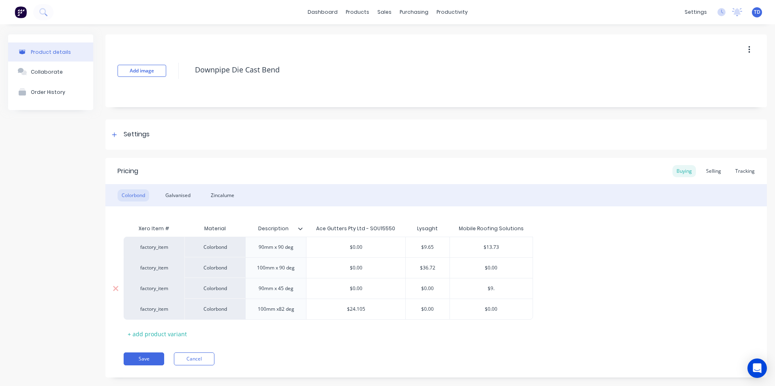
type input "$9"
type textarea "x"
type input "$"
type textarea "x"
type input "$1"
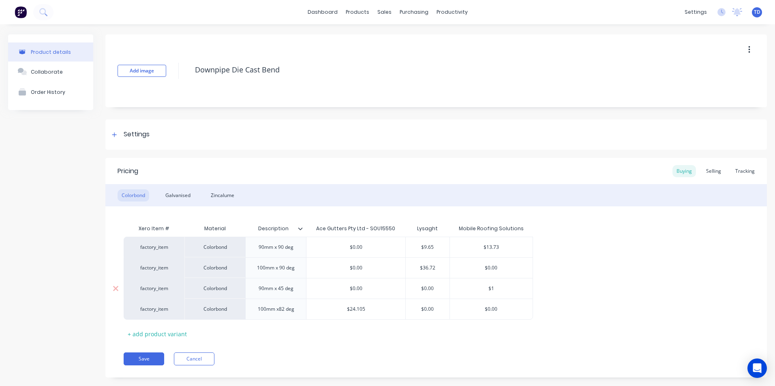
type textarea "x"
type input "$11"
type textarea "x"
click at [575, 273] on div "factory_item Colorbond 90mm x 90 deg $0.00 $9.65 $13.73 $13.73 factory_item Col…" at bounding box center [436, 278] width 625 height 83
click at [703, 172] on div "Selling" at bounding box center [713, 171] width 23 height 12
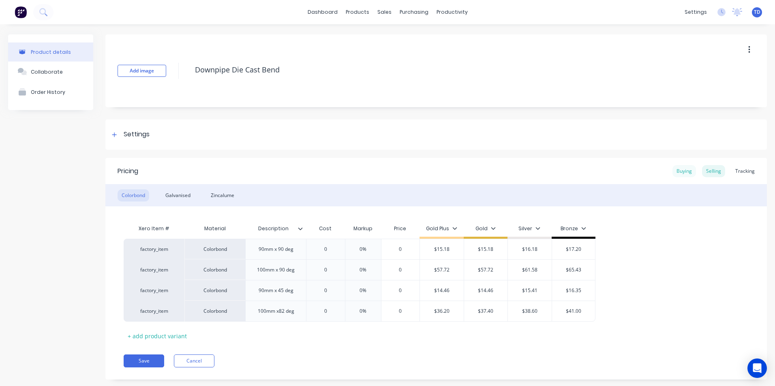
click at [672, 169] on div "Buying" at bounding box center [683, 171] width 23 height 12
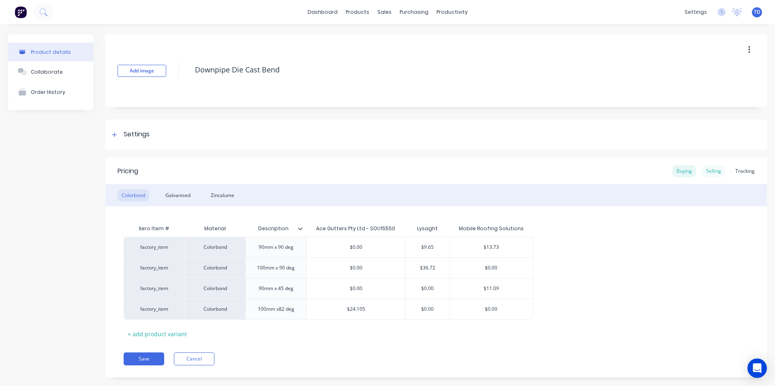
click at [705, 170] on div "Selling" at bounding box center [713, 171] width 23 height 12
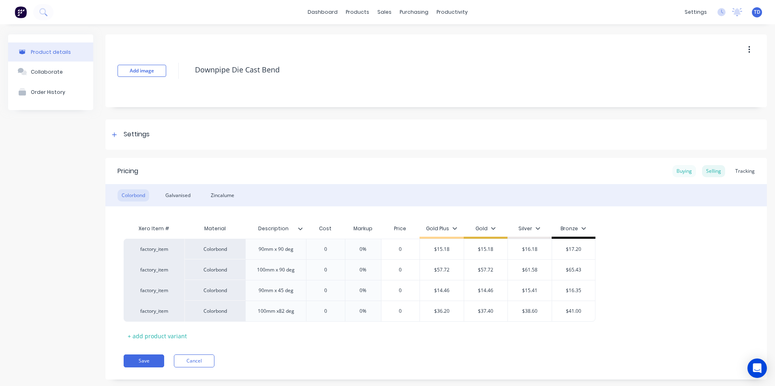
click at [681, 172] on div "Buying" at bounding box center [683, 171] width 23 height 12
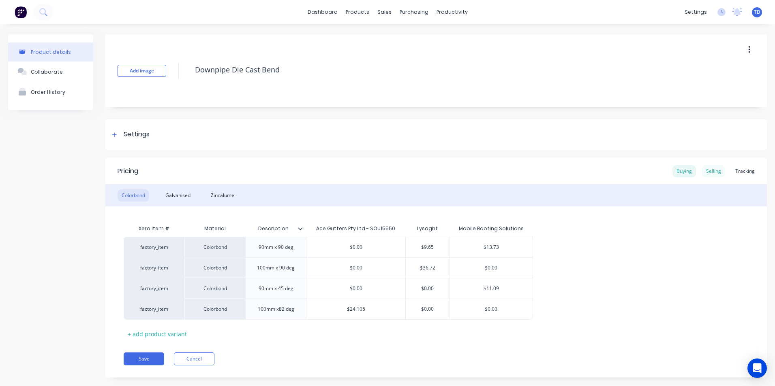
click at [709, 177] on div "Selling" at bounding box center [713, 171] width 23 height 12
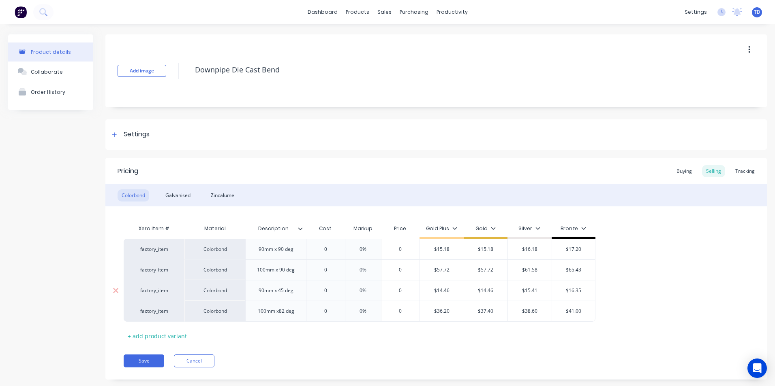
click at [454, 291] on input "$14.46" at bounding box center [442, 290] width 44 height 7
click at [137, 361] on button "Save" at bounding box center [144, 361] width 41 height 13
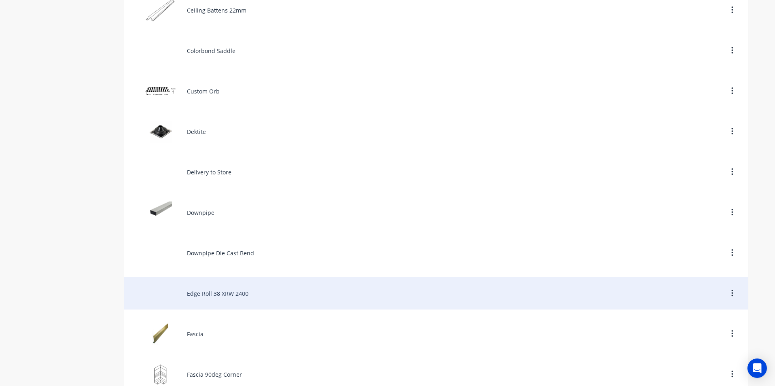
scroll to position [729, 0]
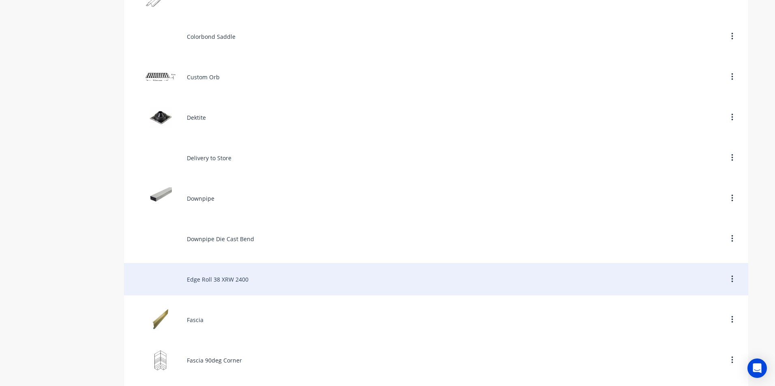
click at [212, 278] on div "Edge Roll 38 XRW 2400" at bounding box center [436, 279] width 624 height 32
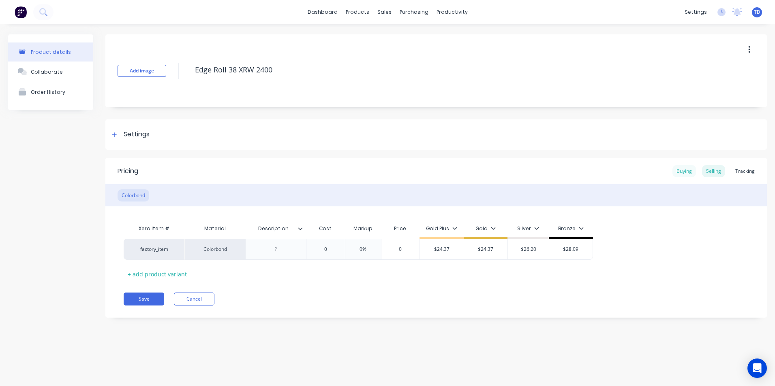
click at [684, 169] on div "Buying" at bounding box center [683, 171] width 23 height 12
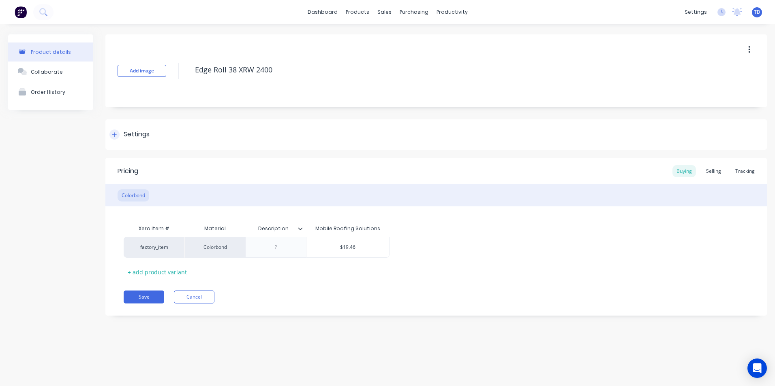
click at [116, 135] on icon at bounding box center [114, 134] width 4 height 4
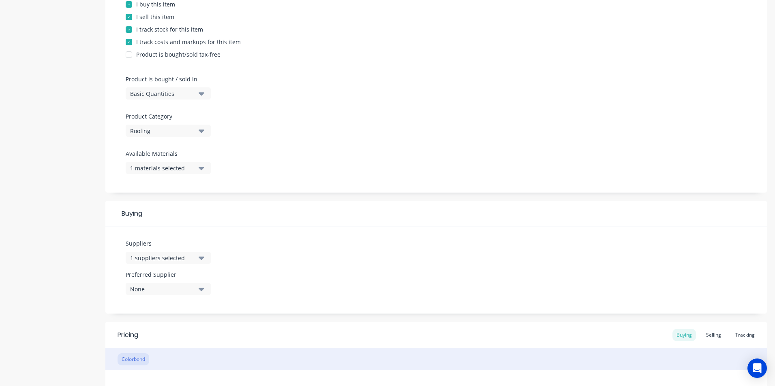
scroll to position [162, 0]
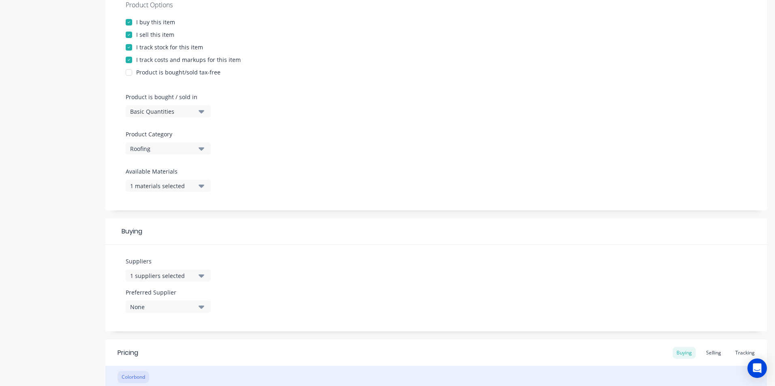
click at [202, 187] on icon "button" at bounding box center [202, 186] width 6 height 3
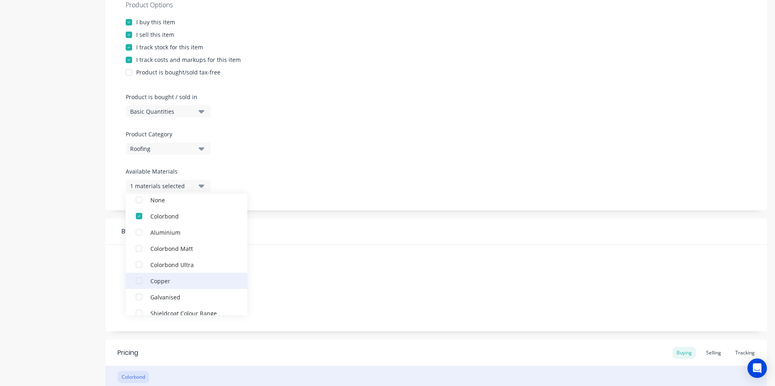
scroll to position [81, 0]
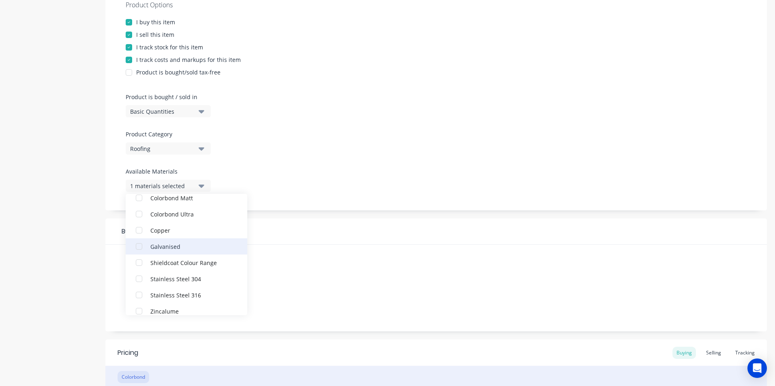
click at [137, 246] on div "button" at bounding box center [139, 247] width 16 height 16
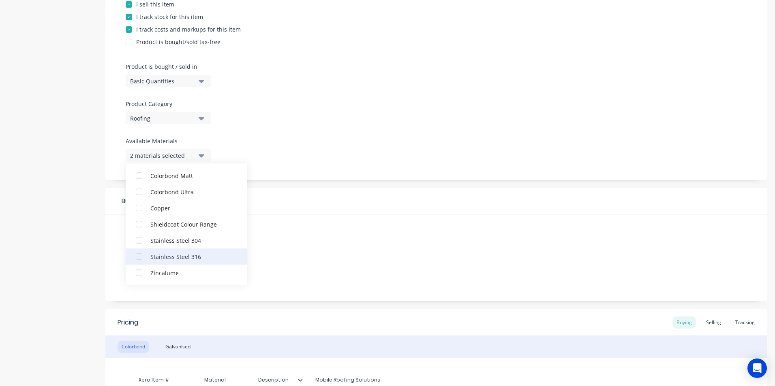
scroll to position [243, 0]
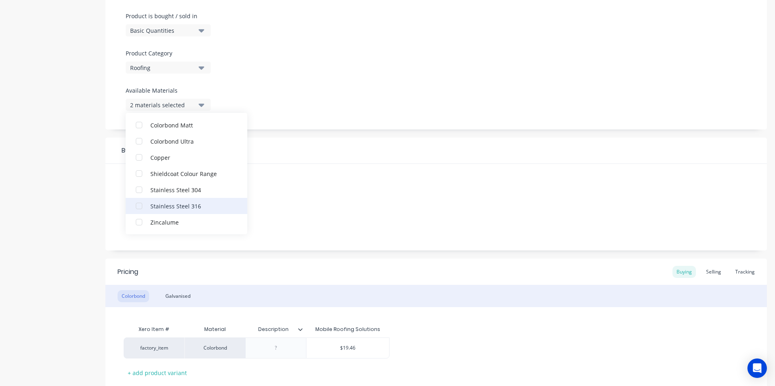
drag, startPoint x: 139, startPoint y: 222, endPoint x: 151, endPoint y: 220, distance: 12.4
click at [139, 222] on div "button" at bounding box center [139, 222] width 16 height 16
click at [328, 201] on div "Suppliers 1 suppliers selected Preferred Supplier None" at bounding box center [435, 207] width 661 height 87
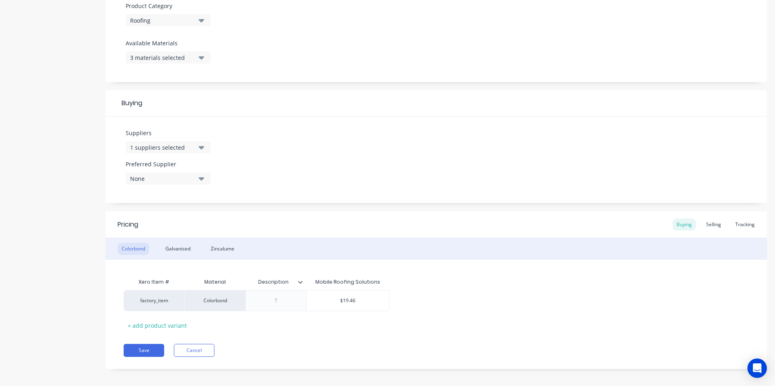
scroll to position [296, 0]
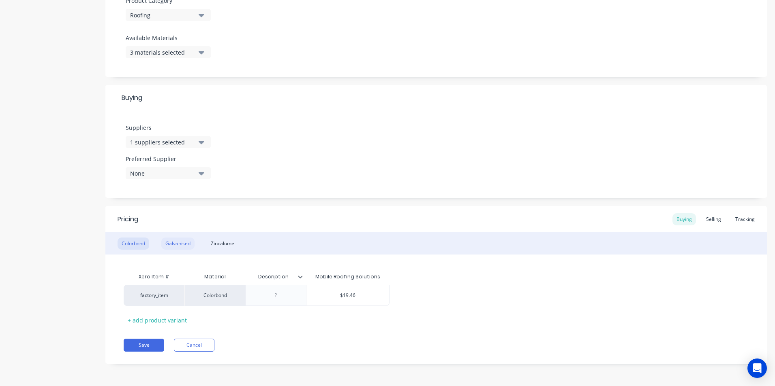
click at [187, 239] on div "Galvanised" at bounding box center [177, 244] width 33 height 12
click at [703, 222] on div "Selling" at bounding box center [713, 219] width 23 height 12
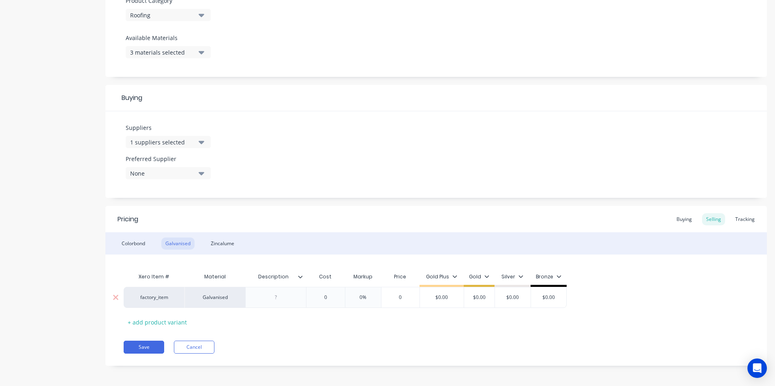
click at [456, 296] on input "$0.00" at bounding box center [442, 297] width 44 height 7
click at [679, 220] on div "Buying" at bounding box center [683, 219] width 23 height 12
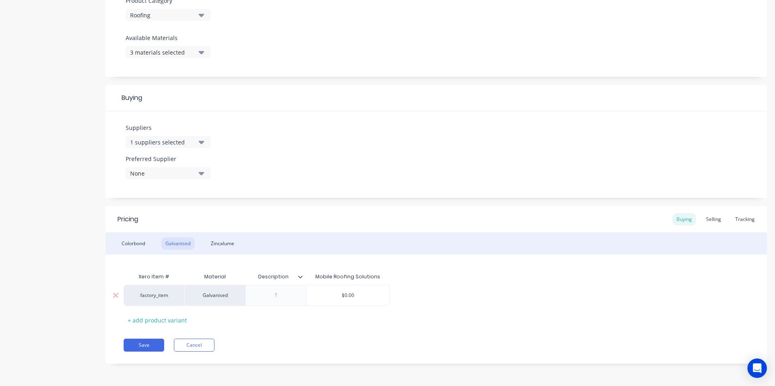
click at [365, 293] on input "$0.00" at bounding box center [347, 295] width 83 height 7
click at [224, 243] on div "Zincalume" at bounding box center [223, 244] width 32 height 12
click at [353, 299] on input "$0.00" at bounding box center [347, 295] width 83 height 7
click at [706, 220] on div "Selling" at bounding box center [713, 219] width 23 height 12
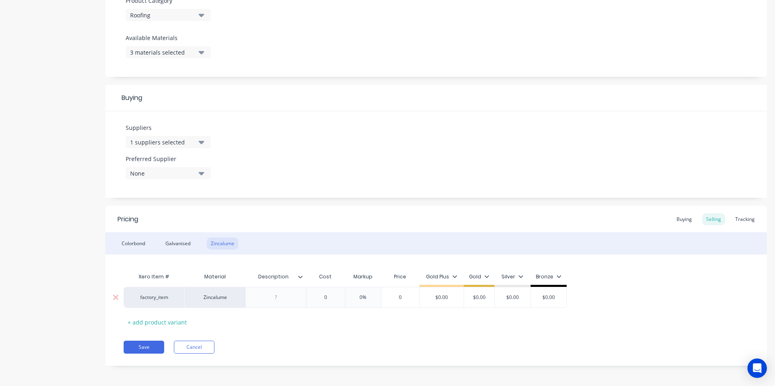
click at [455, 297] on input "$0.00" at bounding box center [442, 297] width 44 height 7
click at [140, 346] on button "Save" at bounding box center [144, 347] width 41 height 13
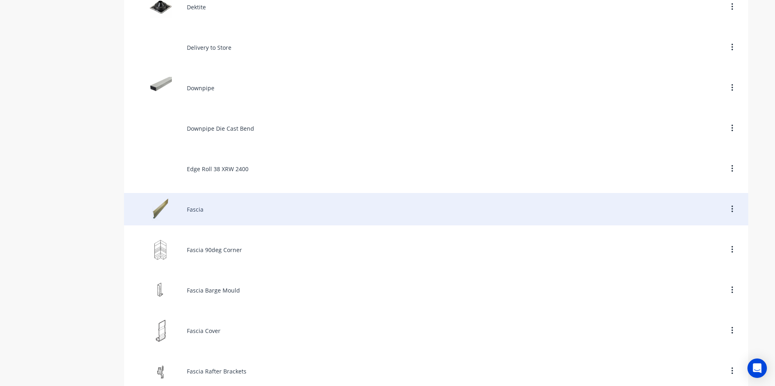
scroll to position [851, 0]
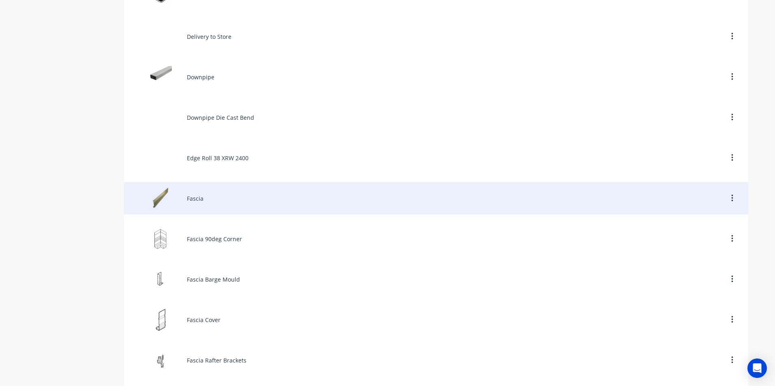
click at [209, 200] on div "Fascia" at bounding box center [436, 198] width 624 height 32
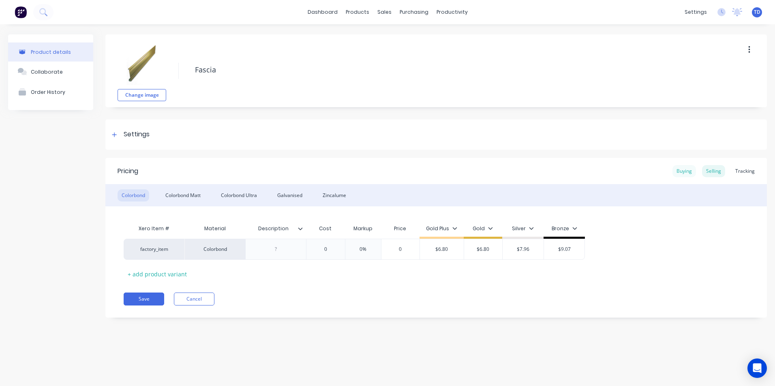
click at [681, 170] on div "Buying" at bounding box center [683, 171] width 23 height 12
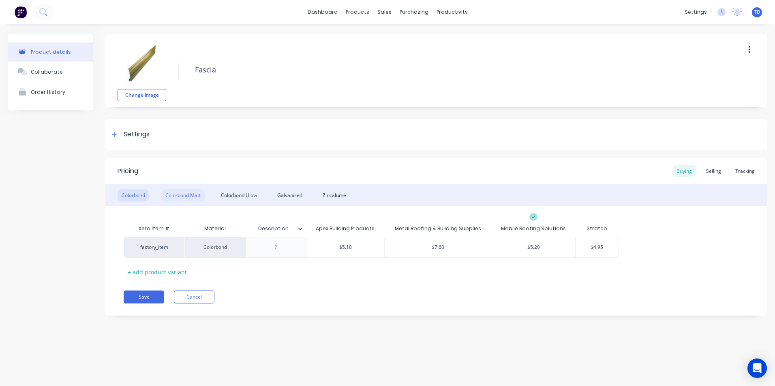
click at [189, 194] on div "Colorbond Matt" at bounding box center [182, 196] width 43 height 12
click at [549, 252] on div "$6.01" at bounding box center [533, 247] width 83 height 20
click at [542, 282] on div "Pricing Buying Selling Tracking Colorbond Colorbond Matt Colorbond Ultra Galvan…" at bounding box center [435, 237] width 661 height 158
click at [249, 198] on div "Colorbond Ultra" at bounding box center [239, 196] width 44 height 12
click at [334, 198] on div "Zincalume" at bounding box center [334, 196] width 32 height 12
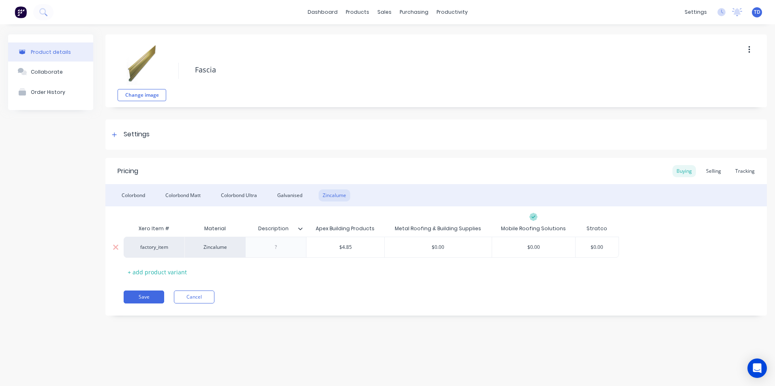
click at [545, 249] on input "$0.00" at bounding box center [533, 247] width 83 height 7
click at [711, 169] on div "Selling" at bounding box center [713, 171] width 23 height 12
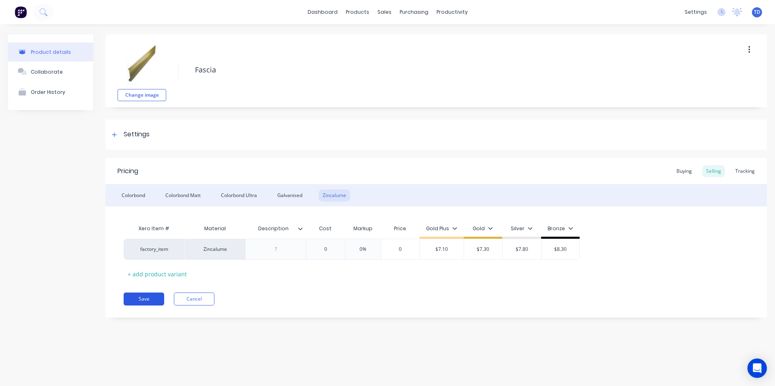
click at [143, 297] on button "Save" at bounding box center [144, 299] width 41 height 13
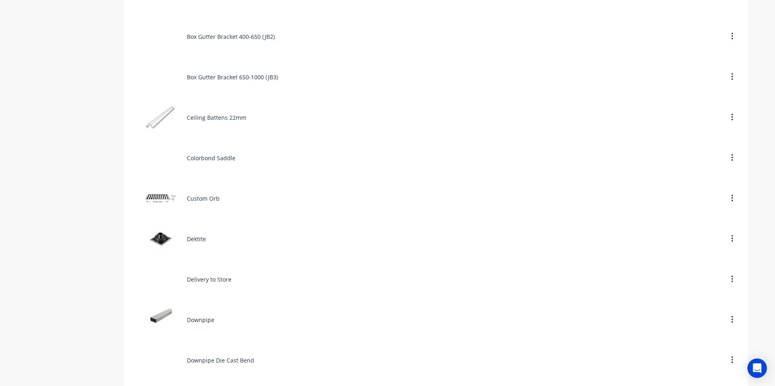
scroll to position [770, 0]
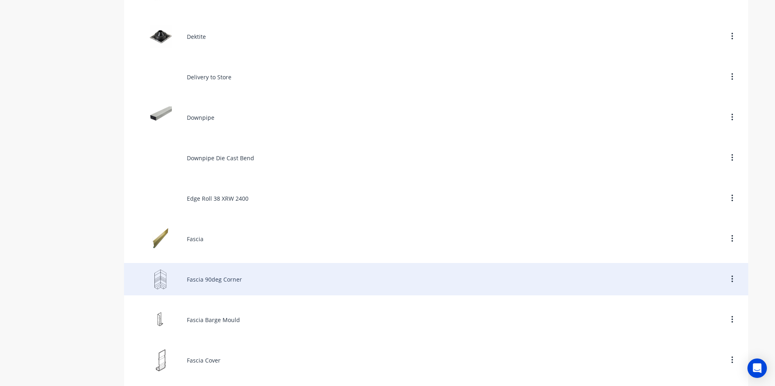
click at [211, 280] on div "Fascia 90deg Corner" at bounding box center [436, 279] width 624 height 32
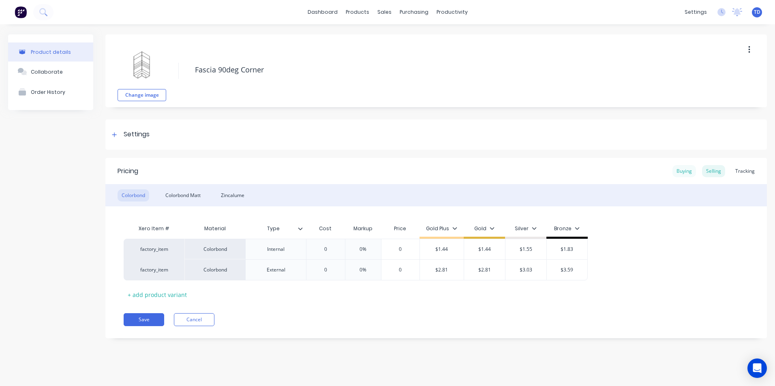
click at [685, 171] on div "Buying" at bounding box center [683, 171] width 23 height 12
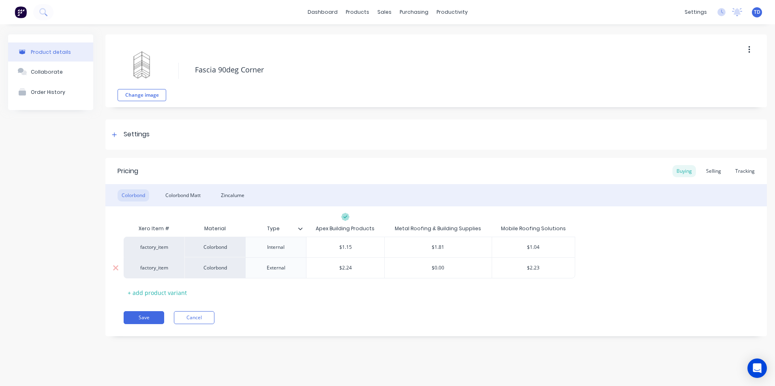
click at [546, 268] on input "$2.23" at bounding box center [533, 268] width 83 height 7
click at [577, 246] on div "factory_item Colorbond Internal $1.15 $1.81 $1.04 factory_item Colorbond Extern…" at bounding box center [436, 258] width 625 height 42
click at [558, 245] on input "$1.04" at bounding box center [533, 247] width 83 height 7
click at [611, 217] on div "Xero Item # Material Type Apex Building Products Metal Roofing & Building Suppl…" at bounding box center [435, 253] width 661 height 93
click at [714, 172] on div "Selling" at bounding box center [713, 171] width 23 height 12
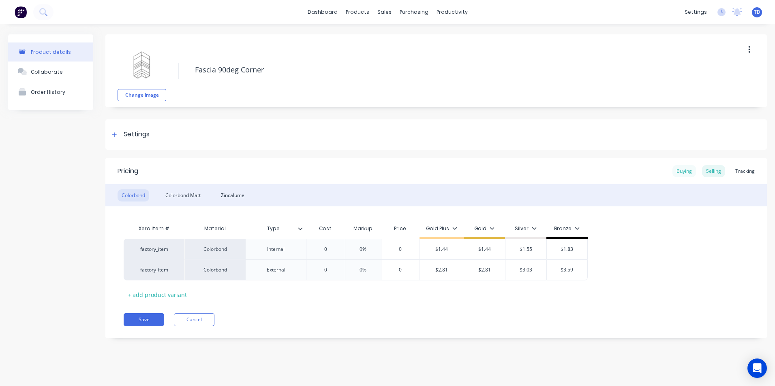
click at [683, 171] on div "Buying" at bounding box center [683, 171] width 23 height 12
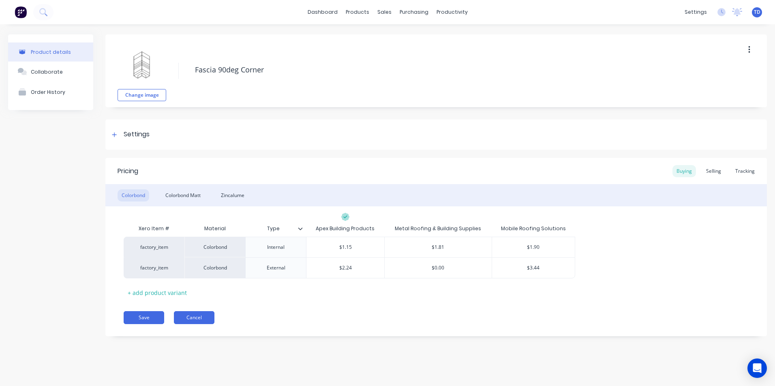
click at [203, 315] on button "Cancel" at bounding box center [194, 318] width 41 height 13
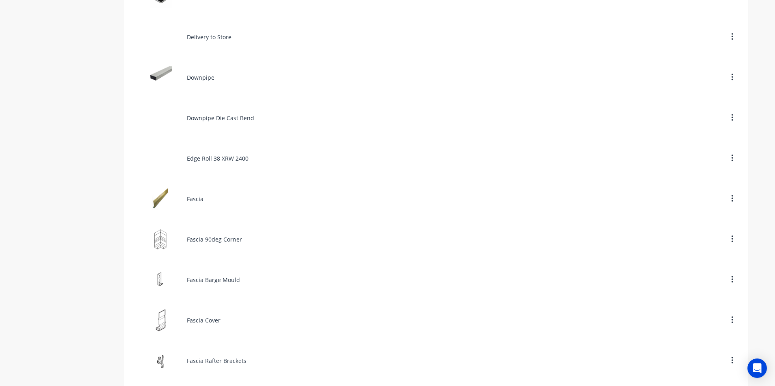
scroll to position [810, 0]
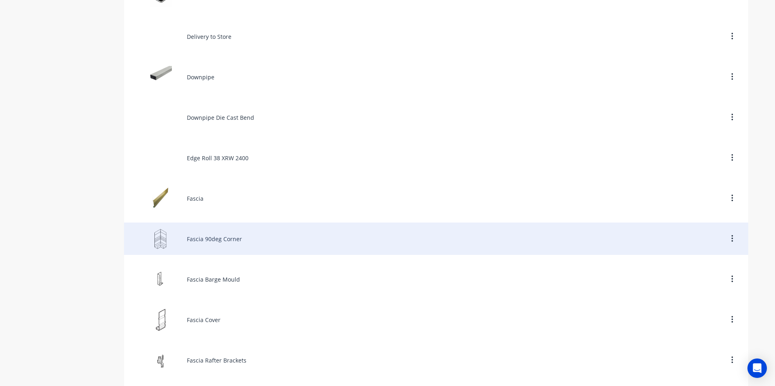
click at [238, 245] on div "Fascia 90deg Corner" at bounding box center [436, 239] width 624 height 32
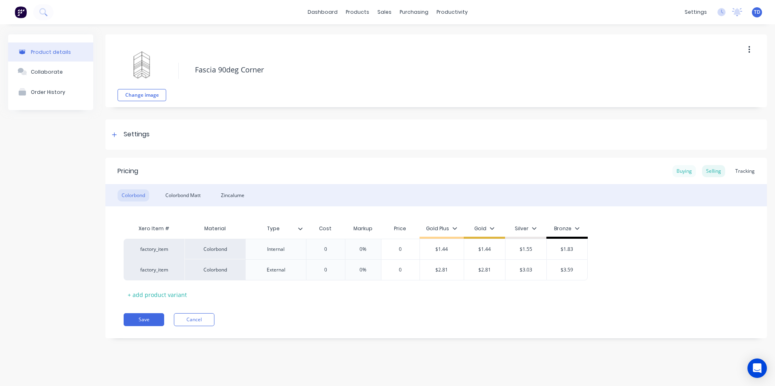
click at [680, 174] on div "Buying" at bounding box center [683, 171] width 23 height 12
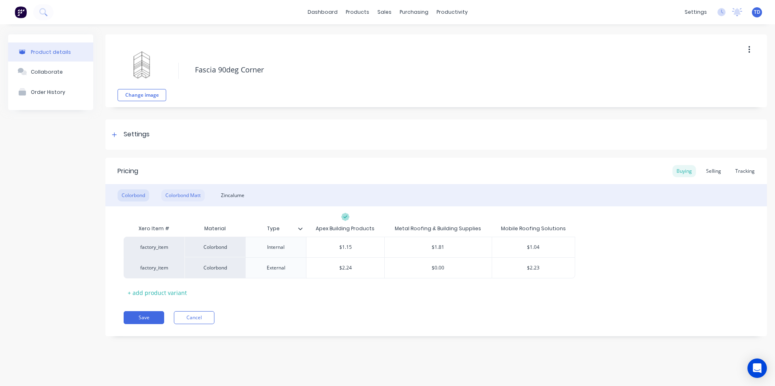
click at [183, 192] on div "Colorbond Matt" at bounding box center [182, 196] width 43 height 12
click at [227, 191] on div "Zincalume" at bounding box center [233, 196] width 32 height 12
click at [711, 170] on div "Selling" at bounding box center [713, 171] width 23 height 12
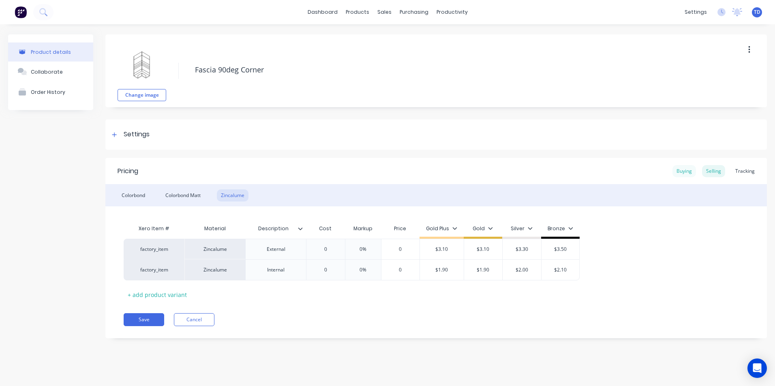
click at [679, 171] on div "Buying" at bounding box center [683, 171] width 23 height 12
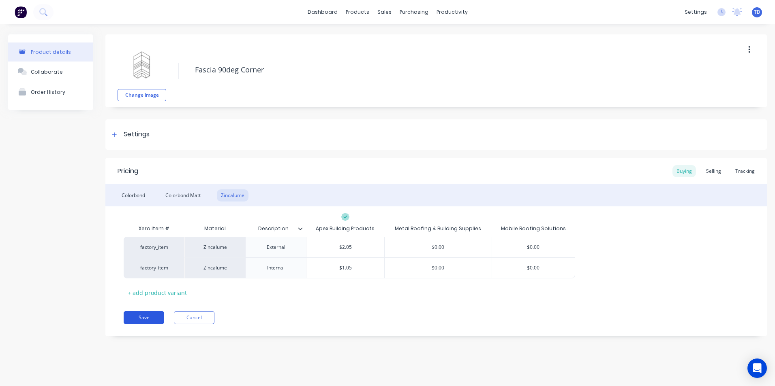
click at [134, 315] on button "Save" at bounding box center [144, 318] width 41 height 13
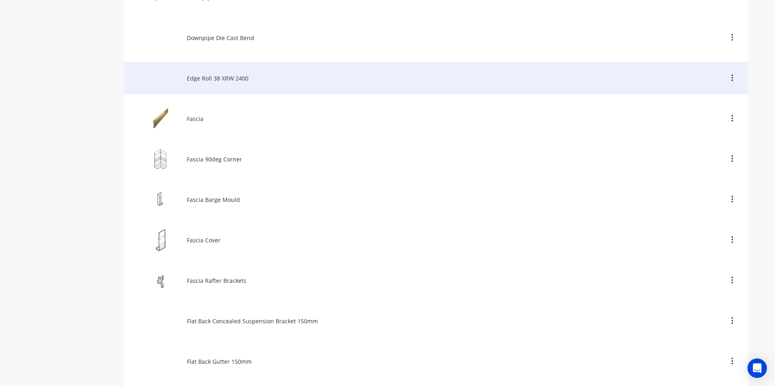
scroll to position [891, 0]
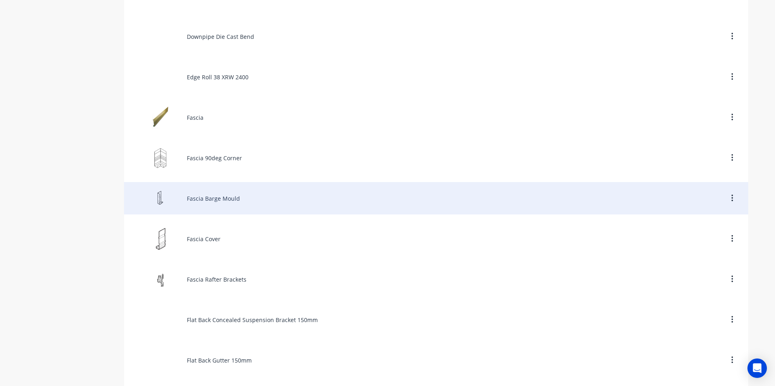
click at [182, 196] on div "Fascia Barge Mould" at bounding box center [436, 198] width 624 height 32
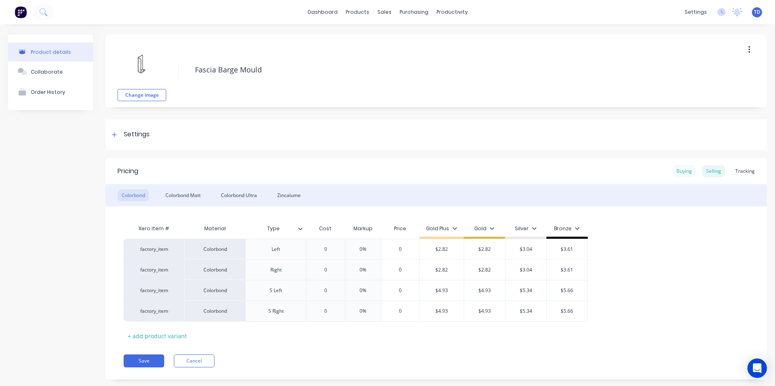
click at [672, 171] on div "Buying" at bounding box center [683, 171] width 23 height 12
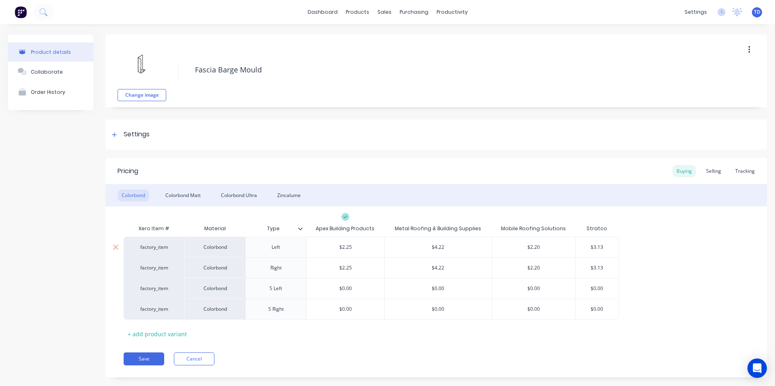
click at [546, 250] on input "$2.20" at bounding box center [533, 247] width 83 height 7
click at [541, 267] on input "$2.20" at bounding box center [533, 268] width 83 height 7
click at [620, 274] on div "factory_item Colorbond Left $2.25 $4.22 $2.82 $2.82 $3.13 factory_item Colorbon…" at bounding box center [436, 278] width 625 height 83
click at [609, 289] on input "$0.00" at bounding box center [596, 288] width 43 height 7
click at [608, 307] on input "$0.00" at bounding box center [596, 309] width 43 height 7
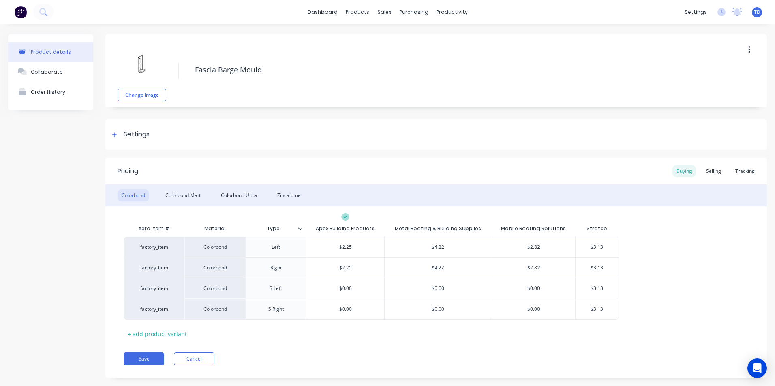
click at [666, 259] on div "factory_item Colorbond Left $2.25 $4.22 $2.82 $2.82 $3.13 factory_item Colorbon…" at bounding box center [436, 278] width 625 height 83
click at [604, 247] on input "$3.13" at bounding box center [596, 247] width 43 height 7
click at [705, 175] on div "Selling" at bounding box center [713, 171] width 23 height 12
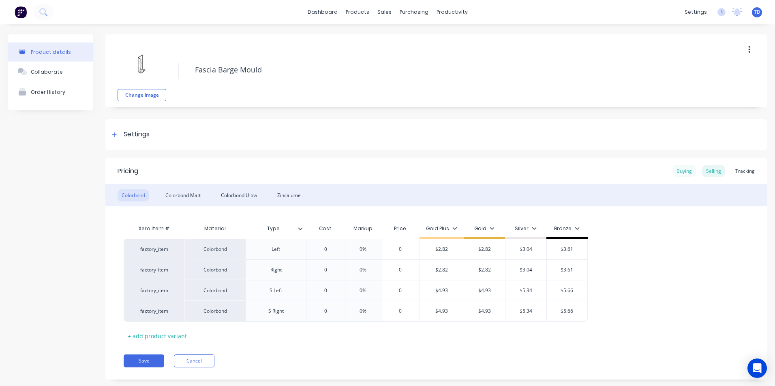
click at [672, 171] on div "Buying" at bounding box center [683, 171] width 23 height 12
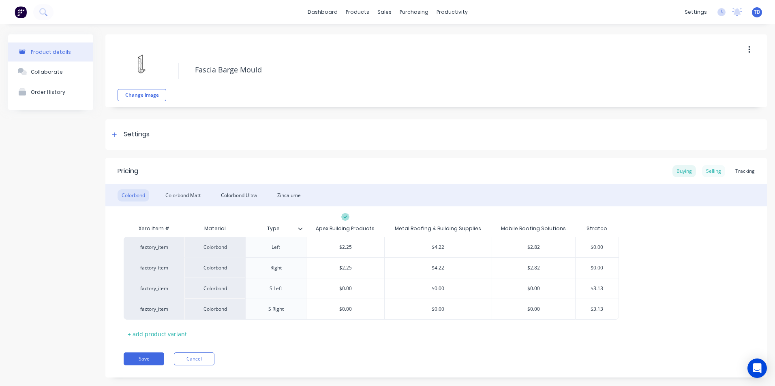
click at [707, 170] on div "Selling" at bounding box center [713, 171] width 23 height 12
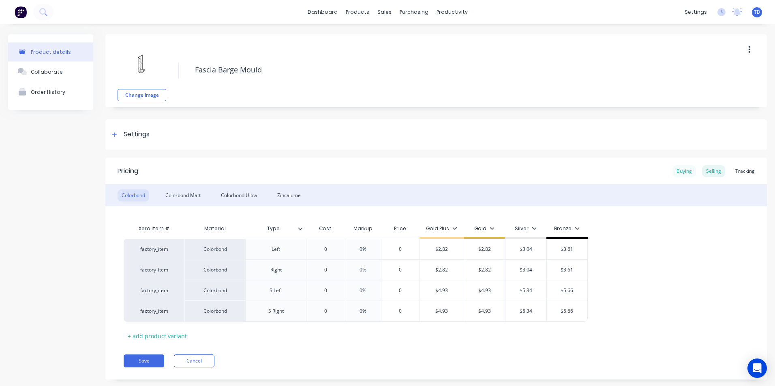
click at [678, 174] on div "Buying" at bounding box center [683, 171] width 23 height 12
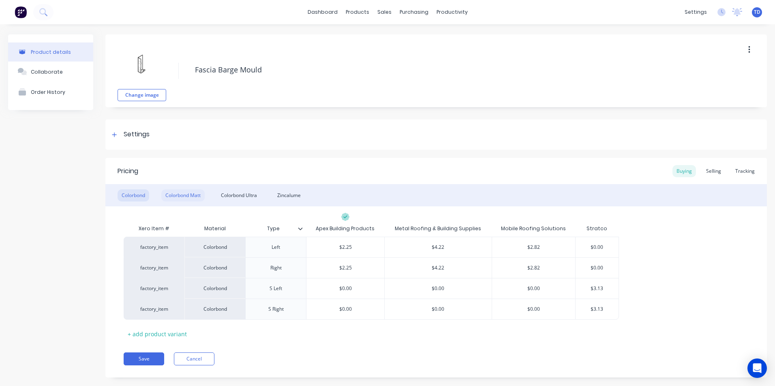
click at [188, 191] on div "Colorbond Matt" at bounding box center [182, 196] width 43 height 12
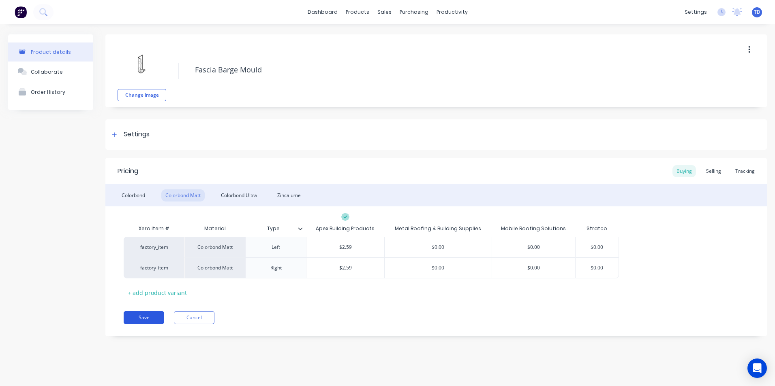
click at [148, 316] on button "Save" at bounding box center [144, 318] width 41 height 13
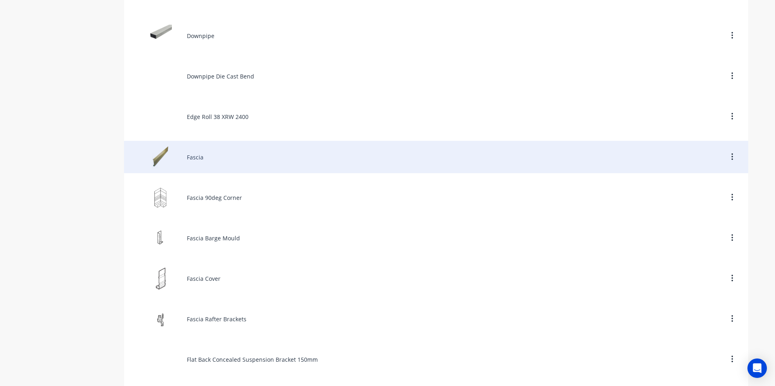
scroll to position [891, 0]
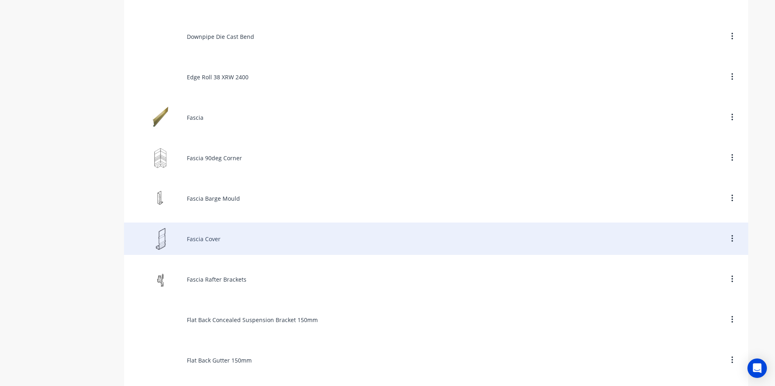
click at [202, 242] on div "Fascia Cover" at bounding box center [436, 239] width 624 height 32
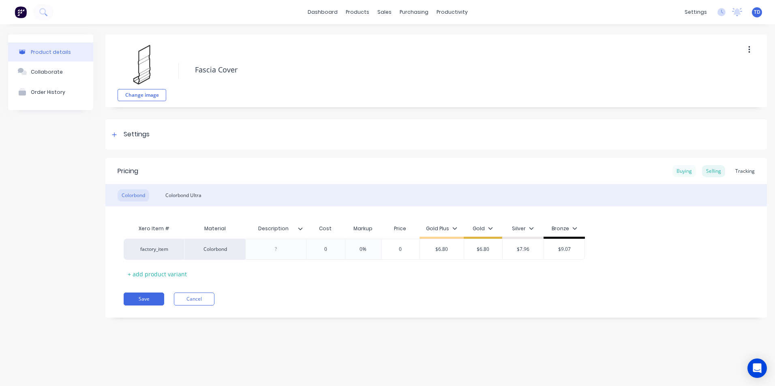
click at [681, 172] on div "Buying" at bounding box center [683, 171] width 23 height 12
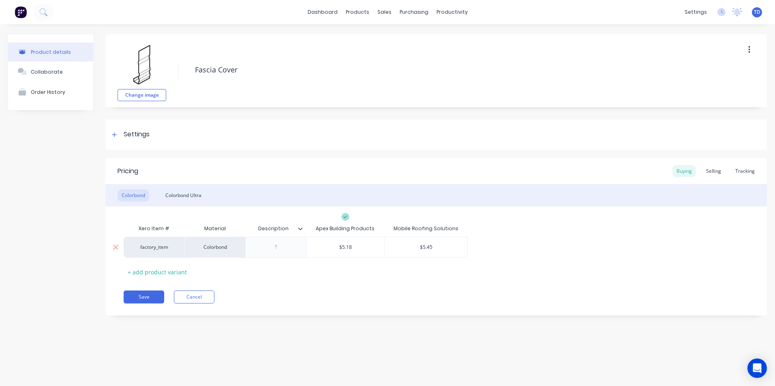
click at [447, 243] on div "$5.45" at bounding box center [425, 247] width 83 height 20
drag, startPoint x: 618, startPoint y: 250, endPoint x: 667, endPoint y: 205, distance: 67.1
click at [618, 250] on div "factory_item Colorbond $5.18 $5.72 $5.72" at bounding box center [436, 247] width 625 height 21
click at [709, 173] on div "Selling" at bounding box center [713, 171] width 23 height 12
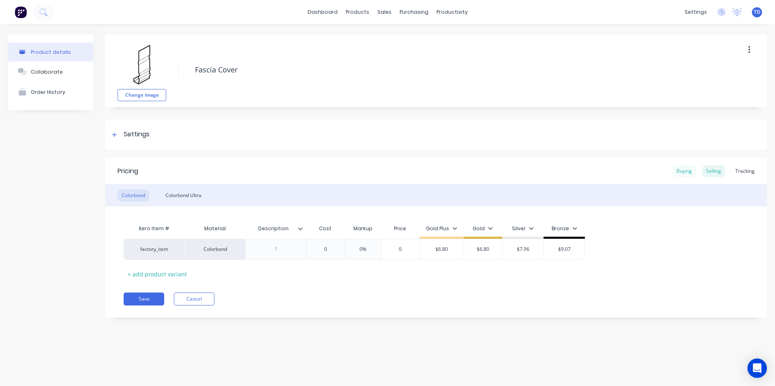
click at [690, 173] on div "Buying" at bounding box center [683, 171] width 23 height 12
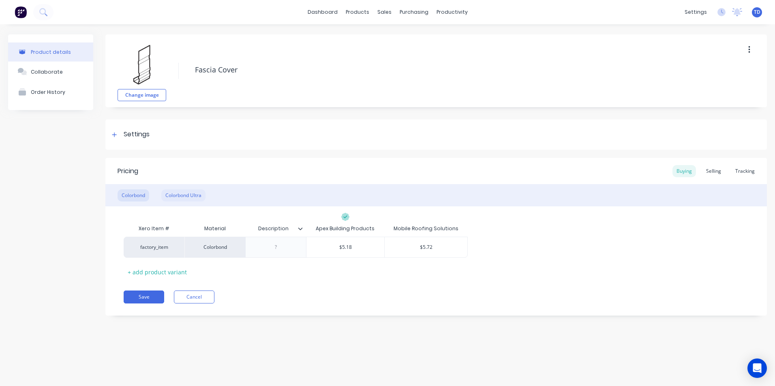
click at [184, 196] on div "Colorbond Ultra" at bounding box center [183, 196] width 44 height 12
click at [138, 196] on div "Colorbond" at bounding box center [133, 196] width 32 height 12
click at [184, 197] on div "Colorbond Ultra" at bounding box center [183, 196] width 44 height 12
click at [435, 249] on input "$0.00" at bounding box center [425, 247] width 83 height 7
click at [140, 295] on button "Save" at bounding box center [144, 297] width 41 height 13
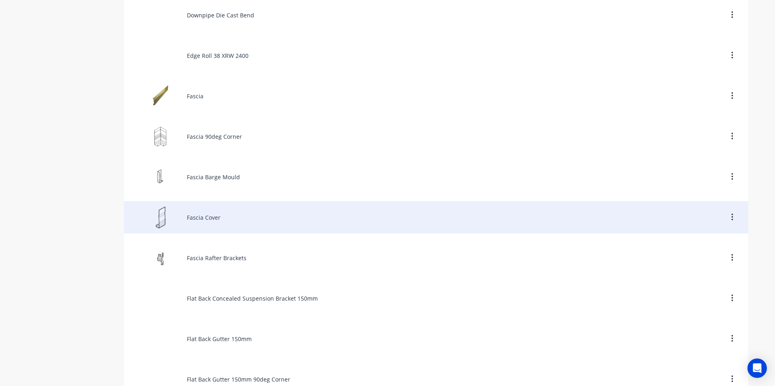
scroll to position [972, 0]
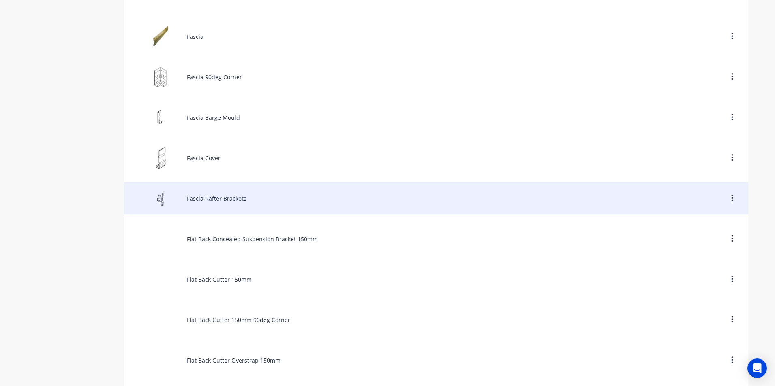
click at [238, 207] on div "Fascia Rafter Brackets" at bounding box center [436, 198] width 624 height 32
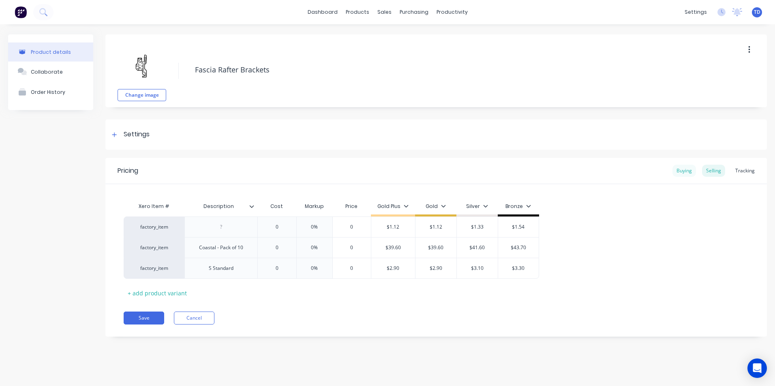
click at [684, 175] on div "Buying" at bounding box center [683, 171] width 23 height 12
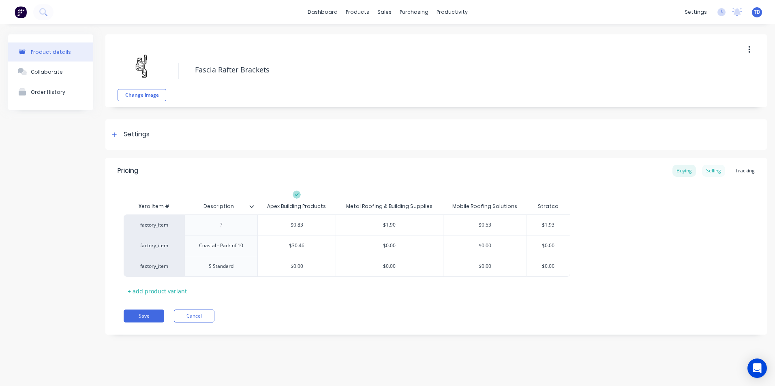
click at [715, 175] on div "Selling" at bounding box center [713, 171] width 23 height 12
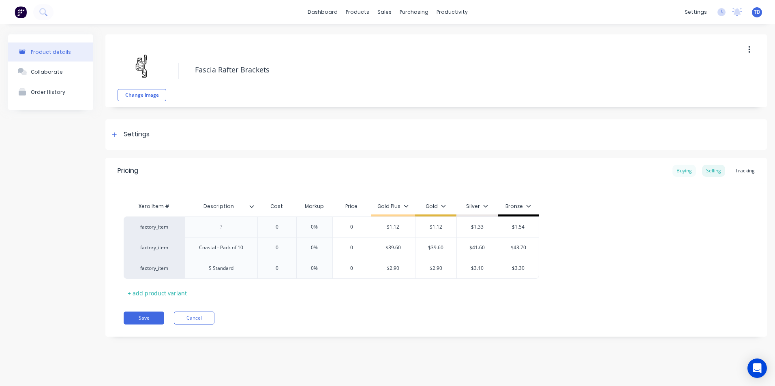
click at [683, 171] on div "Buying" at bounding box center [683, 171] width 23 height 12
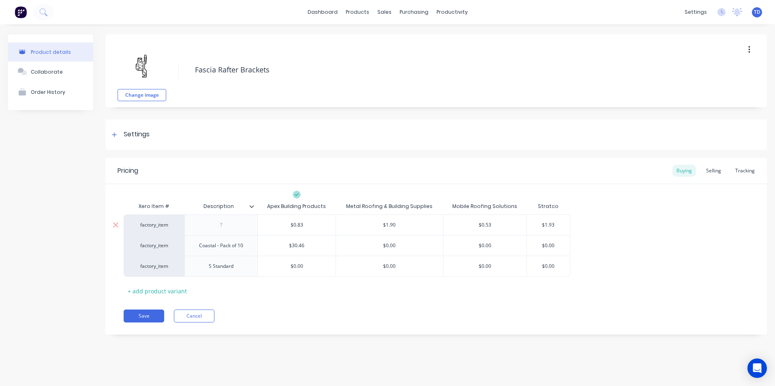
click at [561, 225] on input "$1.93" at bounding box center [548, 225] width 43 height 7
click at [565, 265] on input "$0.00" at bounding box center [548, 266] width 43 height 7
click at [540, 288] on div "Xero Item # Description Apex Building Products Metal Roofing & Building Supplie…" at bounding box center [436, 248] width 625 height 99
click at [141, 316] on button "Save" at bounding box center [144, 316] width 41 height 13
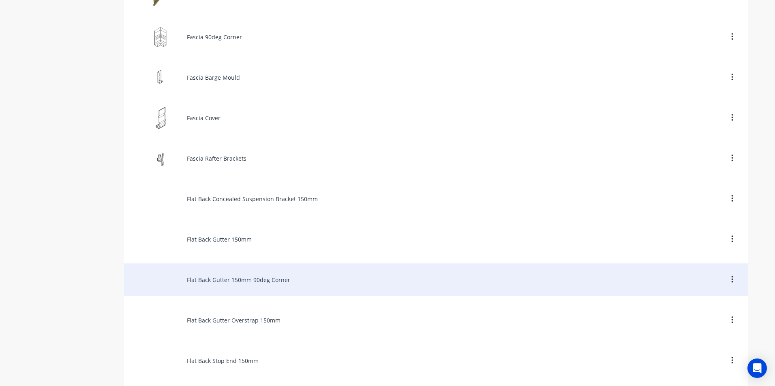
scroll to position [1013, 0]
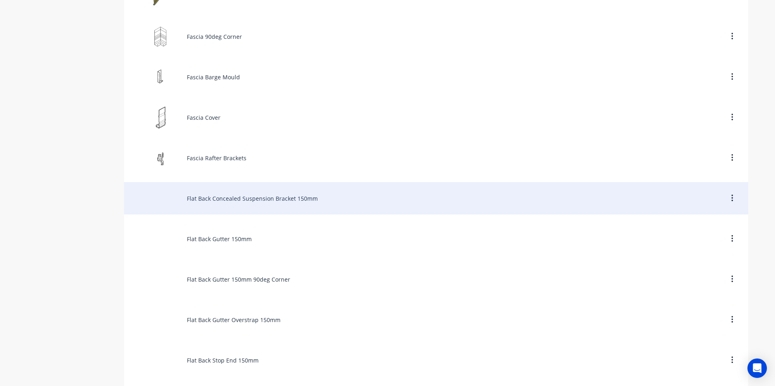
click at [242, 204] on div "Flat Back Concealed Suspension Bracket 150mm" at bounding box center [436, 198] width 624 height 32
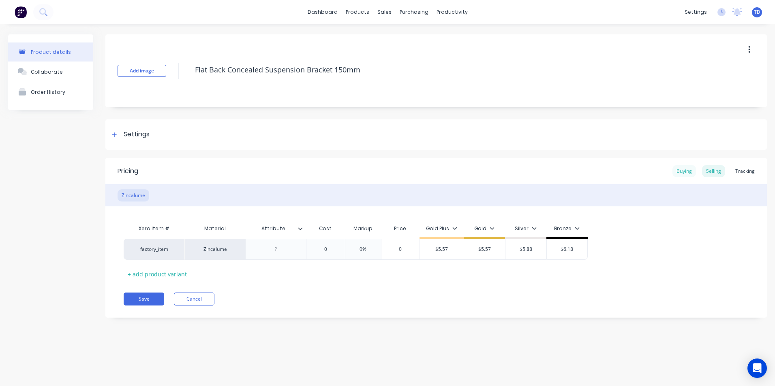
click at [690, 171] on div "Buying" at bounding box center [683, 171] width 23 height 12
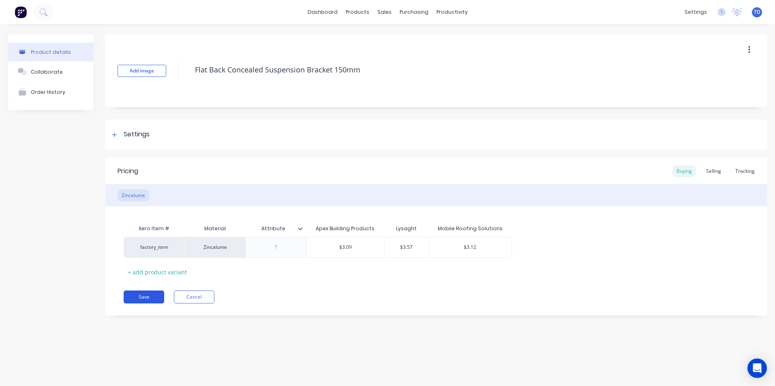
click at [145, 295] on button "Save" at bounding box center [144, 297] width 41 height 13
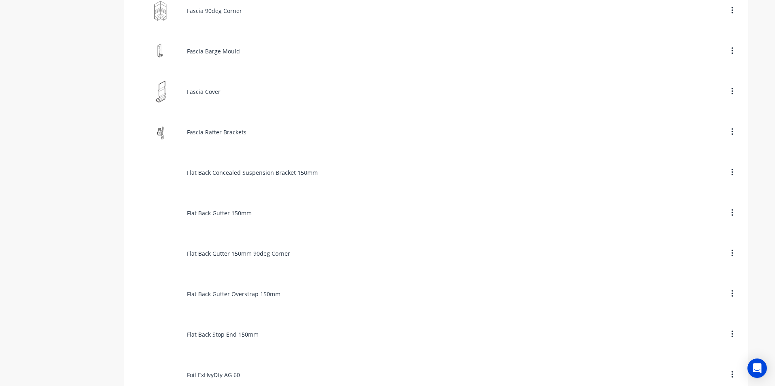
scroll to position [1053, 0]
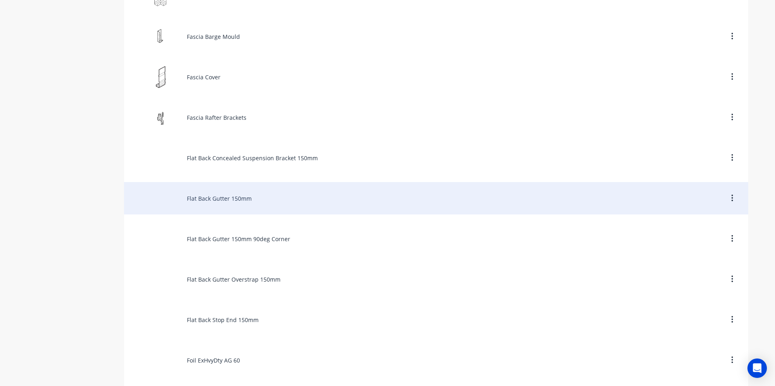
click at [235, 201] on div "Flat Back Gutter 150mm" at bounding box center [436, 198] width 624 height 32
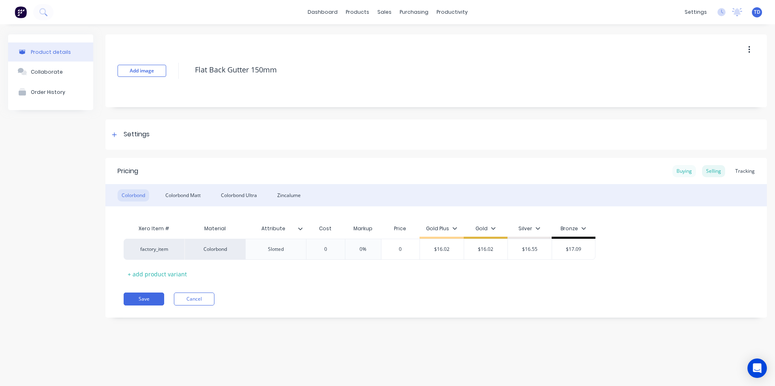
click at [679, 172] on div "Buying" at bounding box center [683, 171] width 23 height 12
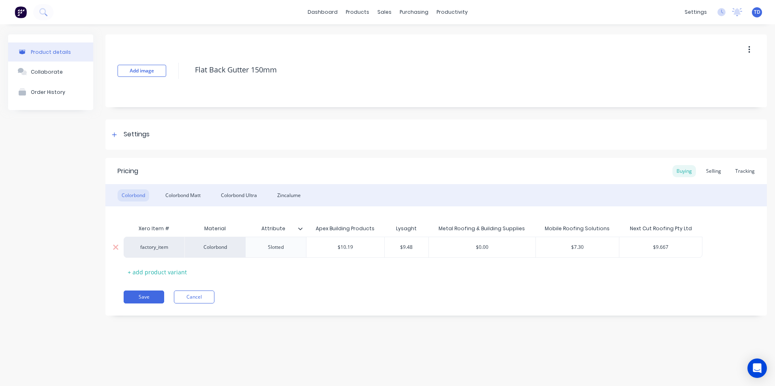
click at [594, 243] on div "$7.30" at bounding box center [577, 247] width 83 height 20
click at [197, 194] on div "Colorbond Matt" at bounding box center [182, 196] width 43 height 12
click at [583, 247] on input "$0.00" at bounding box center [577, 247] width 83 height 7
click at [576, 266] on div "Xero Item # Material Description Apex Building Products Lysaght Metal Roofing &…" at bounding box center [436, 250] width 625 height 58
click at [247, 193] on div "Colorbond Ultra" at bounding box center [239, 196] width 44 height 12
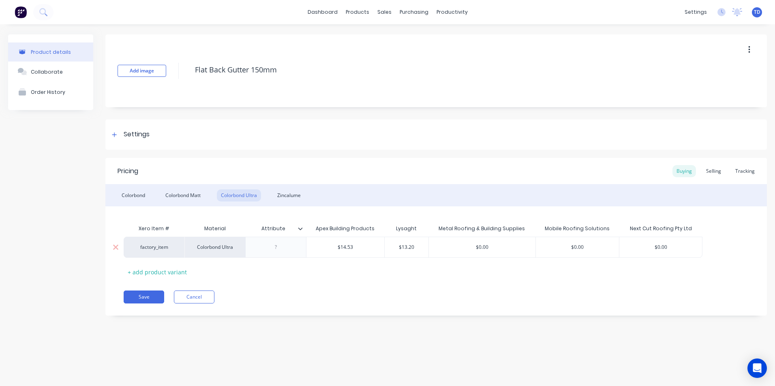
click at [588, 248] on input "$0.00" at bounding box center [577, 247] width 83 height 7
click at [546, 268] on div "Xero Item # Material Attribute Apex Building Products Lysaght Metal Roofing & B…" at bounding box center [436, 250] width 625 height 58
click at [286, 196] on div "Zincalume" at bounding box center [289, 196] width 32 height 12
click at [589, 242] on div "$0.00" at bounding box center [577, 247] width 83 height 20
click at [465, 267] on div "Xero Item # Material Attribute Apex Building Products Lysaght Metal Roofing & B…" at bounding box center [436, 250] width 625 height 58
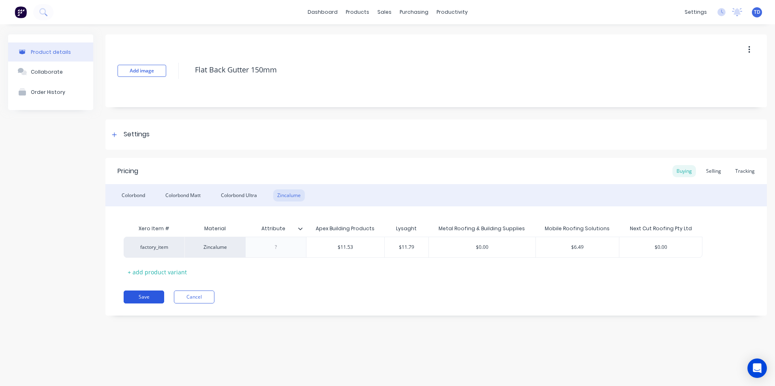
click at [142, 295] on button "Save" at bounding box center [144, 297] width 41 height 13
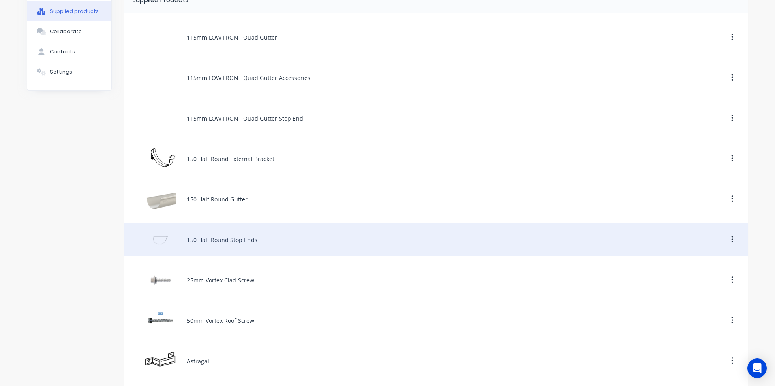
scroll to position [81, 0]
click at [233, 245] on div "150 Half Round Stop Ends" at bounding box center [436, 239] width 624 height 32
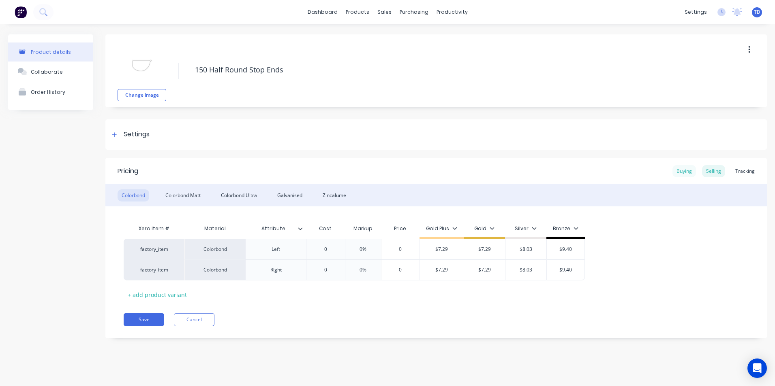
click at [692, 173] on div "Buying" at bounding box center [683, 171] width 23 height 12
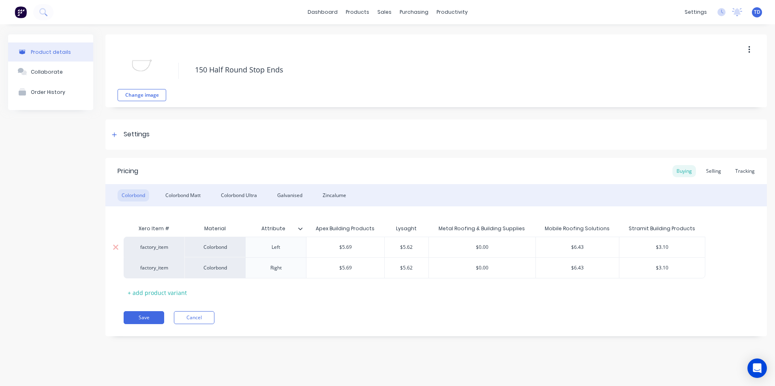
click at [602, 243] on div "$6.43" at bounding box center [577, 247] width 83 height 20
click at [690, 249] on input "$3.10" at bounding box center [661, 247] width 85 height 7
click at [174, 199] on div "Colorbond Matt" at bounding box center [182, 196] width 43 height 12
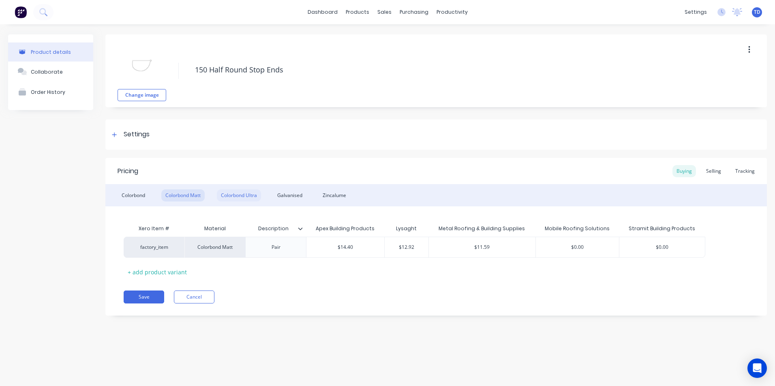
click at [252, 201] on div "Colorbond Ultra" at bounding box center [239, 196] width 44 height 12
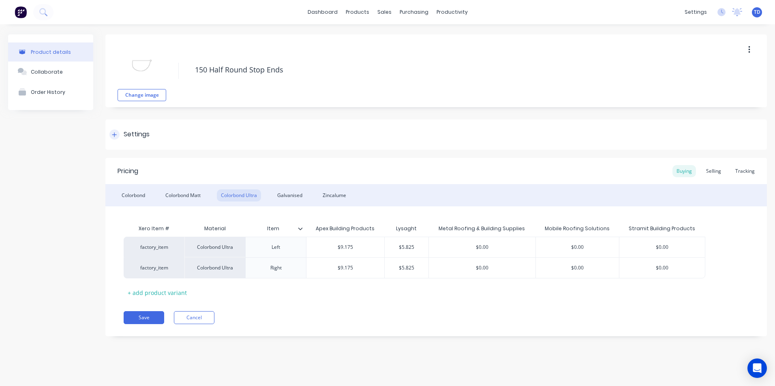
click at [114, 136] on icon at bounding box center [114, 134] width 4 height 4
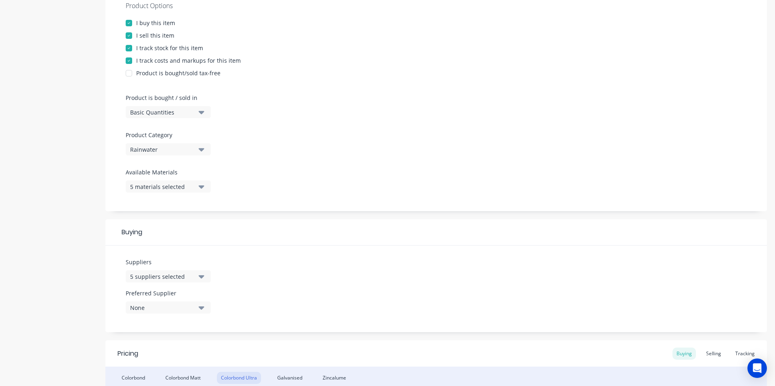
scroll to position [162, 0]
click at [171, 279] on div "5 suppliers selected" at bounding box center [162, 276] width 65 height 9
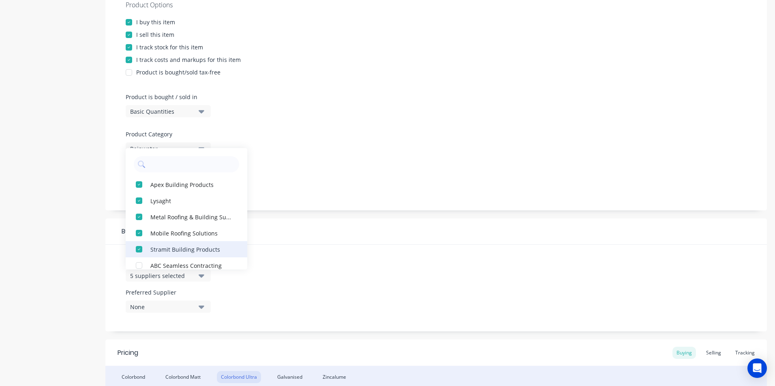
click at [137, 250] on div "button" at bounding box center [139, 249] width 16 height 16
click at [318, 266] on div "Suppliers 4 suppliers selected Apex Building Products Lysaght Metal Roofing & B…" at bounding box center [435, 288] width 661 height 87
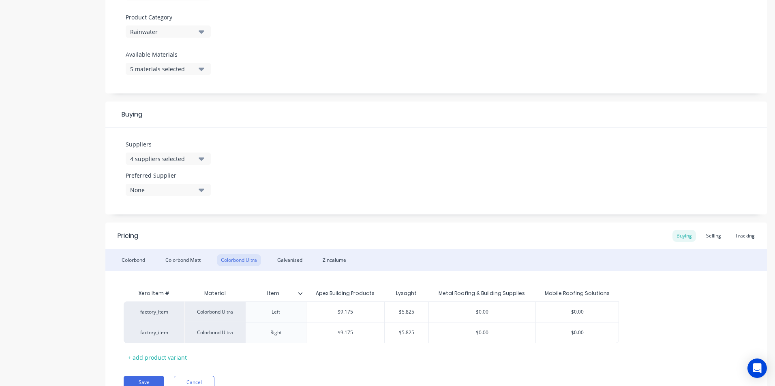
scroll to position [284, 0]
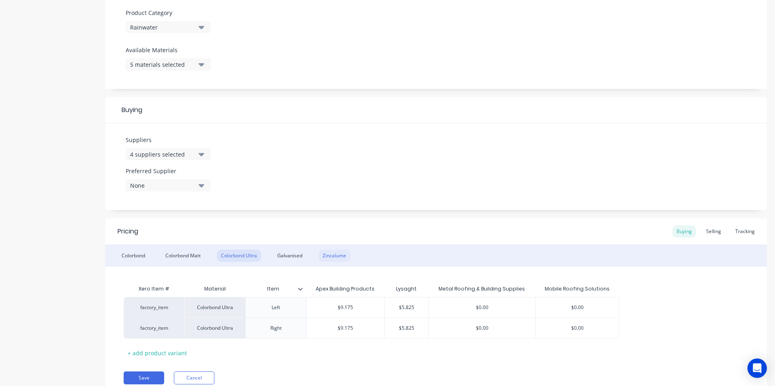
click at [333, 256] on div "Zincalume" at bounding box center [334, 256] width 32 height 12
click at [143, 375] on button "Save" at bounding box center [144, 378] width 41 height 13
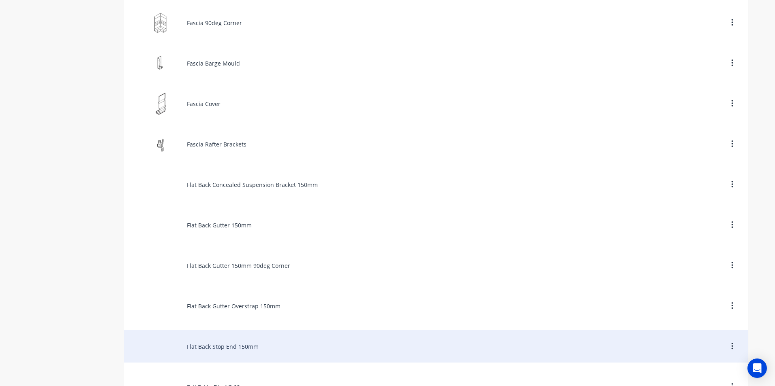
scroll to position [972, 0]
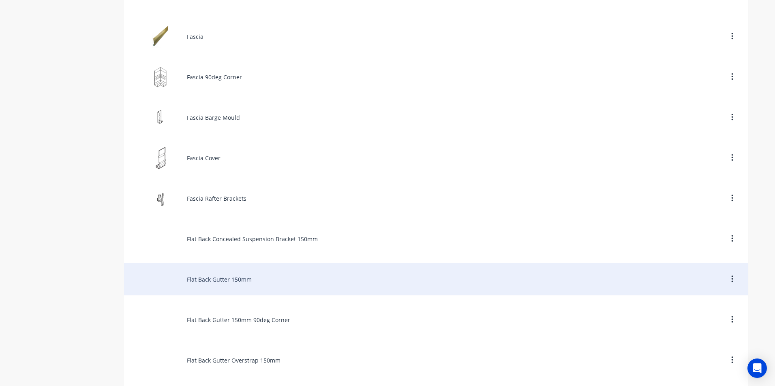
click at [227, 281] on div "Flat Back Gutter 150mm" at bounding box center [436, 279] width 624 height 32
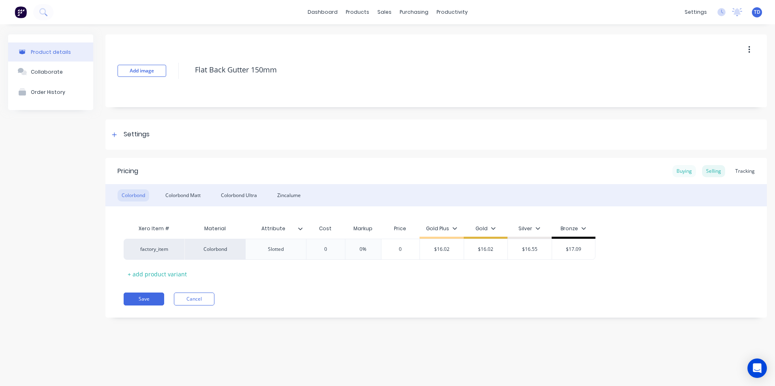
click at [677, 174] on div "Buying" at bounding box center [683, 171] width 23 height 12
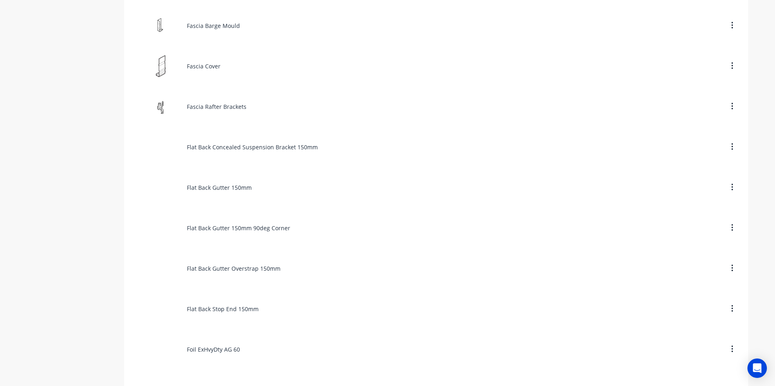
scroll to position [1053, 0]
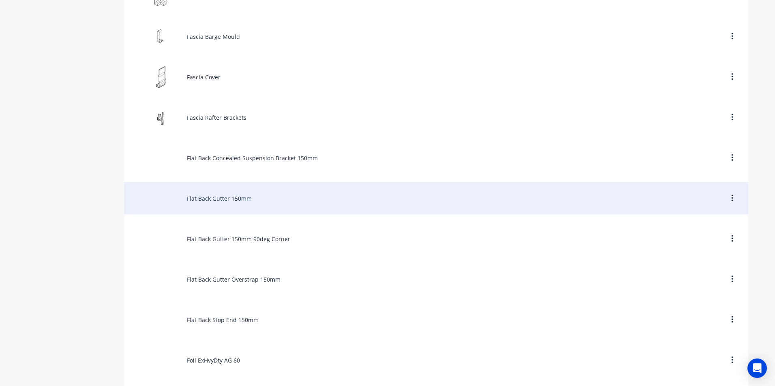
click at [224, 202] on div "Flat Back Gutter 150mm" at bounding box center [436, 198] width 624 height 32
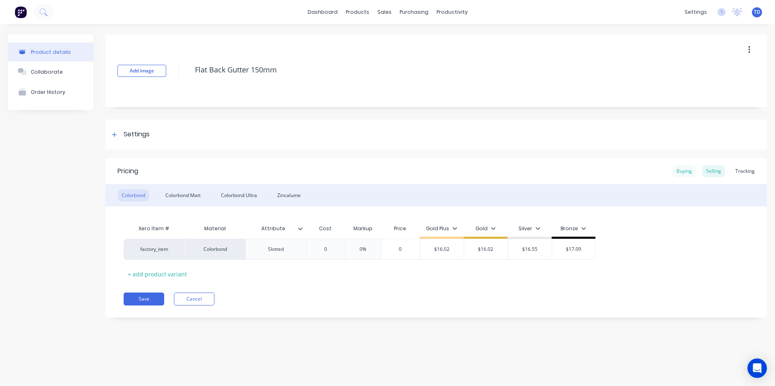
click at [679, 171] on div "Buying" at bounding box center [683, 171] width 23 height 12
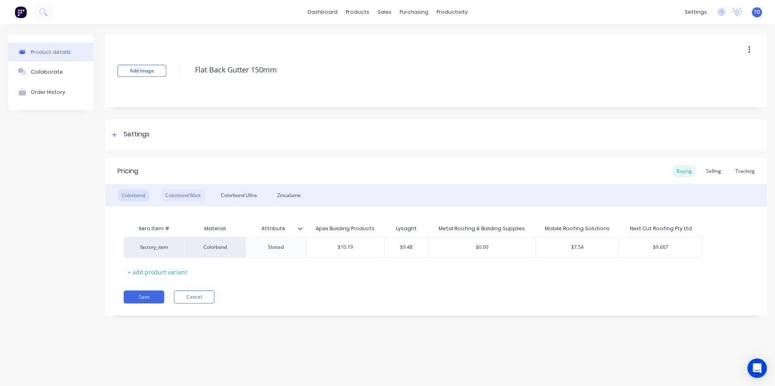
click at [178, 197] on div "Colorbond Matt" at bounding box center [182, 196] width 43 height 12
click at [238, 198] on div "Colorbond Ultra" at bounding box center [239, 196] width 44 height 12
click at [588, 246] on input "$7.54" at bounding box center [577, 247] width 83 height 7
click at [581, 272] on div "Xero Item # Material Attribute Apex Building Products Lysaght Metal Roofing & B…" at bounding box center [436, 250] width 625 height 58
click at [294, 194] on div "Zincalume" at bounding box center [289, 196] width 32 height 12
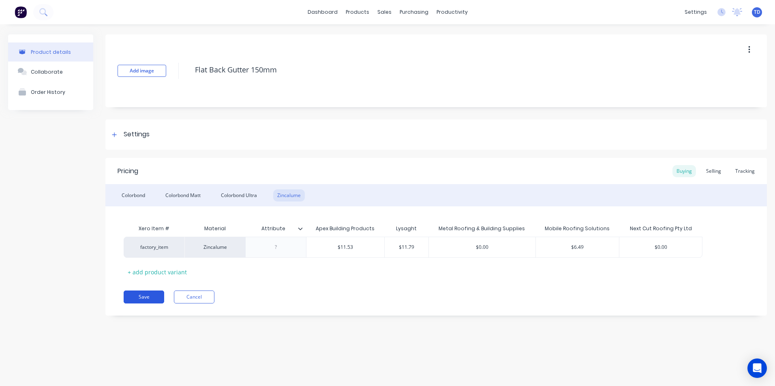
click at [135, 296] on button "Save" at bounding box center [144, 297] width 41 height 13
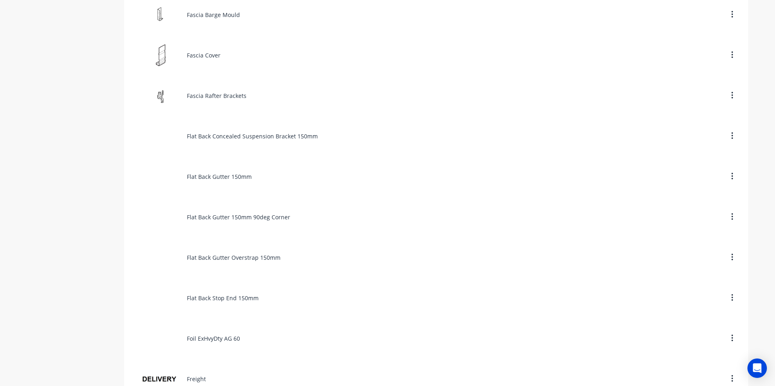
scroll to position [1094, 0]
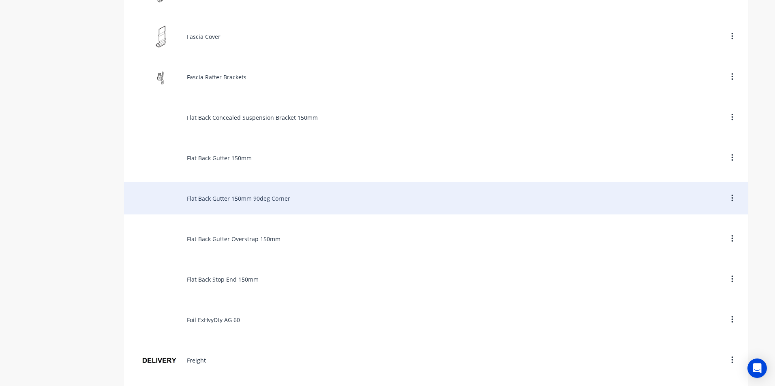
click at [207, 199] on div "Flat Back Gutter 150mm 90deg Corner" at bounding box center [436, 198] width 624 height 32
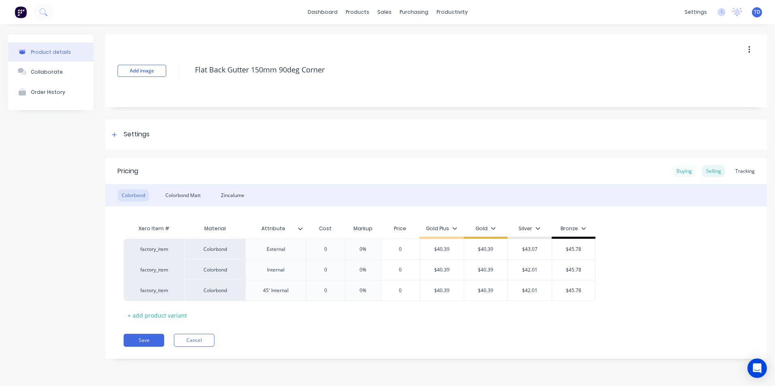
click at [677, 173] on div "Buying" at bounding box center [683, 171] width 23 height 12
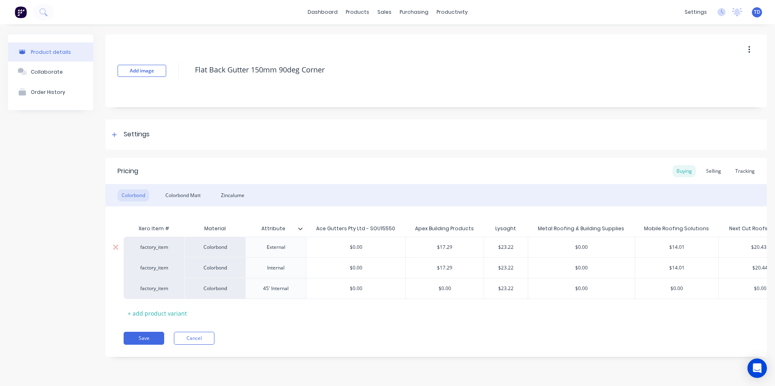
click at [697, 254] on div "$14.01" at bounding box center [676, 247] width 83 height 20
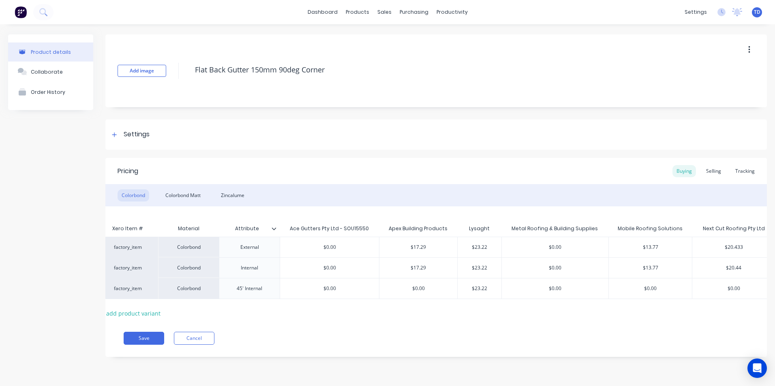
scroll to position [0, 34]
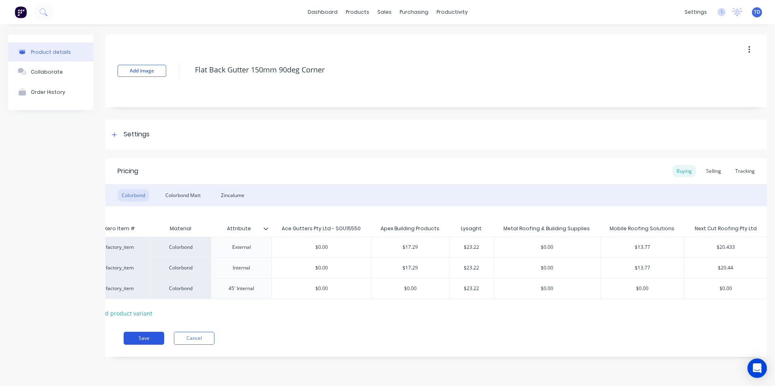
click at [148, 343] on button "Save" at bounding box center [144, 338] width 41 height 13
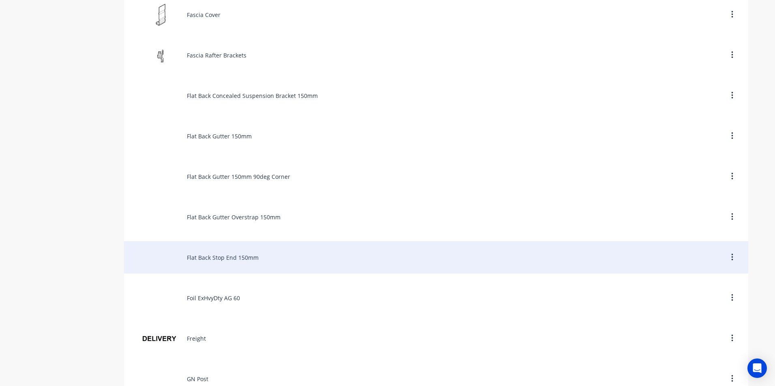
scroll to position [1134, 0]
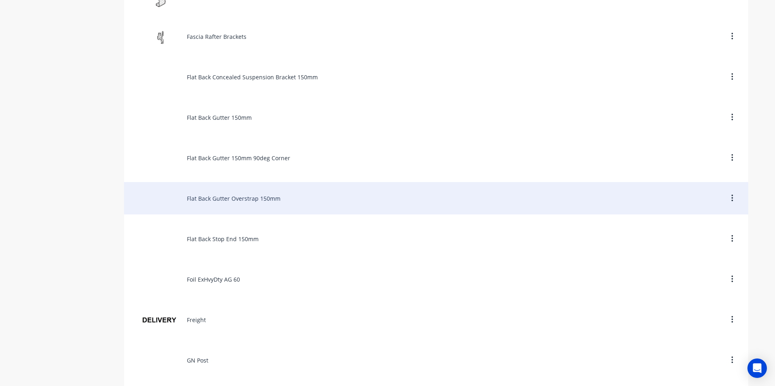
click at [241, 200] on div "Flat Back Gutter Overstrap 150mm" at bounding box center [436, 198] width 624 height 32
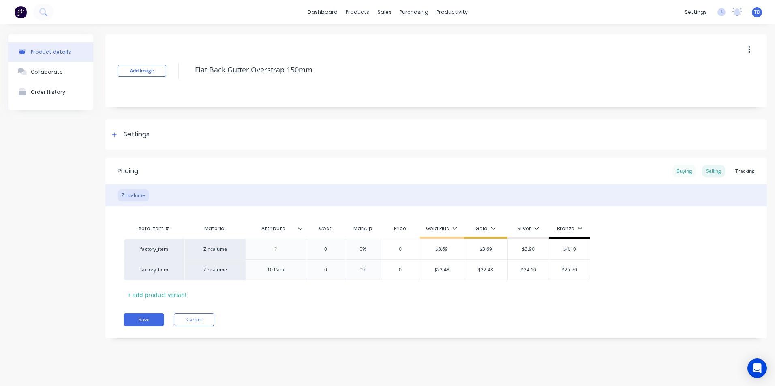
click at [676, 173] on div "Buying" at bounding box center [683, 171] width 23 height 12
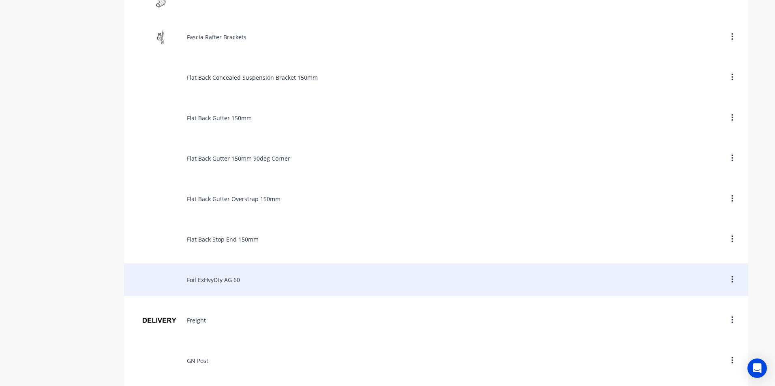
scroll to position [1134, 0]
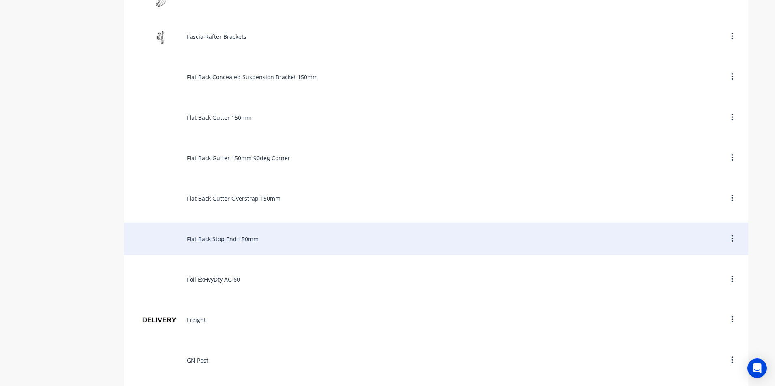
click at [245, 245] on div "Flat Back Stop End 150mm" at bounding box center [436, 239] width 624 height 32
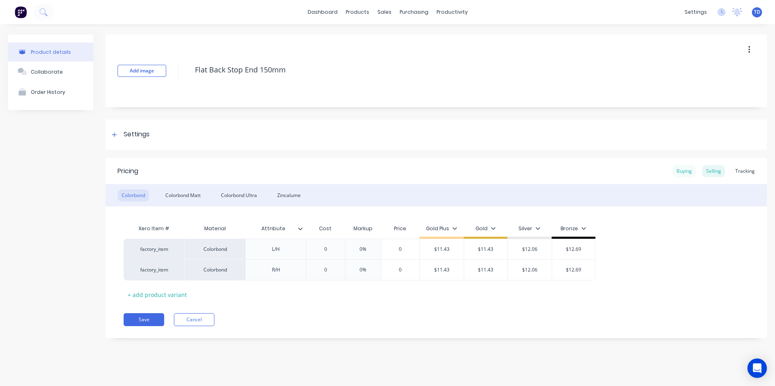
click at [685, 175] on div "Buying" at bounding box center [683, 171] width 23 height 12
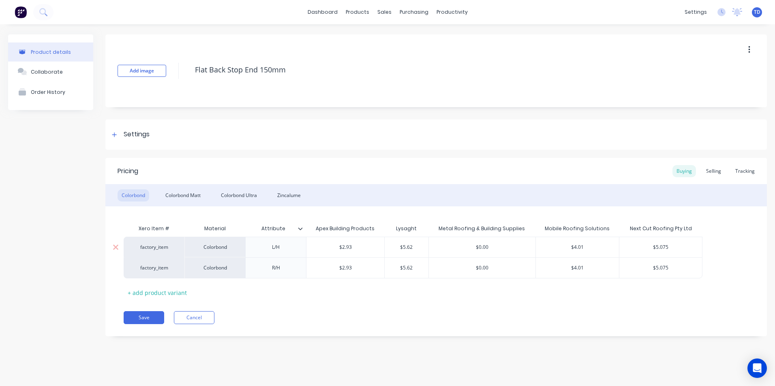
click at [596, 249] on input "$4.01" at bounding box center [577, 247] width 83 height 7
click at [186, 195] on div "Colorbond Matt" at bounding box center [182, 196] width 43 height 12
click at [589, 247] on input "$0.00" at bounding box center [577, 247] width 83 height 7
click at [286, 197] on div "Zincalume" at bounding box center [289, 196] width 32 height 12
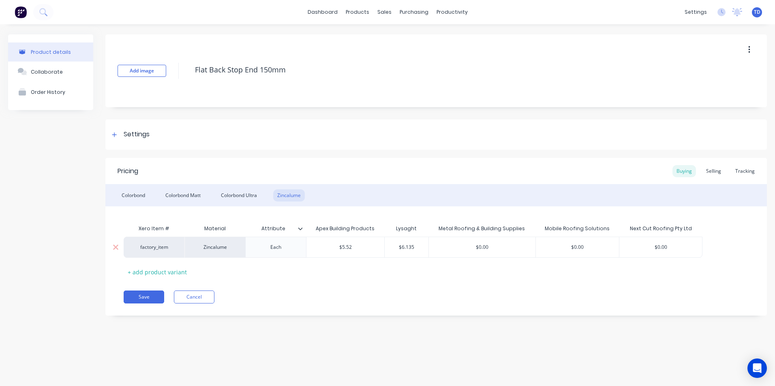
click at [591, 250] on input "$0.00" at bounding box center [577, 247] width 83 height 7
click at [707, 171] on div "Selling" at bounding box center [713, 171] width 23 height 12
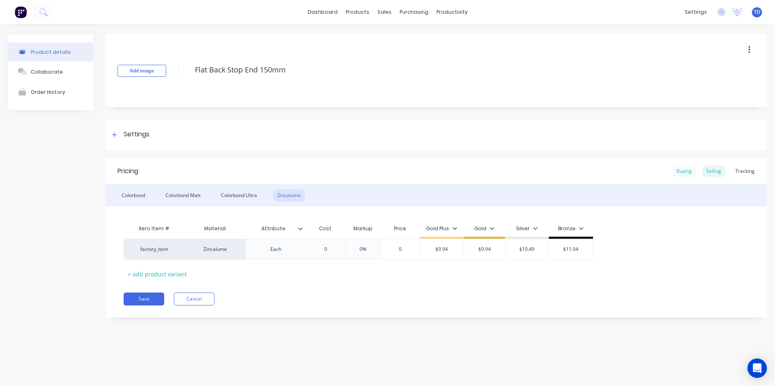
click at [688, 170] on div "Buying" at bounding box center [683, 171] width 23 height 12
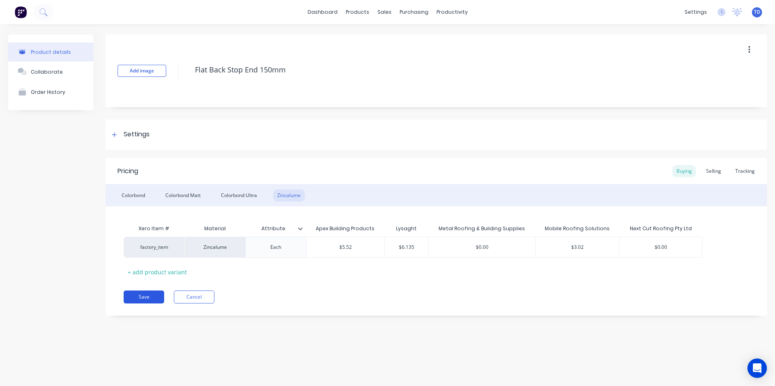
click at [154, 298] on button "Save" at bounding box center [144, 297] width 41 height 13
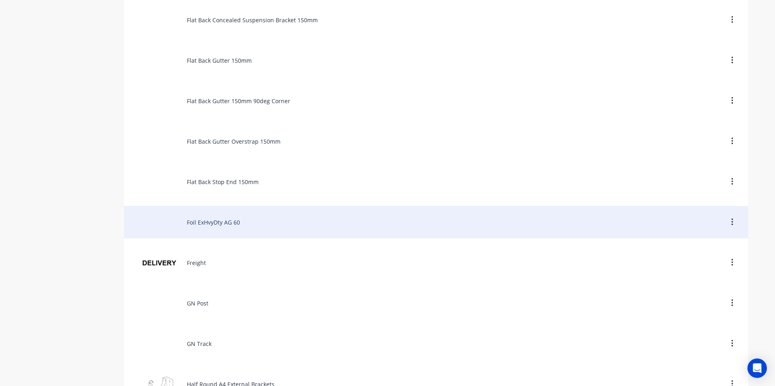
scroll to position [1215, 0]
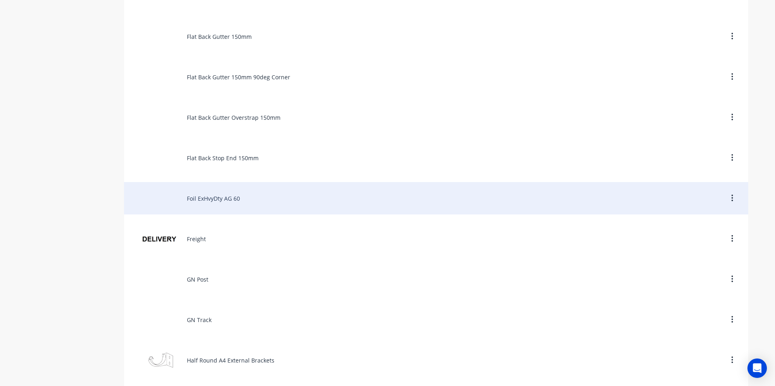
click at [227, 203] on div "Foil ExHvyDty AG 60" at bounding box center [436, 198] width 624 height 32
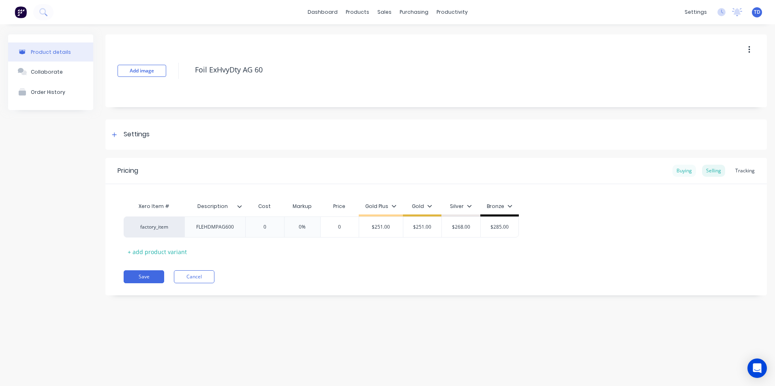
click at [681, 170] on div "Buying" at bounding box center [683, 171] width 23 height 12
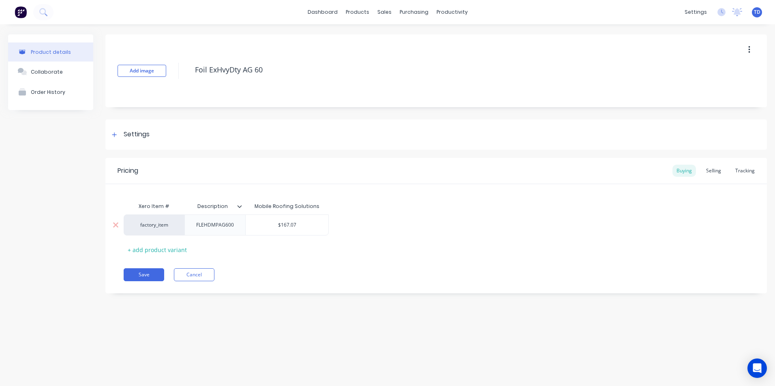
click at [305, 221] on div "$167.07" at bounding box center [286, 225] width 83 height 20
click at [719, 175] on div "Selling" at bounding box center [713, 171] width 23 height 12
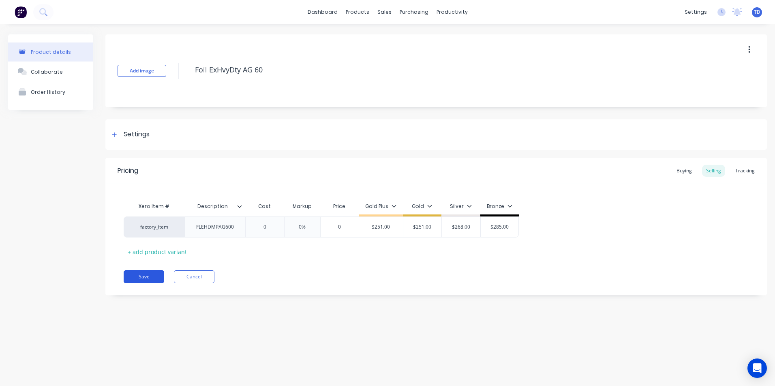
click at [142, 272] on button "Save" at bounding box center [144, 277] width 41 height 13
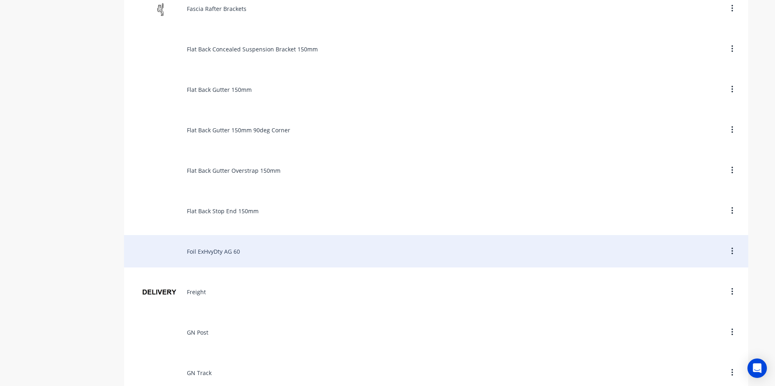
scroll to position [1256, 0]
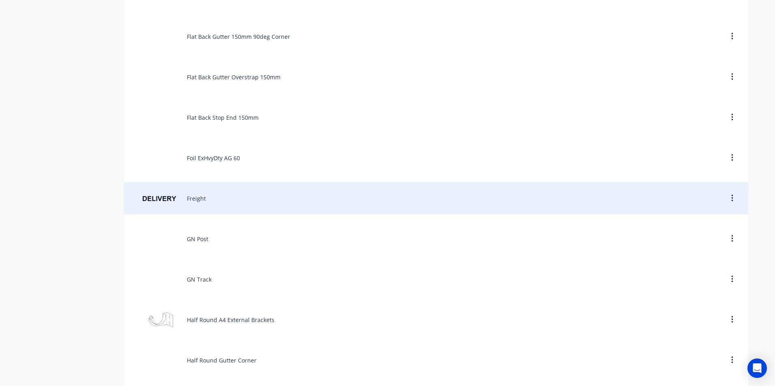
click at [232, 199] on div "Freight" at bounding box center [436, 198] width 624 height 32
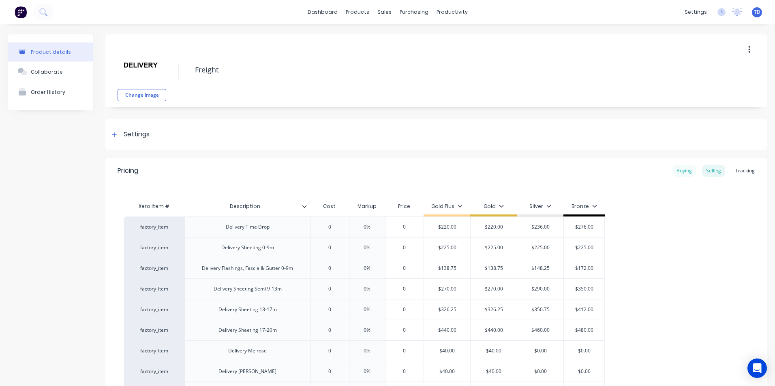
click at [673, 174] on div "Buying" at bounding box center [683, 171] width 23 height 12
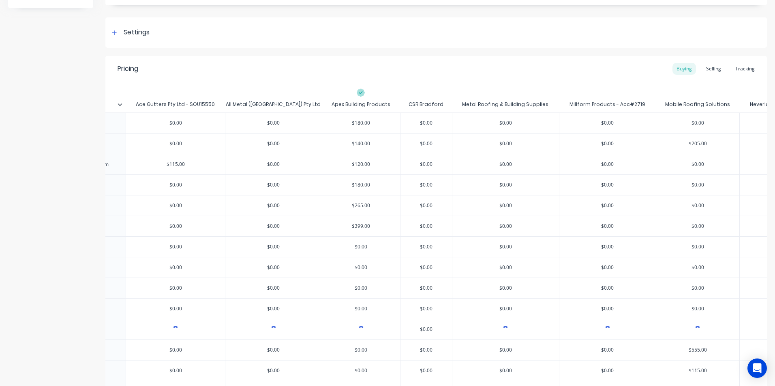
scroll to position [81, 0]
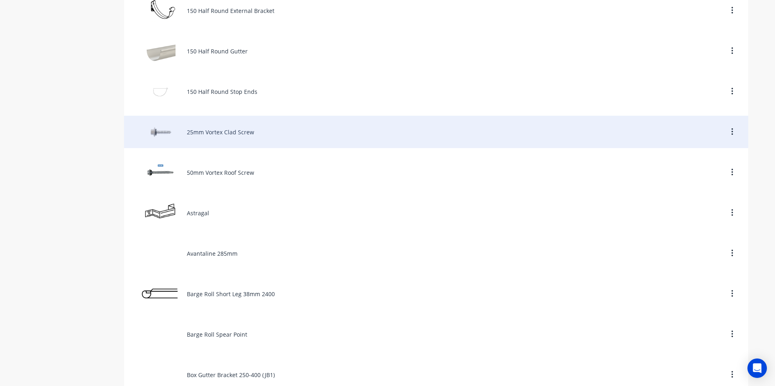
scroll to position [243, 0]
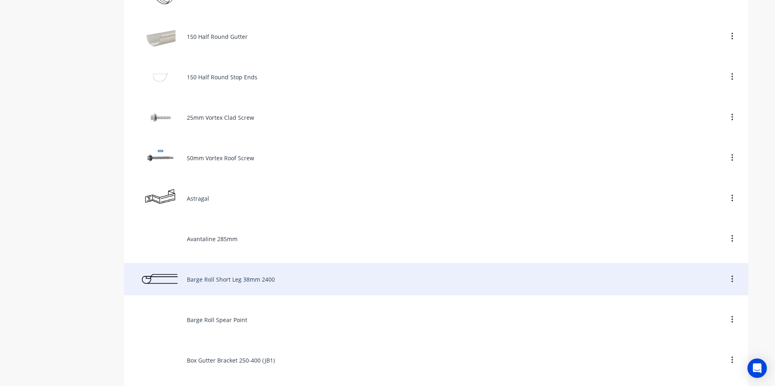
click at [272, 280] on div "Barge Roll Short Leg 38mm 2400" at bounding box center [436, 279] width 624 height 32
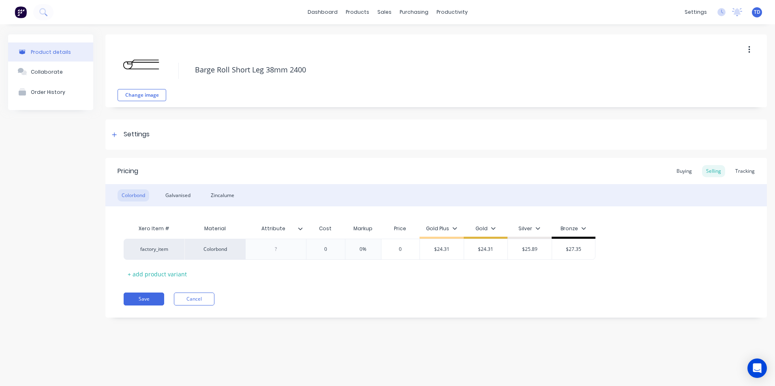
type textarea "x"
click at [679, 171] on div "Buying" at bounding box center [683, 171] width 23 height 12
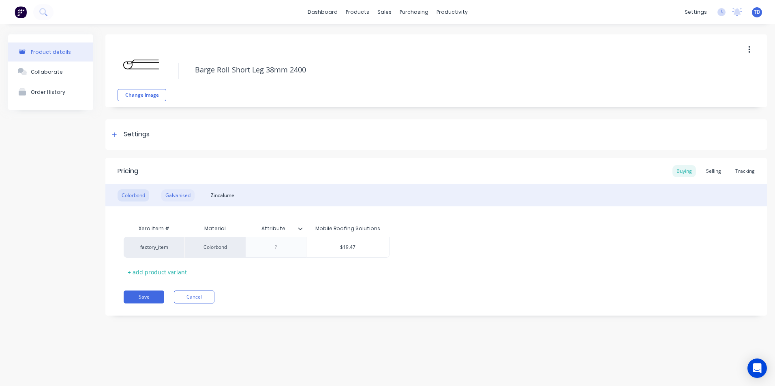
click at [174, 195] on div "Galvanised" at bounding box center [177, 196] width 33 height 12
click at [218, 192] on div "Zincalume" at bounding box center [223, 196] width 32 height 12
click at [131, 195] on div "Colorbond" at bounding box center [133, 196] width 32 height 12
click at [751, 53] on button "button" at bounding box center [748, 50] width 19 height 15
click at [185, 197] on div "Galvanised" at bounding box center [177, 196] width 33 height 12
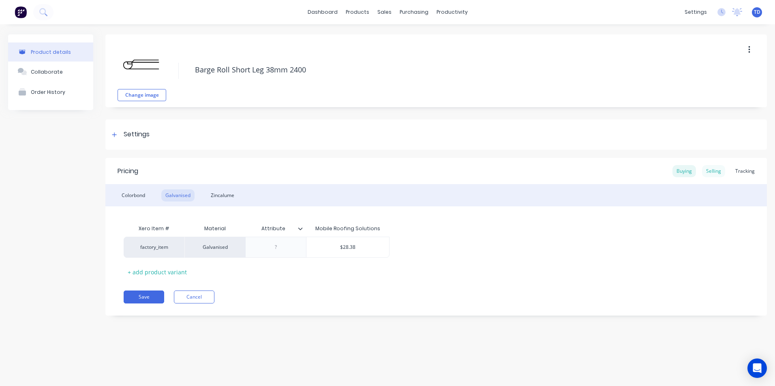
click at [711, 174] on div "Selling" at bounding box center [713, 171] width 23 height 12
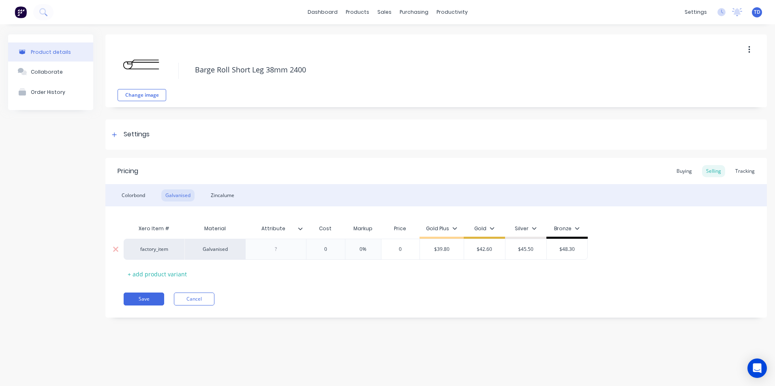
type input "$48.30"
drag, startPoint x: 576, startPoint y: 250, endPoint x: 430, endPoint y: 250, distance: 146.7
click at [430, 250] on div "factory_item Galvanised 0 0% 0 $39.80 $42.60 $45.50 $48.30 $48.30" at bounding box center [356, 249] width 464 height 21
click at [497, 255] on div "$42.60" at bounding box center [484, 249] width 41 height 20
type input "$42.60"
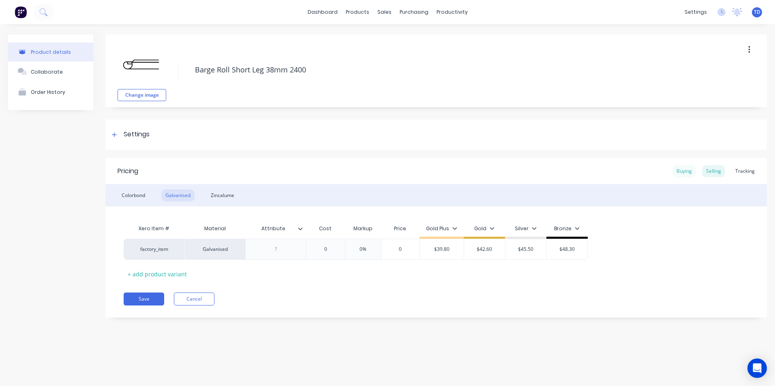
click at [682, 171] on div "Buying" at bounding box center [683, 171] width 23 height 12
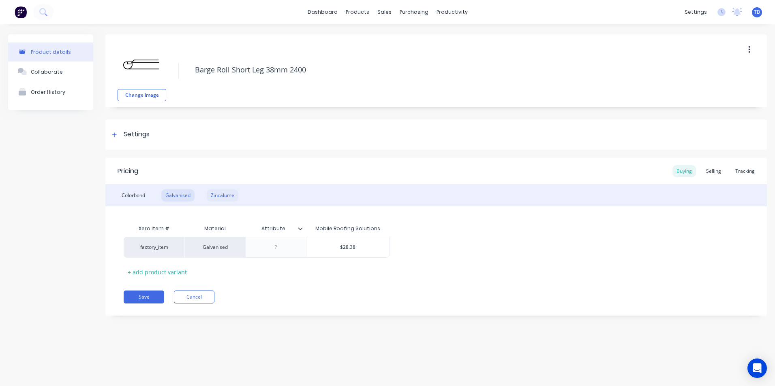
click at [228, 198] on div "Zincalume" at bounding box center [223, 196] width 32 height 12
click at [716, 171] on div "Selling" at bounding box center [713, 171] width 23 height 12
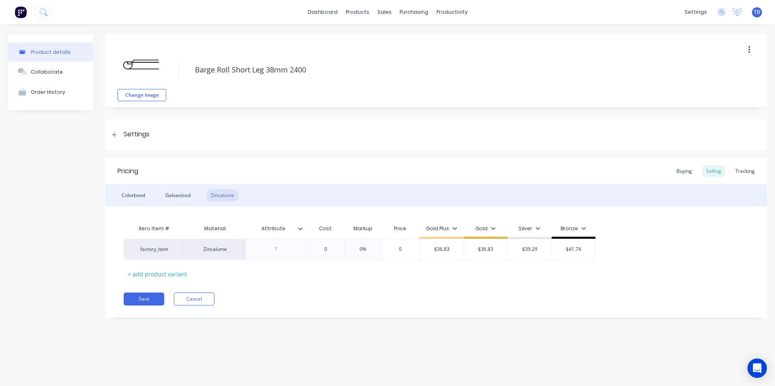
click at [749, 50] on icon "button" at bounding box center [749, 49] width 2 height 7
click at [715, 87] on div "Delete" at bounding box center [720, 87] width 62 height 12
type textarea "x"
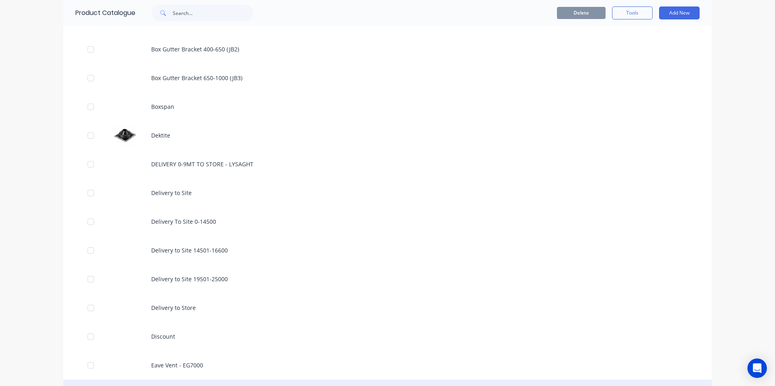
scroll to position [450, 0]
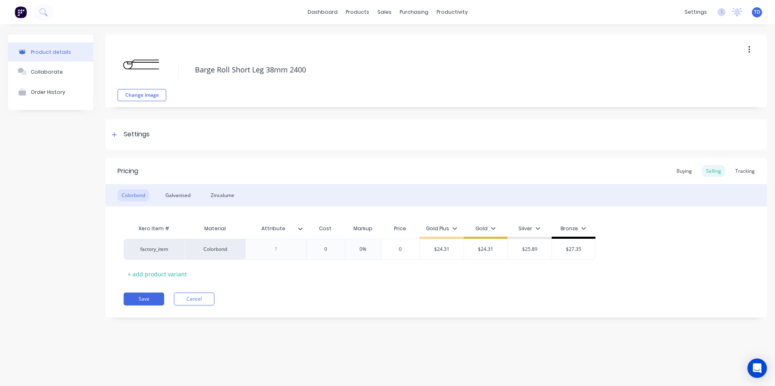
type textarea "x"
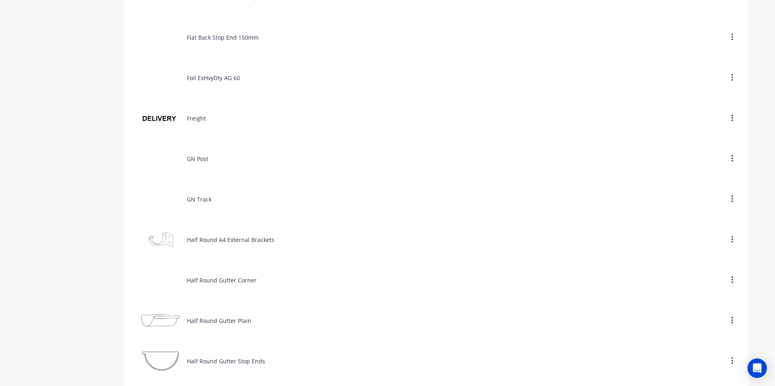
scroll to position [1337, 0]
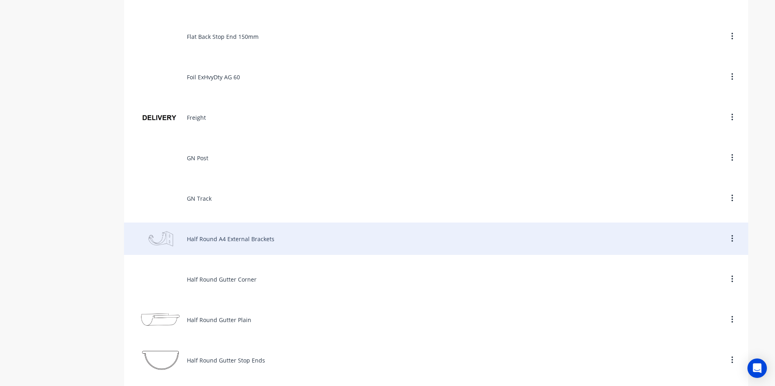
click at [253, 241] on div "Half Round A4 External Brackets" at bounding box center [436, 239] width 624 height 32
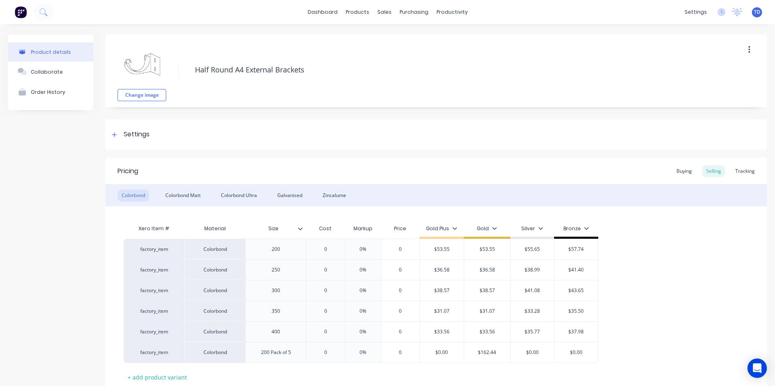
type textarea "x"
click at [681, 174] on div "Buying" at bounding box center [683, 171] width 23 height 12
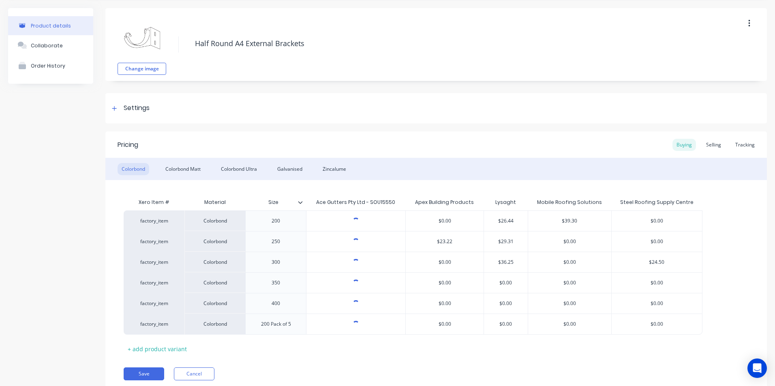
scroll to position [41, 0]
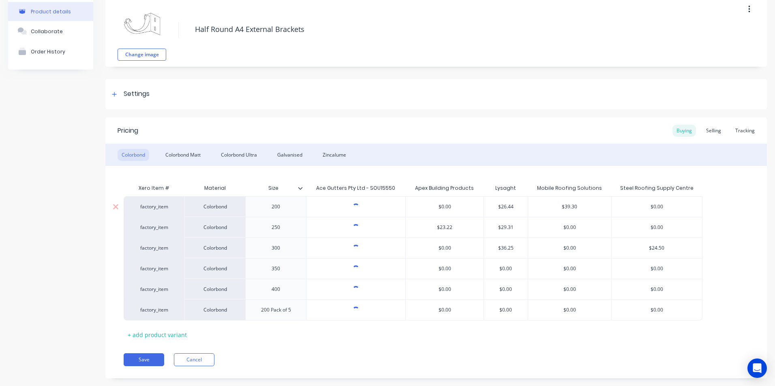
type input "$39.30"
click at [593, 207] on input "$39.30" at bounding box center [569, 206] width 83 height 7
type textarea "x"
type input "$39.3"
type textarea "x"
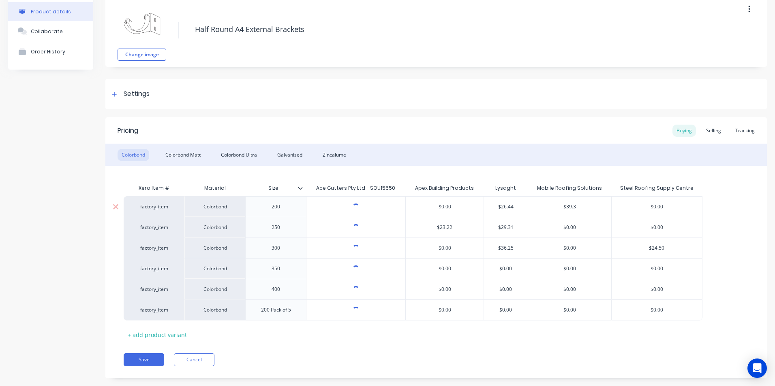
type input "$39."
type textarea "x"
type input "$39"
type textarea "x"
type input "$3"
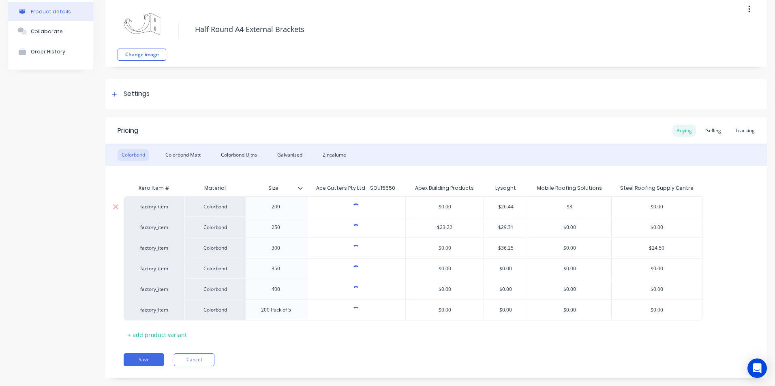
type textarea "x"
type input "$33"
type textarea "x"
type input "$33."
type textarea "x"
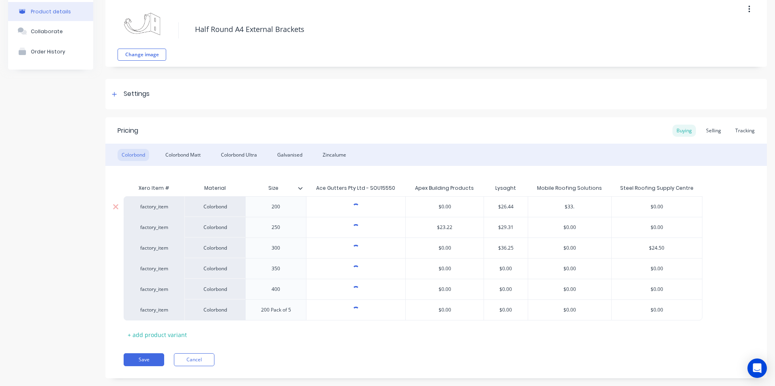
type input "$33.4"
type textarea "x"
type input "$33.43"
type textarea "x"
type input "$33.4"
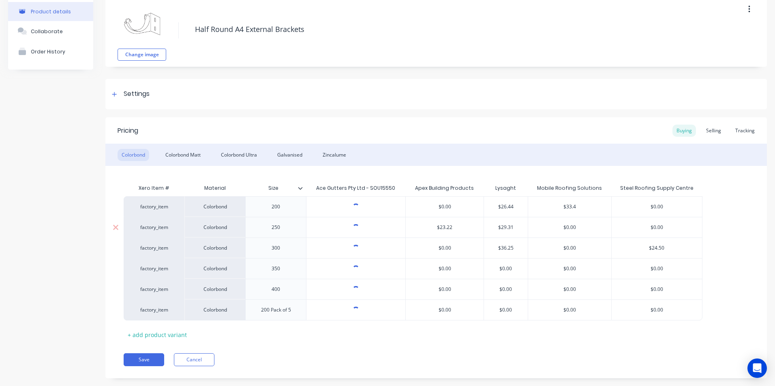
type textarea "x"
type input "$33."
type textarea "x"
type input "$33"
type textarea "x"
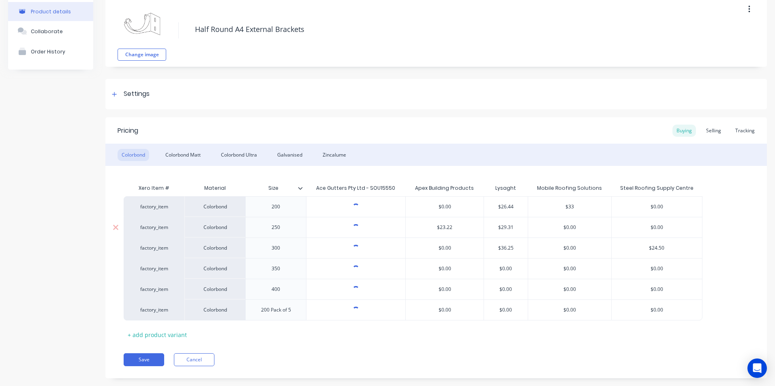
type input "$3"
type textarea "x"
type input "$31"
type textarea "x"
type input "$31."
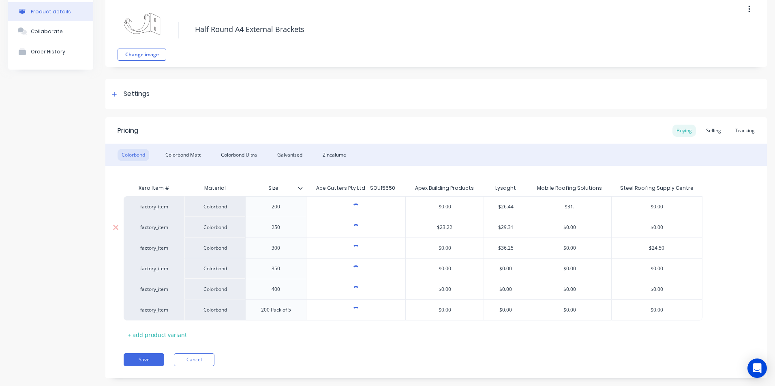
type textarea "x"
type input "$31.4"
type textarea "x"
type input "$31.43"
type input "$0.00"
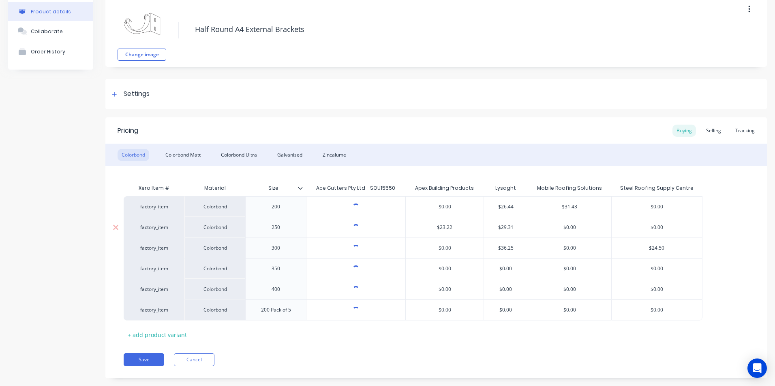
click at [591, 226] on input "$0.00" at bounding box center [569, 227] width 83 height 7
type textarea "x"
type input "$0.002"
type textarea "x"
type input "$0.00"
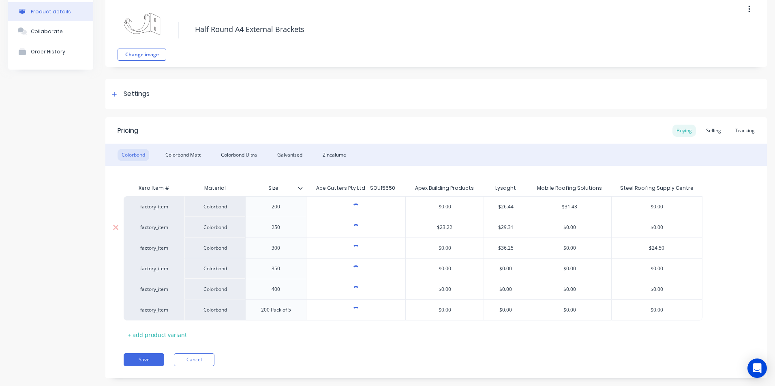
type textarea "x"
type input "$0.0"
type textarea "x"
type input "$0."
type textarea "x"
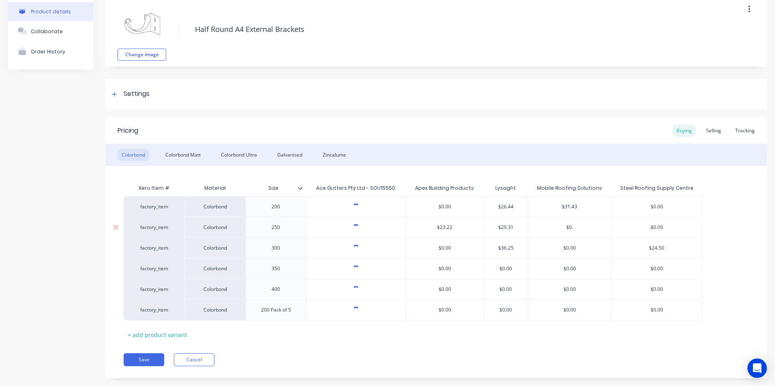
type input "$0"
type textarea "x"
type input "$"
type textarea "x"
type input "$2"
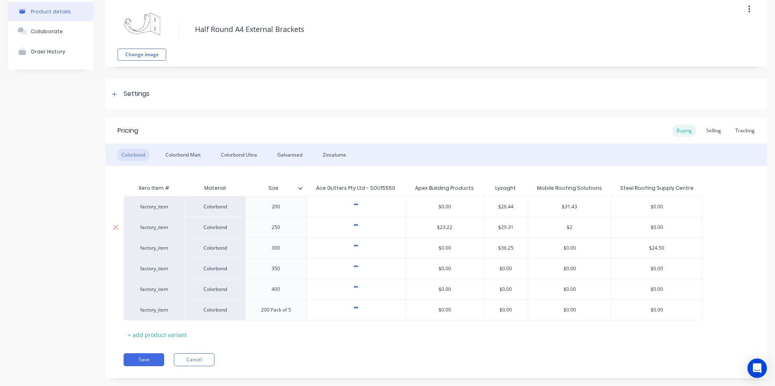
type textarea "x"
type input "$29"
type textarea "x"
type input "$29."
type textarea "x"
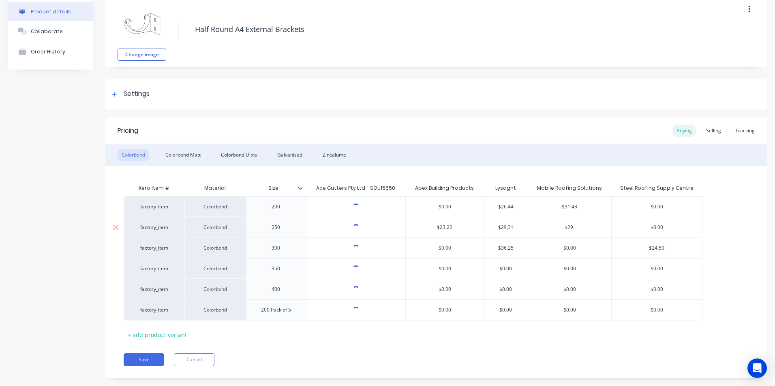
type input "$29.0"
type textarea "x"
type input "$29.03"
type input "$0.00"
click at [588, 245] on input "$0.00" at bounding box center [569, 248] width 83 height 7
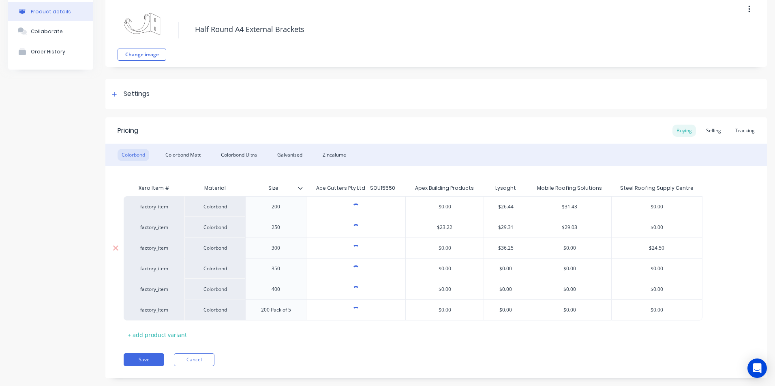
type textarea "x"
type input "$0.0"
type textarea "x"
type input "$0."
type textarea "x"
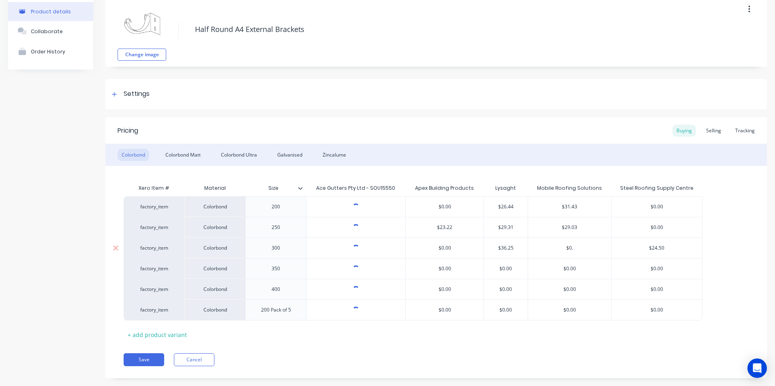
type input "$0"
type textarea "x"
type input "$"
type textarea "x"
type input "$3"
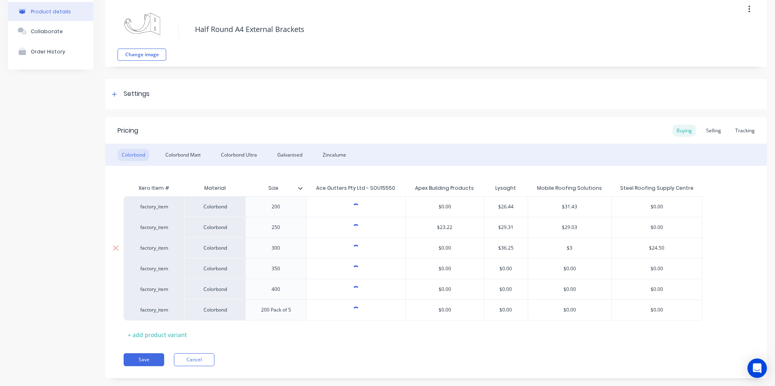
type textarea "x"
type input "$38"
type textarea "x"
type input "$38."
type textarea "x"
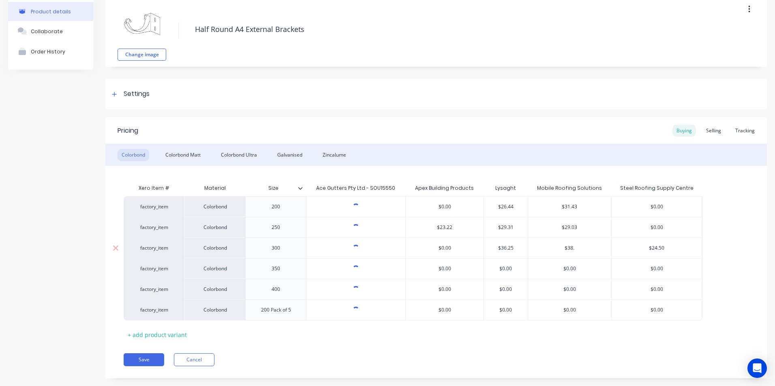
type input "$38.8"
type textarea "x"
click at [581, 232] on div "$29.03" at bounding box center [569, 228] width 83 height 20
type input "$38.89"
click at [189, 155] on div "Colorbond Matt" at bounding box center [182, 155] width 43 height 12
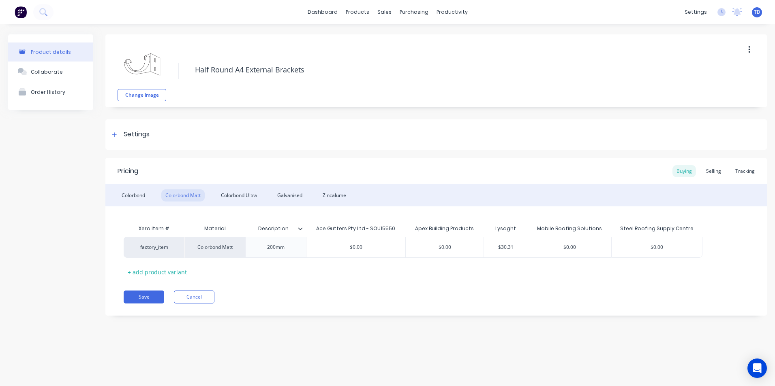
scroll to position [0, 0]
click at [249, 193] on div "Colorbond Ultra" at bounding box center [239, 196] width 44 height 12
click at [335, 193] on div "Zincalume" at bounding box center [334, 196] width 32 height 12
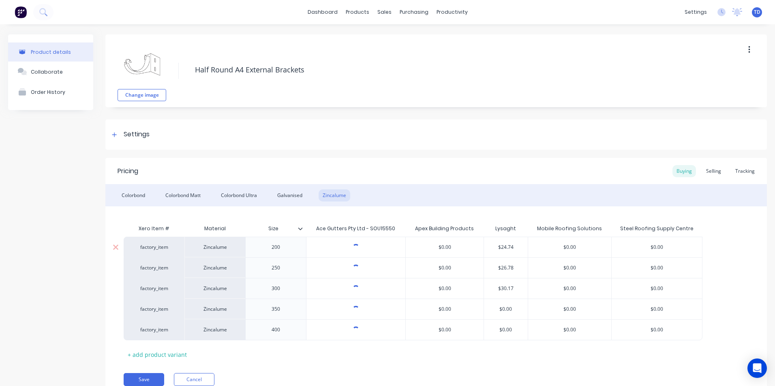
type input "$0.00"
click at [585, 245] on input "$0.00" at bounding box center [569, 247] width 83 height 7
type input "$24.74"
type textarea "x"
type input "2"
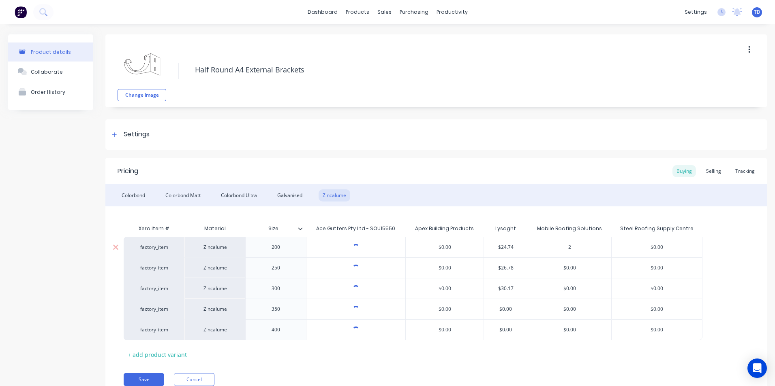
type textarea "x"
type input "29"
type textarea "x"
type input "29."
type textarea "x"
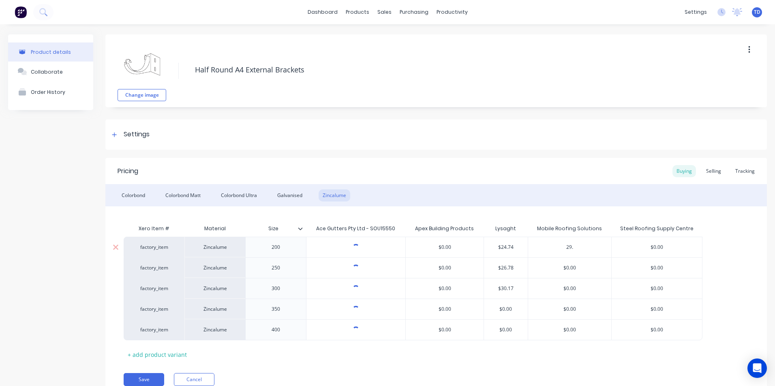
type input "29.0"
type textarea "x"
type input "29.08"
type input "$0.00"
type textarea "x"
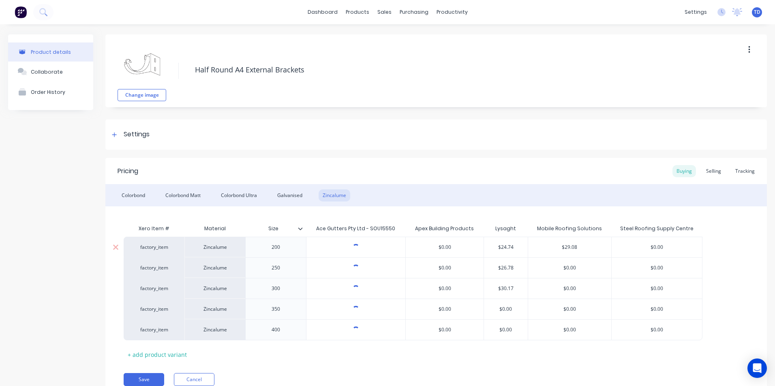
type input "[object Object]"
type input "$0.00"
type input "$26.78"
type input "$0.00"
click at [460, 175] on div "Pricing Buying Selling Tracking" at bounding box center [435, 171] width 661 height 26
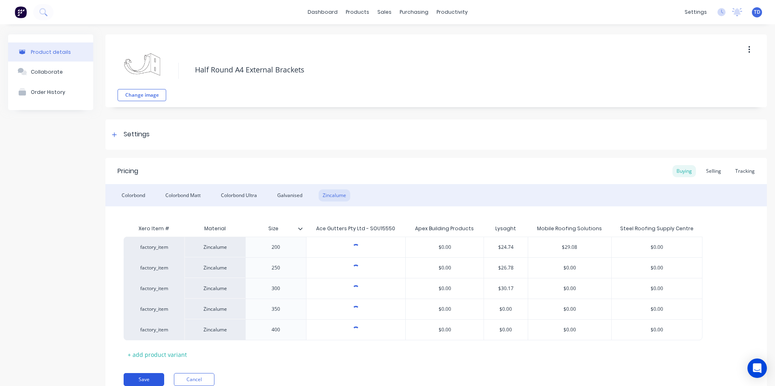
click at [156, 381] on button "Save" at bounding box center [144, 380] width 41 height 13
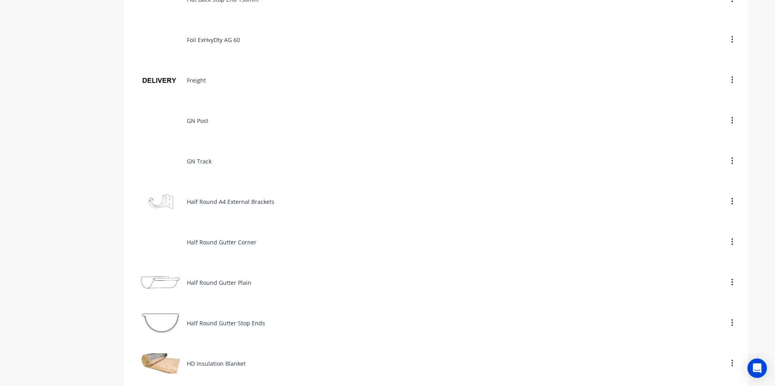
scroll to position [1377, 0]
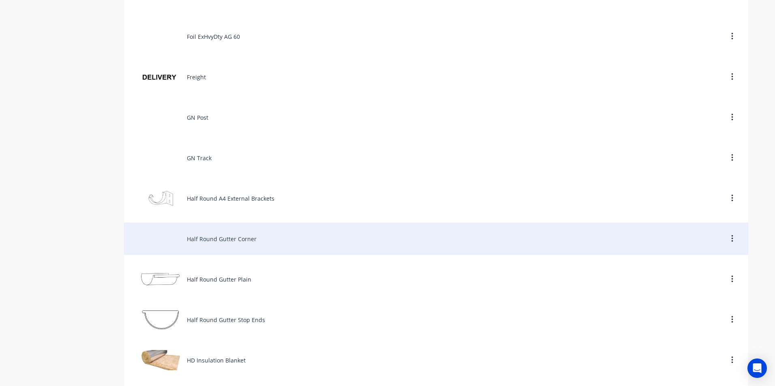
click at [219, 241] on div "Half Round Gutter Corner" at bounding box center [436, 239] width 624 height 32
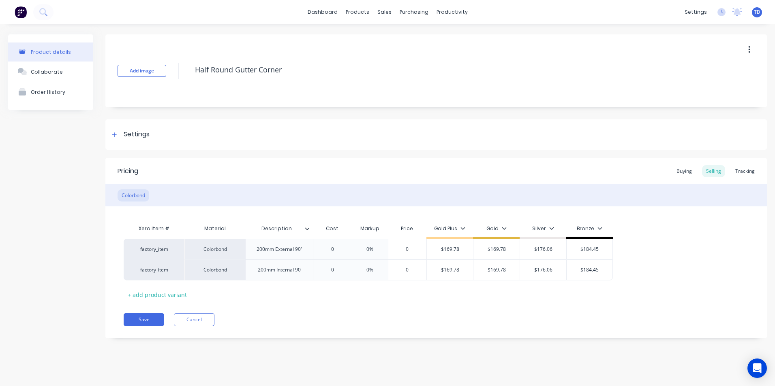
type textarea "x"
click at [683, 172] on div "Buying" at bounding box center [683, 171] width 23 height 12
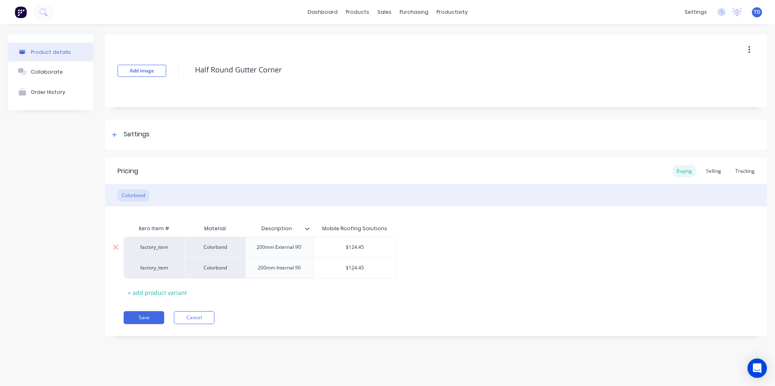
type input "$124.45"
click at [368, 250] on input "$124.45" at bounding box center [354, 247] width 83 height 7
type textarea "x"
type input "1"
type textarea "x"
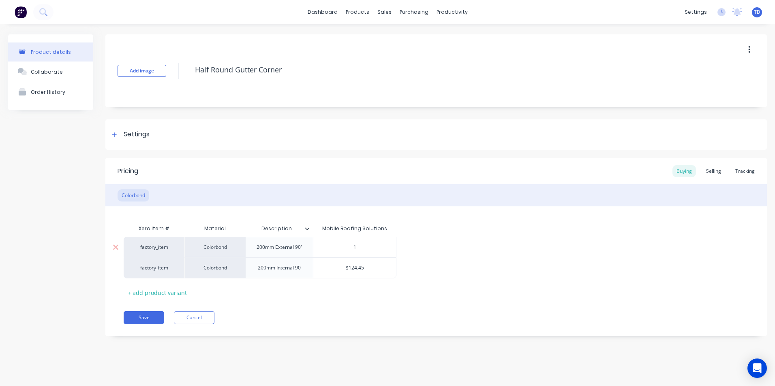
type input "11"
type textarea "x"
type input "119"
type textarea "x"
type input "119."
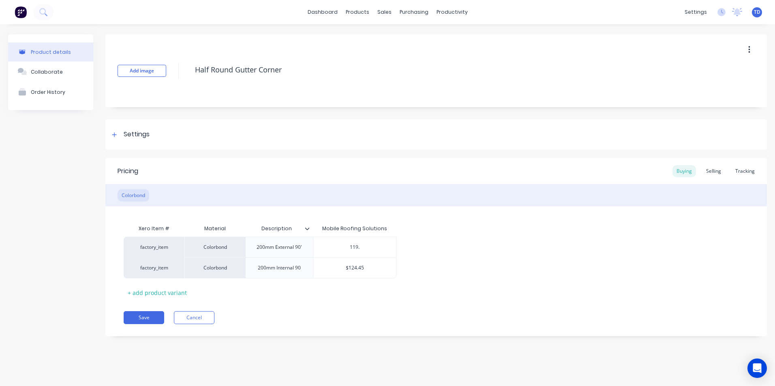
type textarea "x"
type input "119.8"
type textarea "x"
type input "119.84"
type textarea "x"
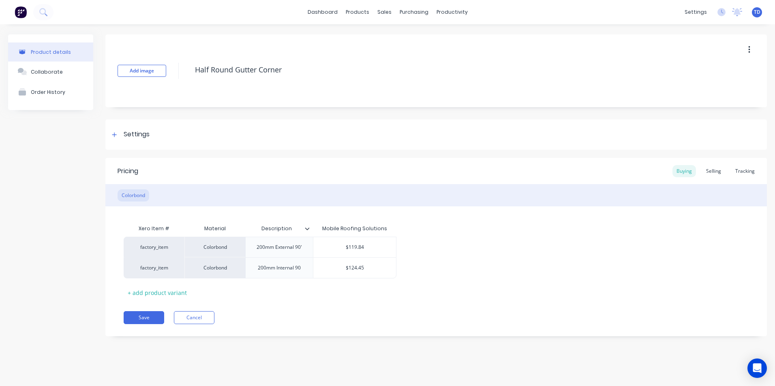
type input "$124.45"
type textarea "x"
type input "0"
type textarea "x"
type input "01"
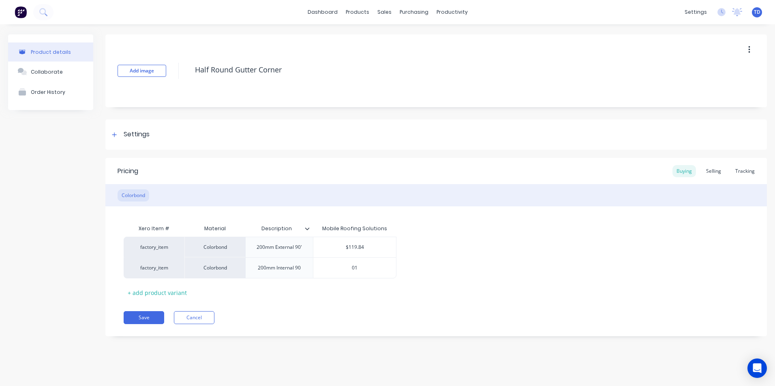
type textarea "x"
type input "0"
type textarea "x"
type input "1"
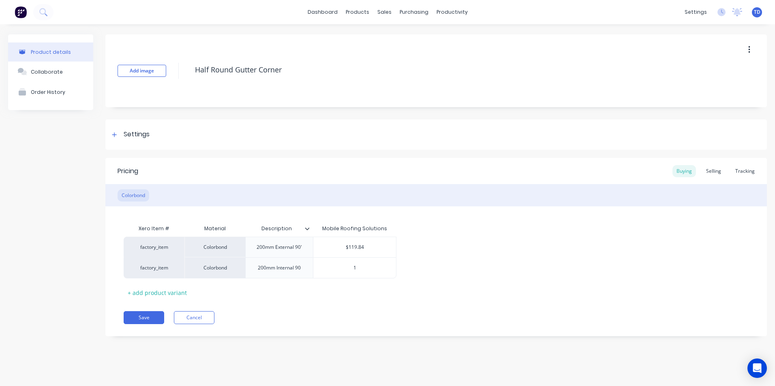
type textarea "x"
type input "11"
type textarea "x"
type input "119"
type textarea "x"
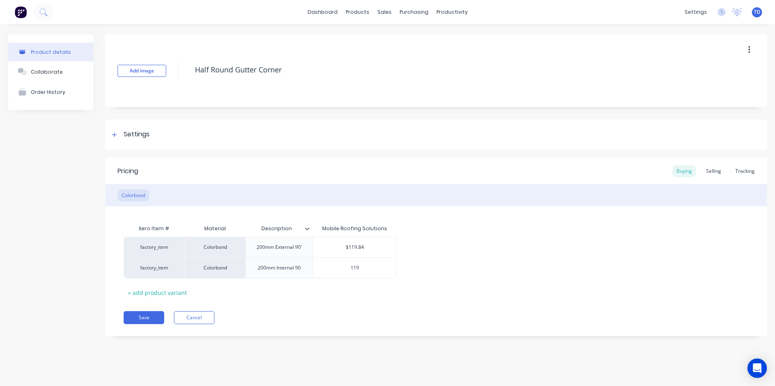
type input "119."
type textarea "x"
type input "119.8"
type textarea "x"
type input "119.84"
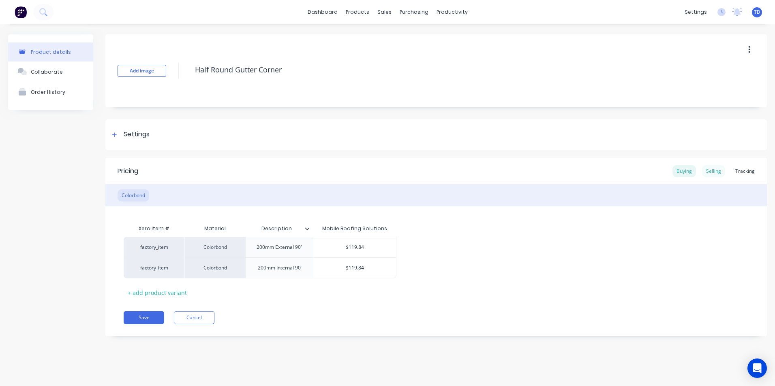
click at [712, 175] on div "Selling" at bounding box center [713, 171] width 23 height 12
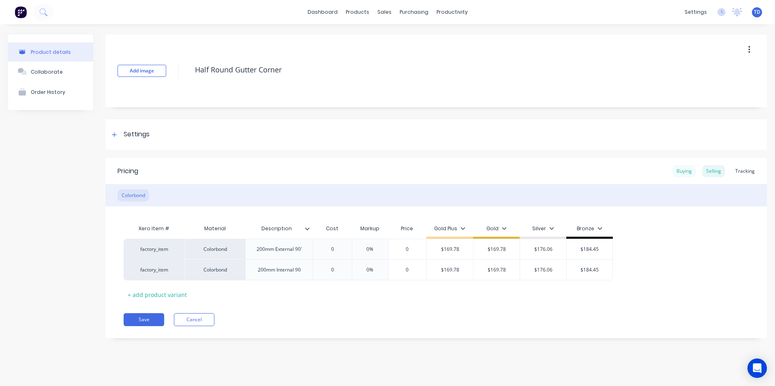
click at [679, 172] on div "Buying" at bounding box center [683, 171] width 23 height 12
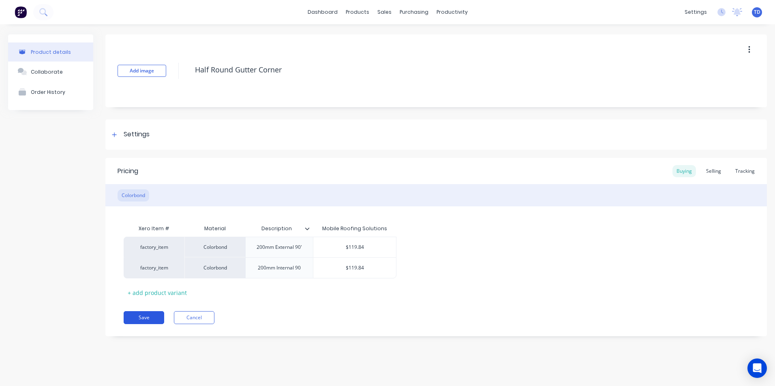
click at [149, 318] on button "Save" at bounding box center [144, 318] width 41 height 13
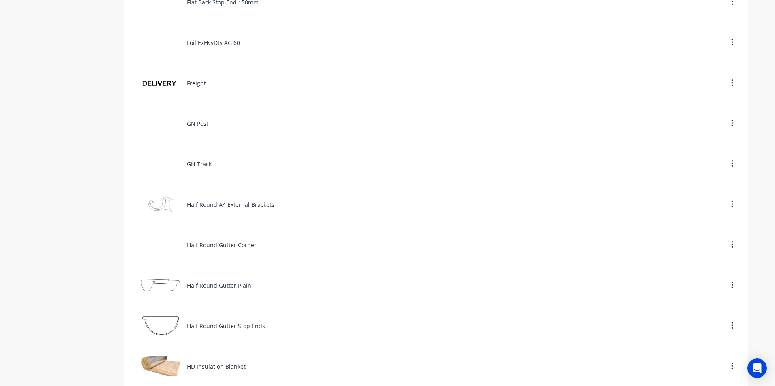
scroll to position [1377, 0]
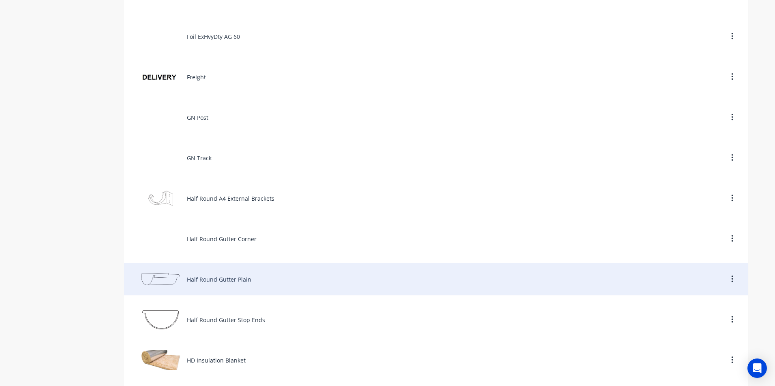
click at [240, 282] on div "Half Round Gutter Plain" at bounding box center [436, 279] width 624 height 32
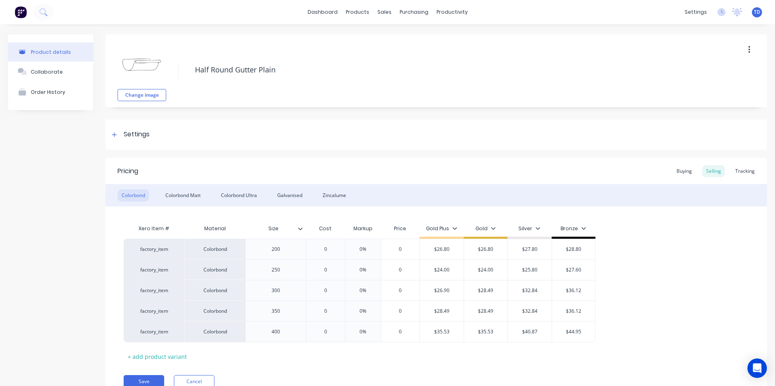
type textarea "x"
click at [678, 172] on div "Buying" at bounding box center [683, 171] width 23 height 12
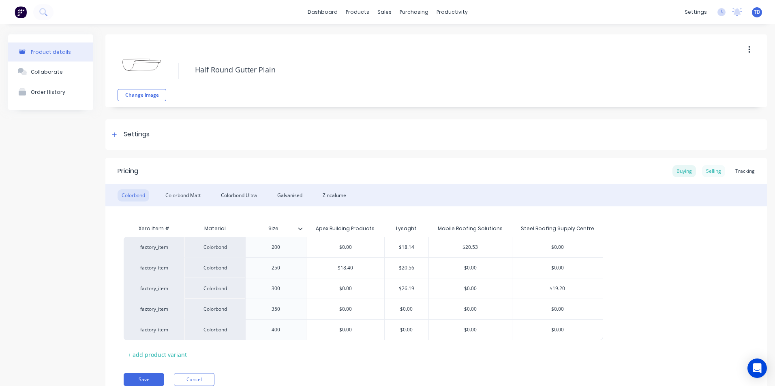
click at [713, 174] on div "Selling" at bounding box center [713, 171] width 23 height 12
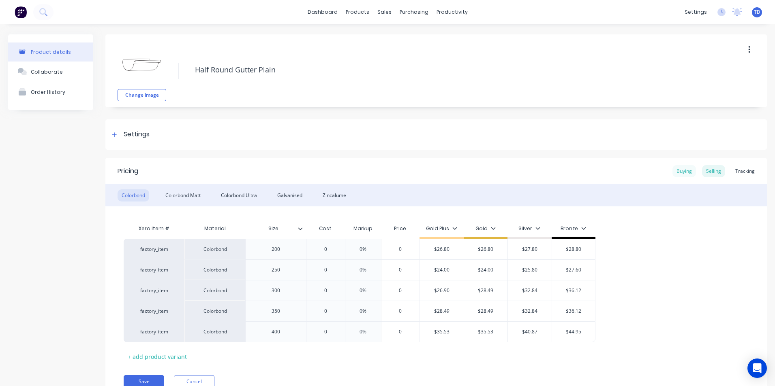
click at [681, 168] on div "Buying" at bounding box center [683, 171] width 23 height 12
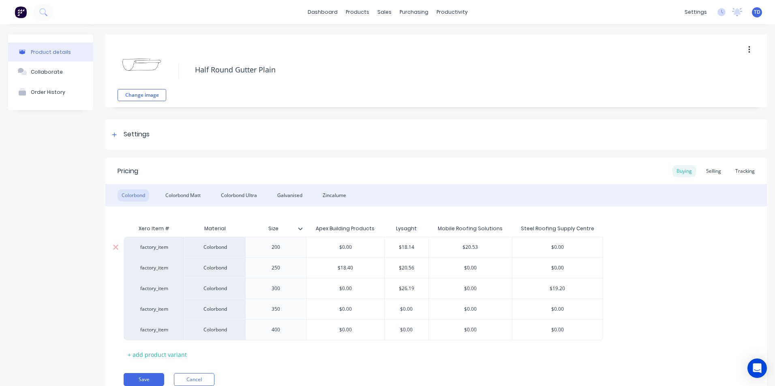
type input "$20.53"
click at [492, 244] on input "$20.53" at bounding box center [470, 247] width 83 height 7
type input "$18.14"
type textarea "x"
type input "2"
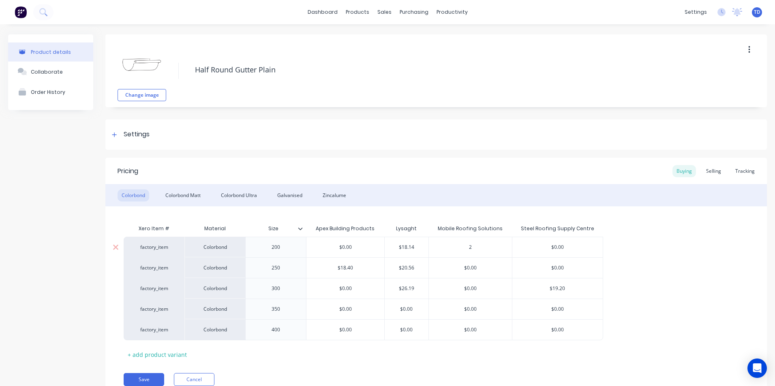
type textarea "x"
type input "21"
type textarea "x"
type input "21."
type textarea "x"
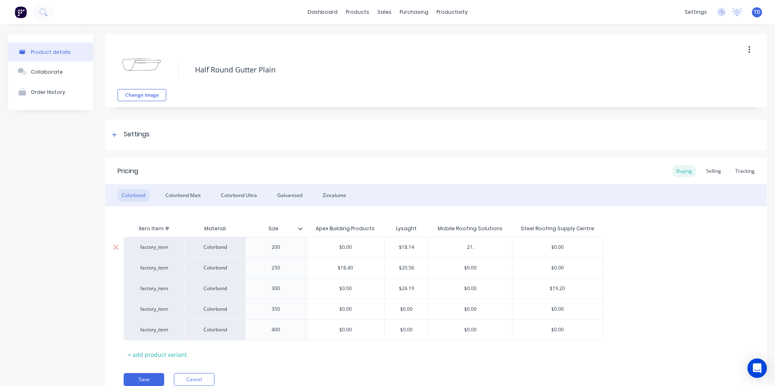
type input "21.5"
type textarea "x"
type input "21.52"
type input "$0.00"
type textarea "x"
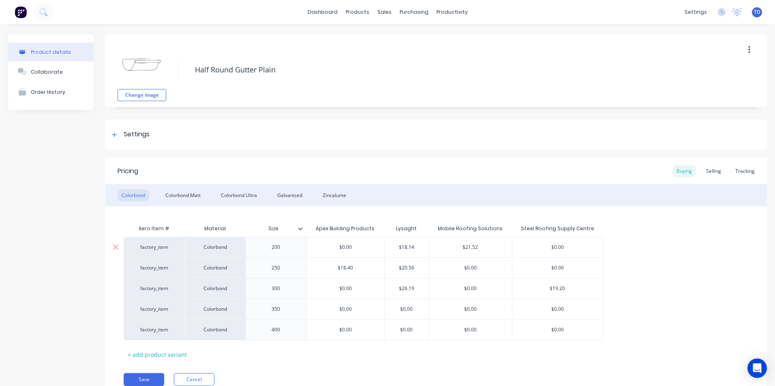
type input "$18.40"
type input "$20.56"
type input "$0.00"
type textarea "x"
type input "2"
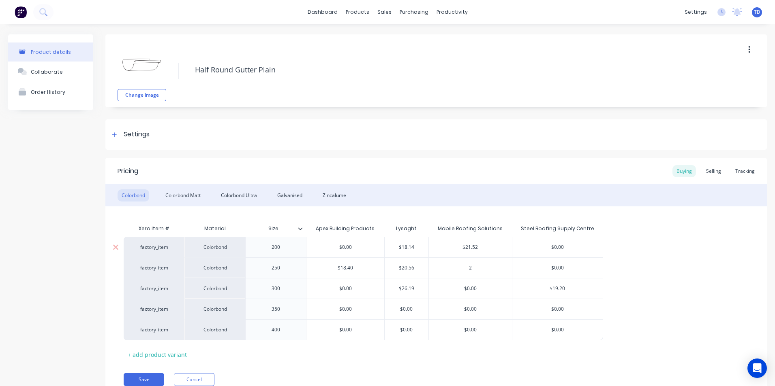
type textarea "x"
type input "22"
type textarea "x"
type input "22."
type textarea "x"
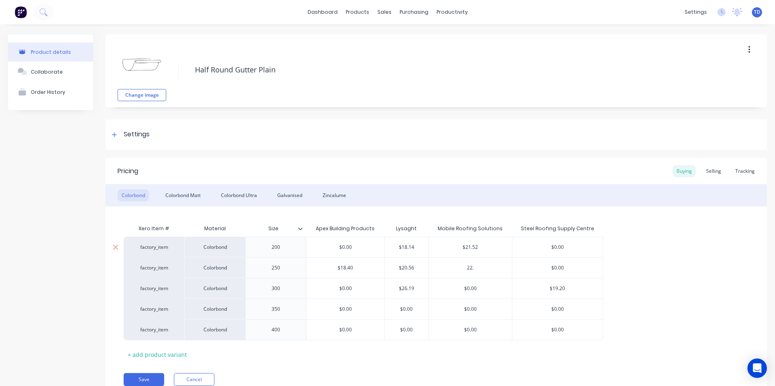
type input "22.0"
type textarea "x"
type input "22.03"
type input "$0.00"
type textarea "x"
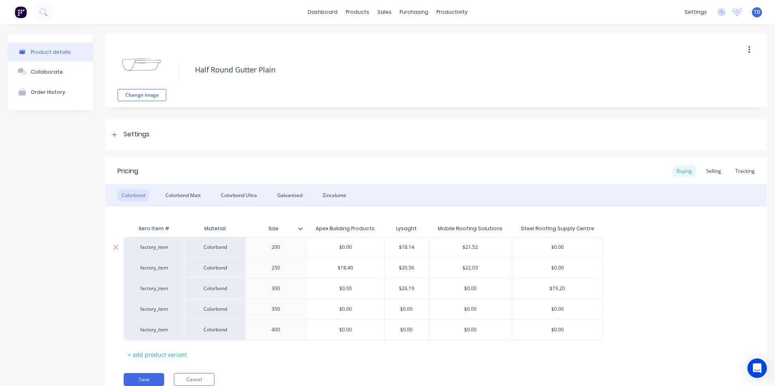
type input "$0.00"
type input "$26.19"
type input "$0.00"
type textarea "x"
type input "2"
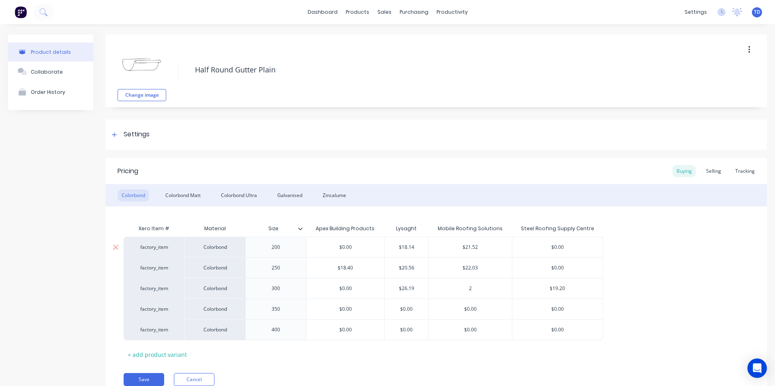
type textarea "x"
type input "28"
type textarea "x"
type input "28."
type textarea "x"
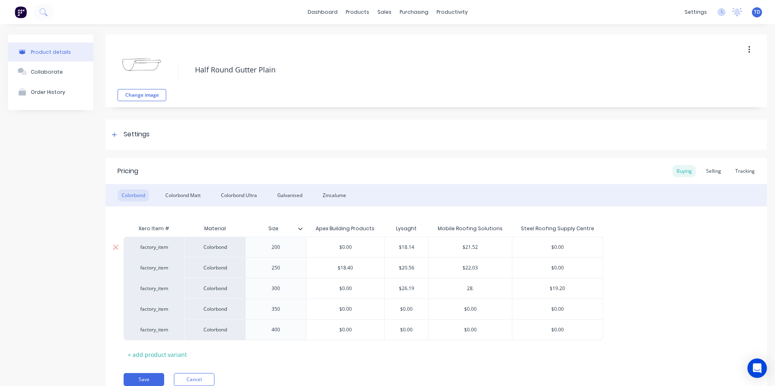
type input "28.9"
type textarea "x"
type input "28.91"
type input "$19.20"
click at [707, 171] on div "Selling" at bounding box center [713, 171] width 23 height 12
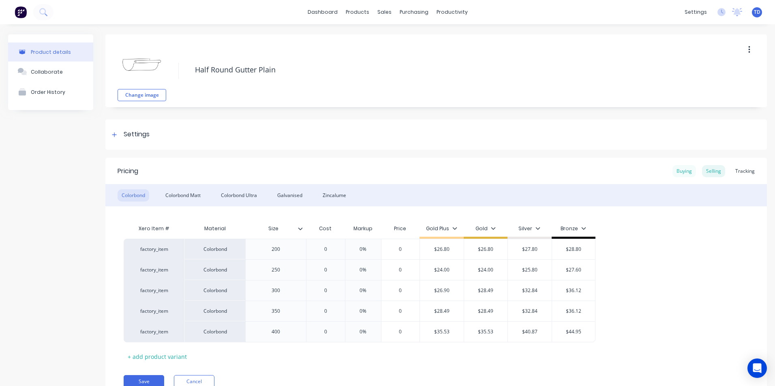
click at [675, 171] on div "Buying" at bounding box center [683, 171] width 23 height 12
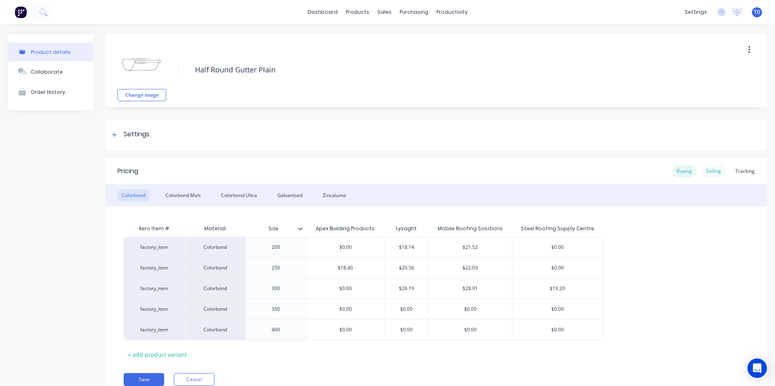
click at [708, 173] on div "Selling" at bounding box center [713, 171] width 23 height 12
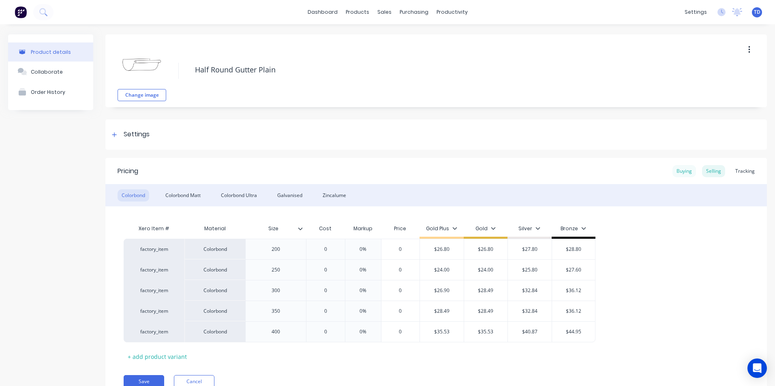
click at [683, 175] on div "Buying" at bounding box center [683, 171] width 23 height 12
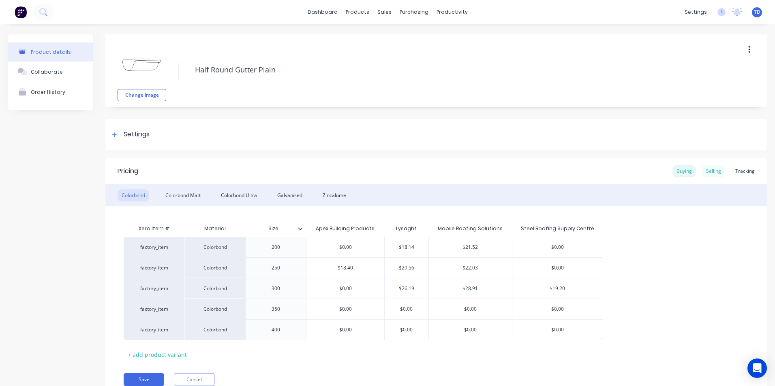
click at [702, 173] on div "Selling" at bounding box center [713, 171] width 23 height 12
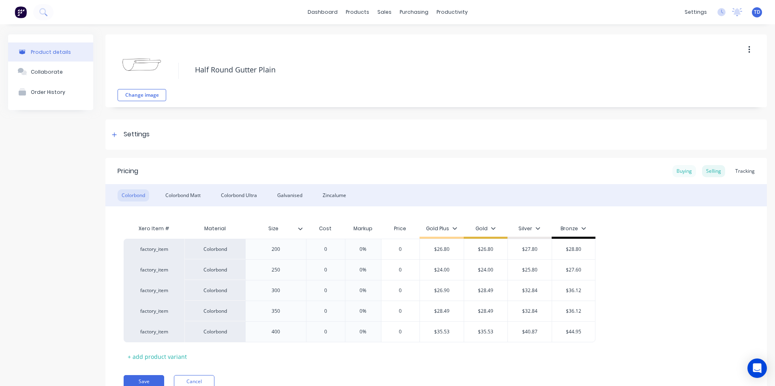
click at [674, 173] on div "Buying" at bounding box center [683, 171] width 23 height 12
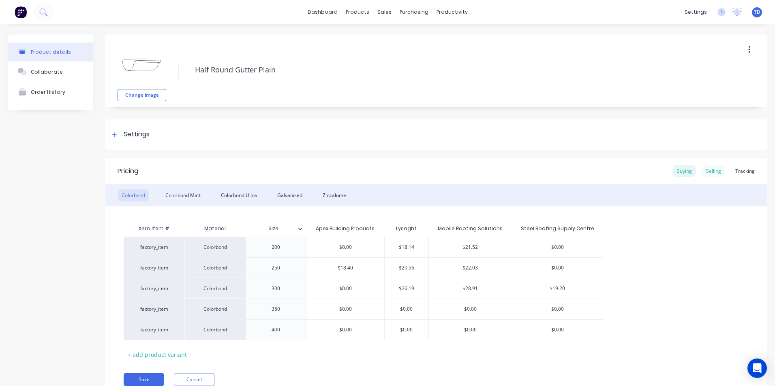
click at [706, 171] on div "Selling" at bounding box center [713, 171] width 23 height 12
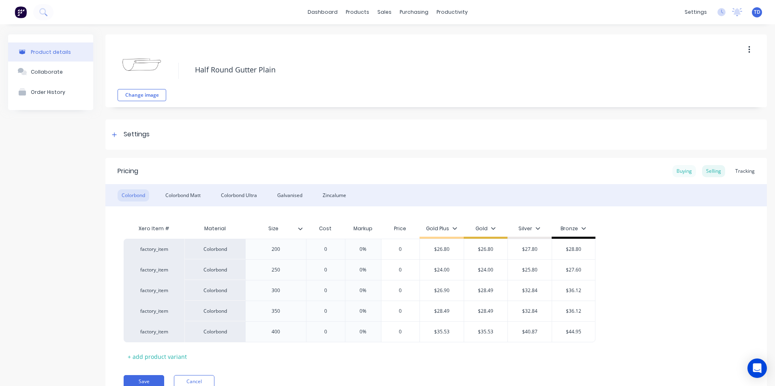
click at [675, 169] on div "Buying" at bounding box center [683, 171] width 23 height 12
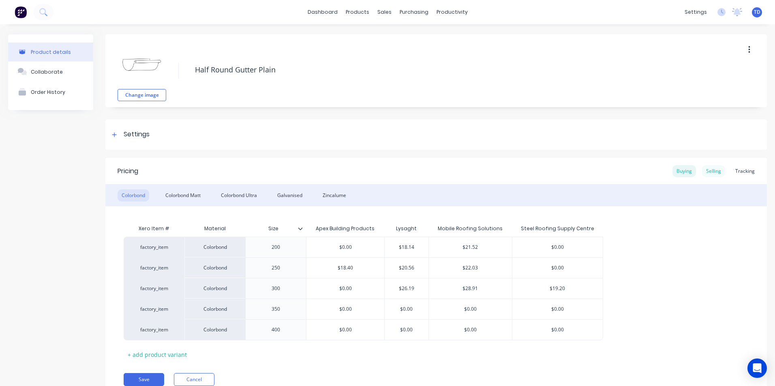
click at [703, 173] on div "Selling" at bounding box center [713, 171] width 23 height 12
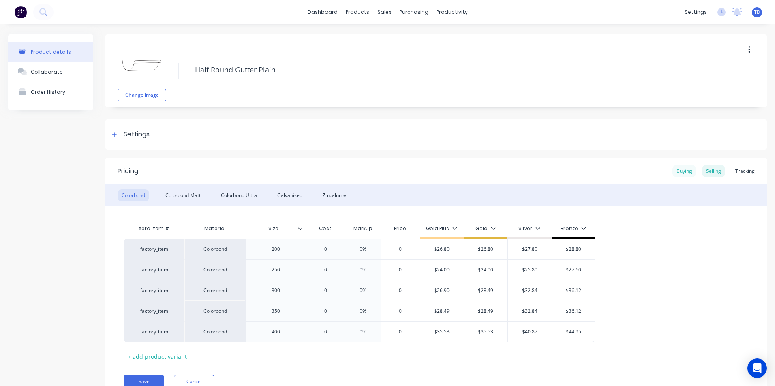
click at [679, 171] on div "Buying" at bounding box center [683, 171] width 23 height 12
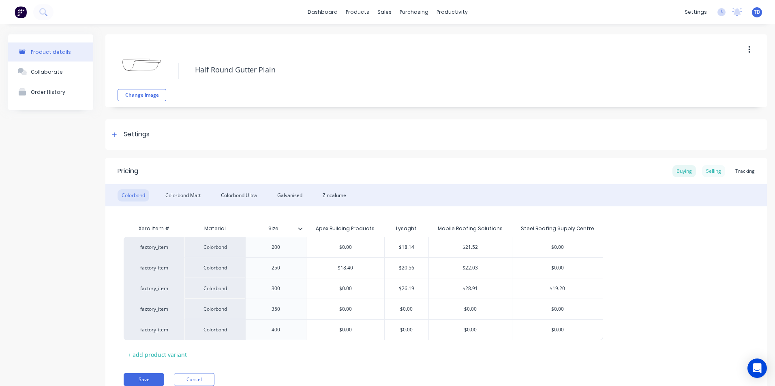
click at [705, 172] on div "Selling" at bounding box center [713, 171] width 23 height 12
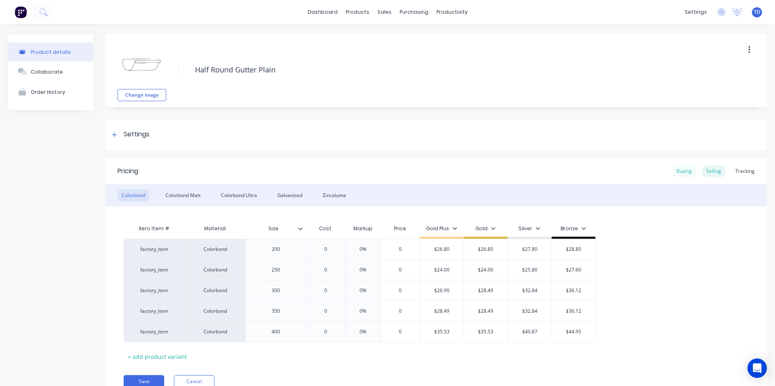
click at [683, 169] on div "Buying" at bounding box center [683, 171] width 23 height 12
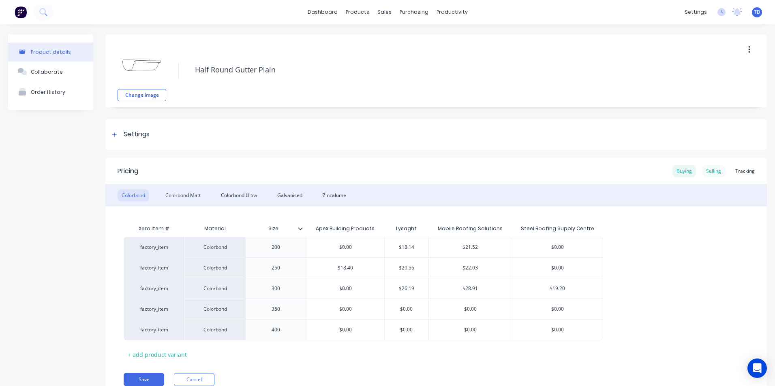
click at [707, 172] on div "Selling" at bounding box center [713, 171] width 23 height 12
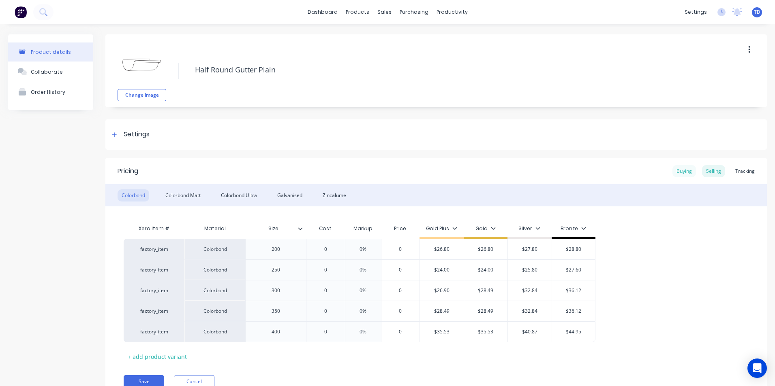
click at [673, 171] on div "Buying" at bounding box center [683, 171] width 23 height 12
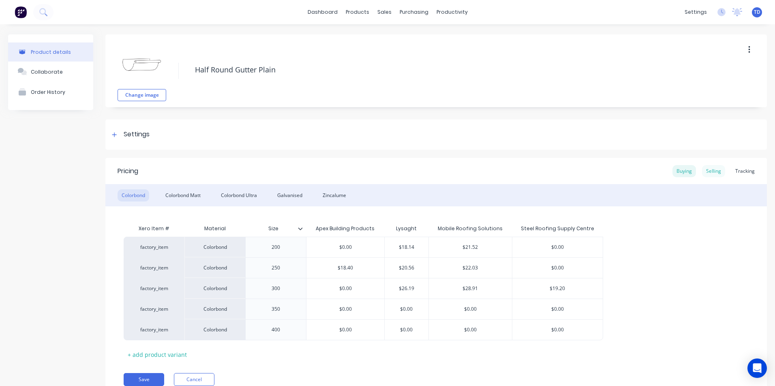
click at [704, 171] on div "Selling" at bounding box center [713, 171] width 23 height 12
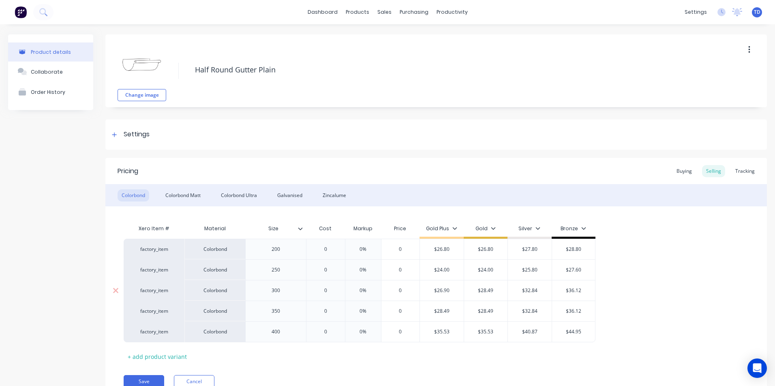
type input "$26.90"
click at [461, 293] on input "$26.90" at bounding box center [442, 290] width 44 height 7
type input "0"
type textarea "x"
type input "3"
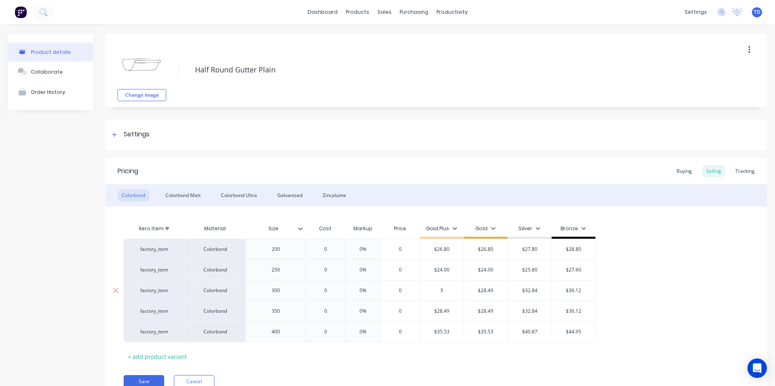
type textarea "x"
type input "37"
type input "$28.49"
type input "$37.00"
type textarea "x"
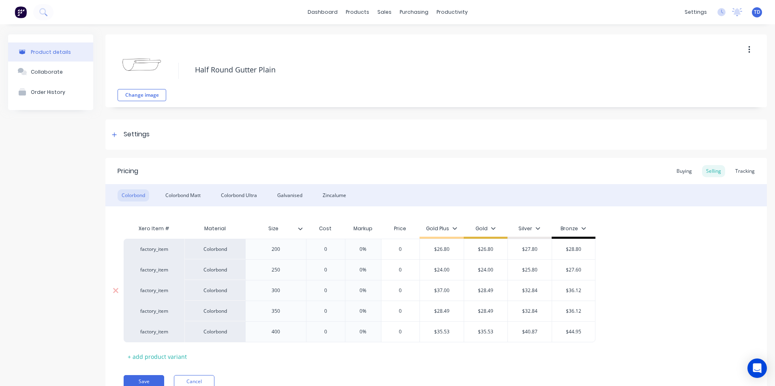
type input "3"
type textarea "x"
type input "38"
type textarea "x"
type input "38."
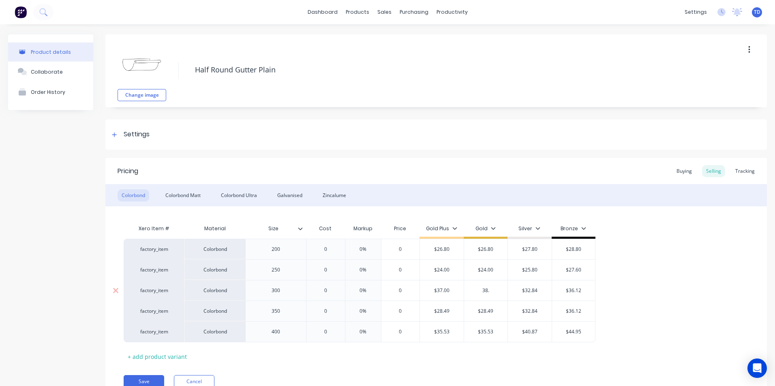
type textarea "x"
type input "38.5"
type textarea "x"
type input "38.50"
type input "$32.84"
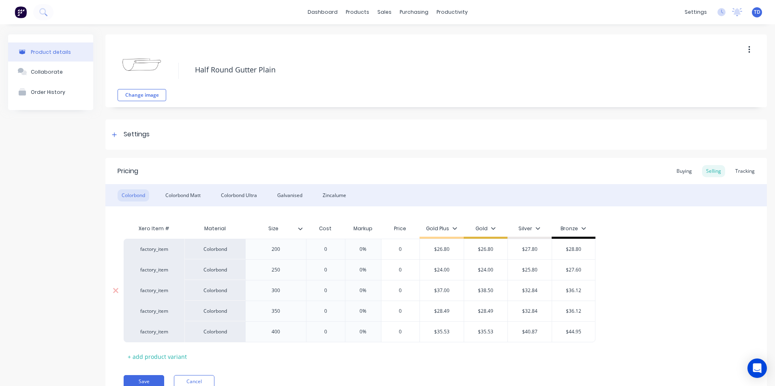
type input "$38.50"
type textarea "x"
type input "4"
type textarea "x"
type input "40"
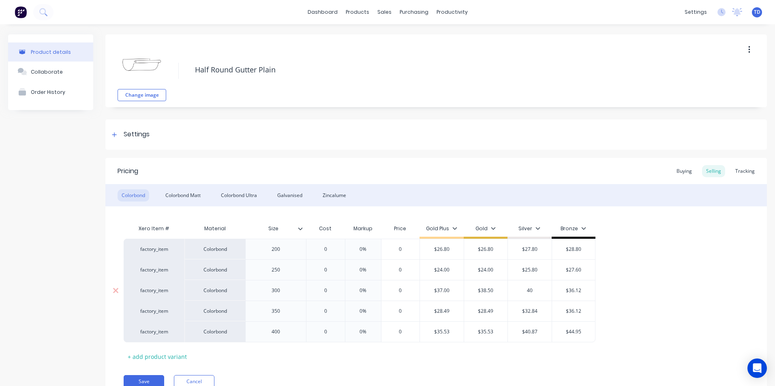
type textarea "x"
click at [196, 196] on div "Colorbond Matt" at bounding box center [182, 196] width 43 height 12
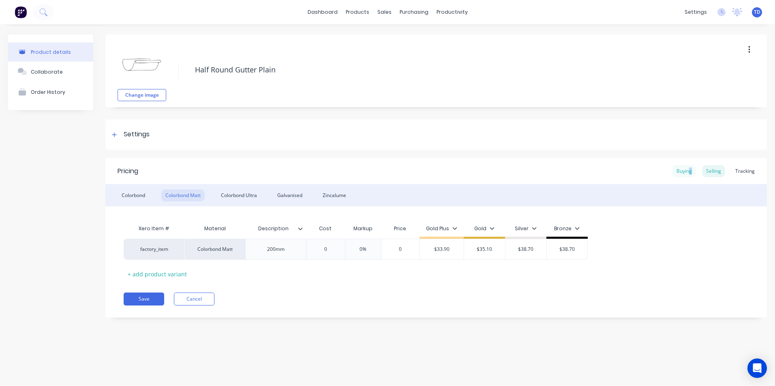
click at [692, 174] on div "Buying" at bounding box center [683, 171] width 23 height 12
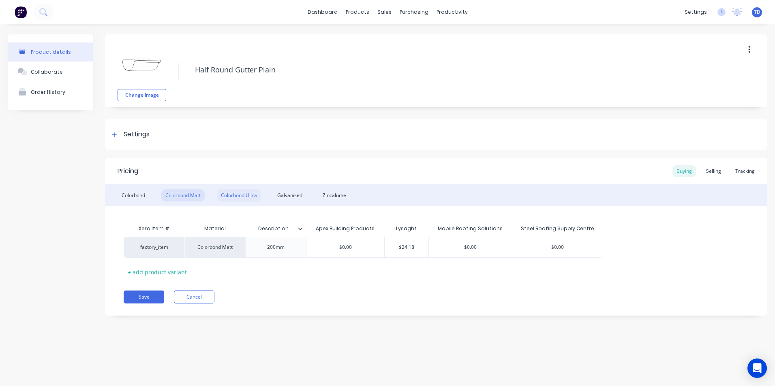
click at [237, 195] on div "Colorbond Ultra" at bounding box center [239, 196] width 44 height 12
click at [301, 197] on div "Galvanised" at bounding box center [289, 196] width 33 height 12
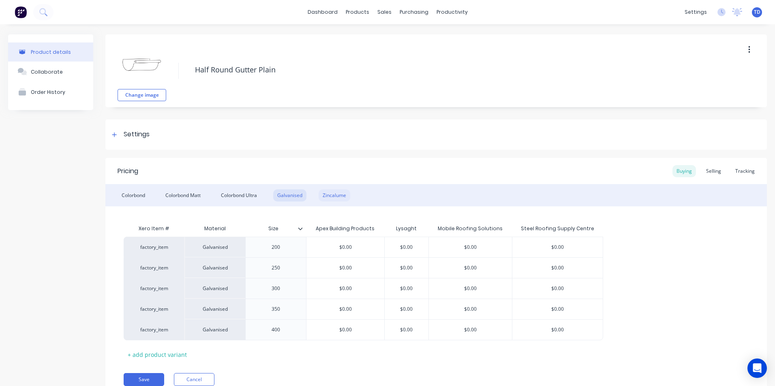
click at [336, 194] on div "Zincalume" at bounding box center [334, 196] width 32 height 12
click at [480, 249] on input "$0.00" at bounding box center [470, 247] width 83 height 7
click at [712, 171] on div "Selling" at bounding box center [713, 171] width 23 height 12
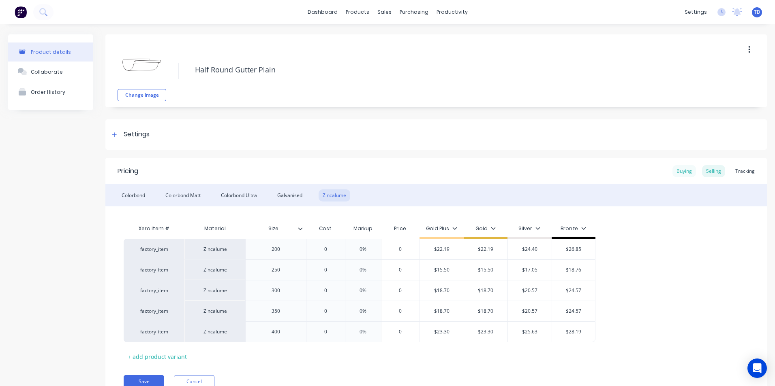
click at [674, 172] on div "Buying" at bounding box center [683, 171] width 23 height 12
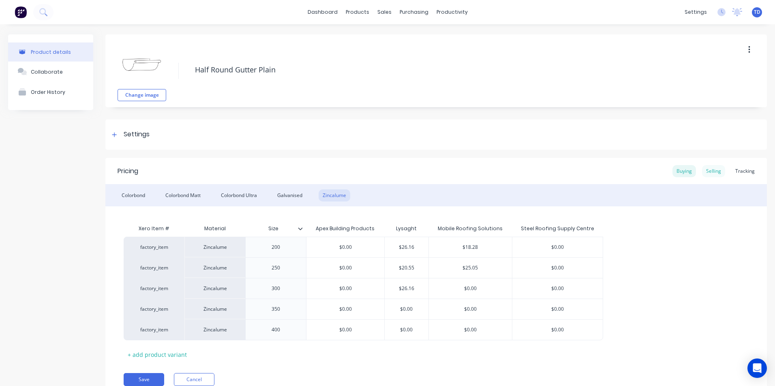
click at [709, 172] on div "Selling" at bounding box center [713, 171] width 23 height 12
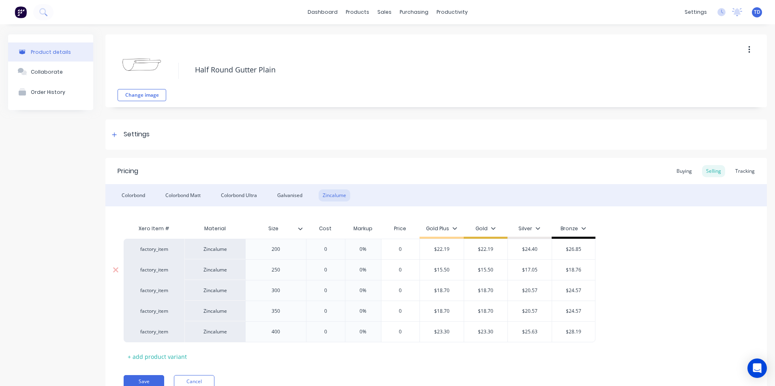
click at [449, 269] on input "$15.50" at bounding box center [442, 270] width 44 height 7
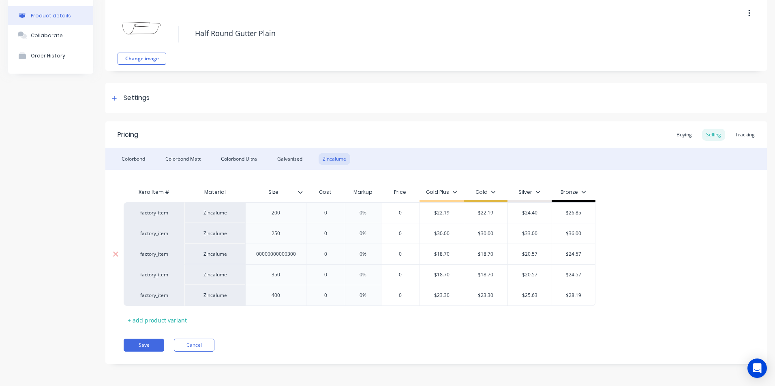
scroll to position [36, 0]
click at [291, 322] on div "Xero Item # Material Size Cost Markup Price Gold Plus Gold Silver Bronze factor…" at bounding box center [436, 255] width 625 height 143
click at [678, 137] on div "Buying" at bounding box center [683, 135] width 23 height 12
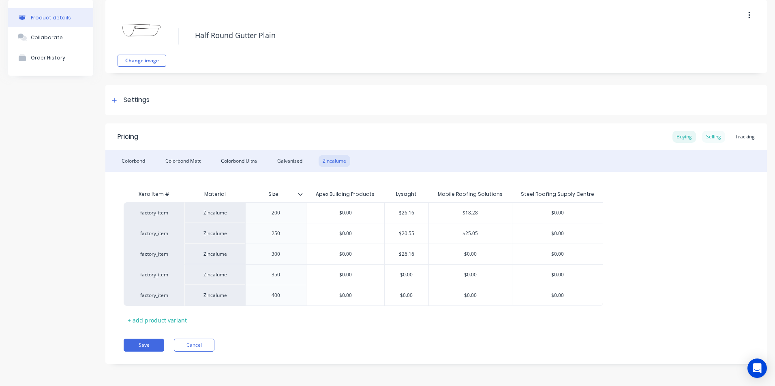
click at [709, 138] on div "Selling" at bounding box center [713, 137] width 23 height 12
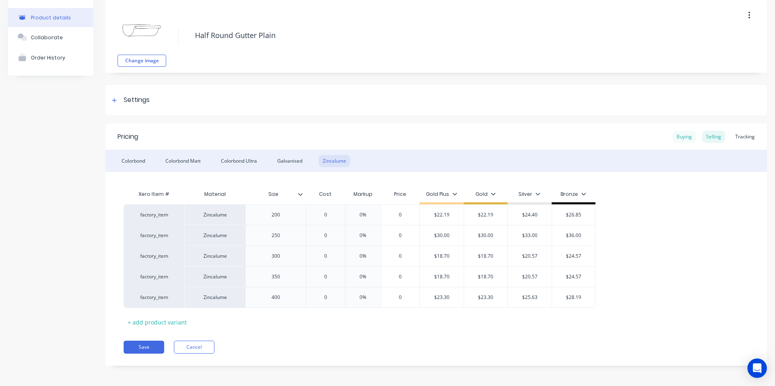
click at [682, 137] on div "Buying" at bounding box center [683, 137] width 23 height 12
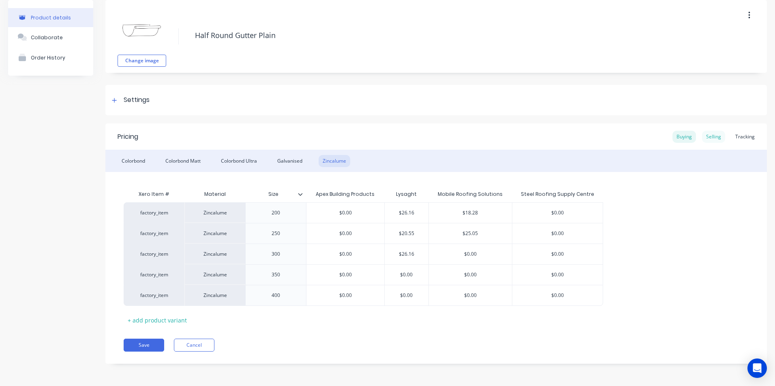
click at [703, 138] on div "Selling" at bounding box center [713, 137] width 23 height 12
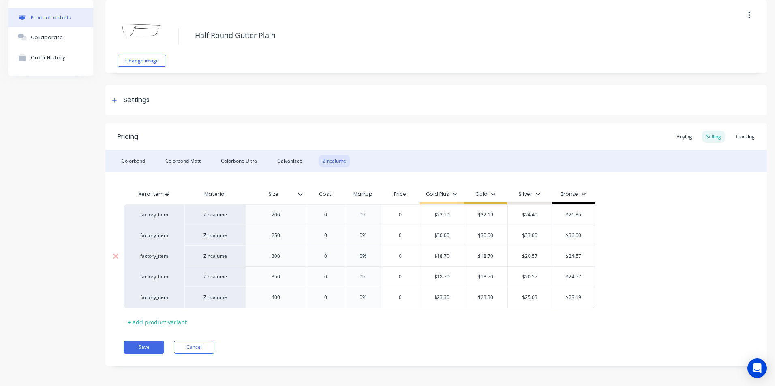
click at [456, 260] on input "$18.70" at bounding box center [442, 256] width 44 height 7
click at [673, 135] on div "Buying" at bounding box center [683, 137] width 23 height 12
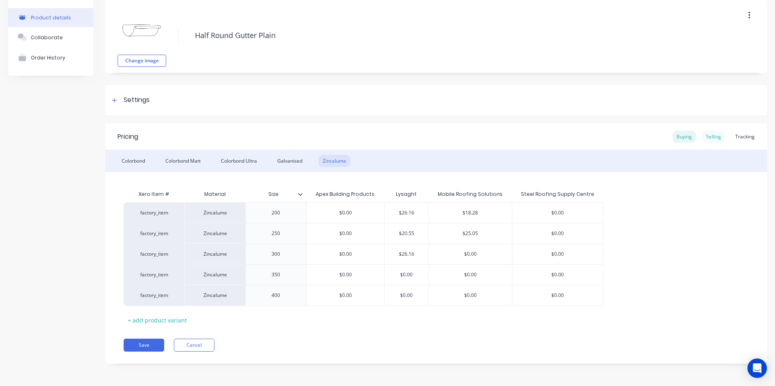
click at [714, 141] on div "Selling" at bounding box center [713, 137] width 23 height 12
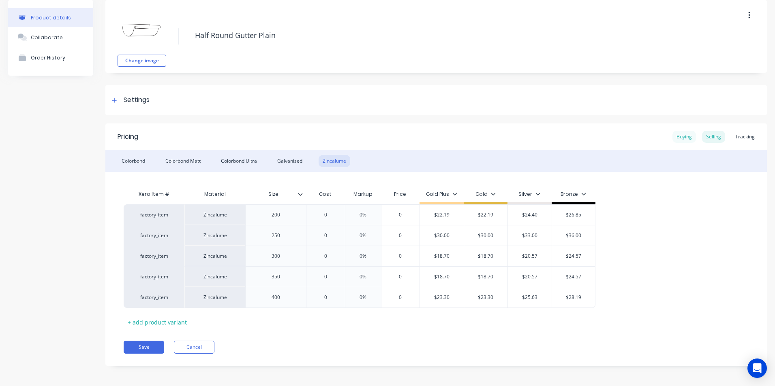
click at [680, 141] on div "Buying" at bounding box center [683, 137] width 23 height 12
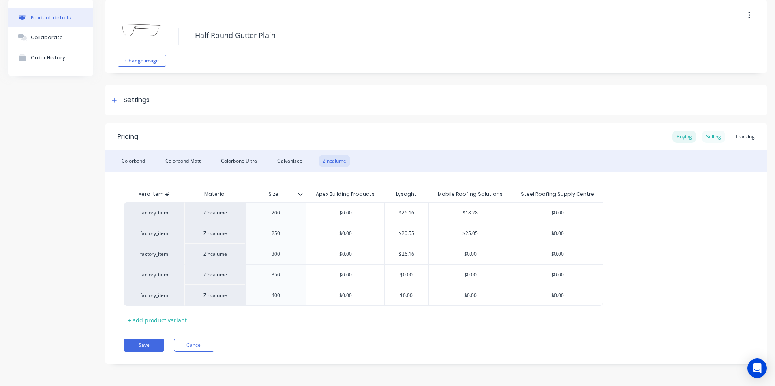
click at [709, 139] on div "Selling" at bounding box center [713, 137] width 23 height 12
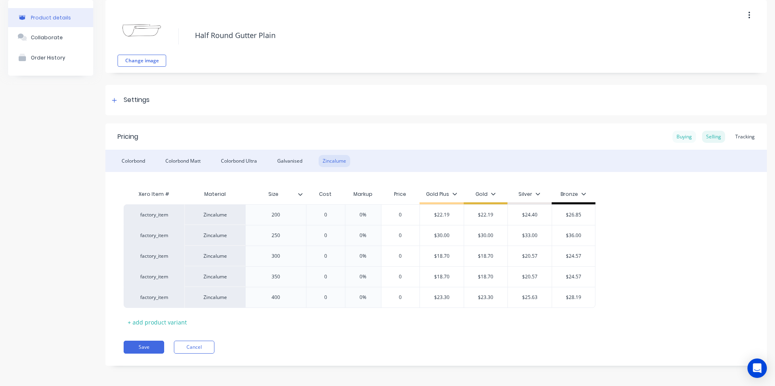
click at [685, 138] on div "Buying" at bounding box center [683, 137] width 23 height 12
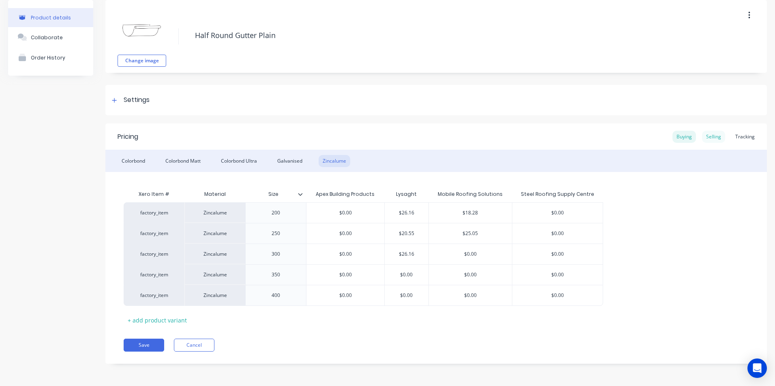
click at [702, 137] on div "Selling" at bounding box center [713, 137] width 23 height 12
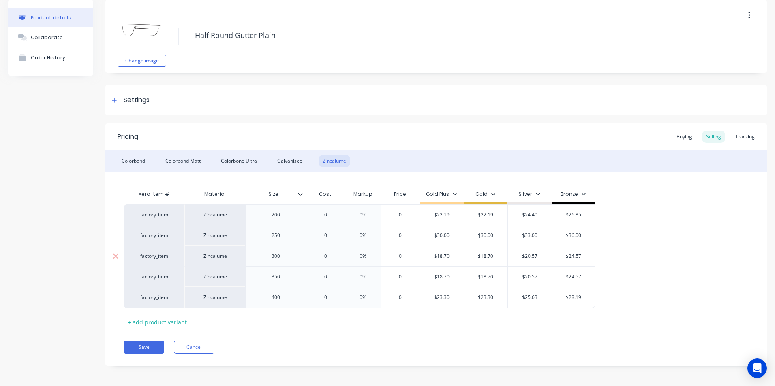
click at [451, 256] on input "$18.70" at bounding box center [442, 256] width 44 height 7
click at [147, 344] on button "Save" at bounding box center [144, 347] width 41 height 13
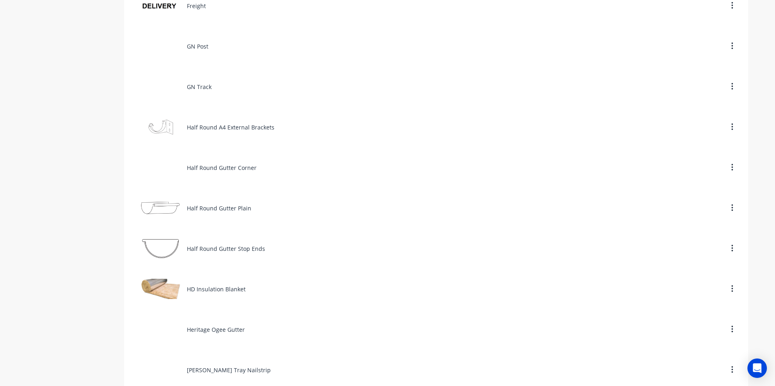
scroll to position [1499, 0]
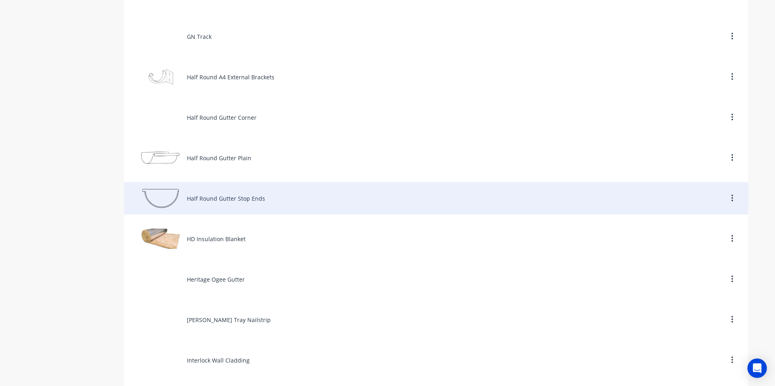
click at [222, 204] on div "Half Round Gutter Stop Ends" at bounding box center [436, 198] width 624 height 32
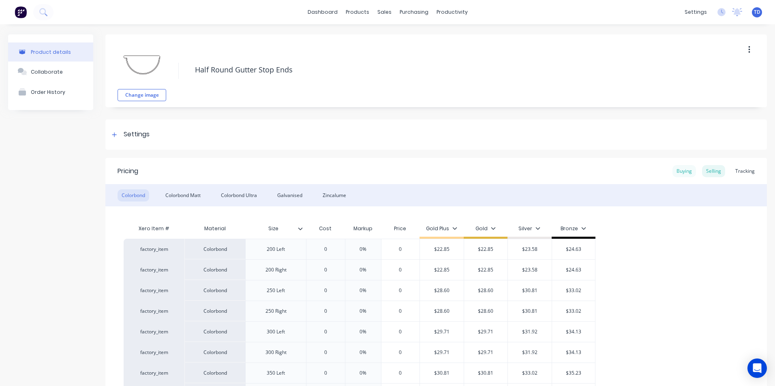
click at [681, 172] on div "Buying" at bounding box center [683, 171] width 23 height 12
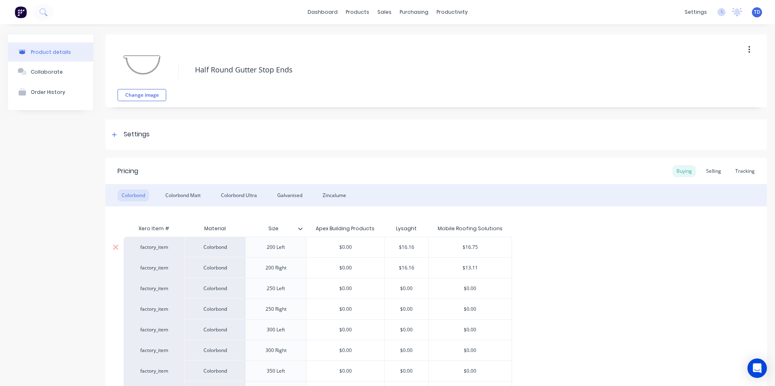
click at [493, 245] on input "$16.75" at bounding box center [470, 247] width 83 height 7
click at [704, 173] on div "Selling" at bounding box center [713, 171] width 23 height 12
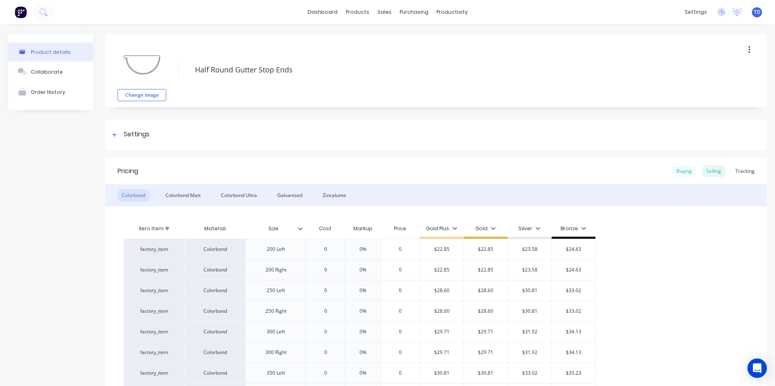
click at [677, 173] on div "Buying" at bounding box center [683, 171] width 23 height 12
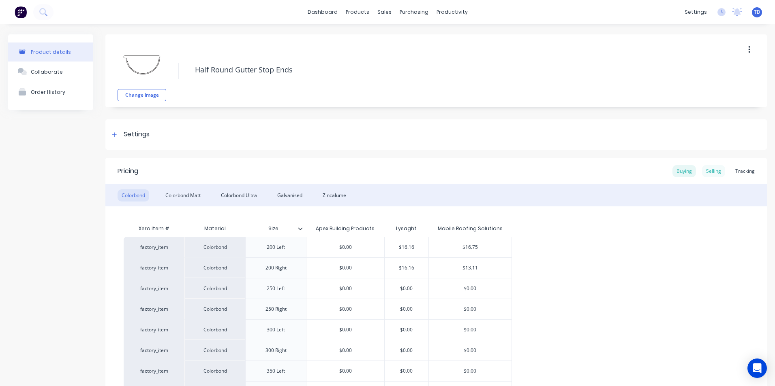
click at [705, 172] on div "Selling" at bounding box center [713, 171] width 23 height 12
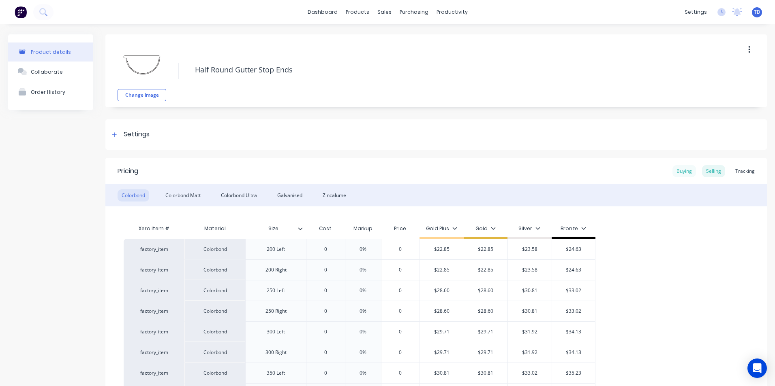
click at [681, 173] on div "Buying" at bounding box center [683, 171] width 23 height 12
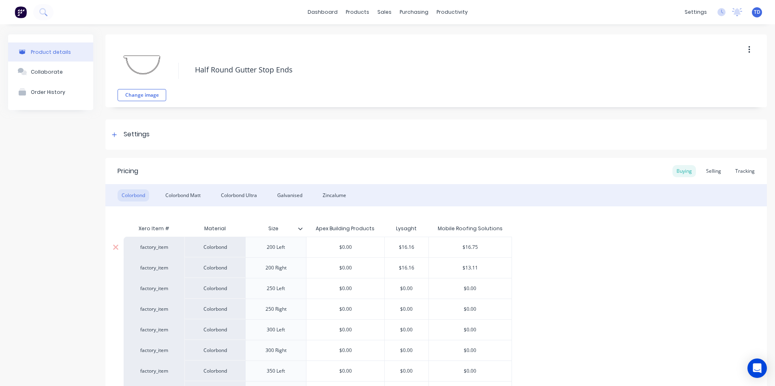
click at [500, 248] on input "$16.75" at bounding box center [470, 247] width 83 height 7
click at [713, 172] on div "Selling" at bounding box center [713, 171] width 23 height 12
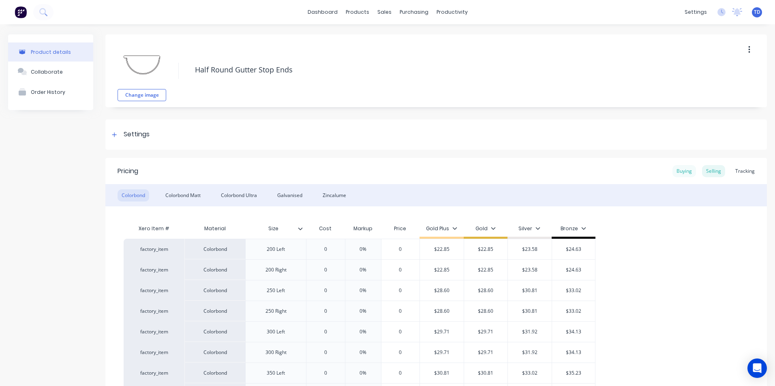
click at [686, 172] on div "Buying" at bounding box center [683, 171] width 23 height 12
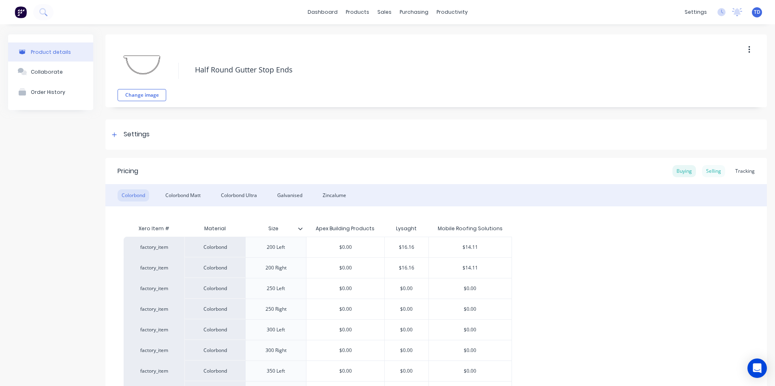
click at [710, 174] on div "Selling" at bounding box center [713, 171] width 23 height 12
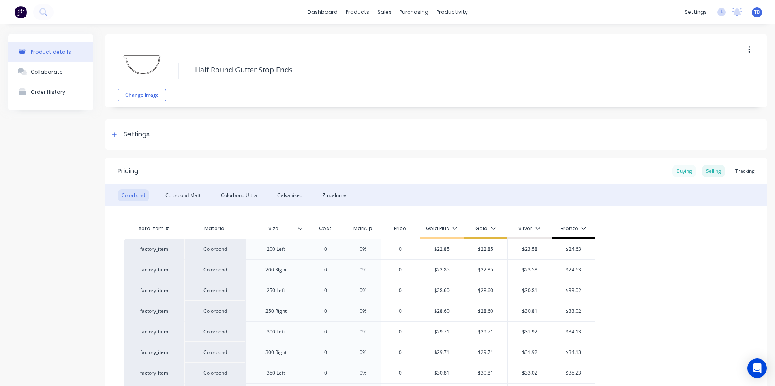
click at [683, 173] on div "Buying" at bounding box center [683, 171] width 23 height 12
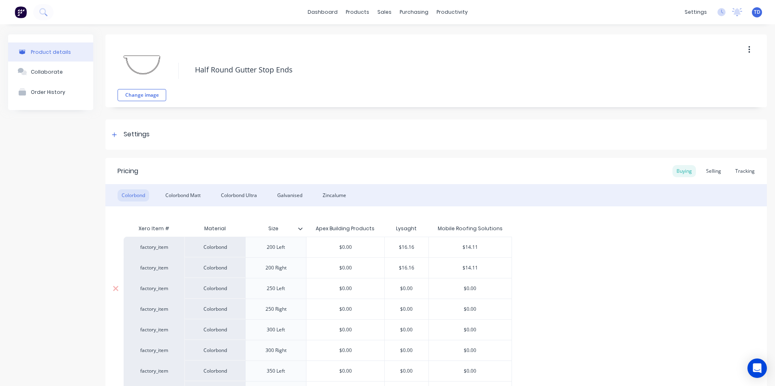
click at [490, 287] on input "$0.00" at bounding box center [470, 288] width 83 height 7
click at [711, 174] on div "Selling" at bounding box center [713, 171] width 23 height 12
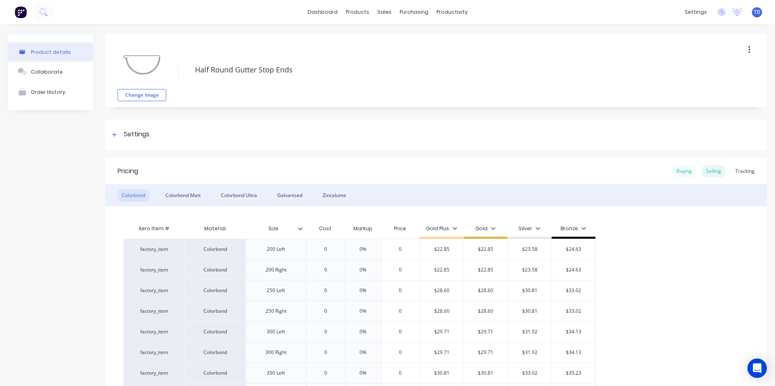
click at [680, 169] on div "Buying" at bounding box center [683, 171] width 23 height 12
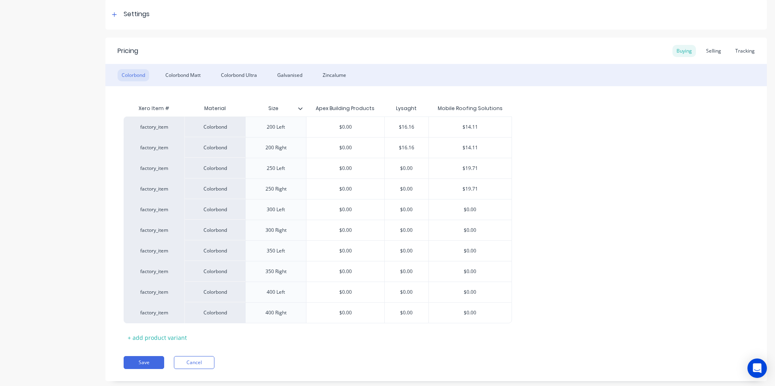
scroll to position [122, 0]
click at [490, 210] on input "$0.00" at bounding box center [470, 208] width 83 height 7
click at [490, 210] on input "text" at bounding box center [470, 208] width 83 height 7
click at [401, 341] on div "Xero Item # Material Size Apex Building Products Lysaght Mobile Roofing Solutio…" at bounding box center [436, 221] width 625 height 244
click at [335, 73] on div "Zincalume" at bounding box center [334, 74] width 32 height 12
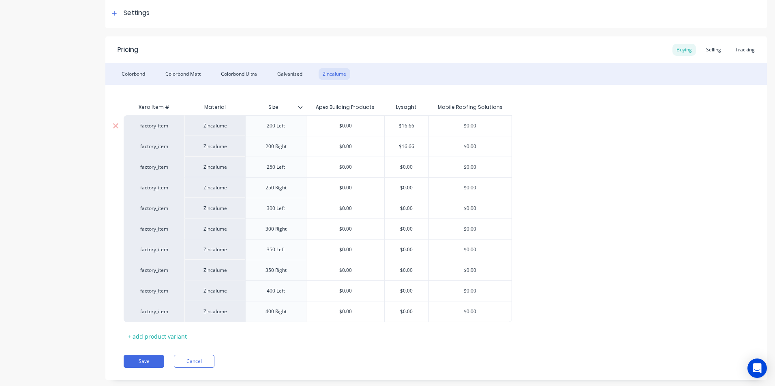
click at [492, 130] on div "$0.00" at bounding box center [470, 126] width 83 height 20
click at [713, 52] on div "Selling" at bounding box center [713, 50] width 23 height 12
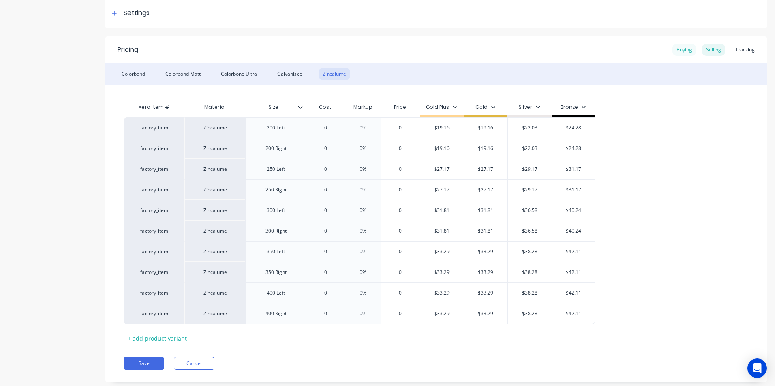
click at [683, 50] on div "Buying" at bounding box center [683, 50] width 23 height 12
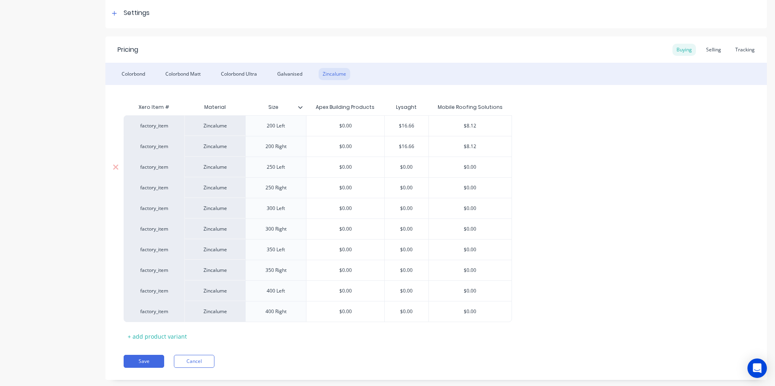
click at [487, 167] on input "$0.00" at bounding box center [470, 167] width 83 height 7
click at [538, 186] on div "factory_item Zincalume 200 Left $0.00 $16.66 $8.12 factory_item Zincalume 200 R…" at bounding box center [436, 218] width 625 height 207
click at [145, 362] on button "Save" at bounding box center [144, 361] width 41 height 13
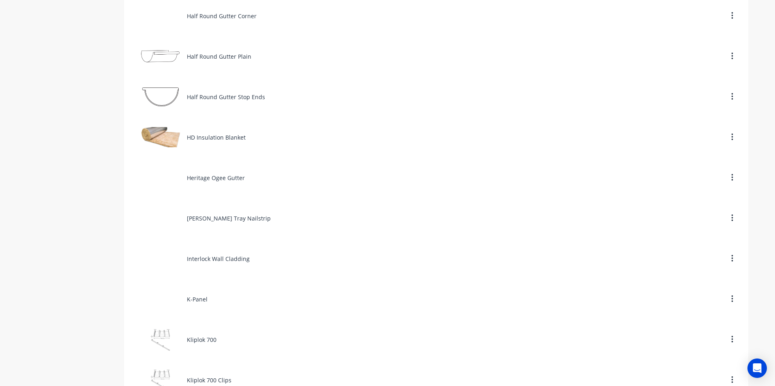
scroll to position [1620, 0]
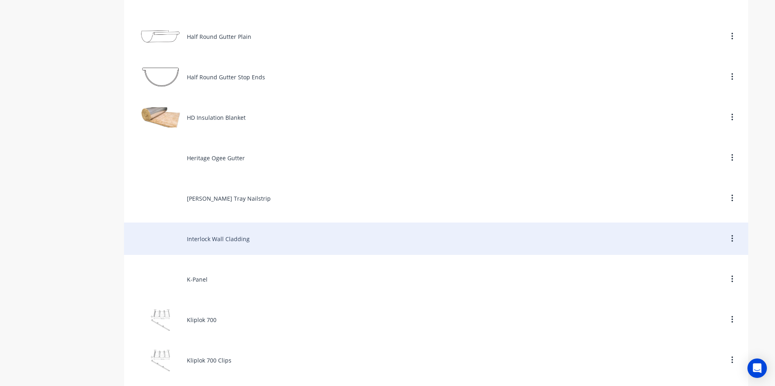
click at [209, 239] on div "Interlock Wall Cladding" at bounding box center [436, 239] width 624 height 32
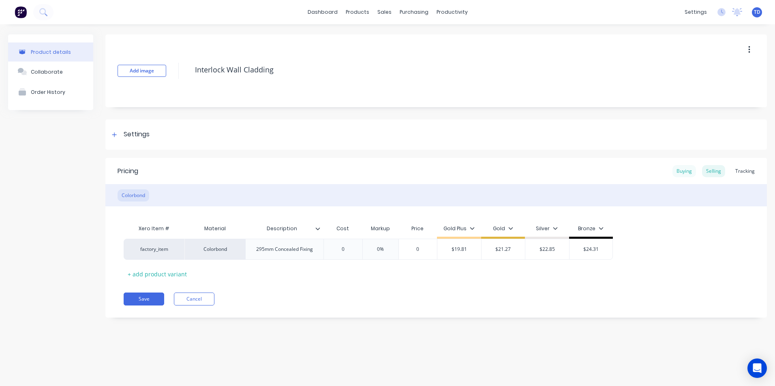
click at [689, 171] on div "Buying" at bounding box center [683, 171] width 23 height 12
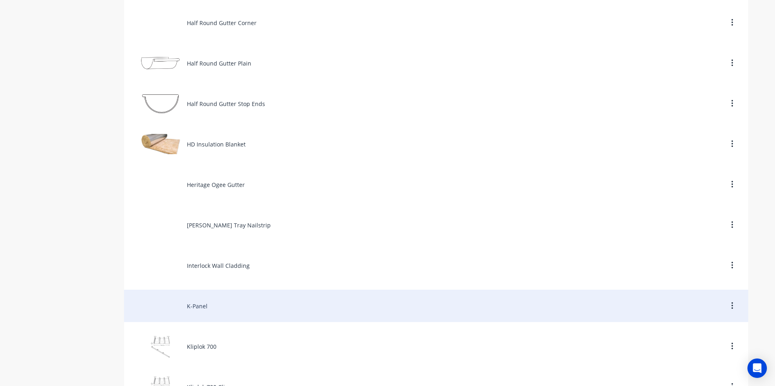
scroll to position [1620, 0]
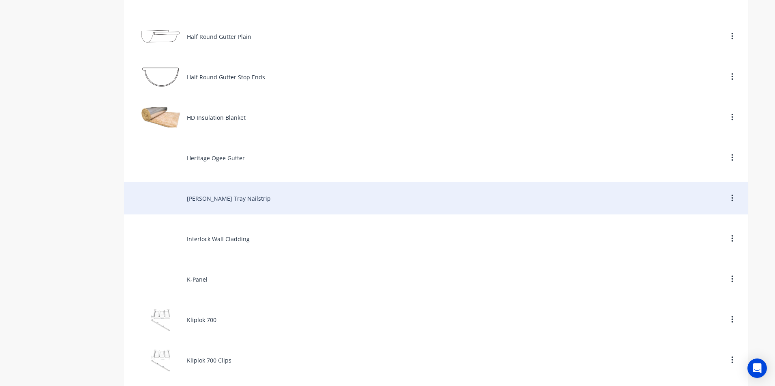
click at [213, 203] on div "Hiland Tray Nailstrip" at bounding box center [436, 198] width 624 height 32
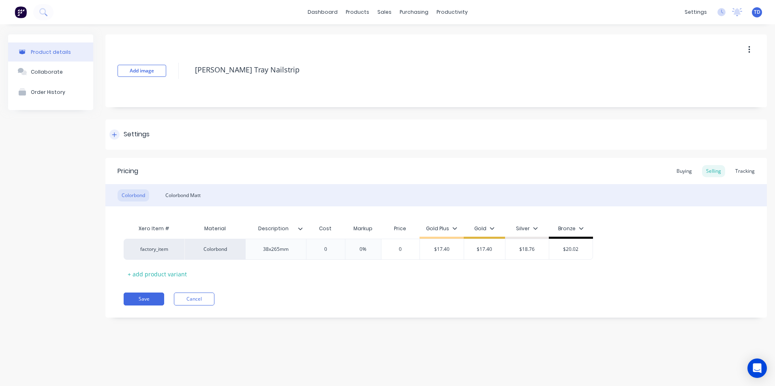
click at [117, 134] on icon at bounding box center [114, 135] width 5 height 6
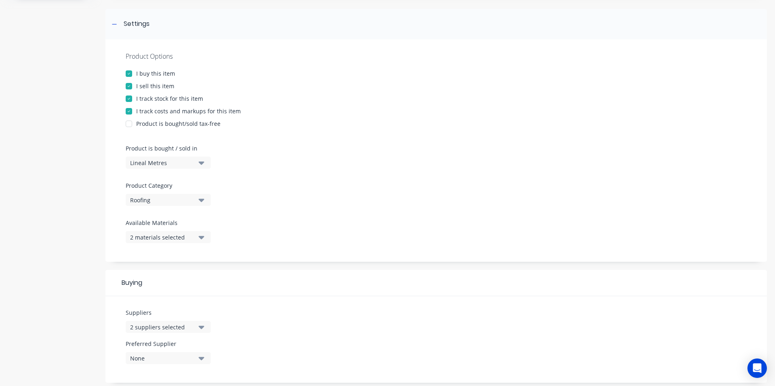
scroll to position [122, 0]
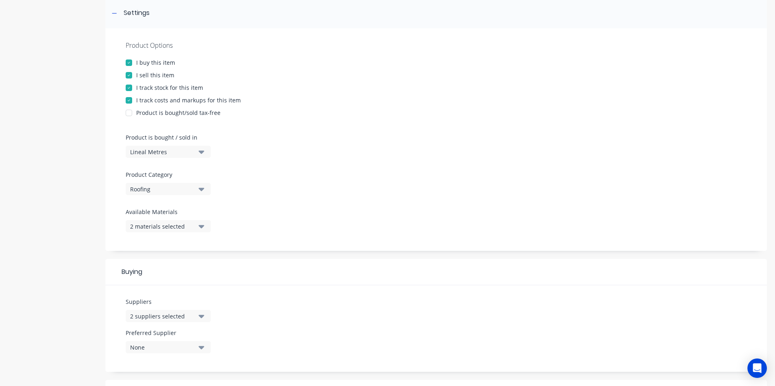
click at [196, 317] on button "2 suppliers selected" at bounding box center [168, 316] width 85 height 12
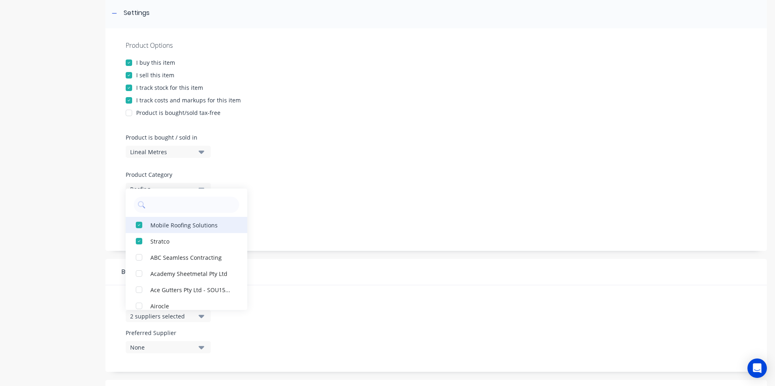
click at [139, 225] on div "button" at bounding box center [139, 225] width 16 height 16
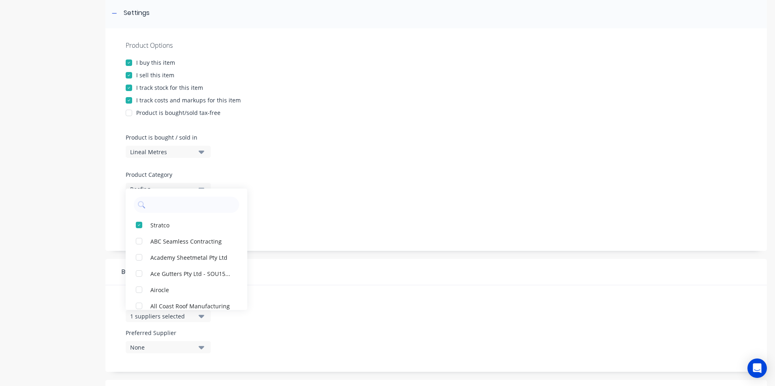
click at [339, 308] on div "Suppliers 1 suppliers selected Stratco ABC Seamless Contracting Academy Sheetme…" at bounding box center [435, 329] width 661 height 87
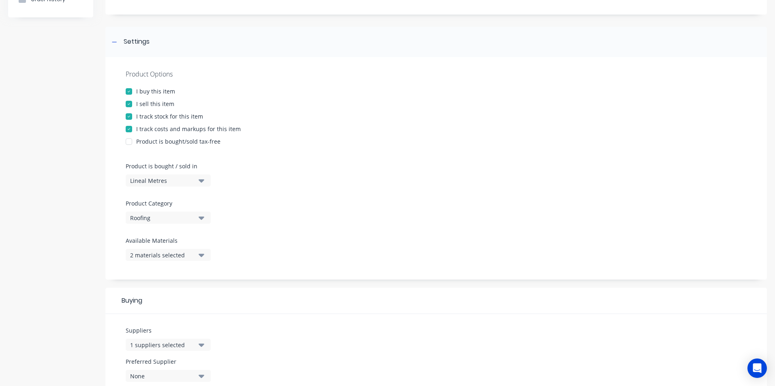
scroll to position [0, 0]
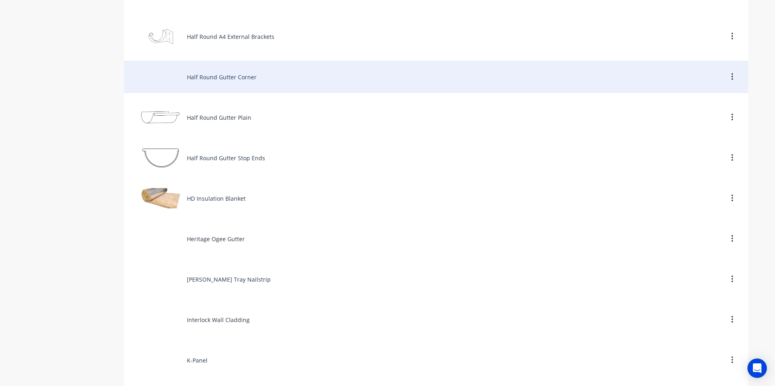
scroll to position [1580, 0]
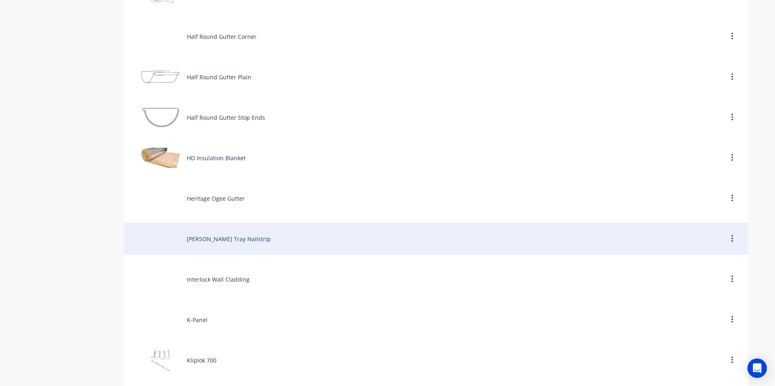
click at [228, 237] on div "Hiland Tray Nailstrip" at bounding box center [436, 239] width 624 height 32
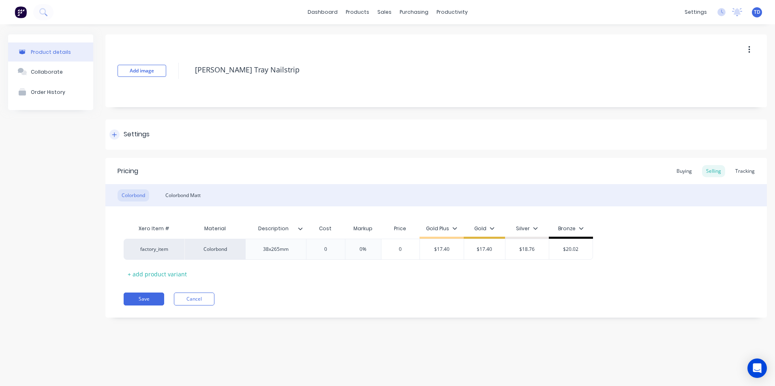
click at [117, 131] on div at bounding box center [114, 135] width 10 height 10
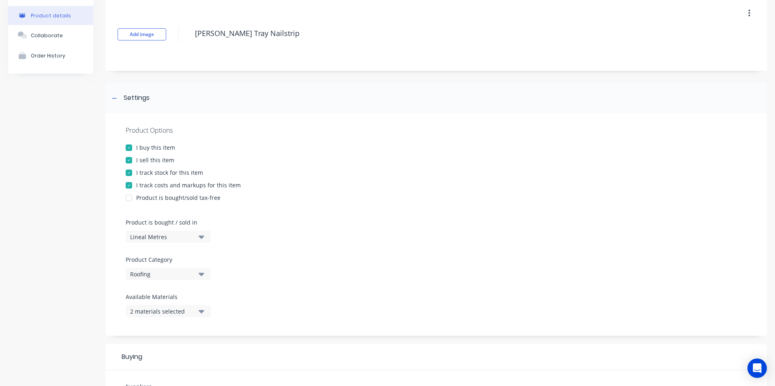
scroll to position [203, 0]
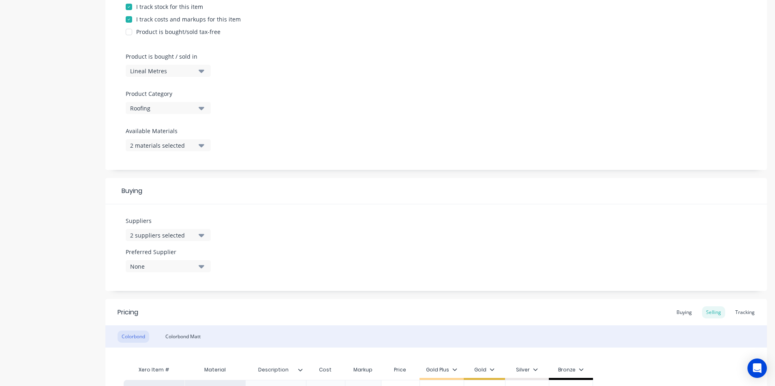
click at [175, 232] on div "2 suppliers selected" at bounding box center [162, 235] width 65 height 9
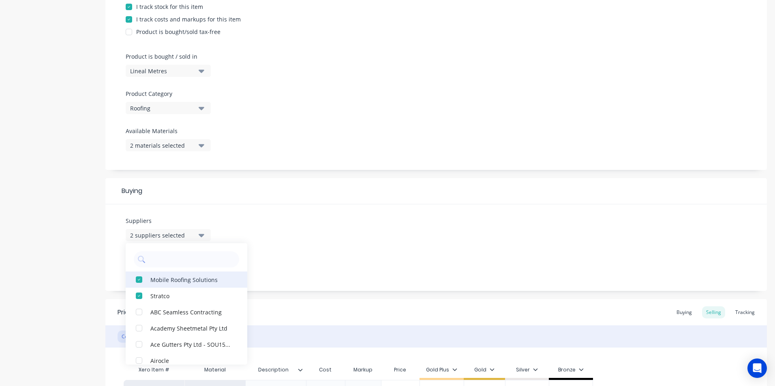
click at [139, 281] on div "button" at bounding box center [139, 280] width 16 height 16
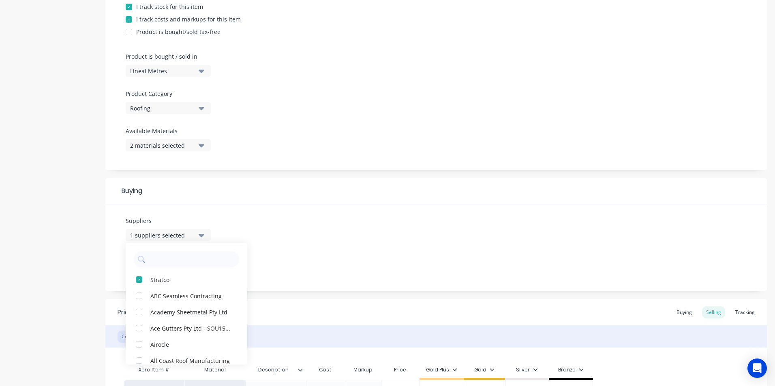
click at [328, 247] on div "Suppliers 1 suppliers selected Stratco ABC Seamless Contracting Academy Sheetme…" at bounding box center [435, 248] width 661 height 87
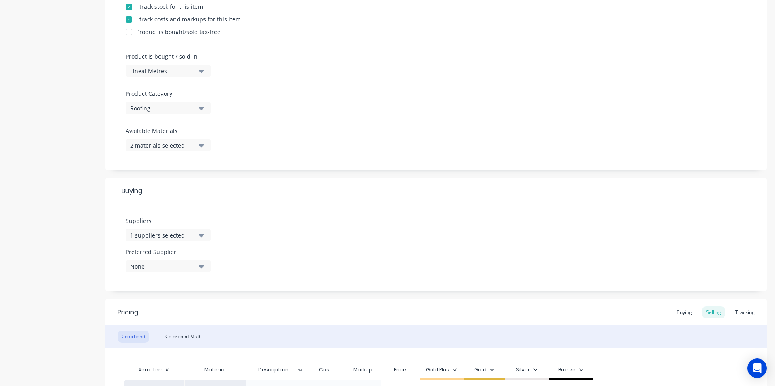
scroll to position [298, 0]
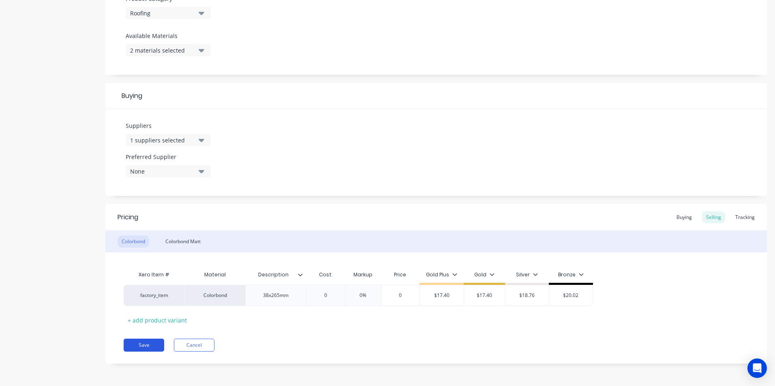
click at [147, 345] on button "Save" at bounding box center [144, 345] width 41 height 13
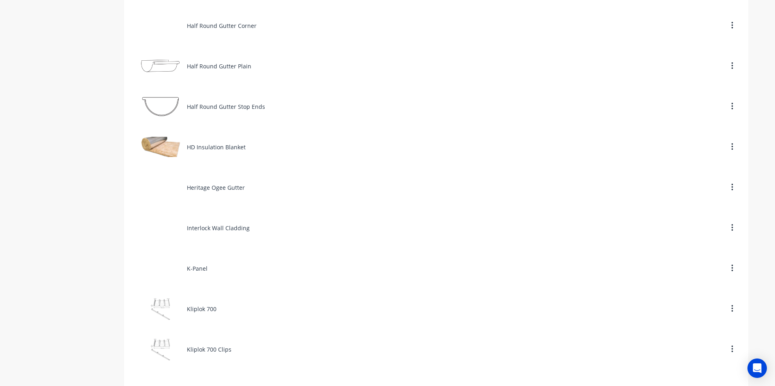
scroll to position [1620, 0]
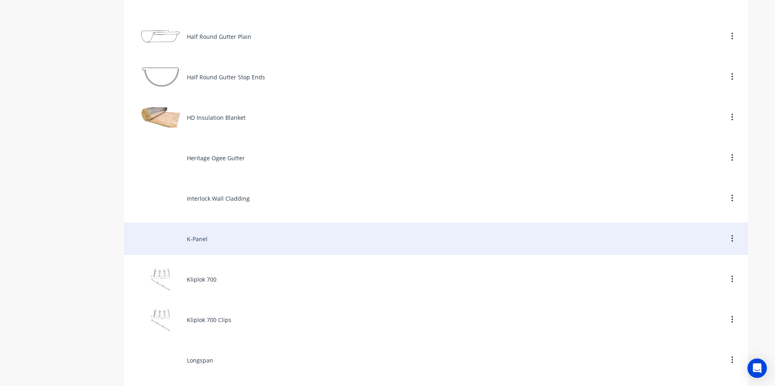
click at [205, 237] on div "K-Panel" at bounding box center [436, 239] width 624 height 32
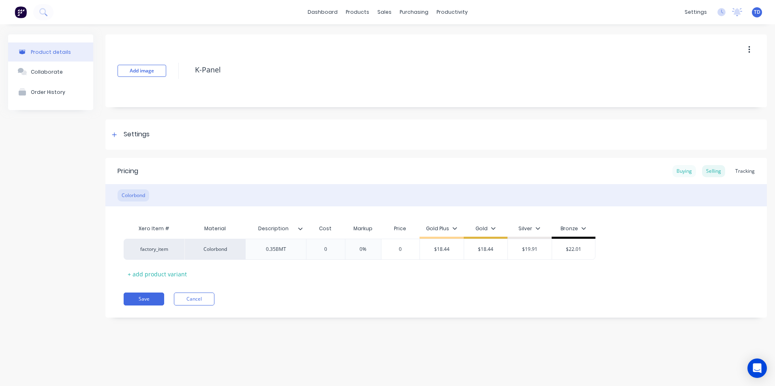
click at [691, 173] on div "Buying" at bounding box center [683, 171] width 23 height 12
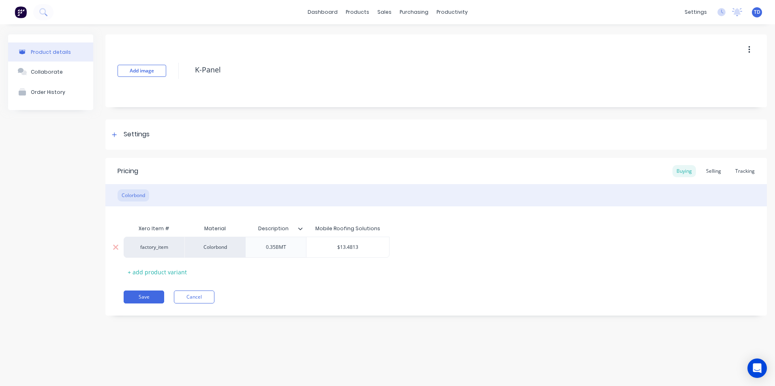
click at [382, 249] on input "$13.4813" at bounding box center [347, 247] width 83 height 7
click at [713, 175] on div "Selling" at bounding box center [713, 171] width 23 height 12
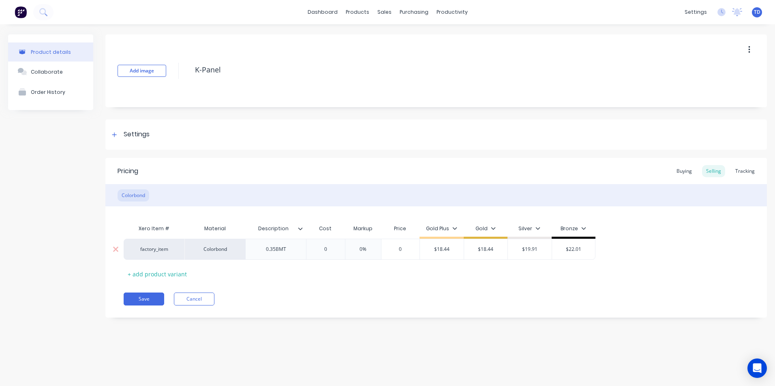
click at [460, 248] on input "$18.44" at bounding box center [442, 249] width 44 height 7
click at [142, 301] on button "Save" at bounding box center [144, 299] width 41 height 13
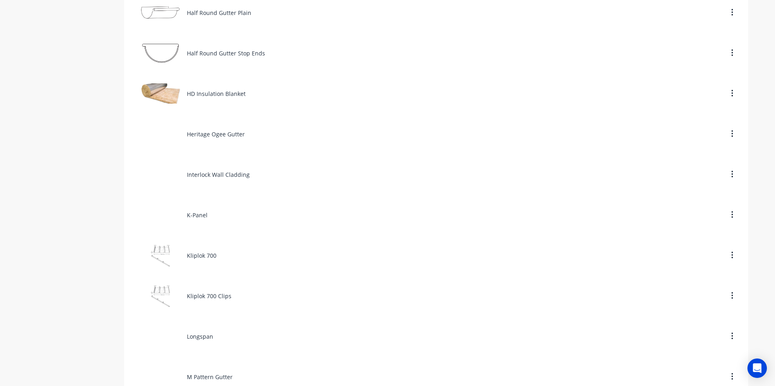
scroll to position [1661, 0]
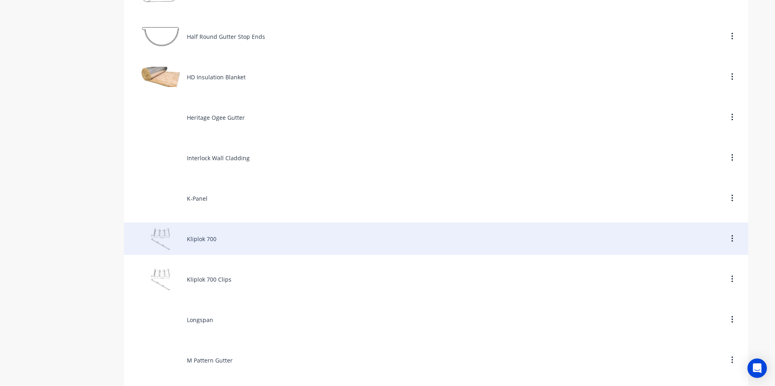
click at [194, 241] on div "Kliplok 700" at bounding box center [436, 239] width 624 height 32
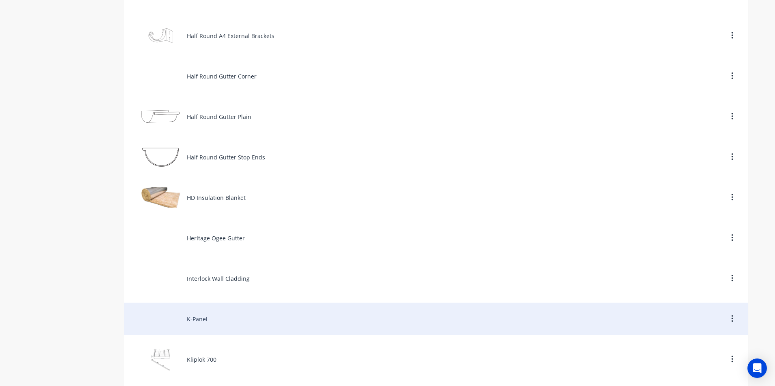
scroll to position [1580, 0]
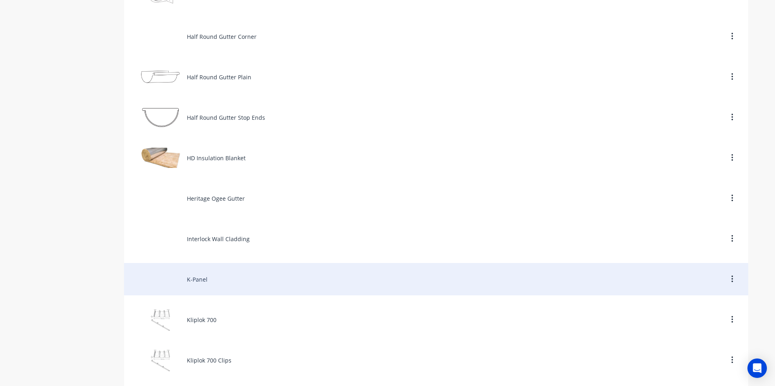
click at [210, 288] on div "K-Panel" at bounding box center [436, 279] width 624 height 32
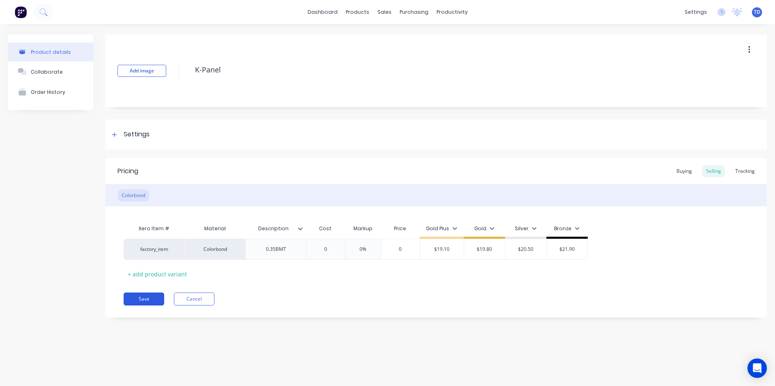
click at [147, 294] on button "Save" at bounding box center [144, 299] width 41 height 13
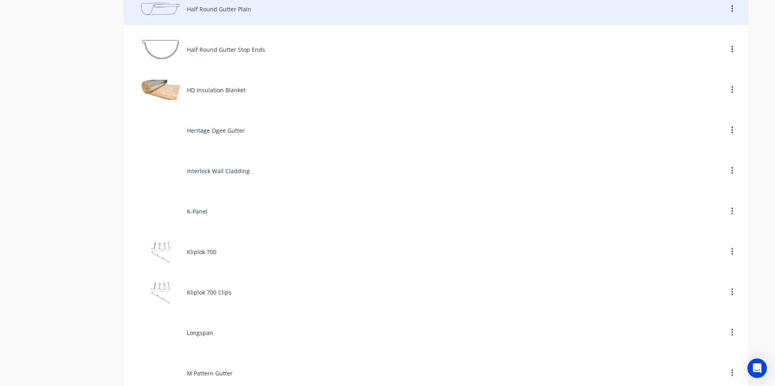
scroll to position [1499, 0]
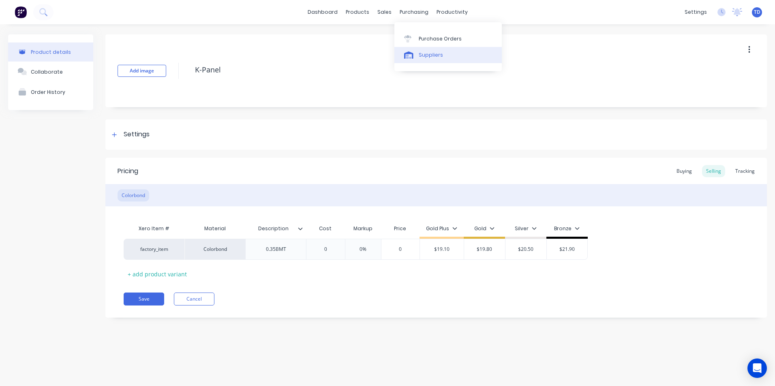
click at [431, 54] on div "Suppliers" at bounding box center [430, 54] width 24 height 7
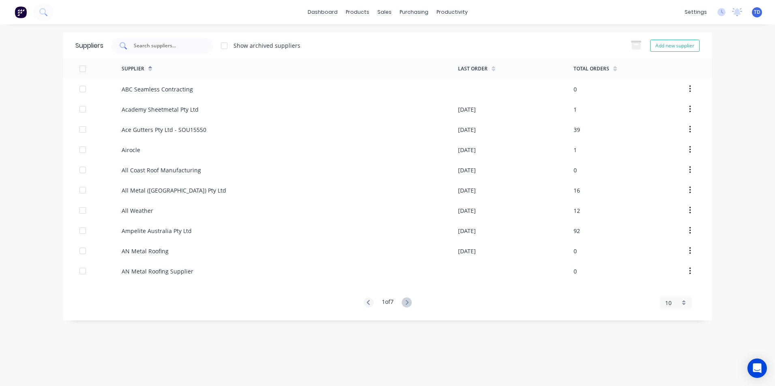
click at [191, 47] on input "text" at bounding box center [166, 46] width 67 height 8
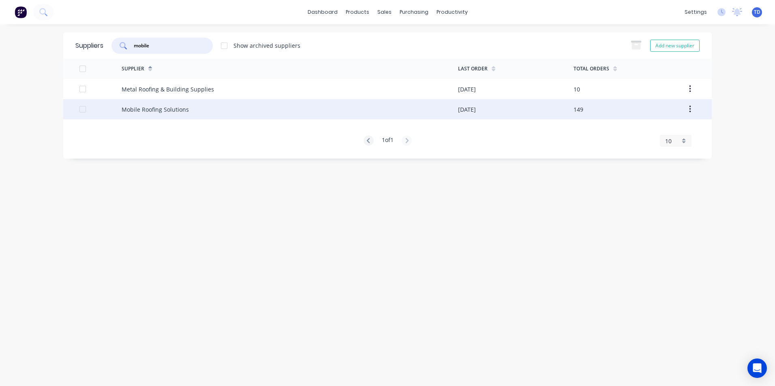
click at [157, 105] on div "Mobile Roofing Solutions" at bounding box center [155, 109] width 67 height 9
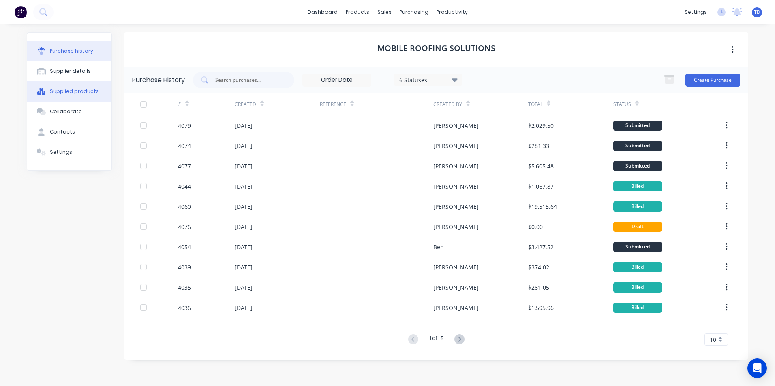
click at [92, 94] on div "Supplied products" at bounding box center [74, 91] width 49 height 7
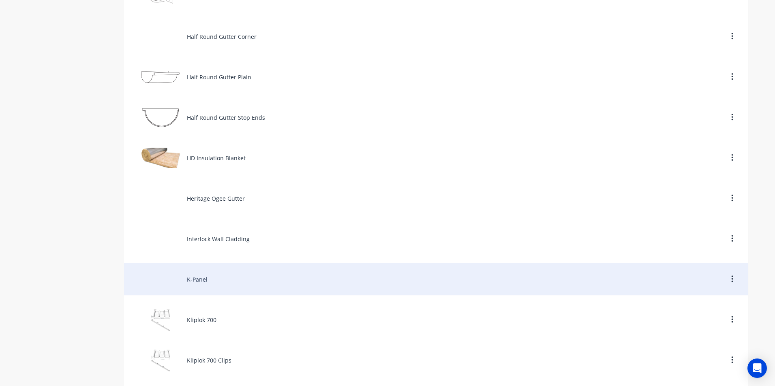
scroll to position [1620, 0]
click at [198, 280] on div "Kliplok 700" at bounding box center [436, 279] width 624 height 32
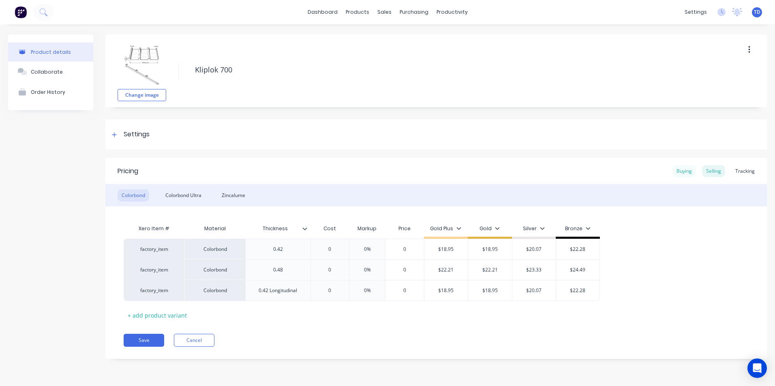
click at [687, 169] on div "Buying" at bounding box center [683, 171] width 23 height 12
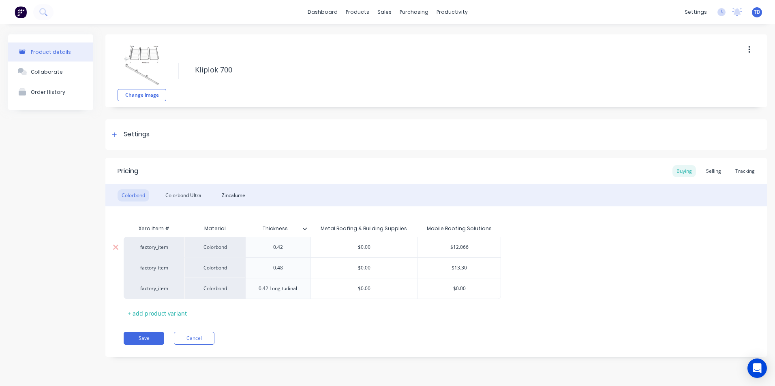
click at [472, 244] on input "$12.066" at bounding box center [459, 247] width 83 height 7
click at [497, 268] on input "$13.30" at bounding box center [459, 268] width 83 height 7
click at [554, 265] on div "factory_item Colorbond 0.42 $0.00 $12.621 $12.621 factory_item Colorbond 0.48 $…" at bounding box center [436, 268] width 625 height 62
click at [184, 196] on div "Colorbond Ultra" at bounding box center [183, 196] width 44 height 12
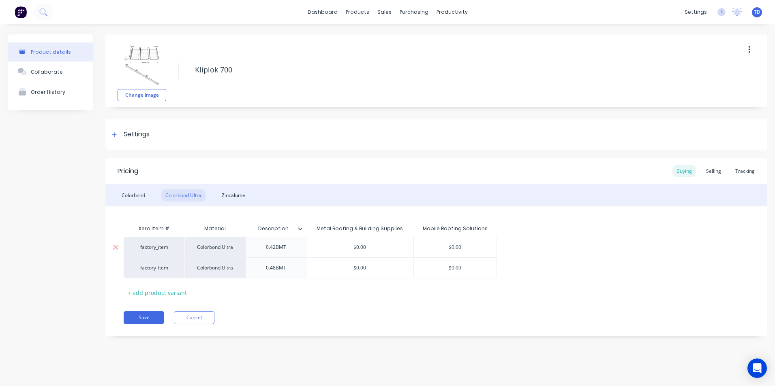
click at [468, 245] on input "$0.00" at bounding box center [455, 247] width 83 height 7
click at [711, 175] on div "Selling" at bounding box center [713, 171] width 23 height 12
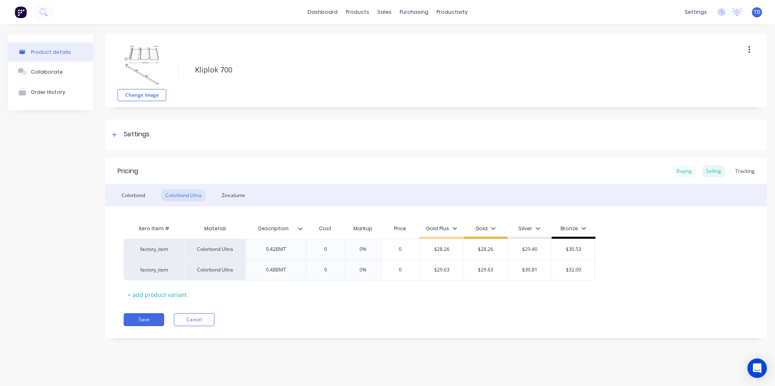
click at [690, 174] on div "Buying" at bounding box center [683, 171] width 23 height 12
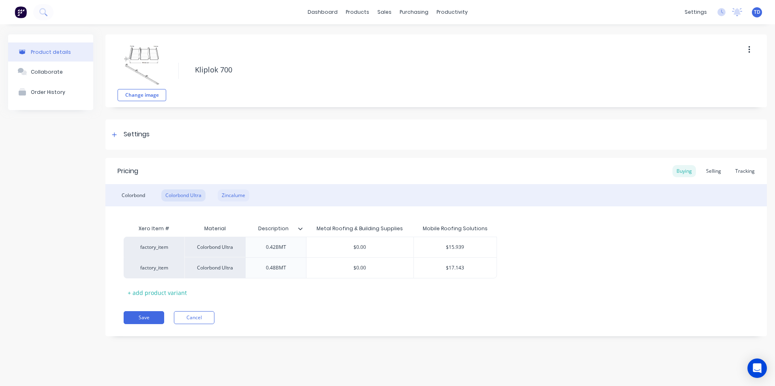
click at [243, 193] on div "Zincalume" at bounding box center [234, 196] width 32 height 12
click at [475, 246] on input "$9.576" at bounding box center [455, 247] width 83 height 7
click at [470, 269] on input "$0.00" at bounding box center [455, 268] width 83 height 7
click at [429, 292] on div "Xero Item # Material Thickness Metal Roofing & Building Supplies Mobile Roofing…" at bounding box center [436, 260] width 625 height 79
click at [710, 170] on div "Selling" at bounding box center [713, 171] width 23 height 12
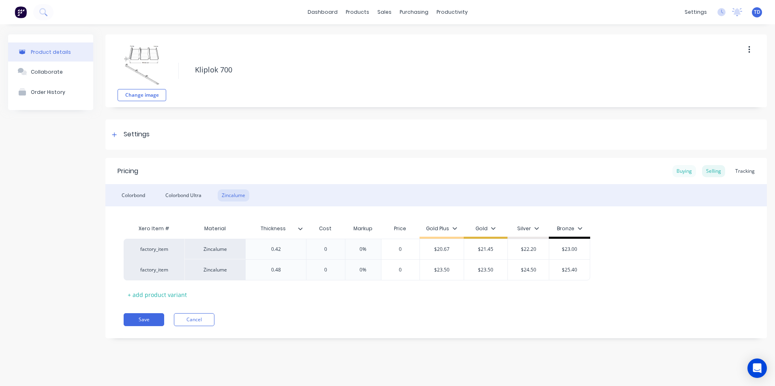
click at [685, 168] on div "Buying" at bounding box center [683, 171] width 23 height 12
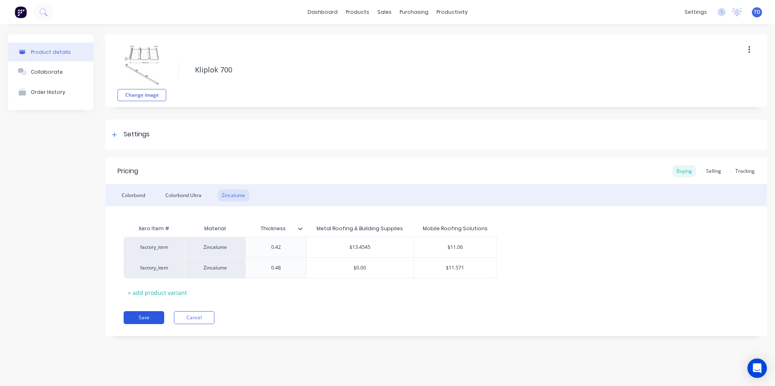
click at [143, 317] on button "Save" at bounding box center [144, 318] width 41 height 13
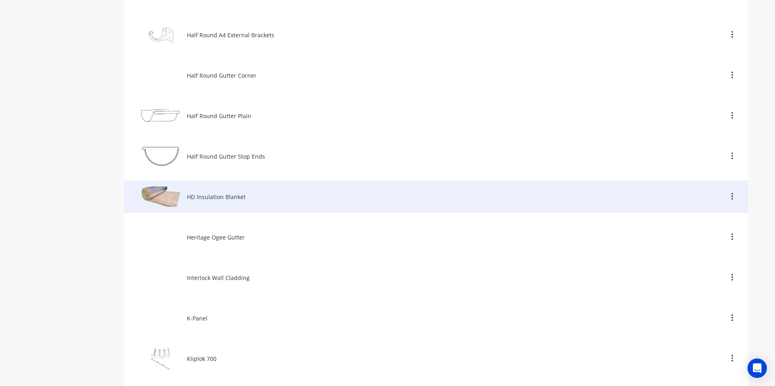
scroll to position [1701, 0]
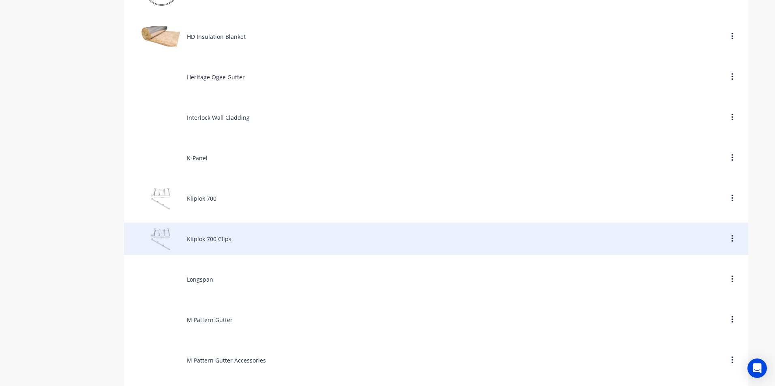
click at [220, 239] on div "Kliplok 700 Clips" at bounding box center [436, 239] width 624 height 32
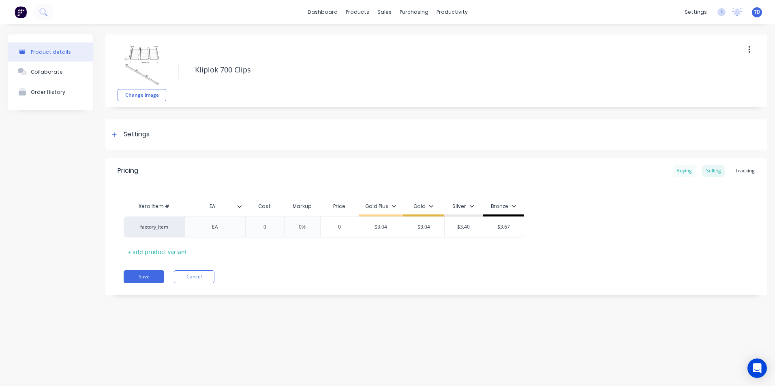
click at [679, 174] on div "Buying" at bounding box center [683, 171] width 23 height 12
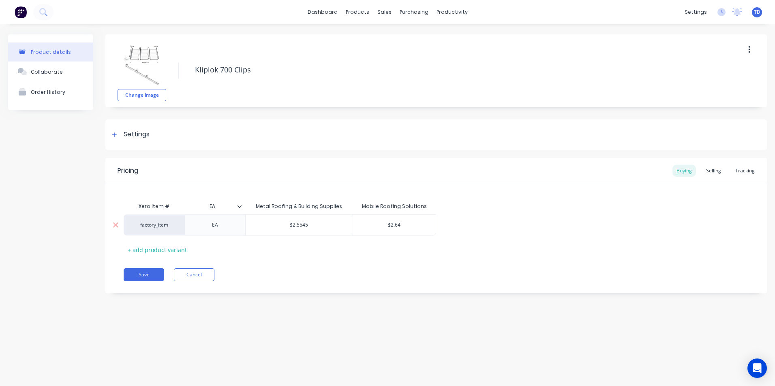
click at [418, 223] on input "$2.64" at bounding box center [394, 225] width 83 height 7
click at [425, 276] on div "Save Cancel" at bounding box center [445, 275] width 643 height 13
click at [150, 273] on button "Save" at bounding box center [144, 275] width 41 height 13
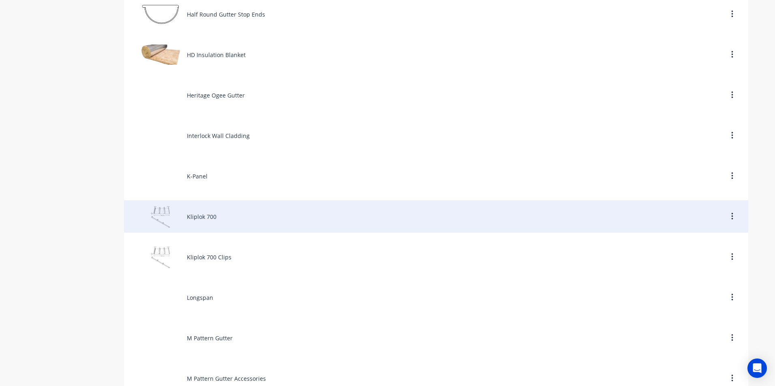
scroll to position [1742, 0]
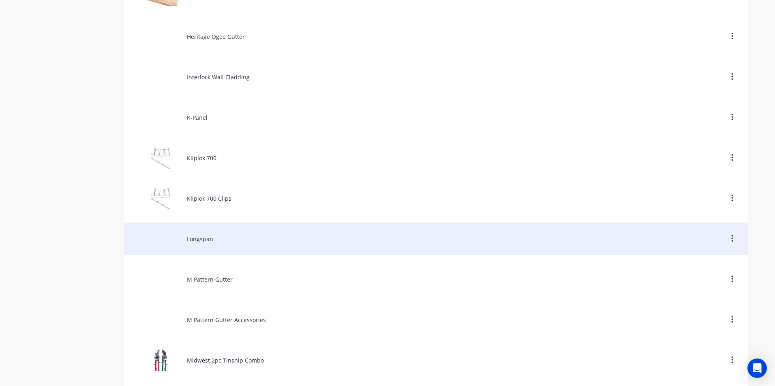
click at [197, 247] on div "Longspan" at bounding box center [436, 239] width 624 height 32
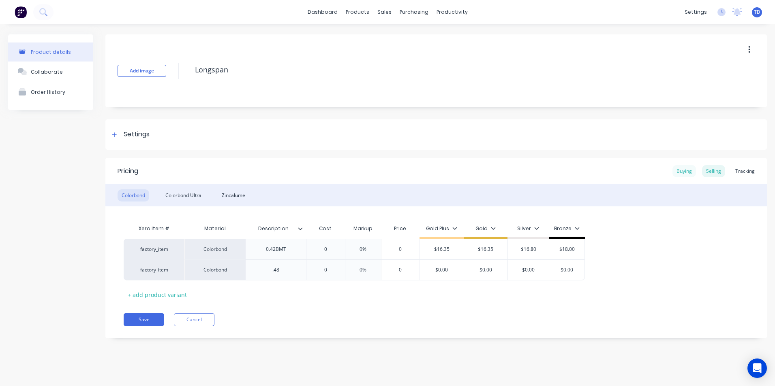
click at [687, 171] on div "Buying" at bounding box center [683, 171] width 23 height 12
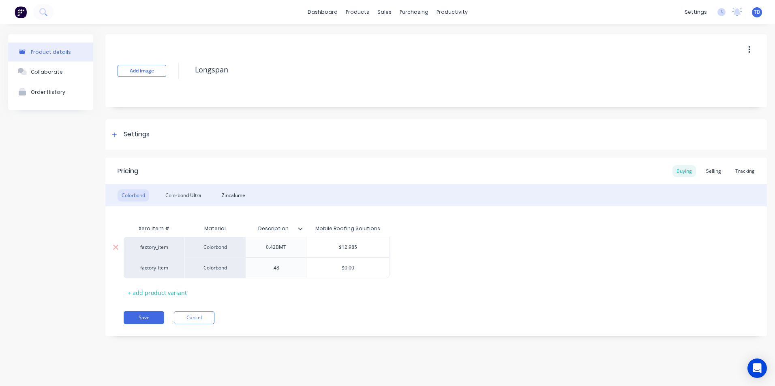
click at [366, 241] on div "$12.985" at bounding box center [347, 247] width 83 height 20
click at [710, 170] on div "Selling" at bounding box center [713, 171] width 23 height 12
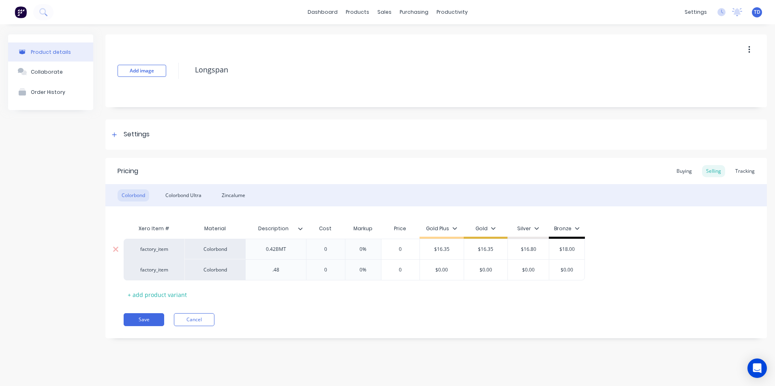
click at [449, 251] on input "$16.35" at bounding box center [442, 249] width 44 height 7
click at [680, 175] on div "Buying" at bounding box center [683, 171] width 23 height 12
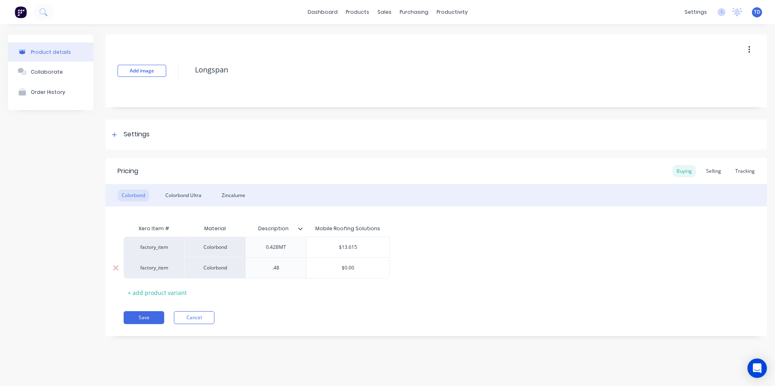
click at [366, 269] on input "$0.00" at bounding box center [347, 268] width 83 height 7
click at [715, 171] on div "Selling" at bounding box center [713, 171] width 23 height 12
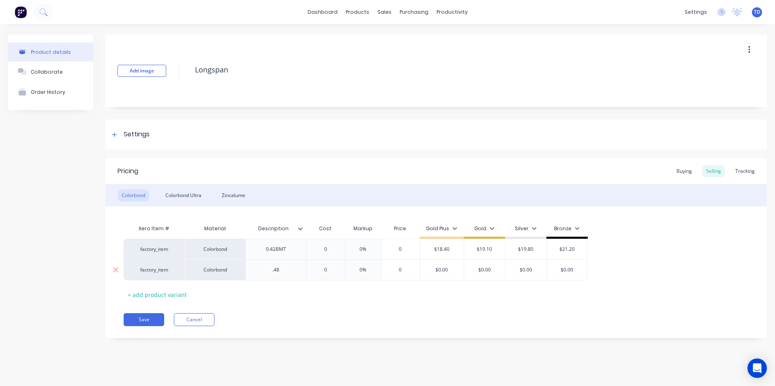
click at [460, 274] on div "$0.00" at bounding box center [442, 270] width 44 height 20
click at [196, 197] on div "Colorbond Ultra" at bounding box center [183, 196] width 44 height 12
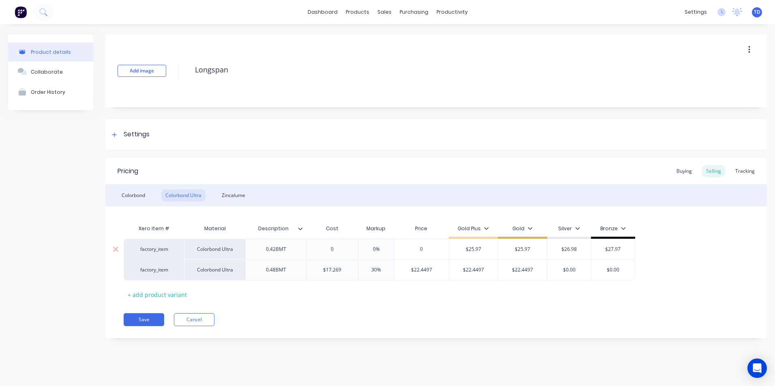
click at [348, 251] on input "0" at bounding box center [331, 249] width 51 height 7
click at [682, 172] on div "Buying" at bounding box center [683, 171] width 23 height 12
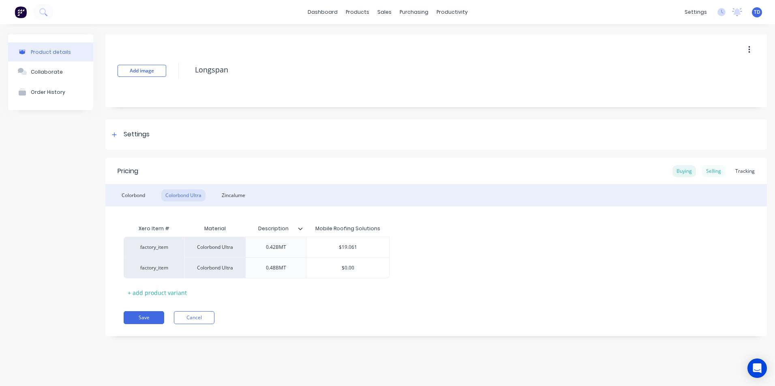
click at [714, 173] on div "Selling" at bounding box center [713, 171] width 23 height 12
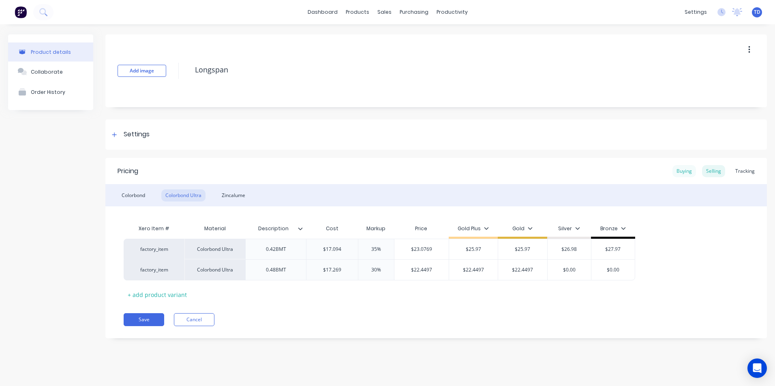
click at [683, 171] on div "Buying" at bounding box center [683, 171] width 23 height 12
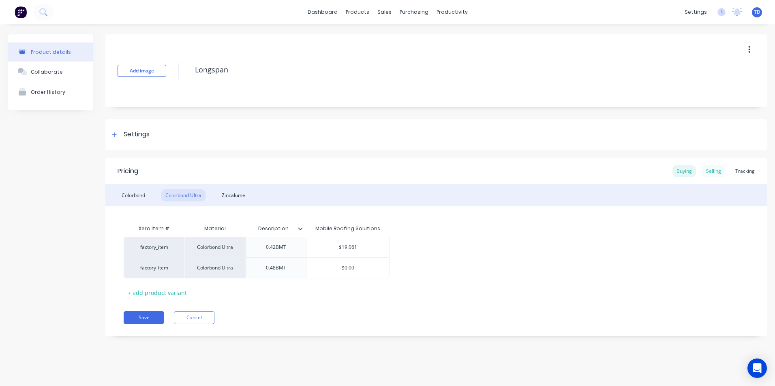
click at [710, 174] on div "Selling" at bounding box center [713, 171] width 23 height 12
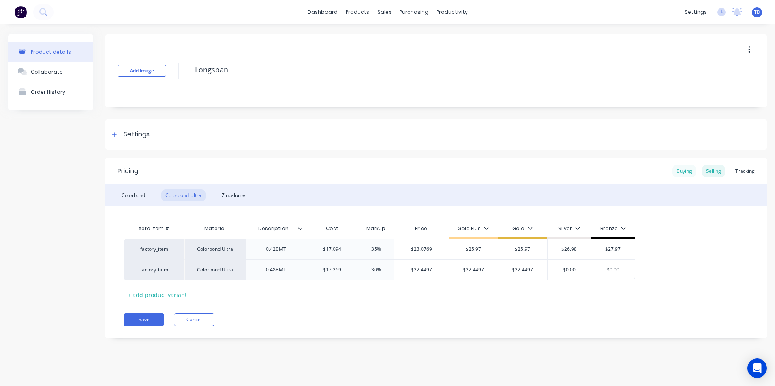
click at [686, 170] on div "Buying" at bounding box center [683, 171] width 23 height 12
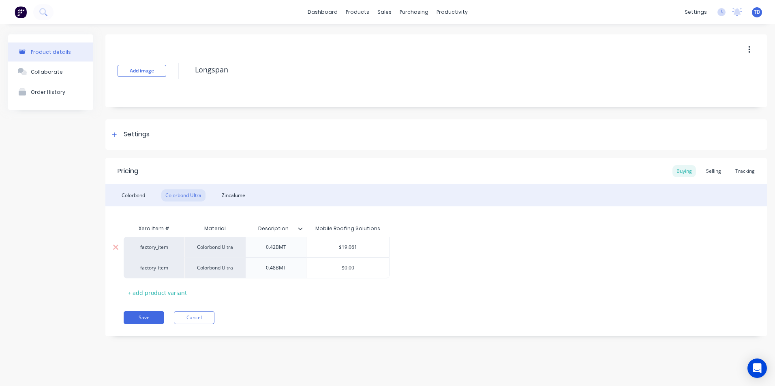
click at [362, 245] on input "$19.061" at bounding box center [347, 247] width 83 height 7
click at [370, 267] on input "$0.00" at bounding box center [347, 268] width 83 height 7
click at [709, 173] on div "Selling" at bounding box center [713, 171] width 23 height 12
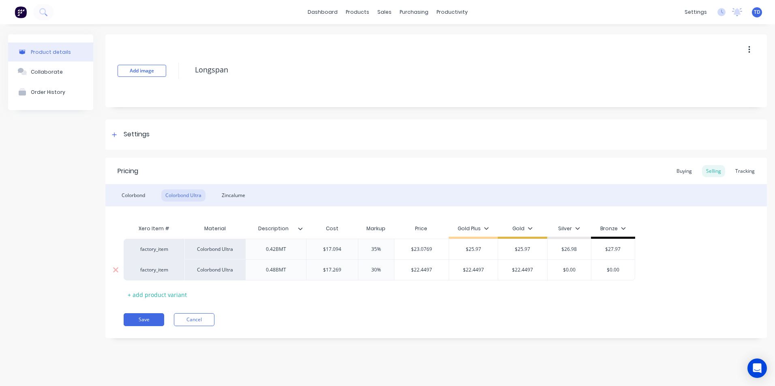
click at [583, 271] on input "$0.00" at bounding box center [569, 270] width 44 height 7
click at [233, 194] on div "Zincalume" at bounding box center [234, 196] width 32 height 12
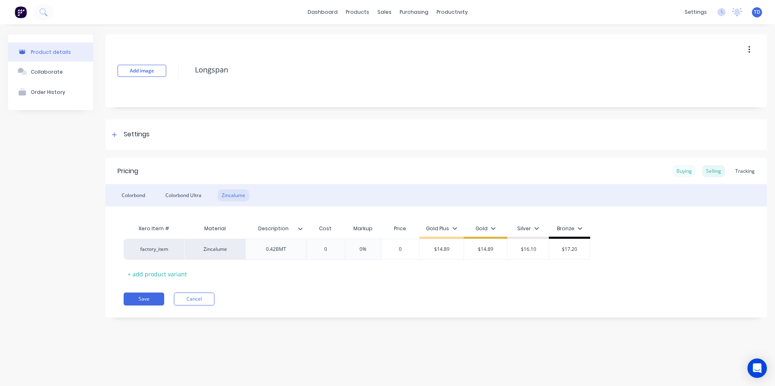
click at [686, 171] on div "Buying" at bounding box center [683, 171] width 23 height 12
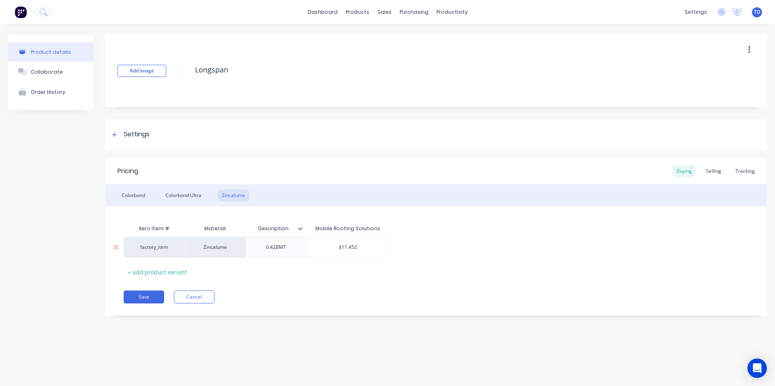
click at [369, 248] on input "$11.452" at bounding box center [347, 247] width 83 height 7
click at [450, 250] on div "factory_item Zincalume 0.42BMT $11.445 $11.445" at bounding box center [436, 247] width 625 height 21
click at [724, 173] on div "Selling" at bounding box center [713, 171] width 23 height 12
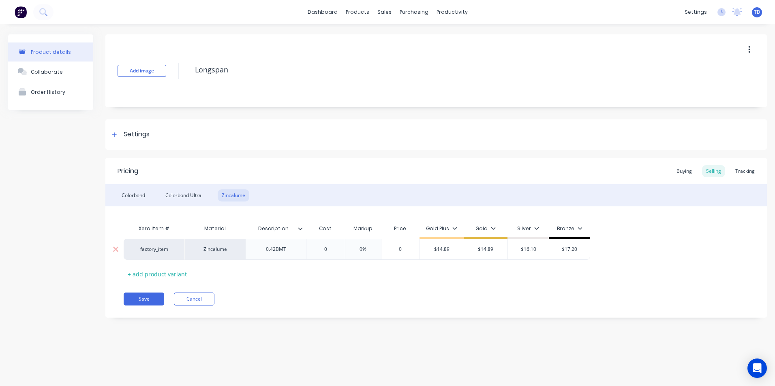
click at [333, 252] on input "0" at bounding box center [325, 249] width 41 height 7
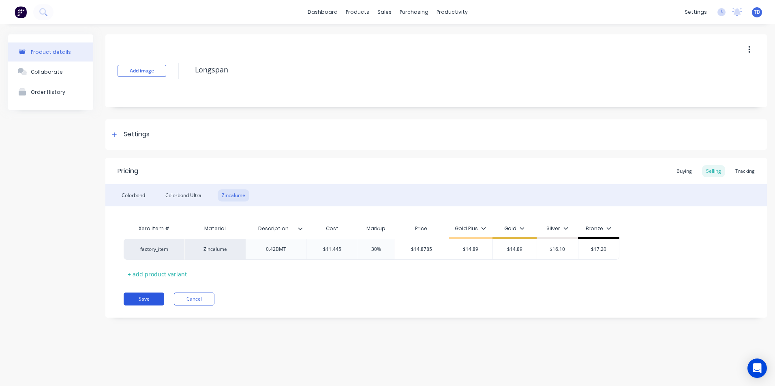
click at [145, 297] on button "Save" at bounding box center [144, 299] width 41 height 13
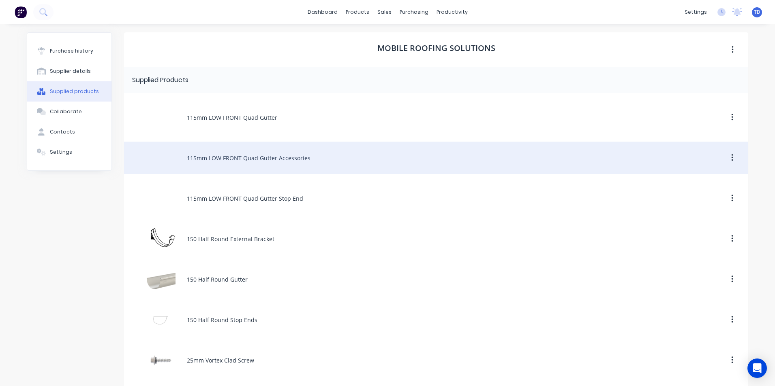
click at [628, 172] on div "115mm LOW FRONT Quad Gutter Accessories" at bounding box center [436, 158] width 624 height 32
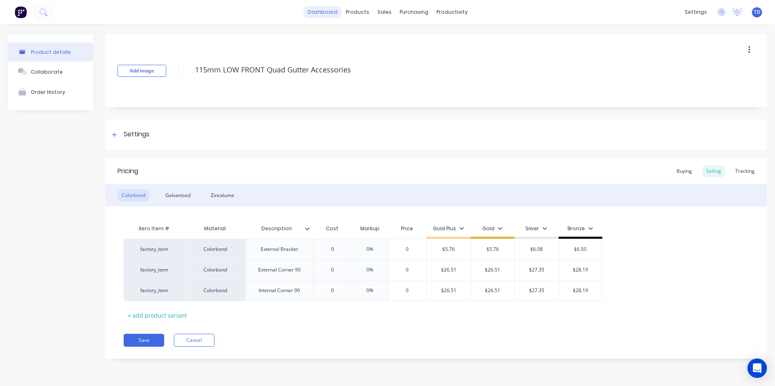
click at [335, 13] on link "dashboard" at bounding box center [322, 12] width 38 height 12
